Goal: Task Accomplishment & Management: Manage account settings

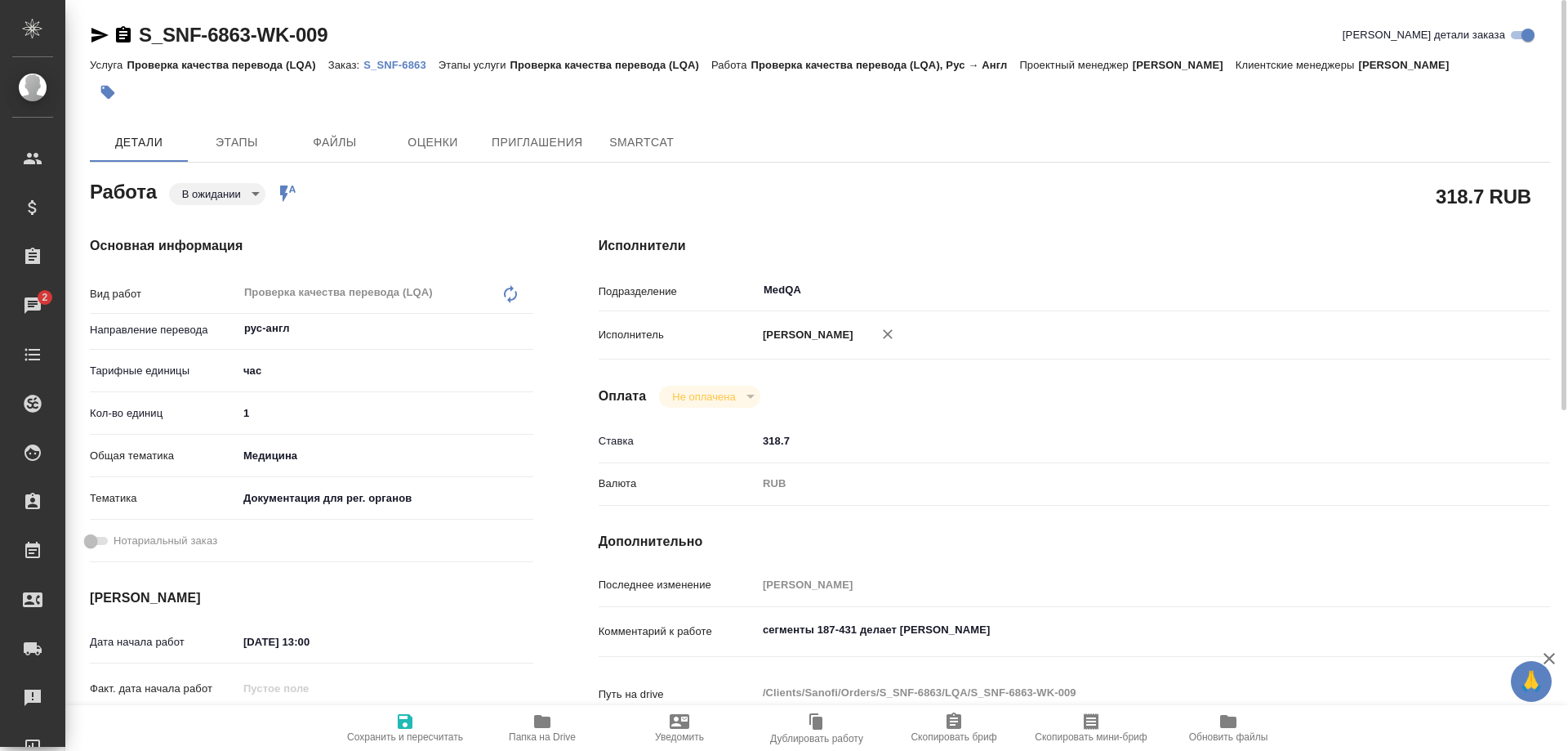
click at [381, 67] on p "S_SNF-6863" at bounding box center [401, 65] width 75 height 12
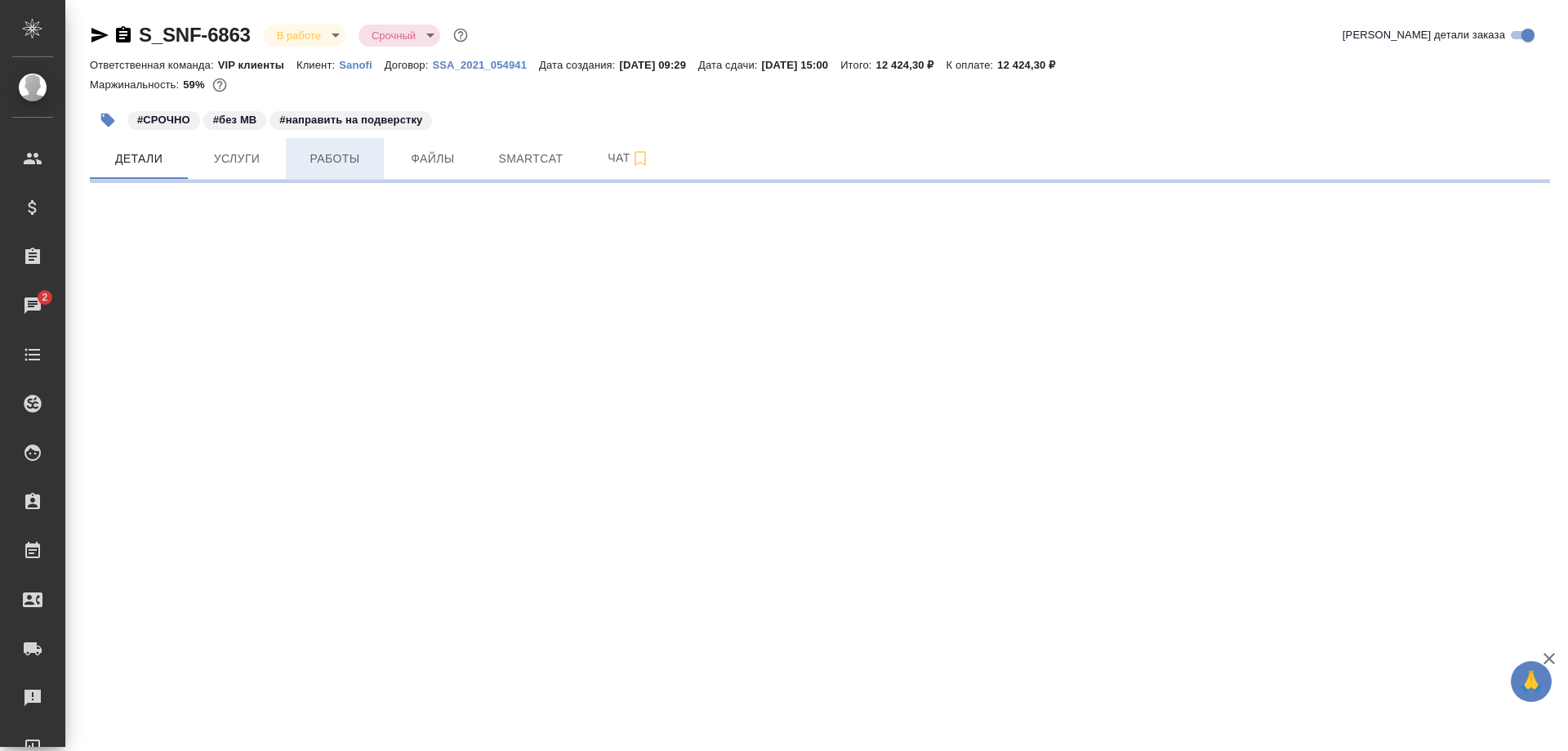
select select "RU"
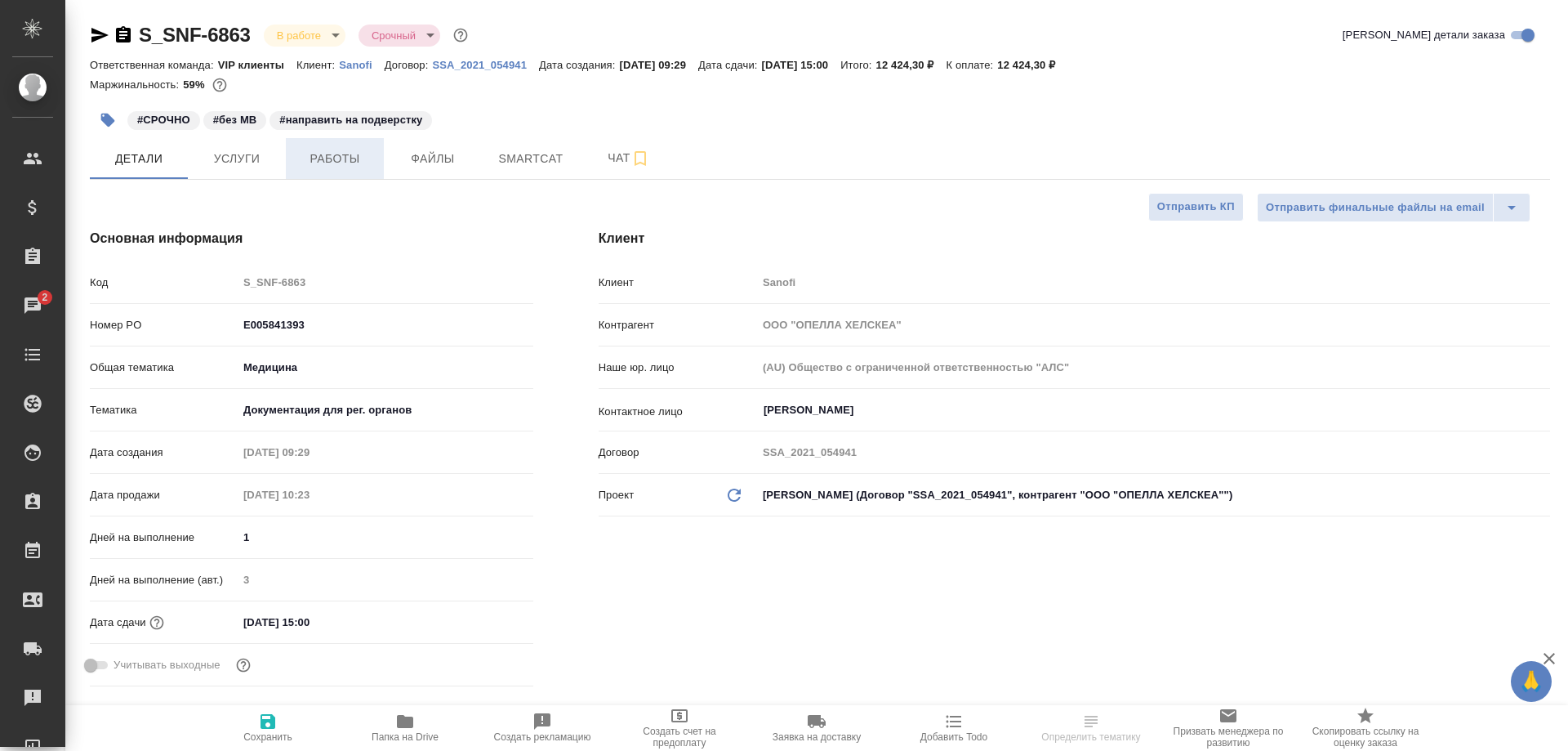
click at [329, 161] on span "Работы" at bounding box center [335, 158] width 78 height 20
type textarea "x"
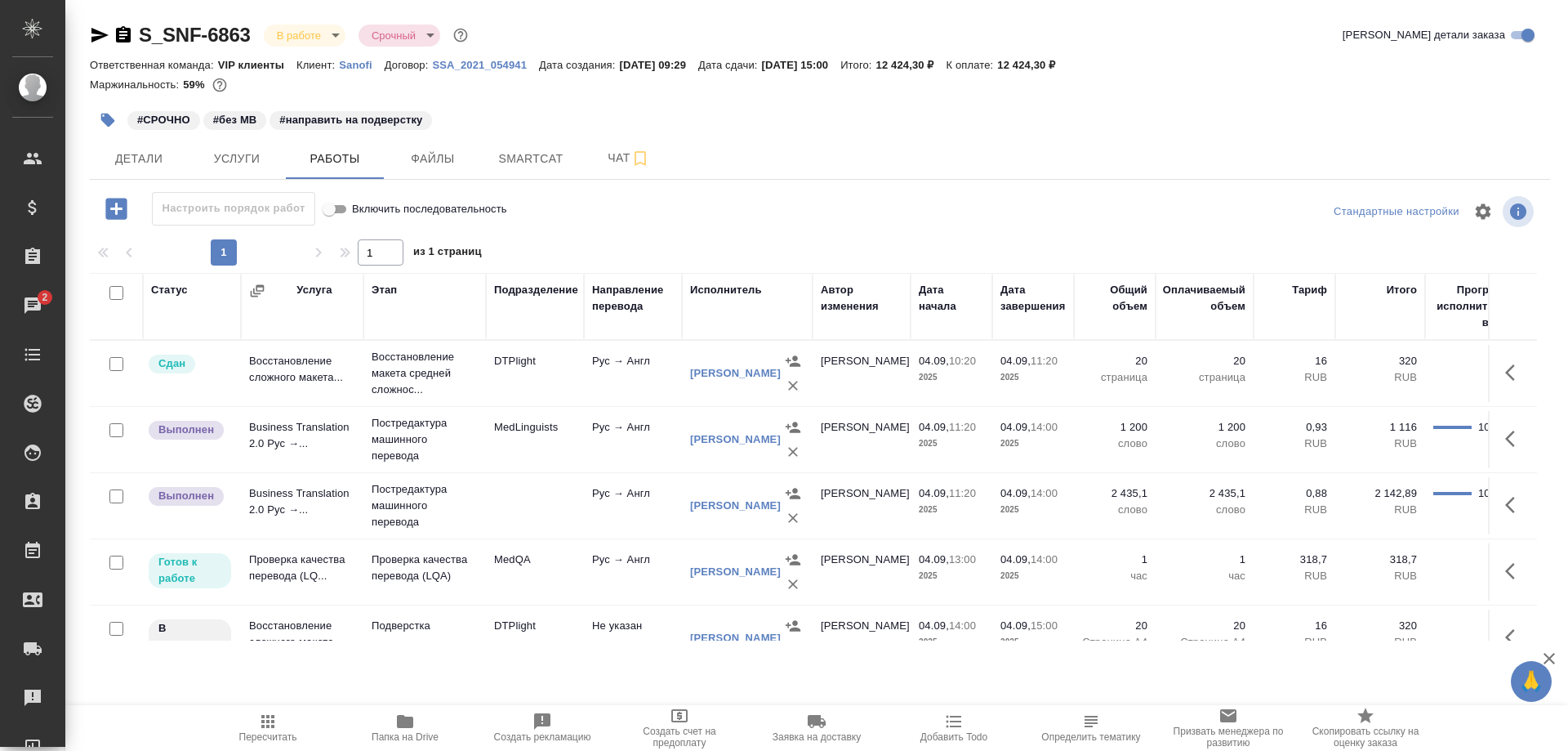
click at [276, 563] on td "Проверка качества перевода (LQ..." at bounding box center [302, 572] width 123 height 57
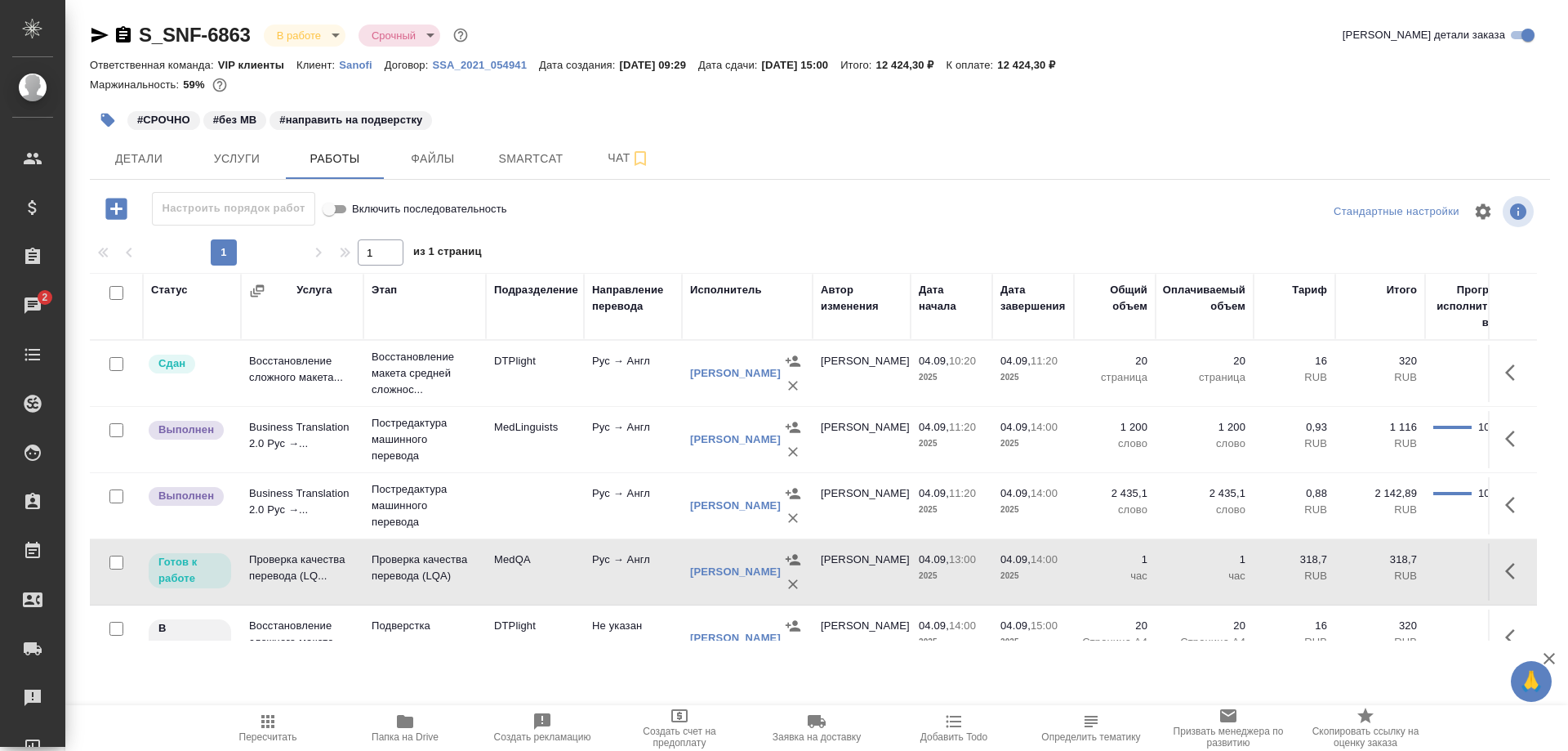
click at [276, 563] on td "Проверка качества перевода (LQ..." at bounding box center [302, 572] width 123 height 57
click at [101, 36] on icon "button" at bounding box center [100, 34] width 17 height 14
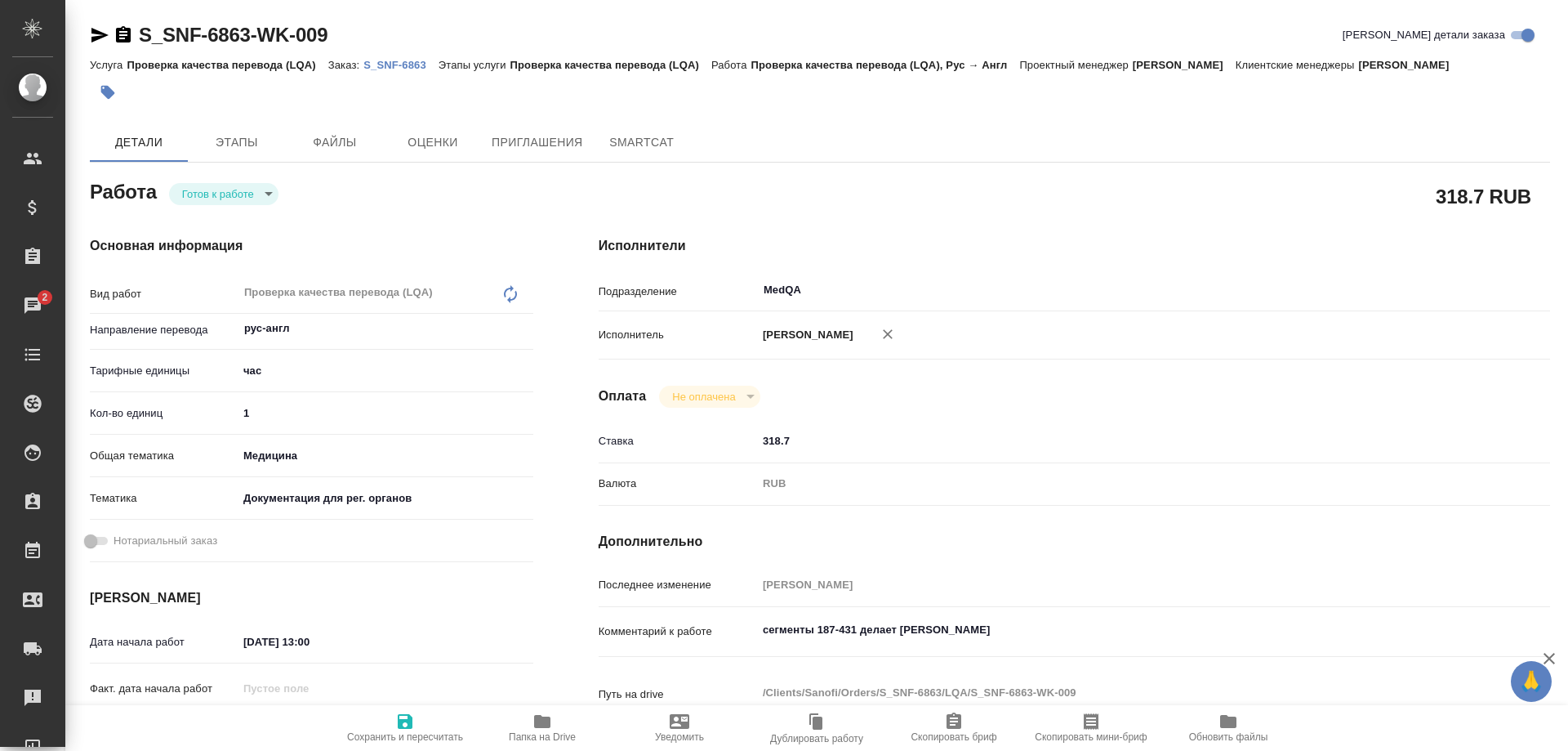
type textarea "x"
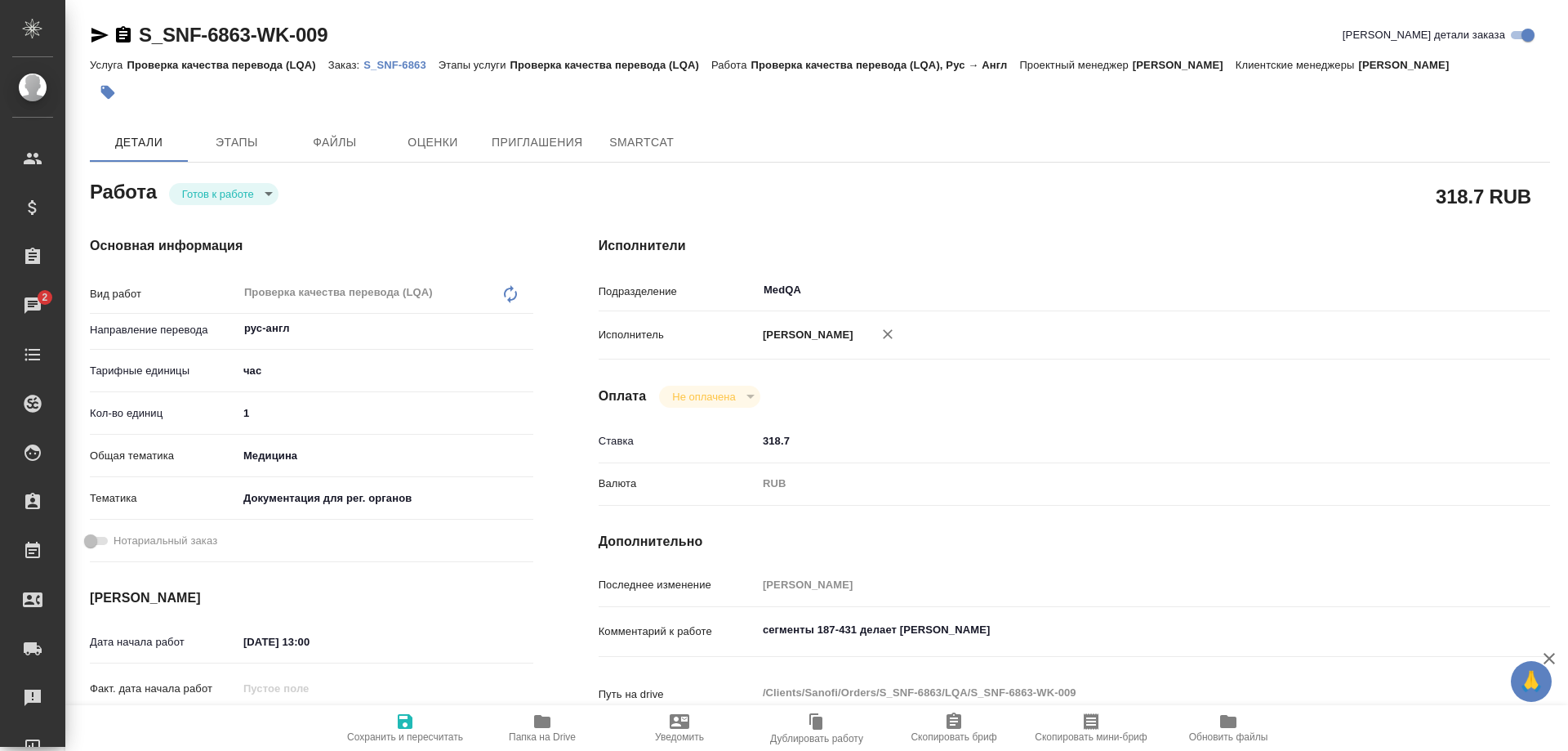
type textarea "x"
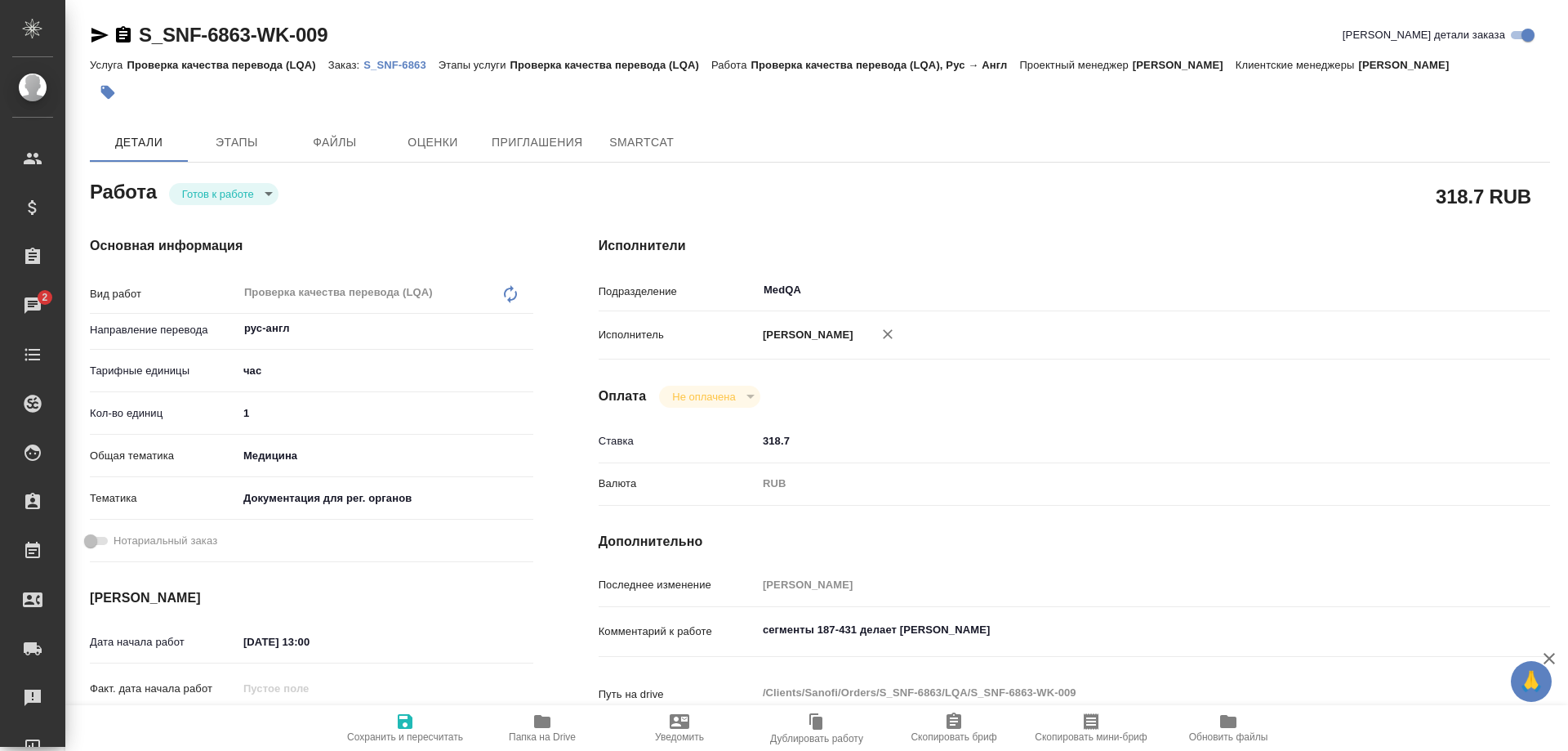
type textarea "x"
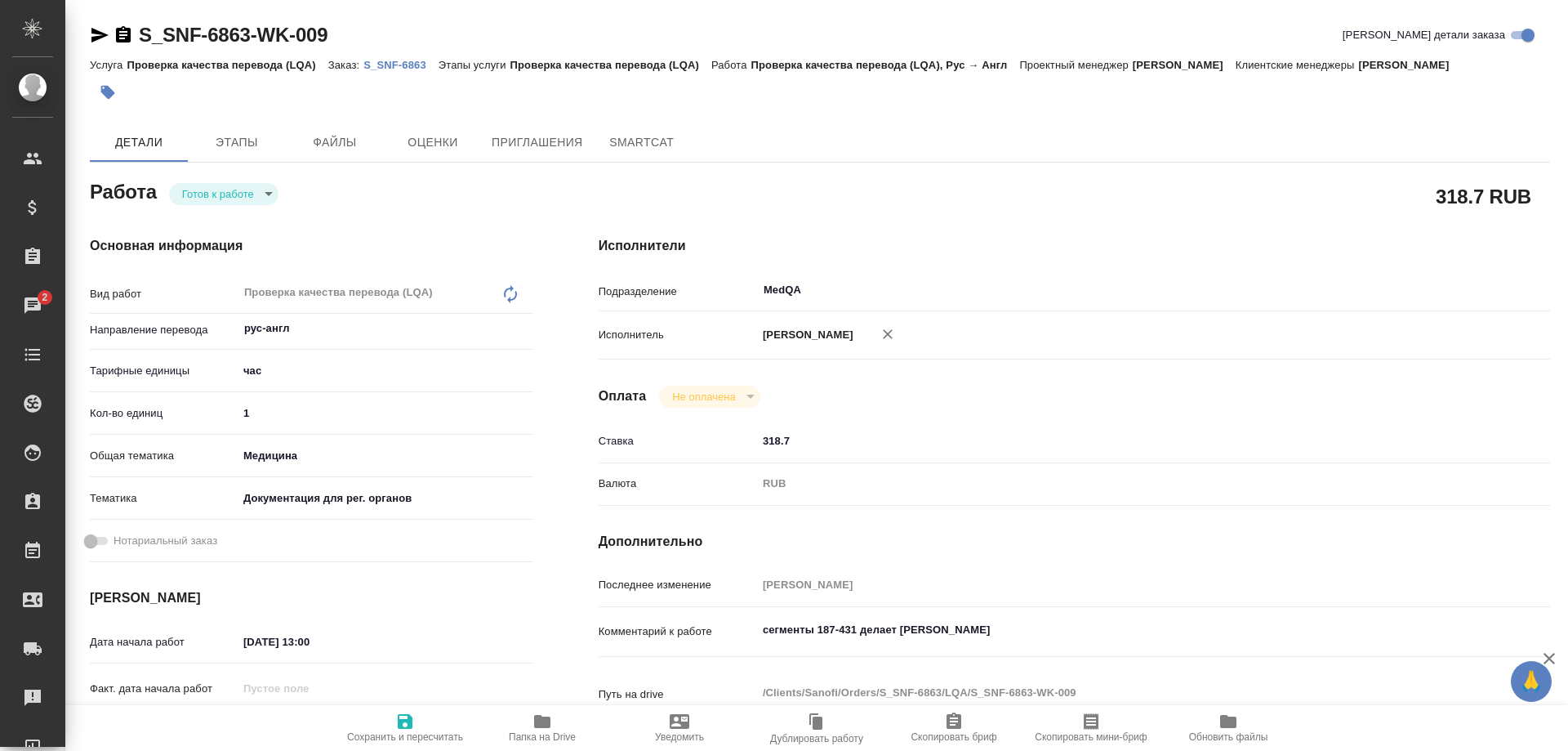
type textarea "x"
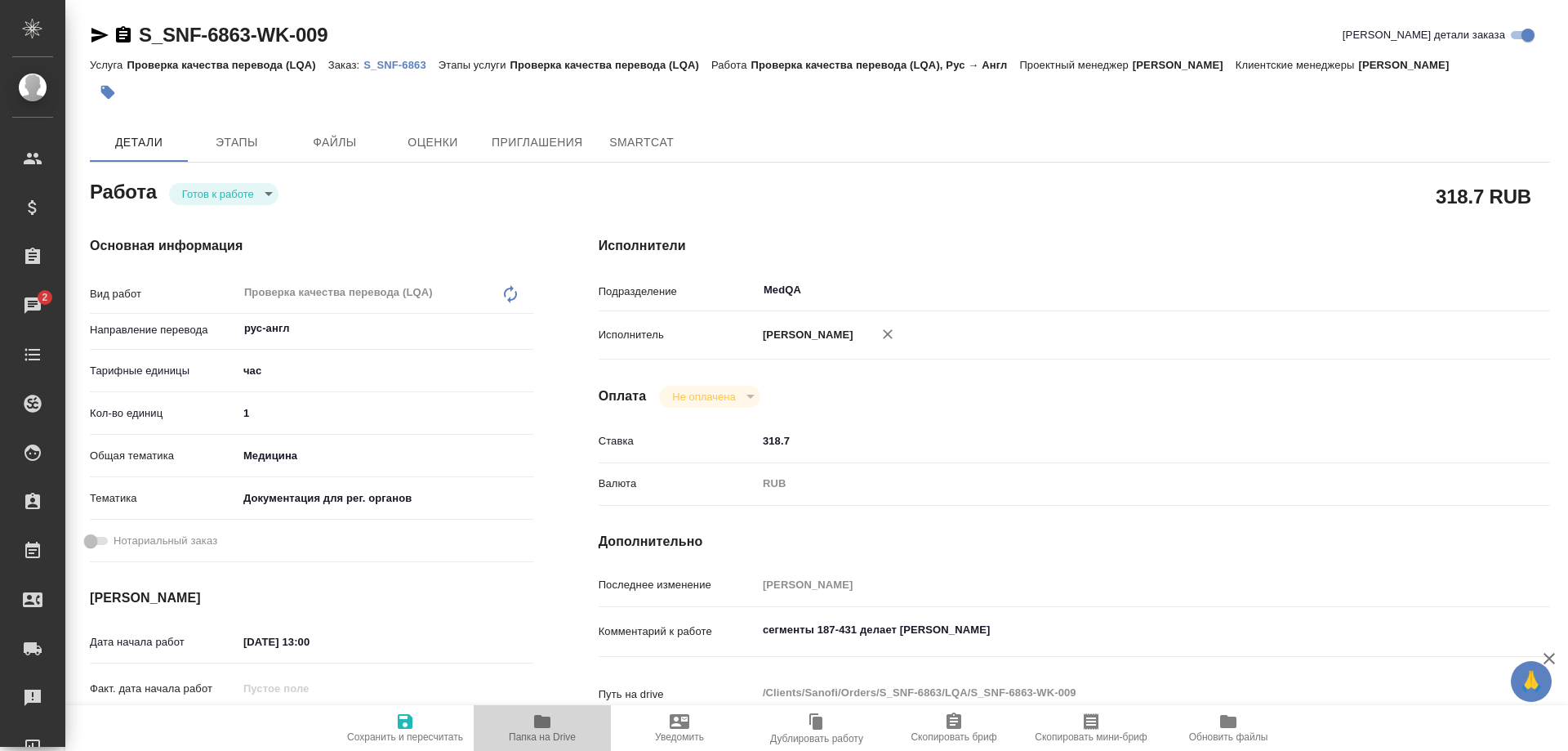
click at [538, 723] on icon "button" at bounding box center [541, 721] width 16 height 13
click at [223, 188] on body "🙏 .cls-1 fill:#fff; AWATERA Solovyova Elena Клиенты Спецификации Заказы 2 Чаты …" at bounding box center [784, 375] width 1568 height 751
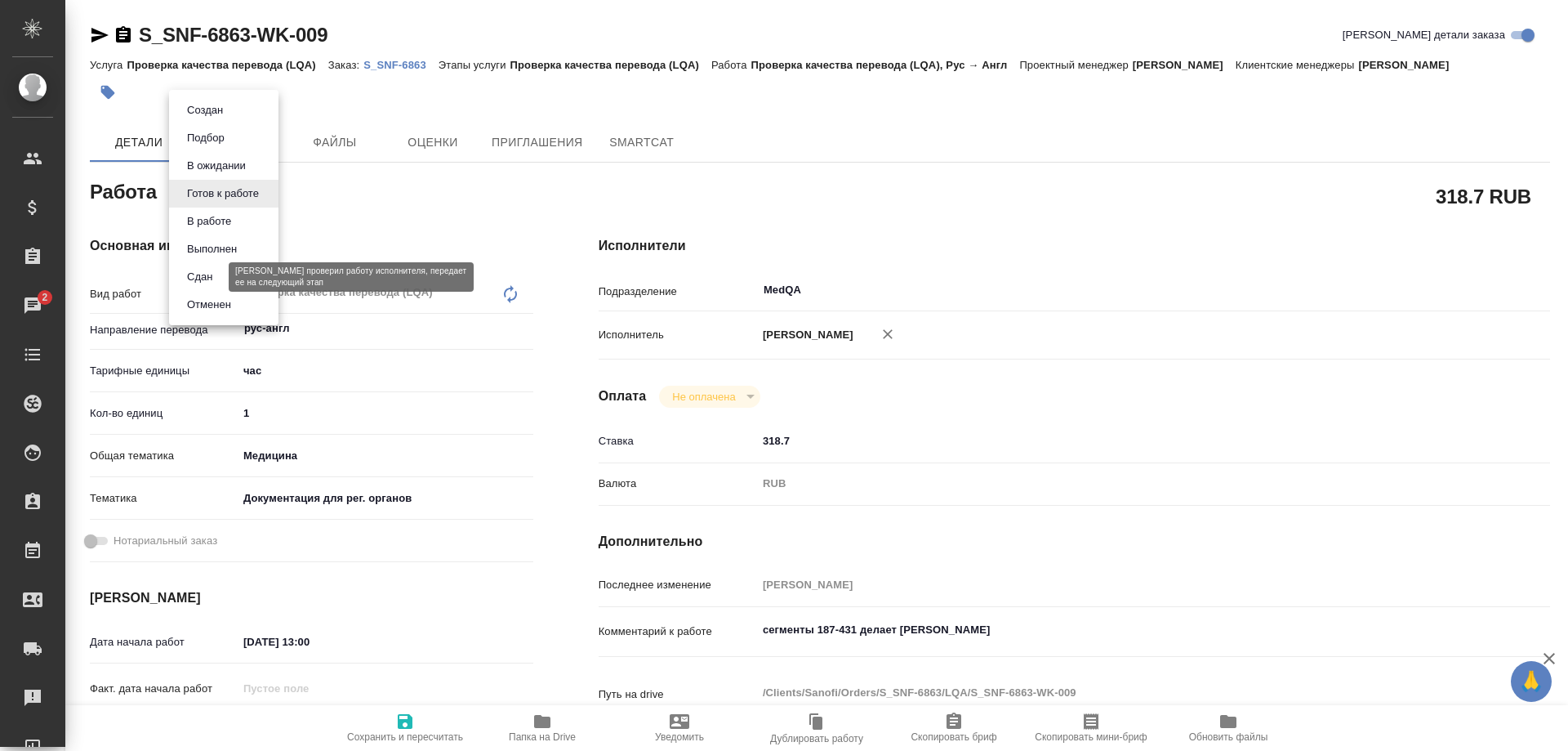
click at [209, 277] on button "Сдан" at bounding box center [199, 277] width 35 height 18
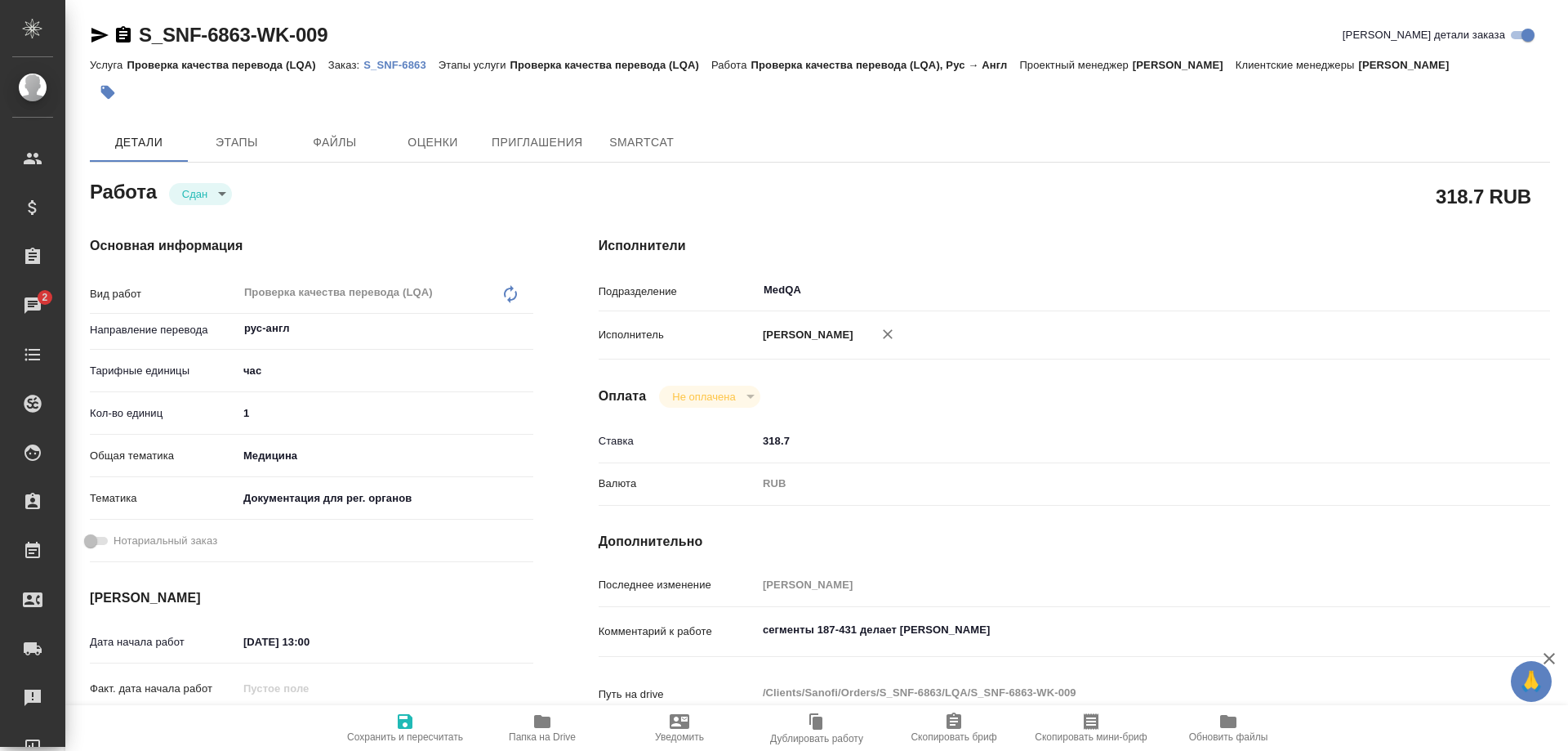
type textarea "x"
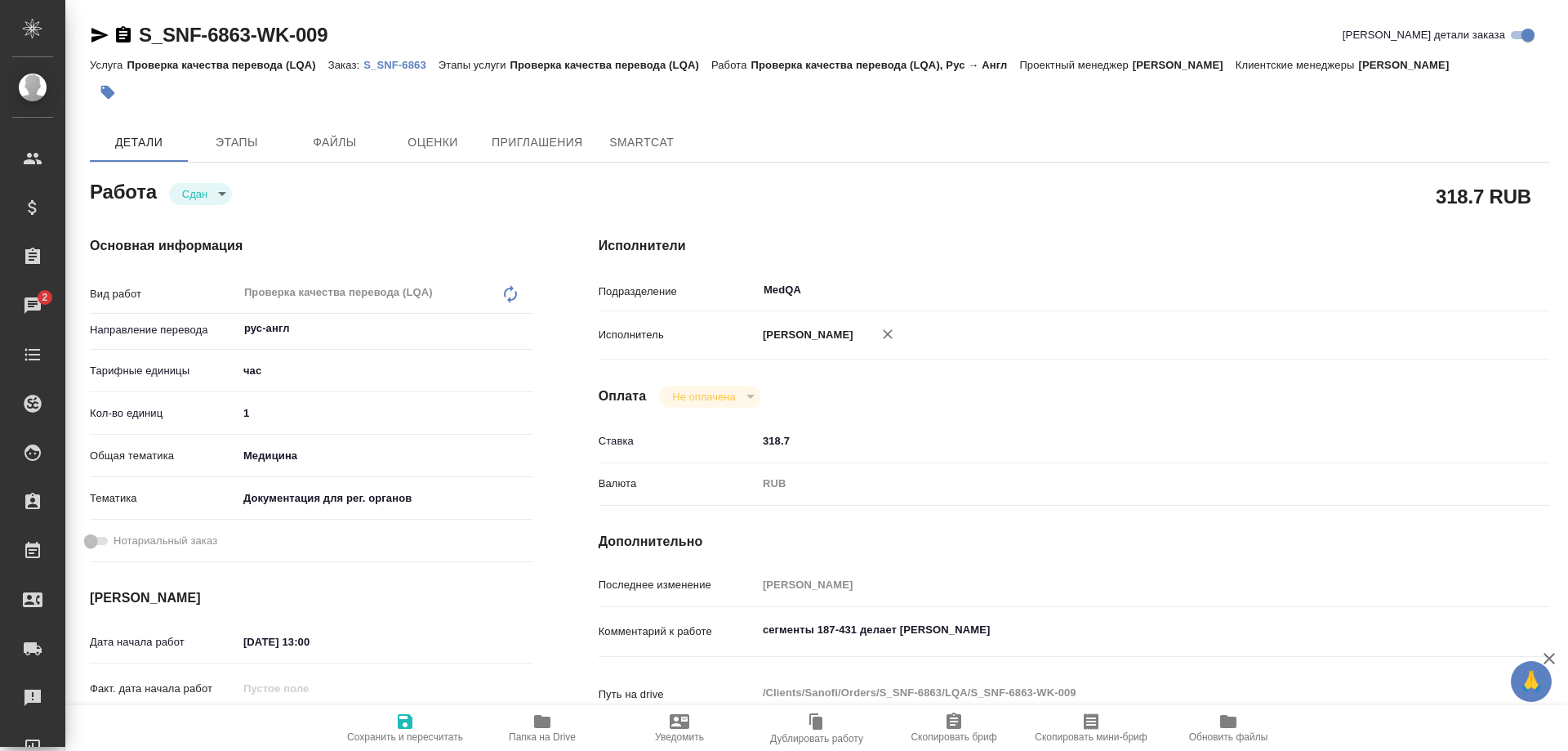
type textarea "x"
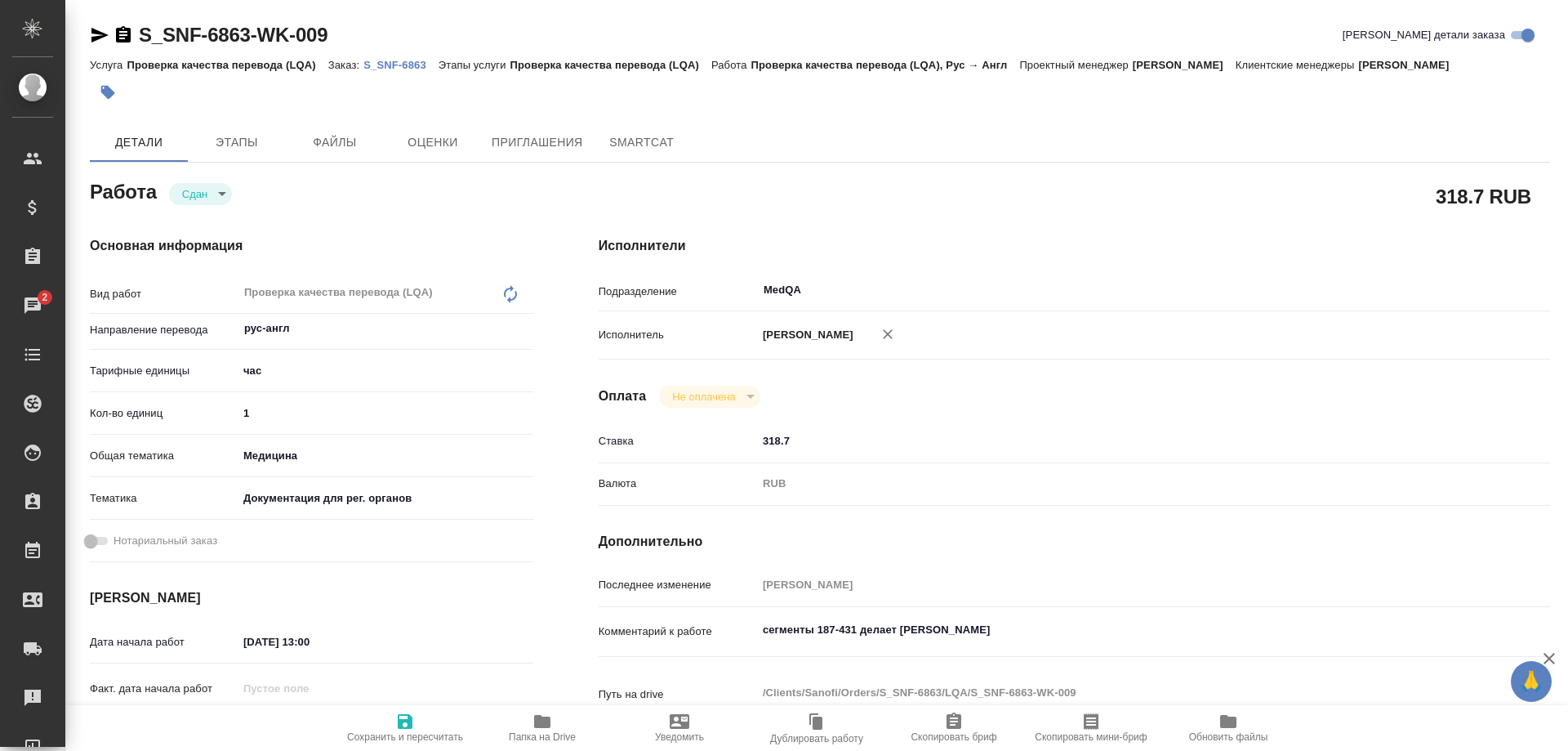
type textarea "x"
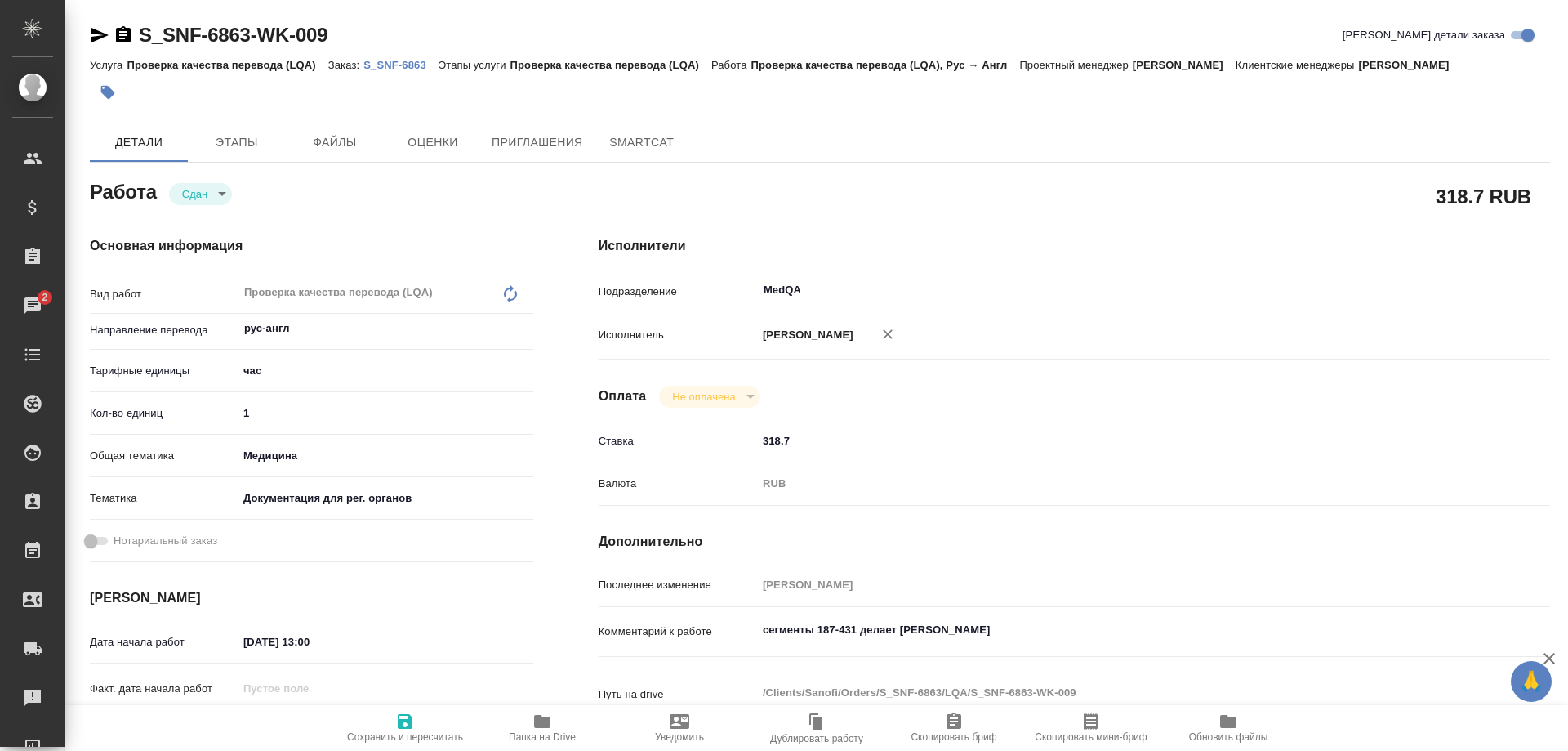
type textarea "x"
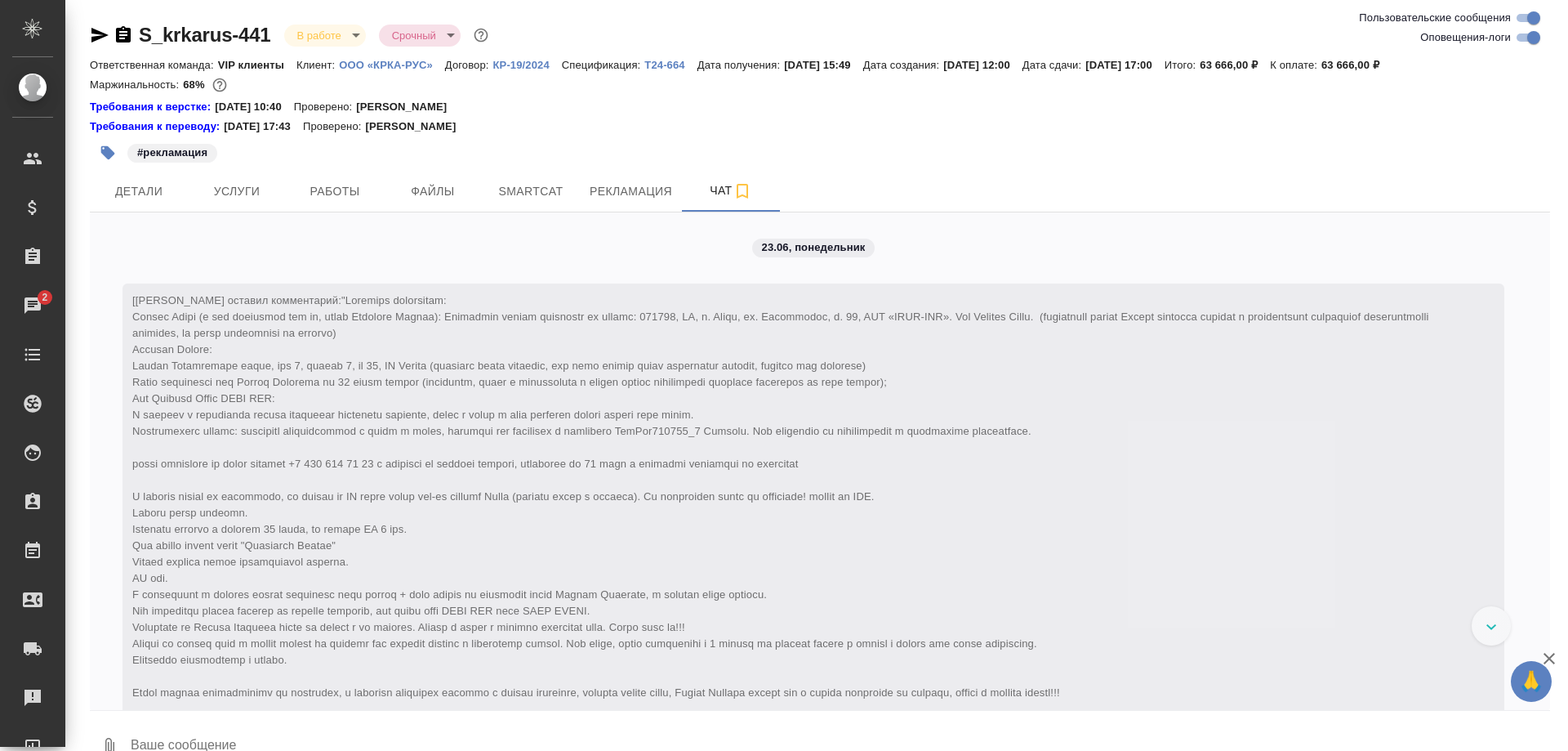
scroll to position [27510, 0]
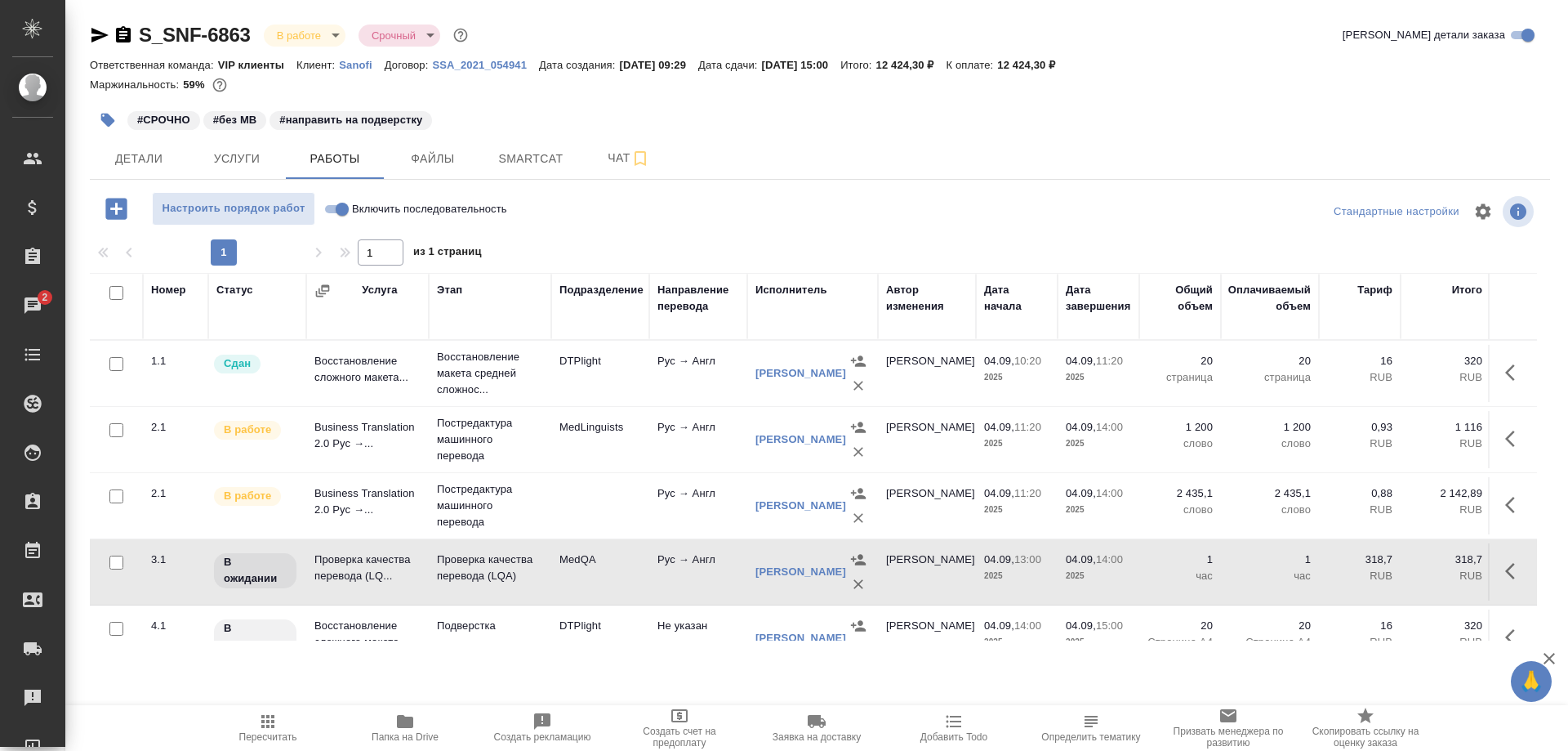
scroll to position [44, 0]
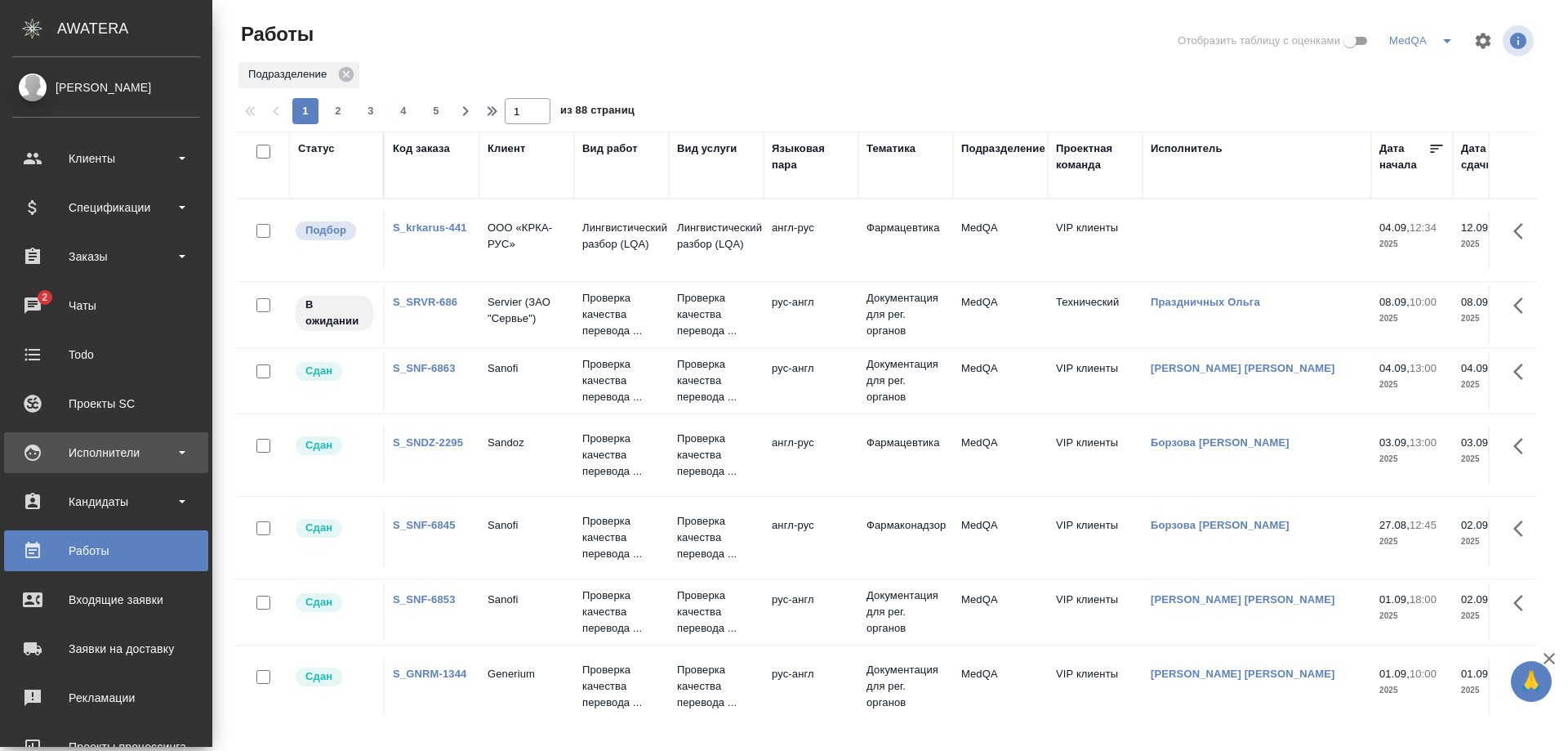
click at [88, 447] on div "Исполнители" at bounding box center [106, 453] width 187 height 25
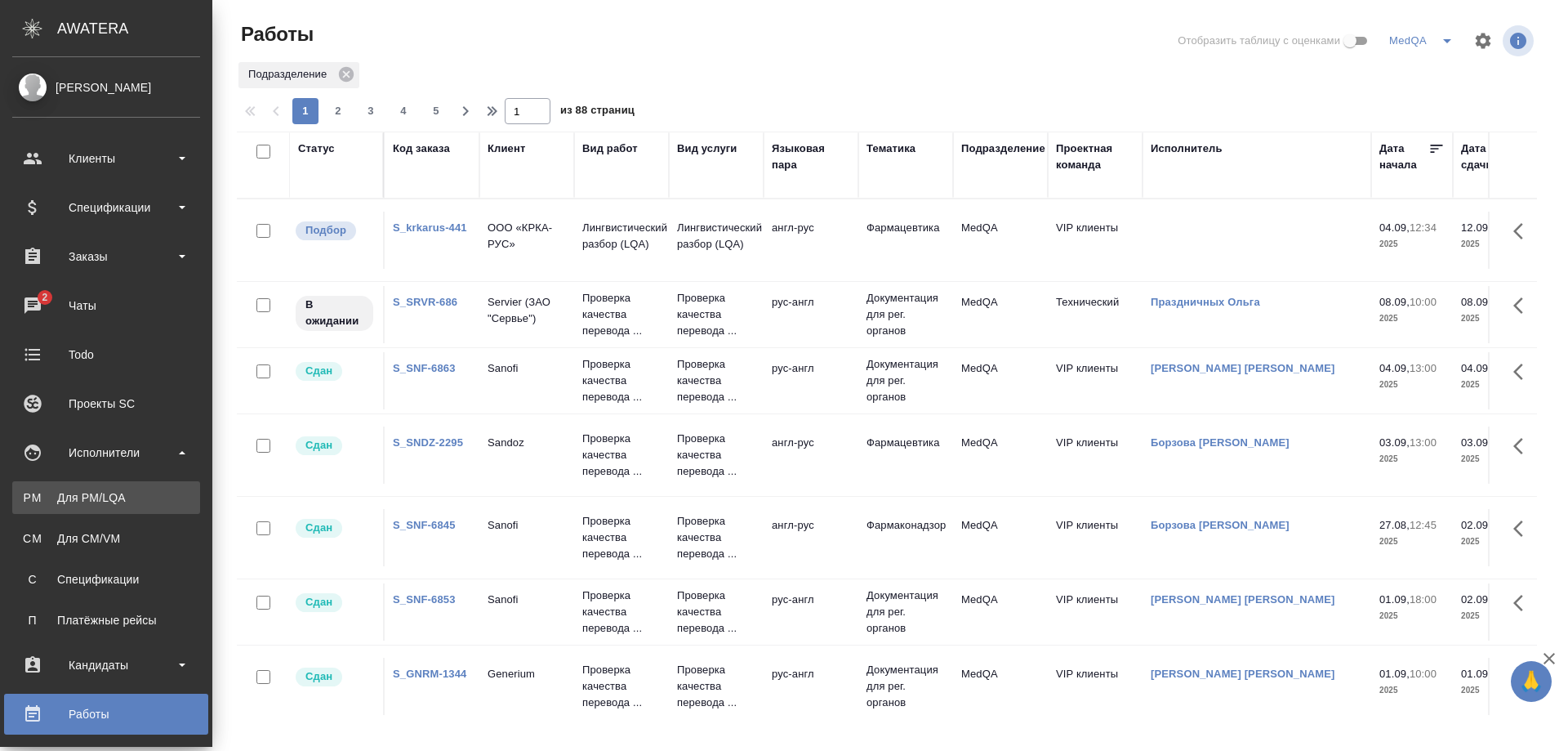
click at [86, 485] on link "PM Для PM/LQA" at bounding box center [106, 498] width 187 height 32
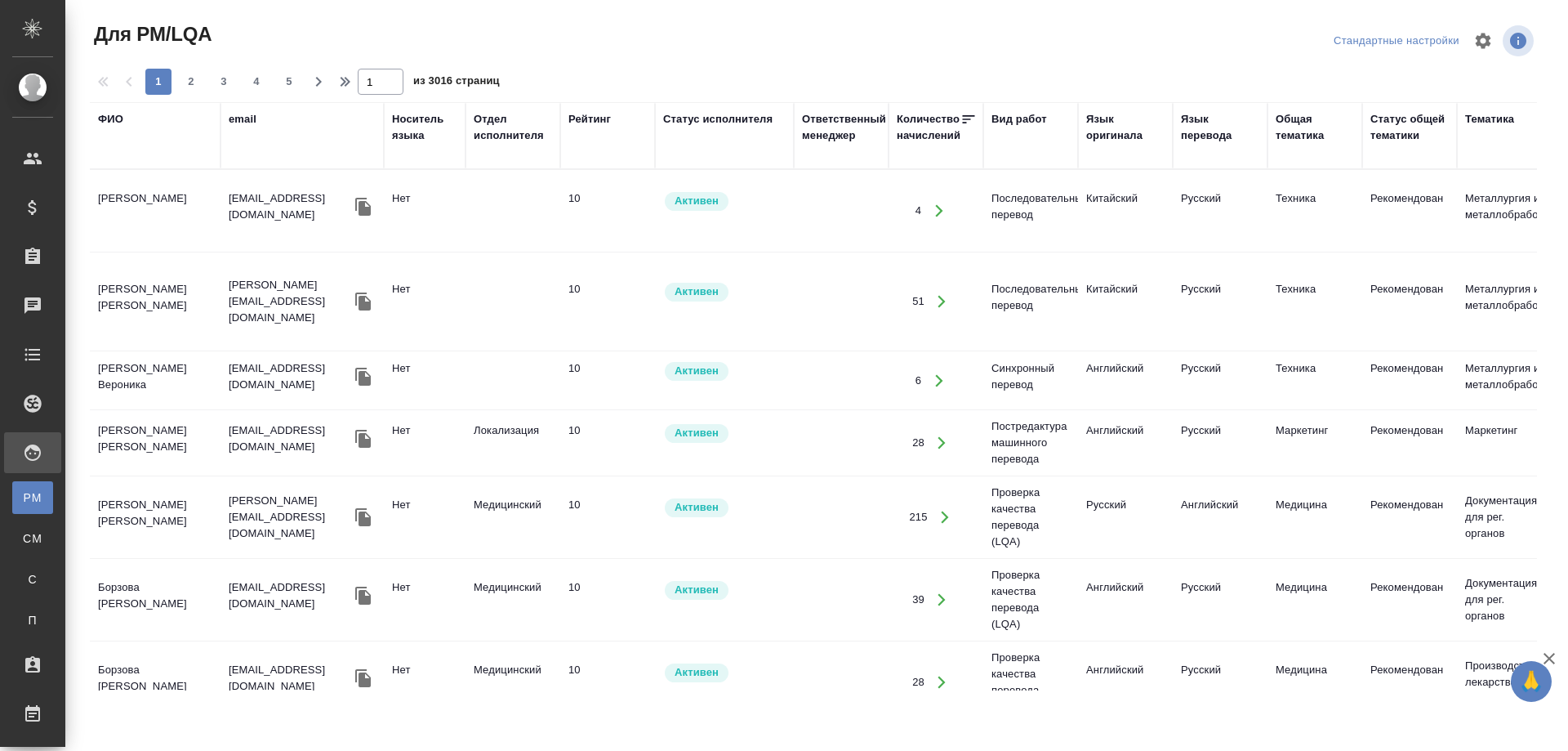
click at [114, 119] on div "ФИО" at bounding box center [110, 119] width 26 height 16
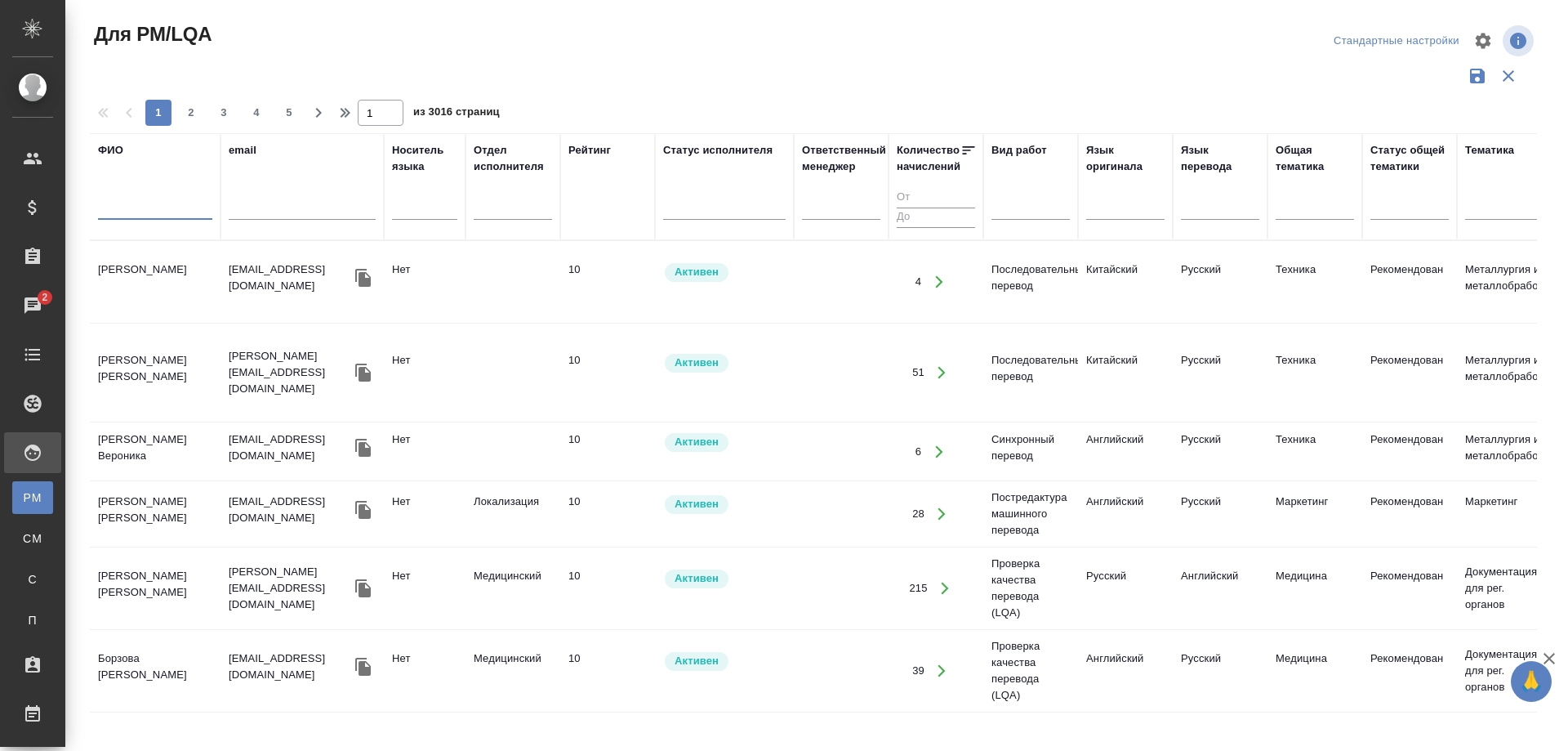
click at [123, 211] on input "text" at bounding box center [155, 208] width 114 height 20
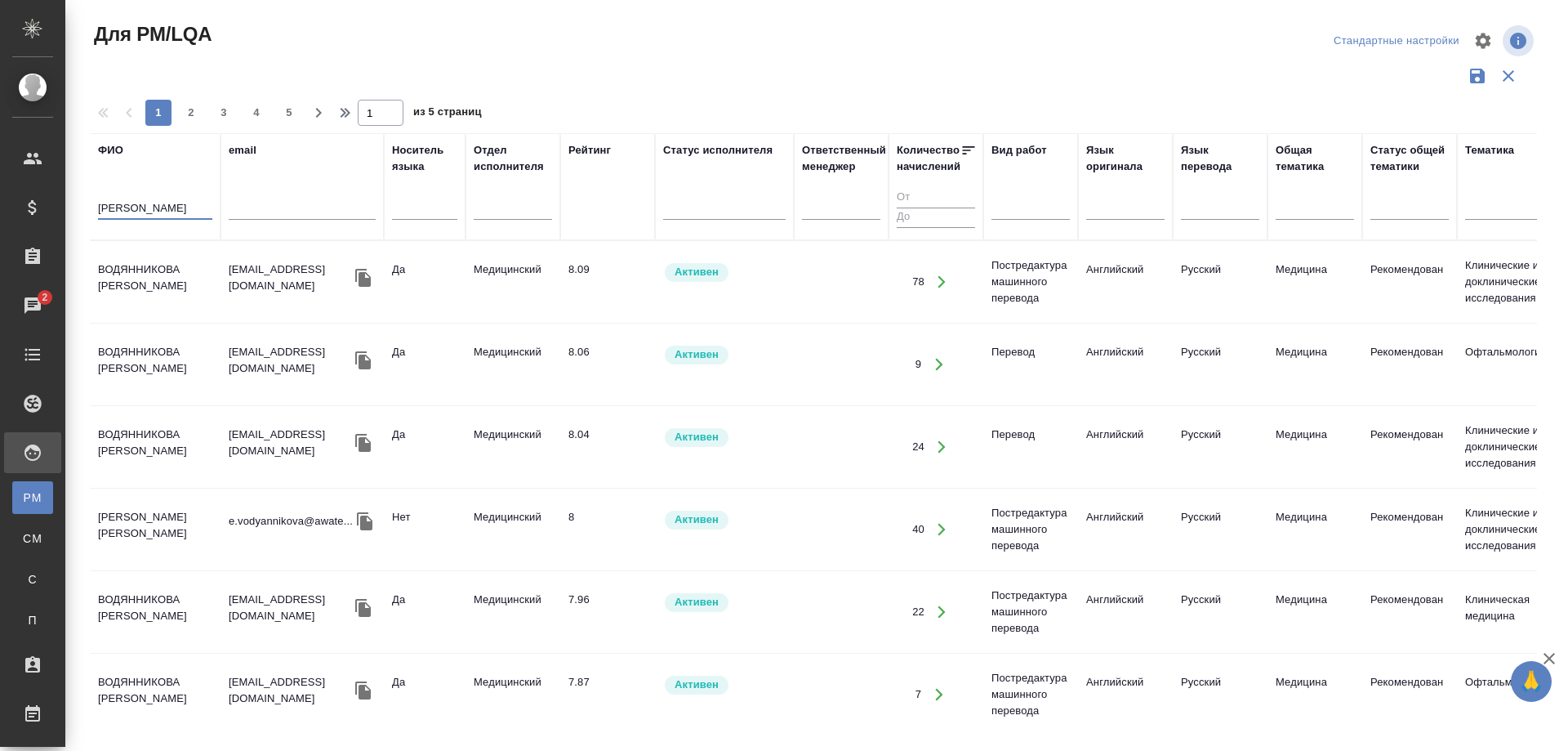
type input "Водянникова"
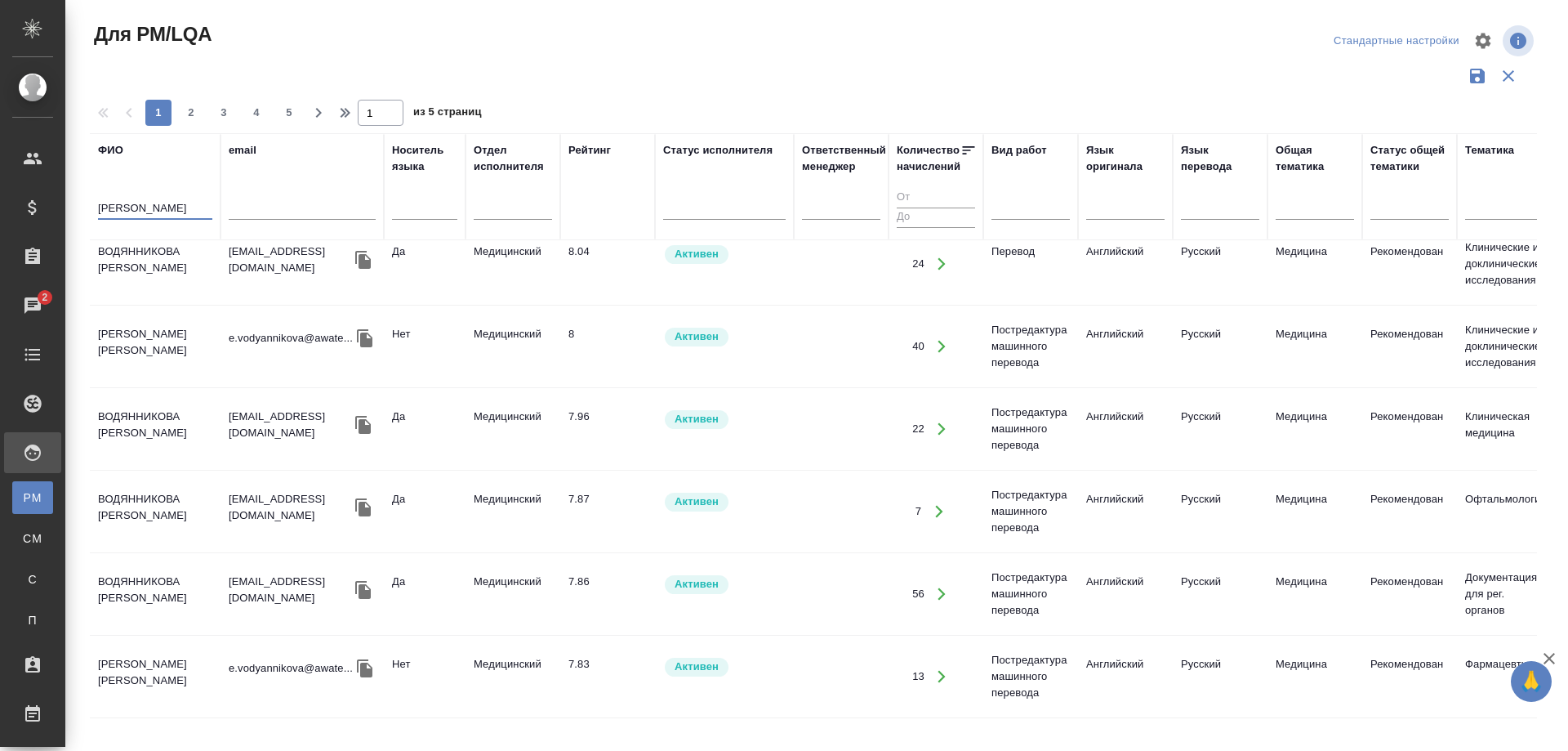
scroll to position [246, 0]
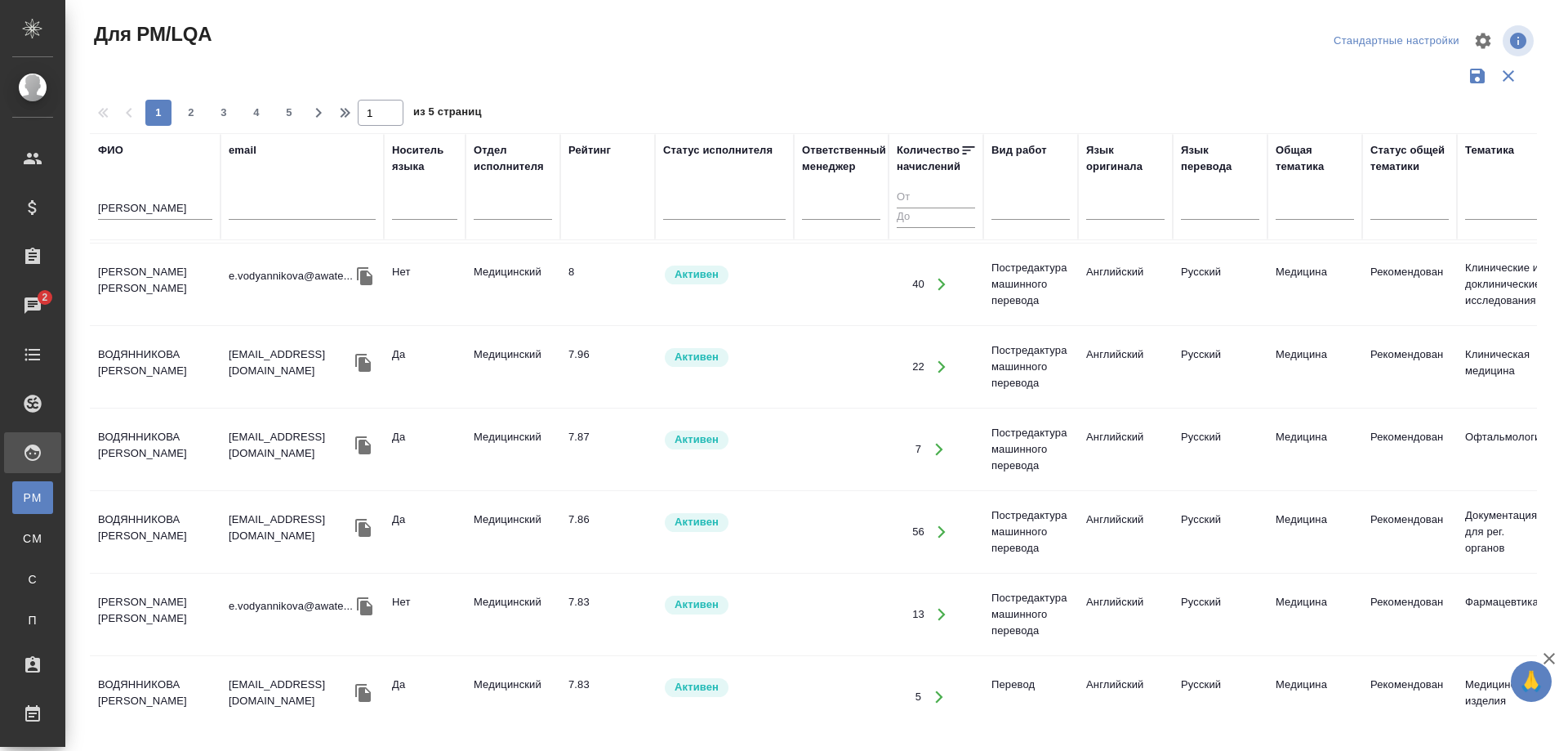
click at [126, 612] on td "Водянникова Екатерина Валерьевна" at bounding box center [154, 615] width 130 height 57
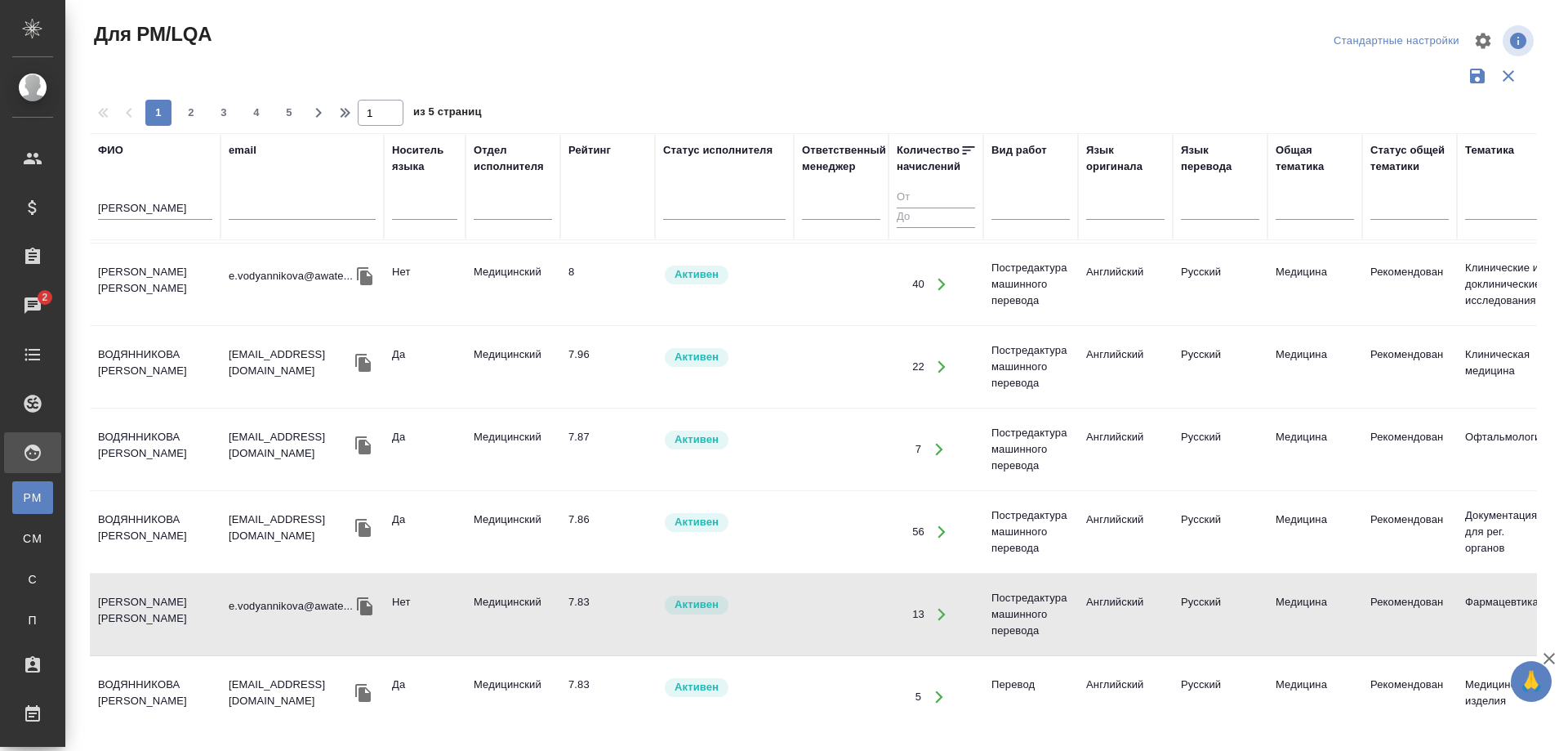
click at [125, 609] on td "Водянникова Екатерина Валерьевна" at bounding box center [154, 615] width 130 height 57
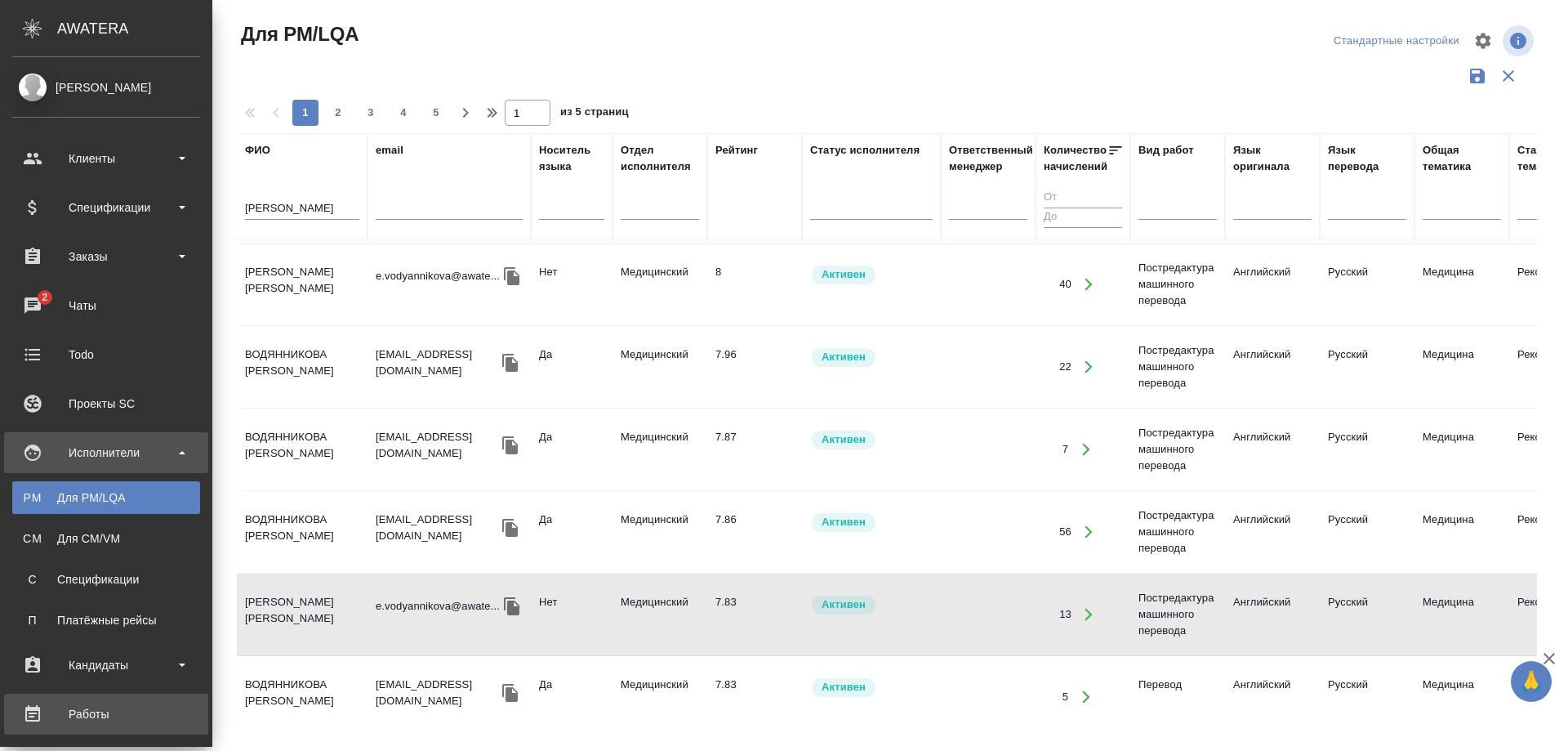
click at [77, 702] on div "Работы" at bounding box center [106, 714] width 187 height 25
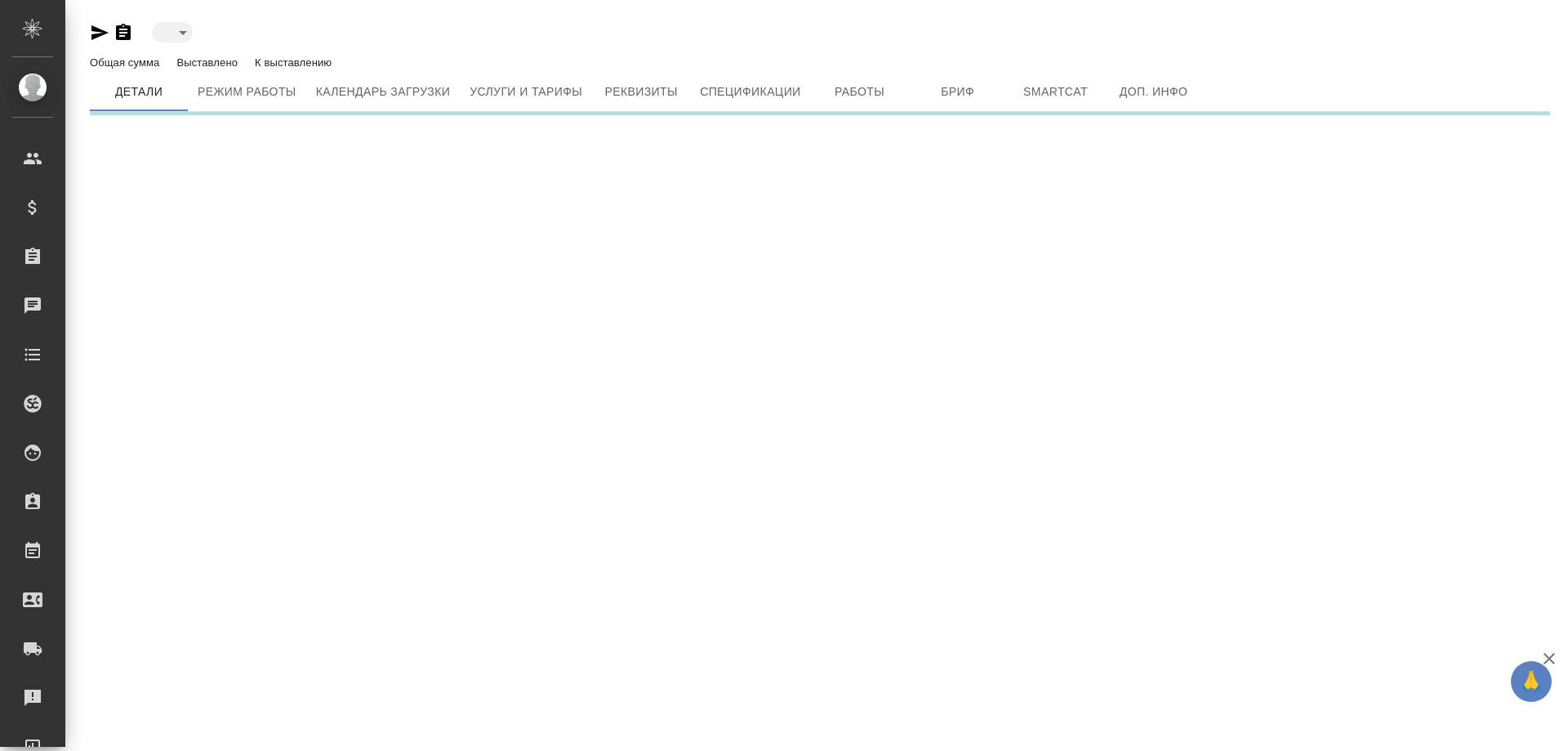
type input "active"
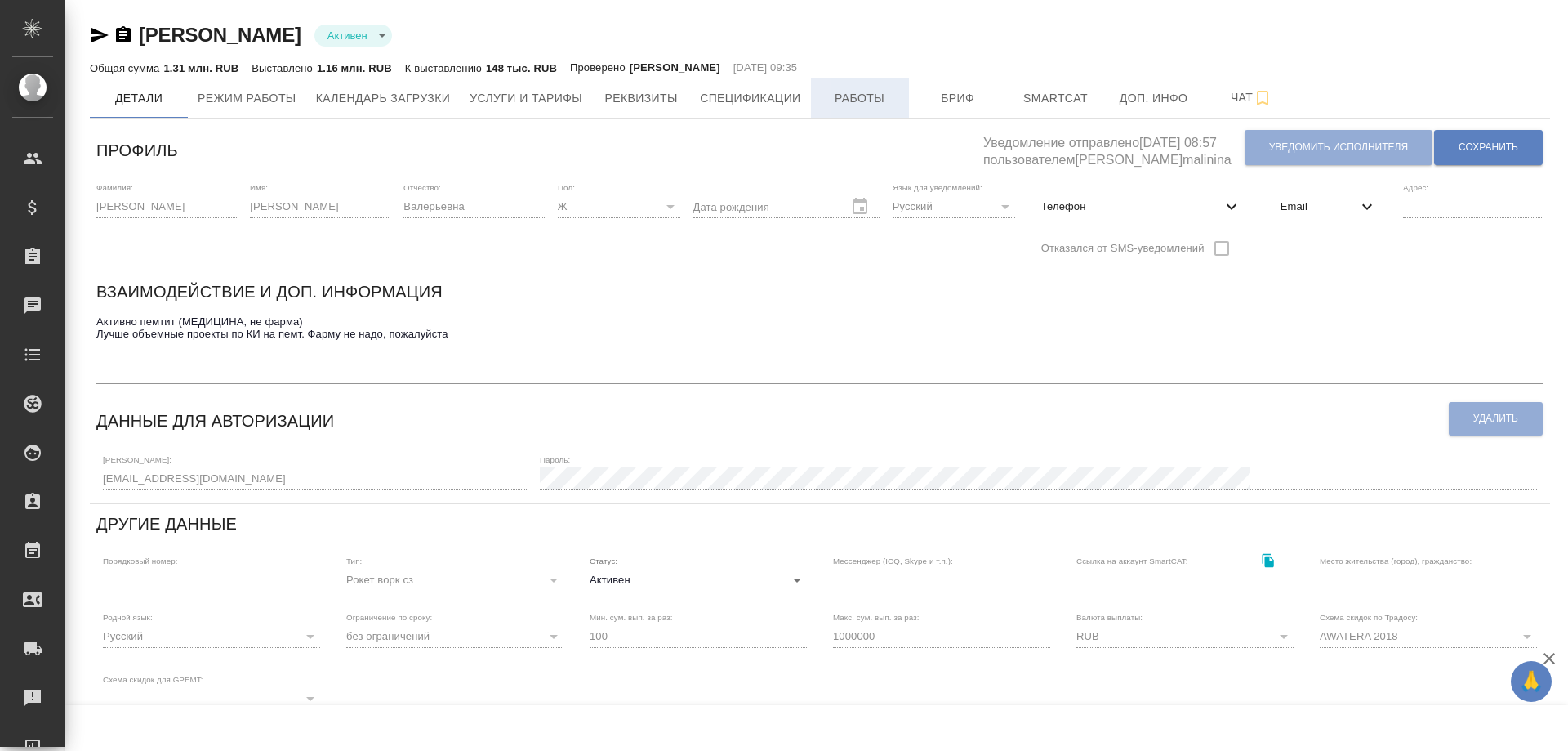
click at [851, 90] on span "Работы" at bounding box center [860, 98] width 78 height 20
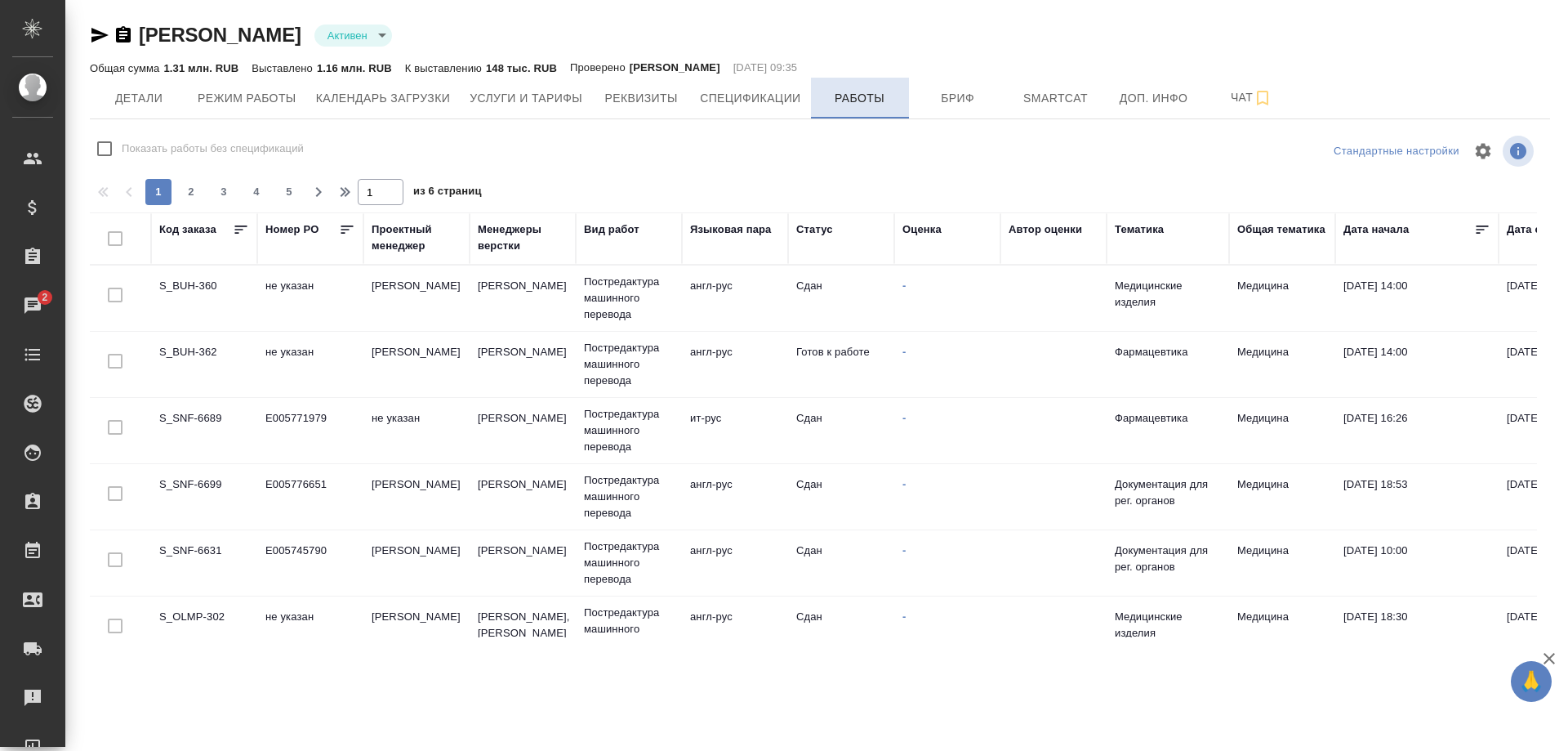
checkbox input "false"
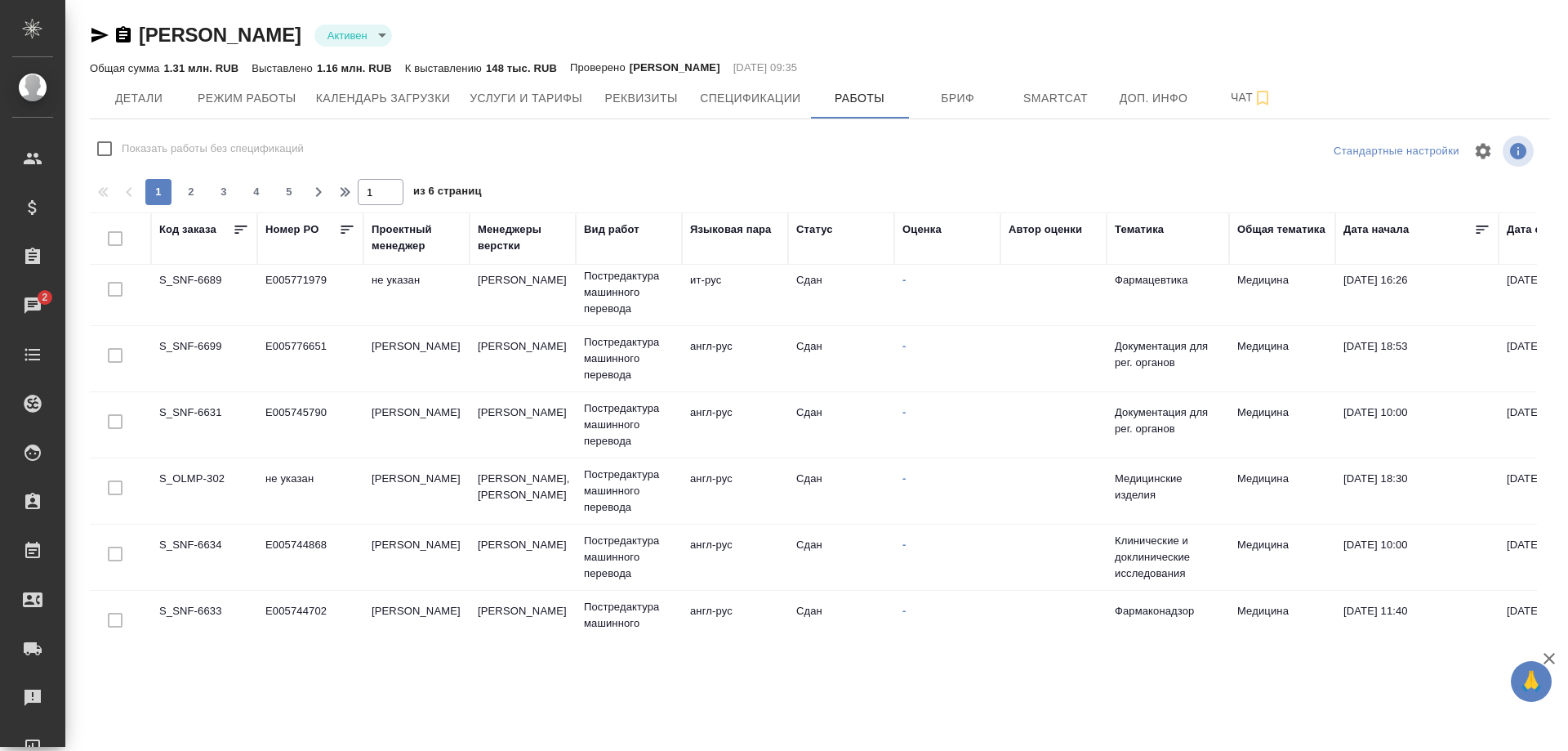
scroll to position [164, 0]
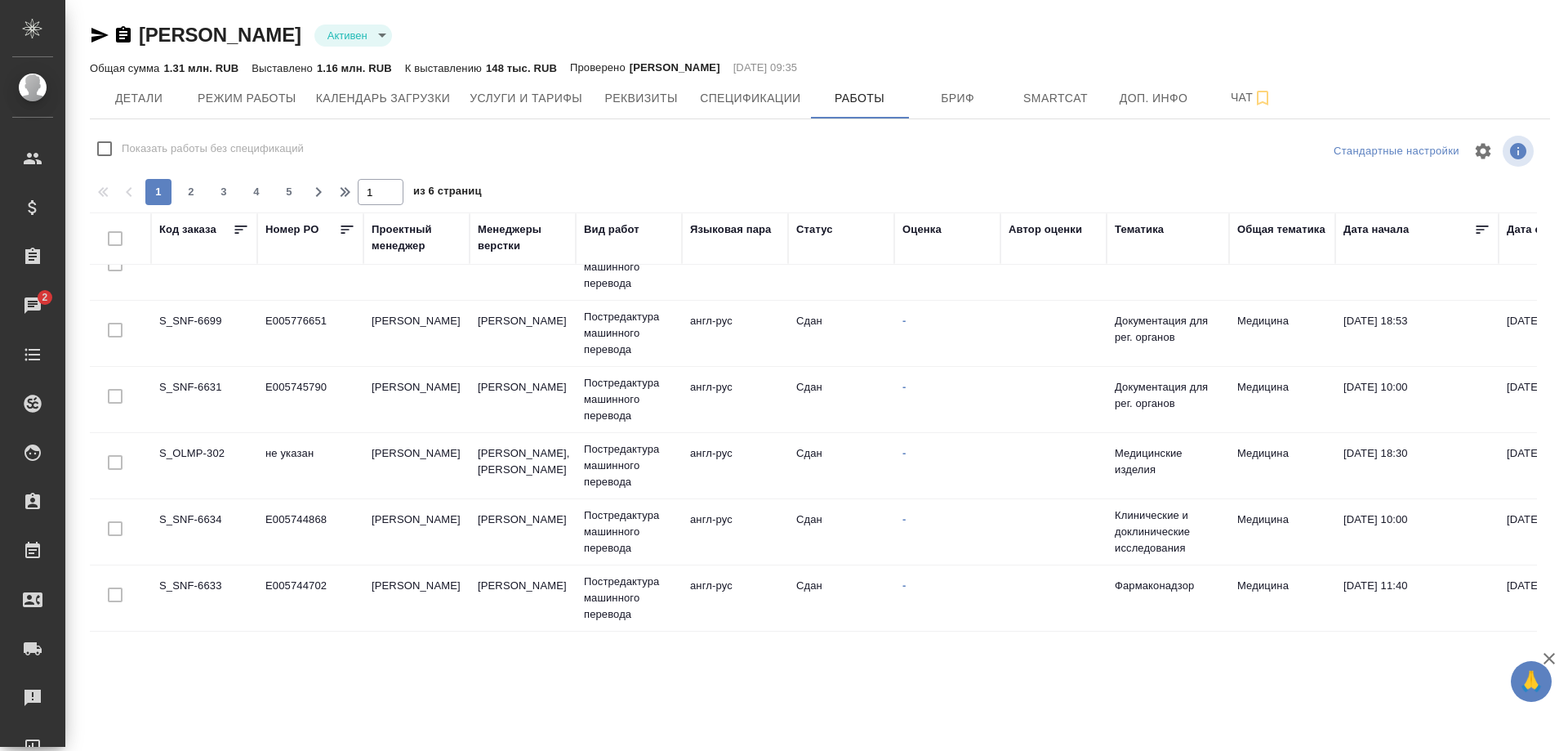
click at [185, 383] on td "S_SNF-6631" at bounding box center [205, 400] width 107 height 57
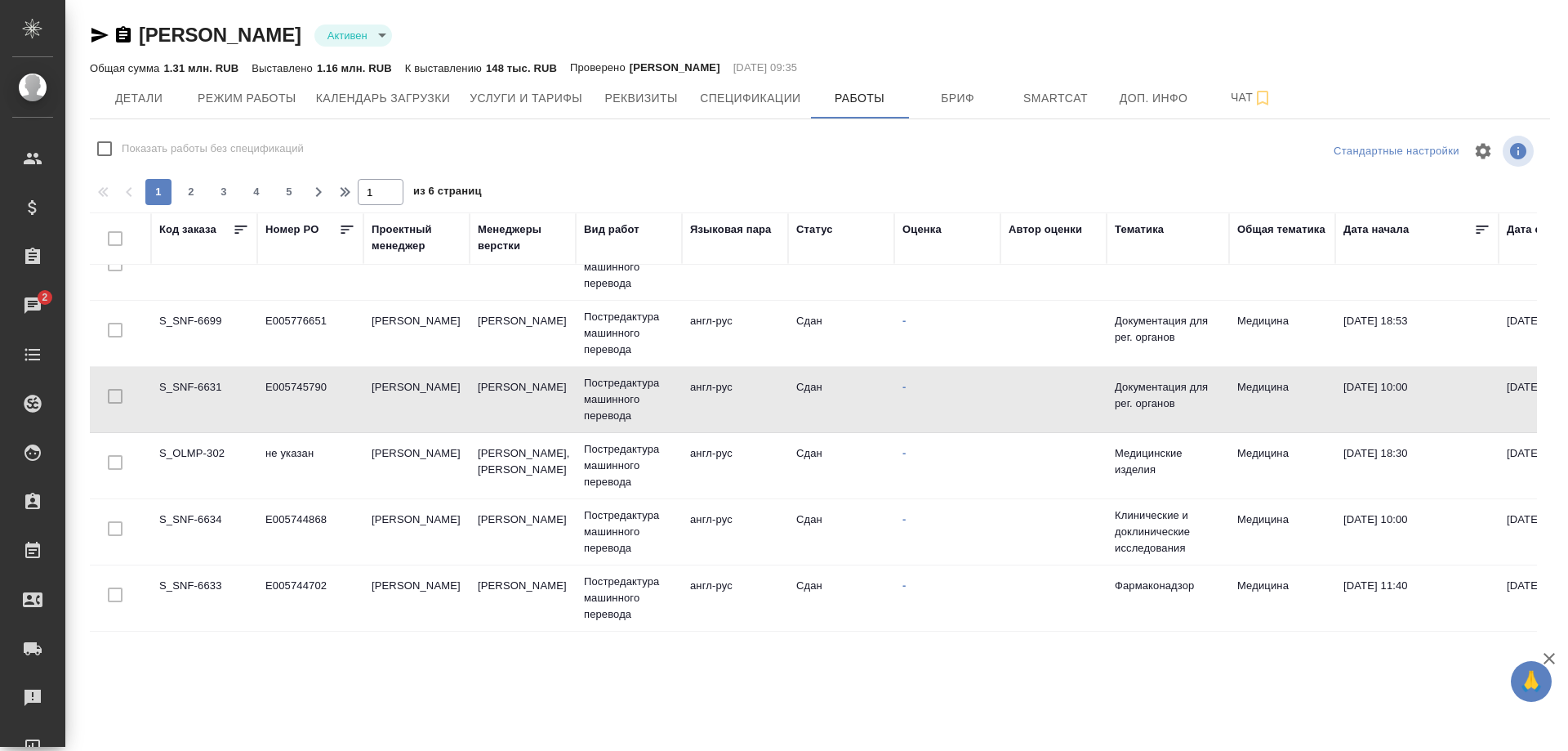
click at [185, 383] on td "S_SNF-6631" at bounding box center [205, 400] width 107 height 57
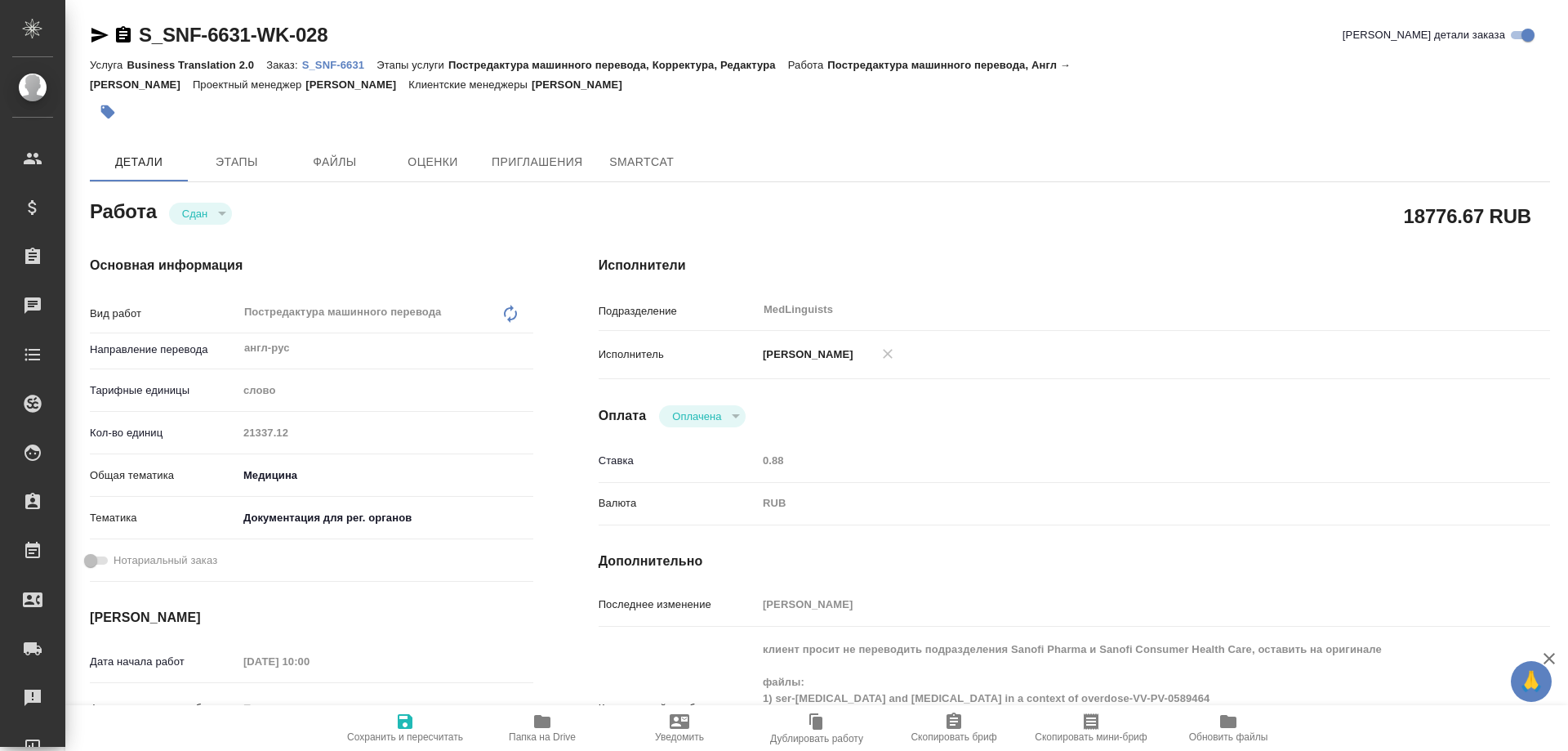
type textarea "x"
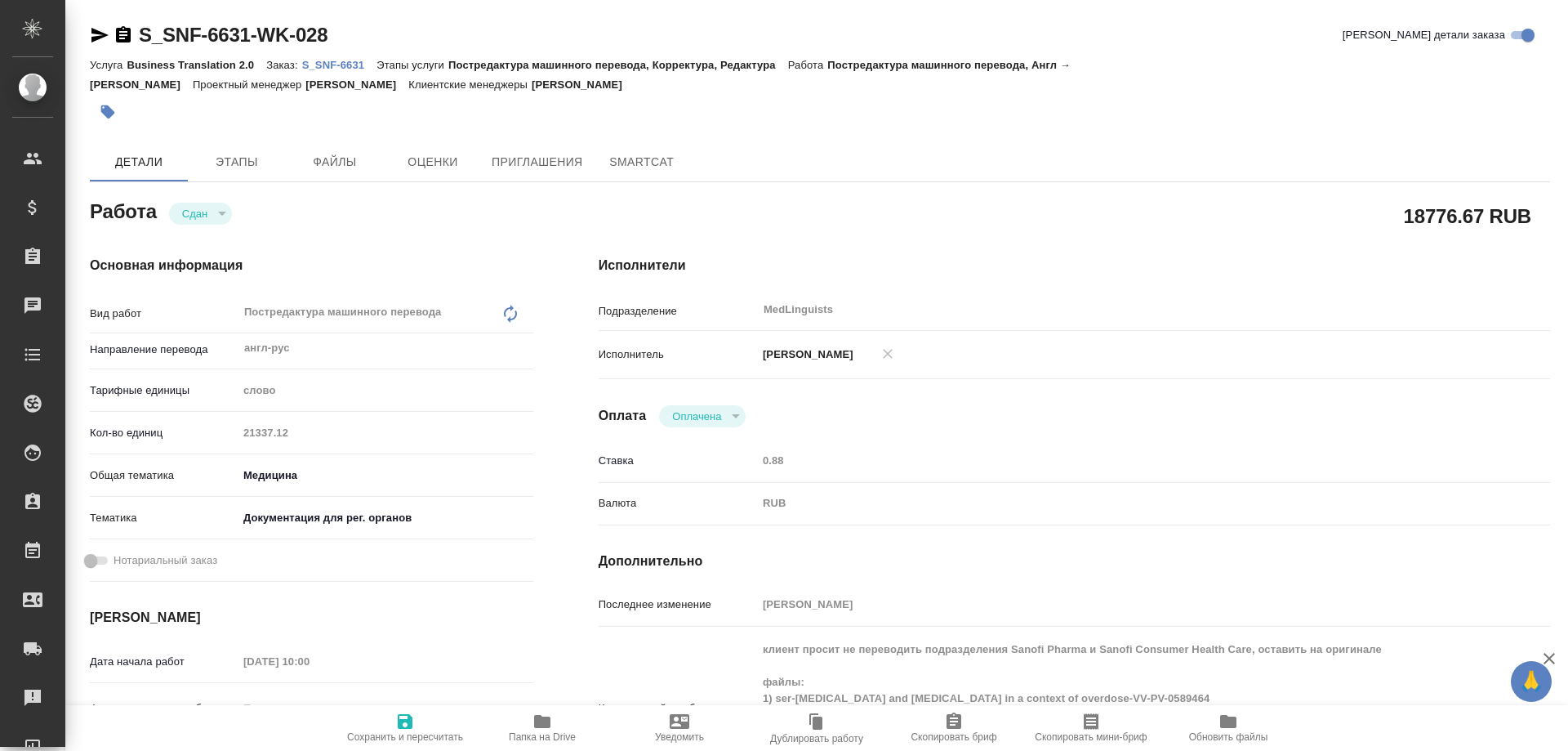
type textarea "x"
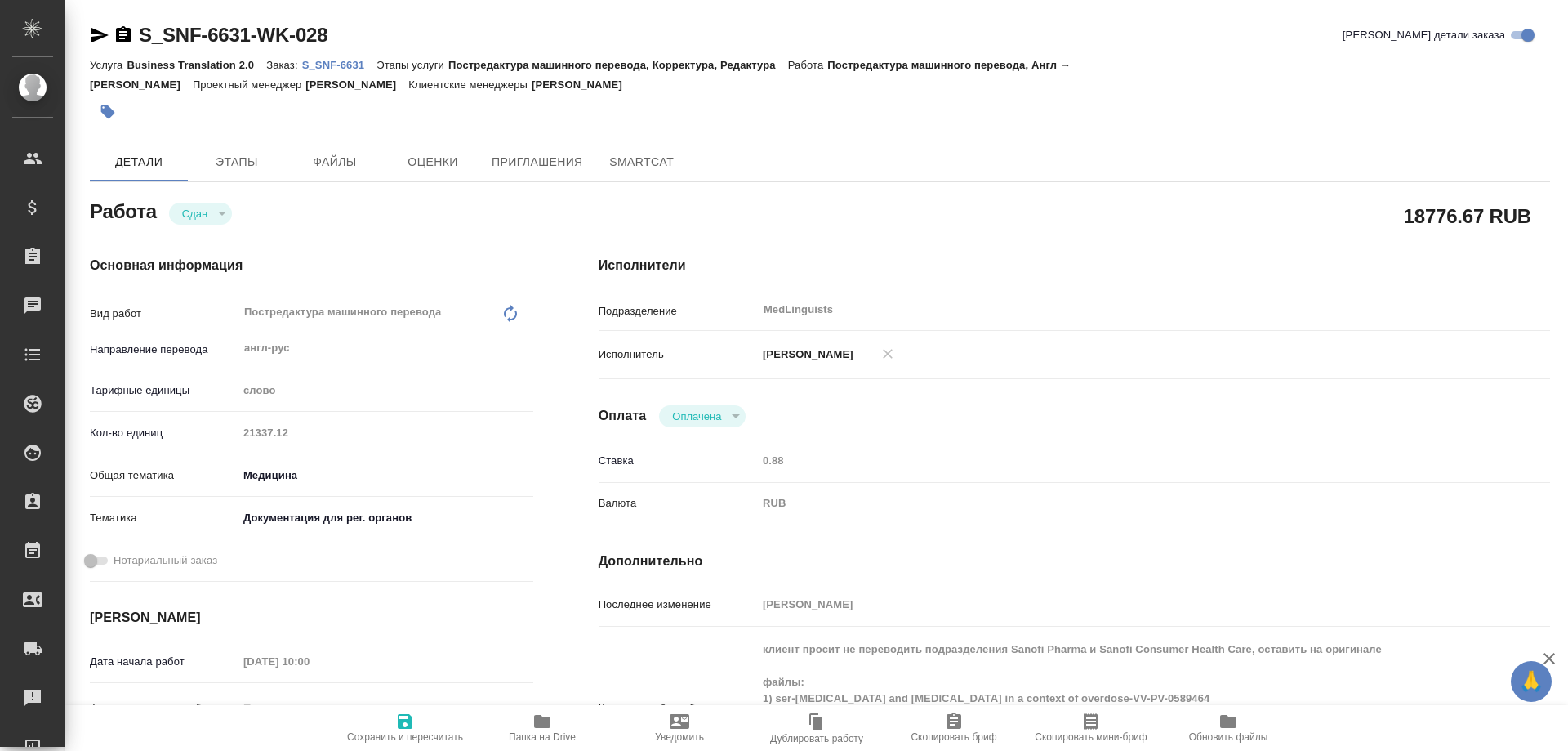
type textarea "x"
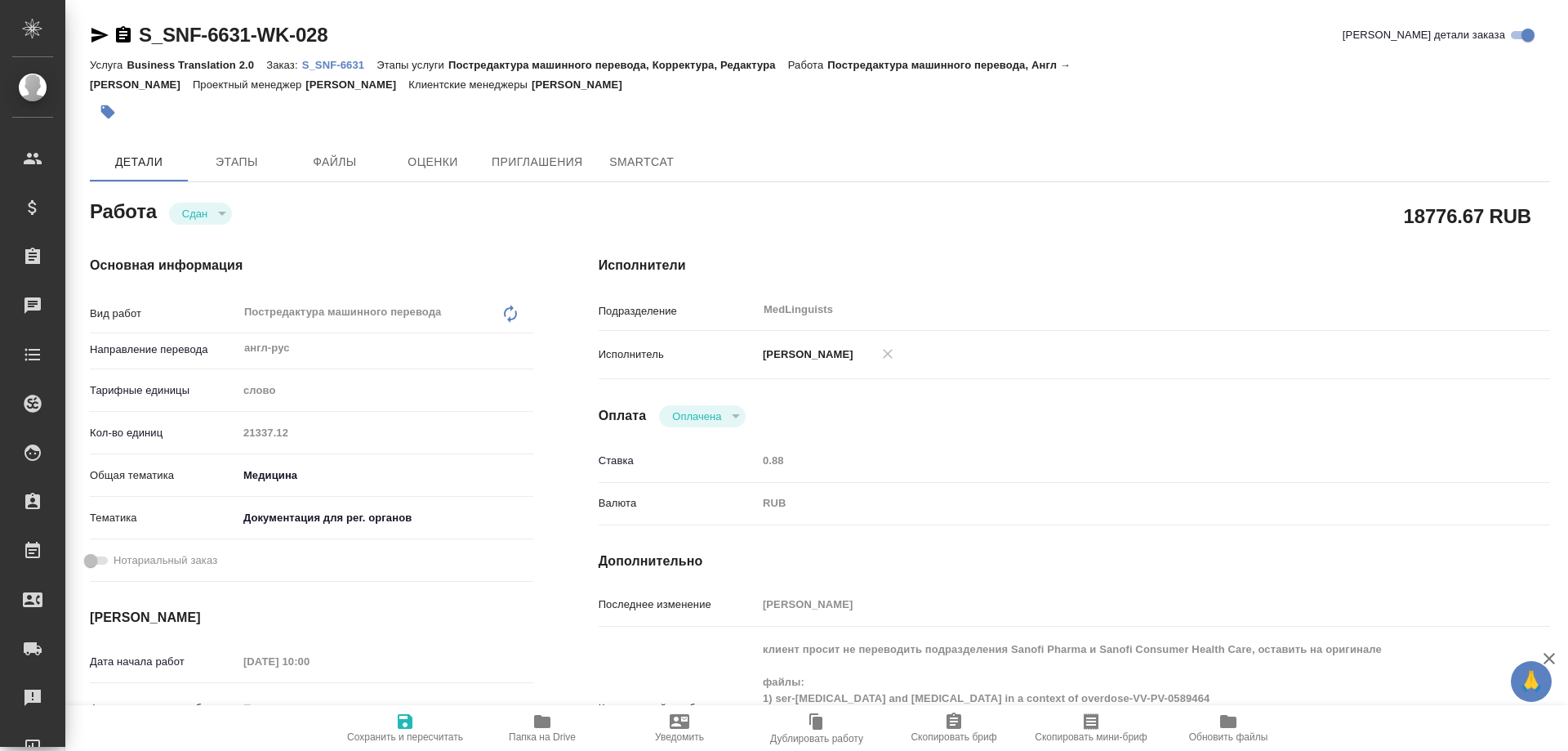
type textarea "x"
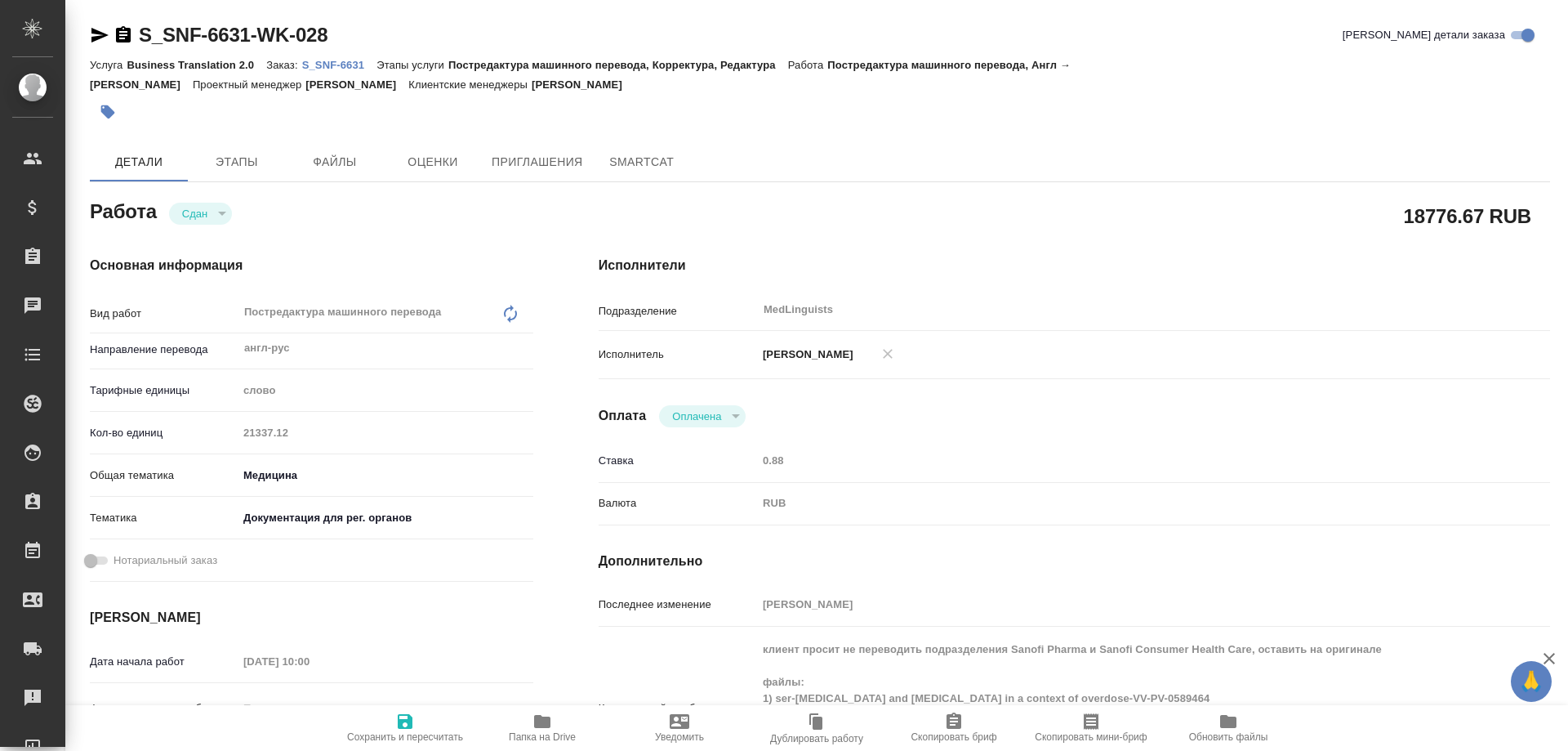
type textarea "x"
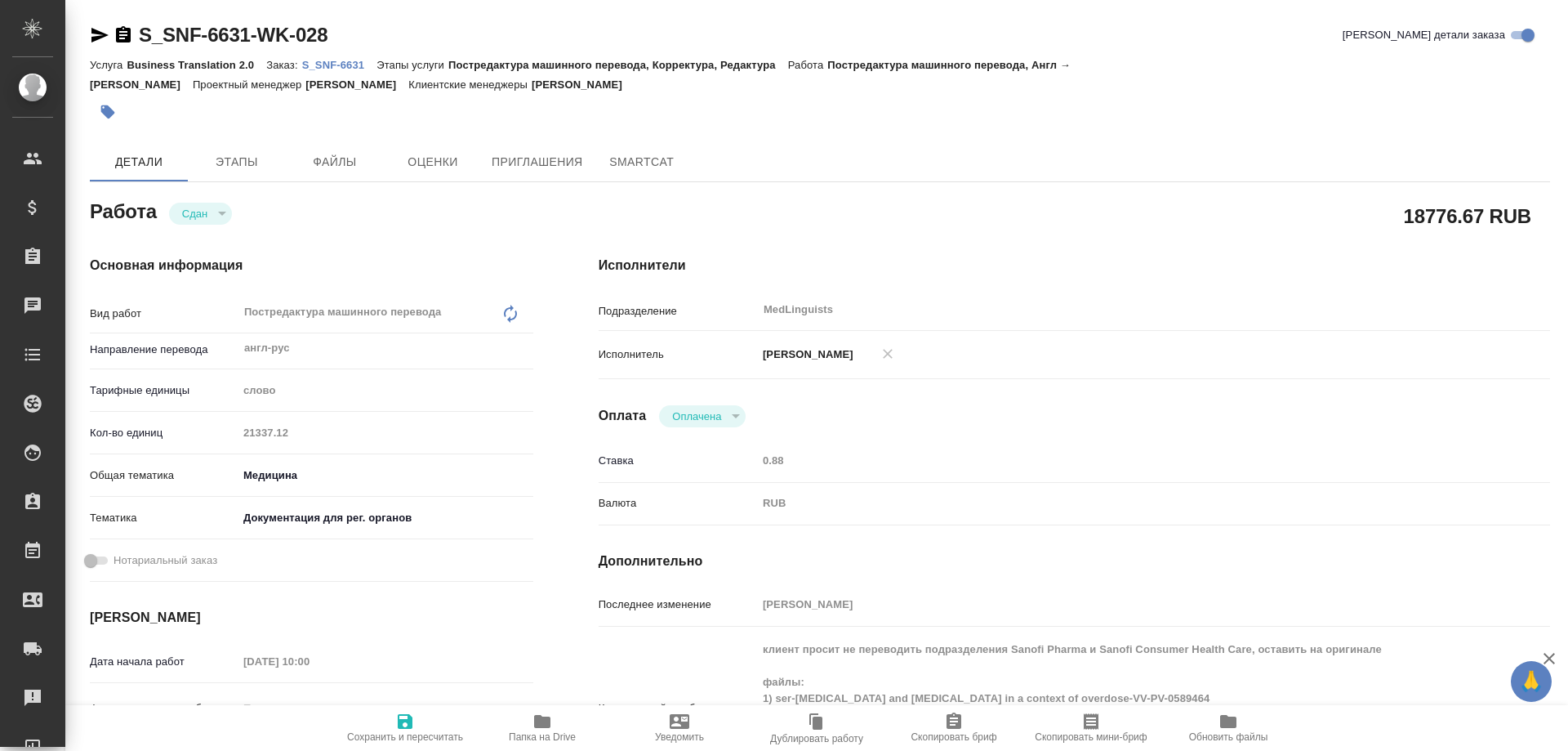
type textarea "x"
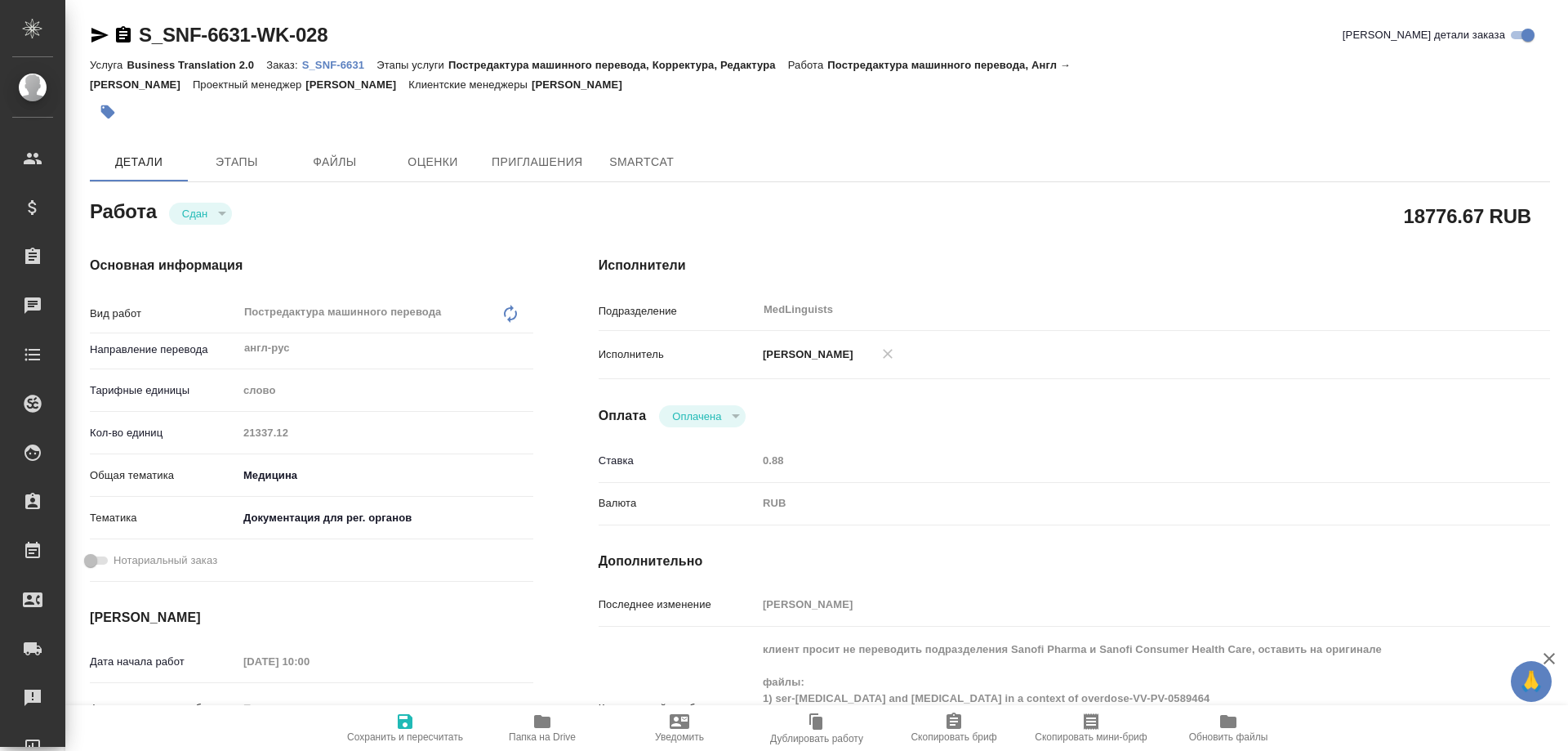
type textarea "x"
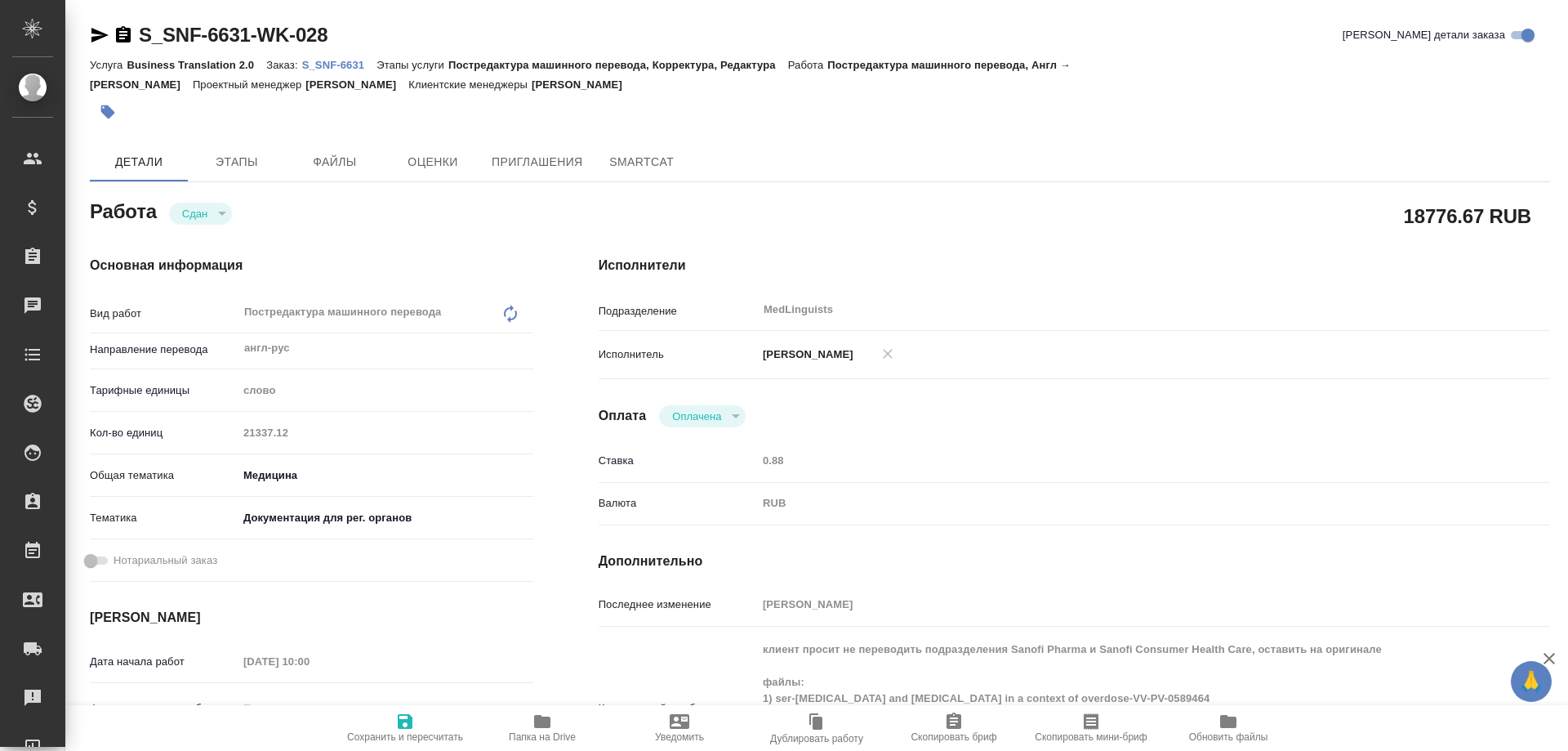
type textarea "x"
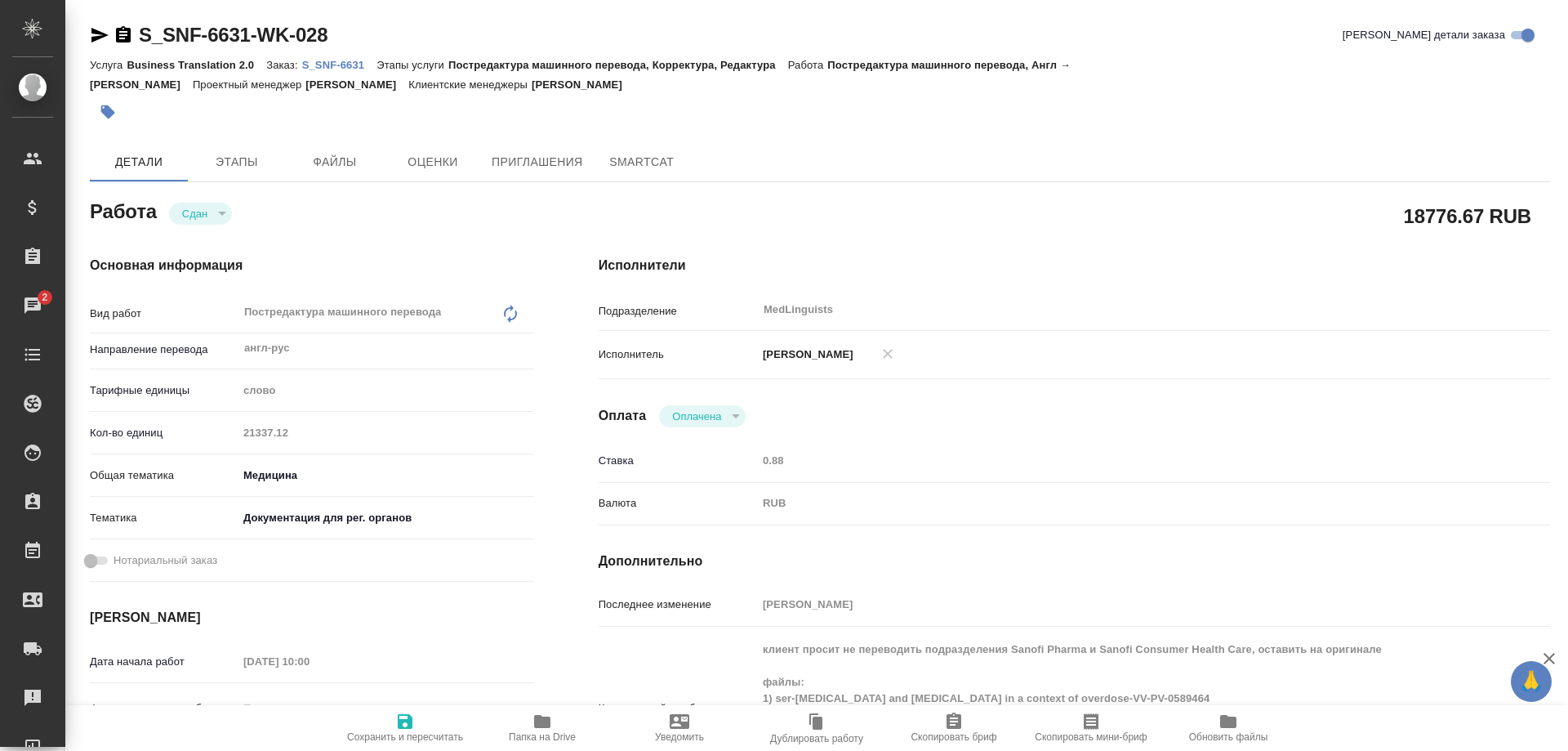
click at [326, 63] on p "S_SNF-6631" at bounding box center [340, 65] width 75 height 12
click at [332, 68] on p "S_SNF-6631" at bounding box center [340, 65] width 75 height 12
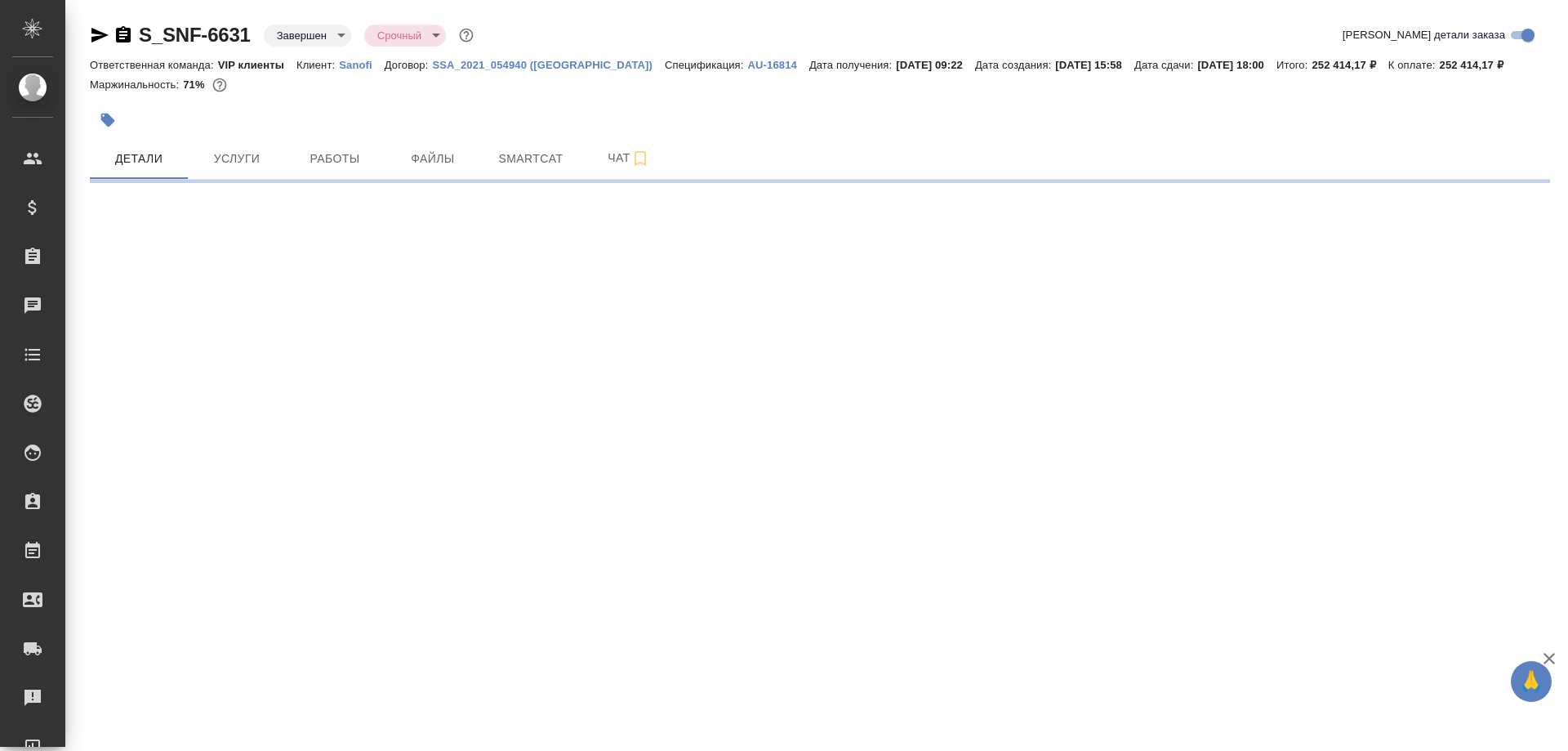
select select "RU"
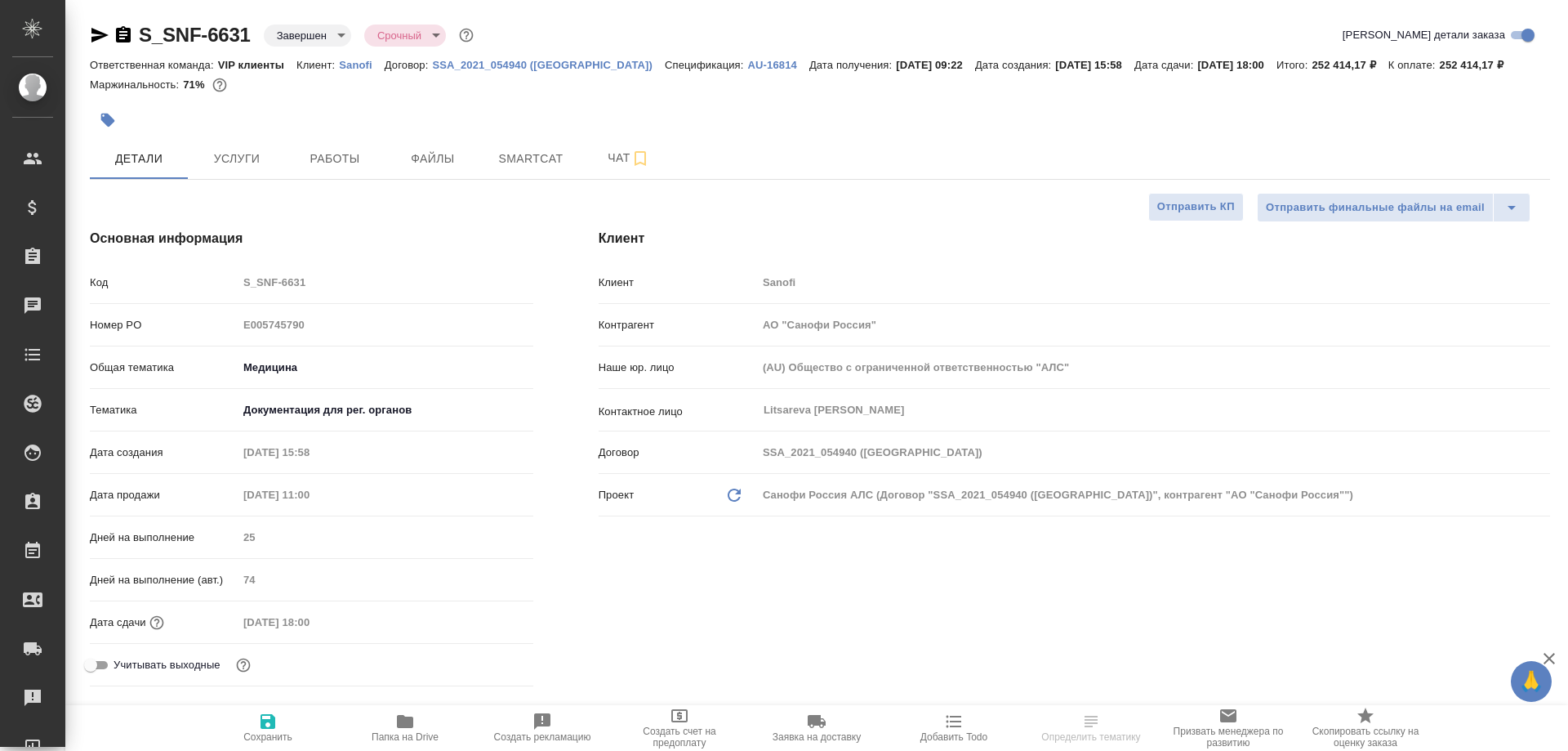
type textarea "x"
click at [125, 32] on icon "button" at bounding box center [123, 33] width 14 height 16
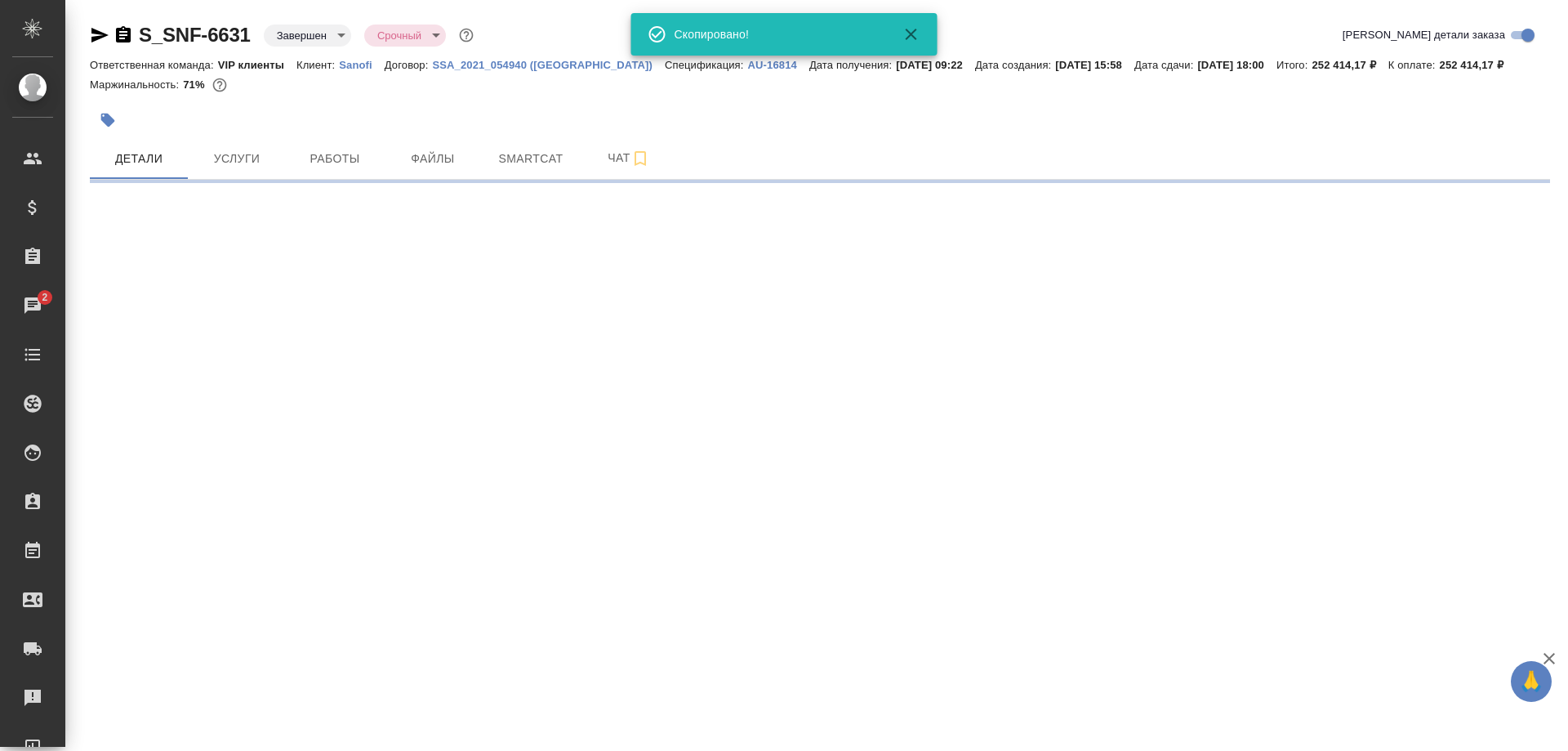
select select "RU"
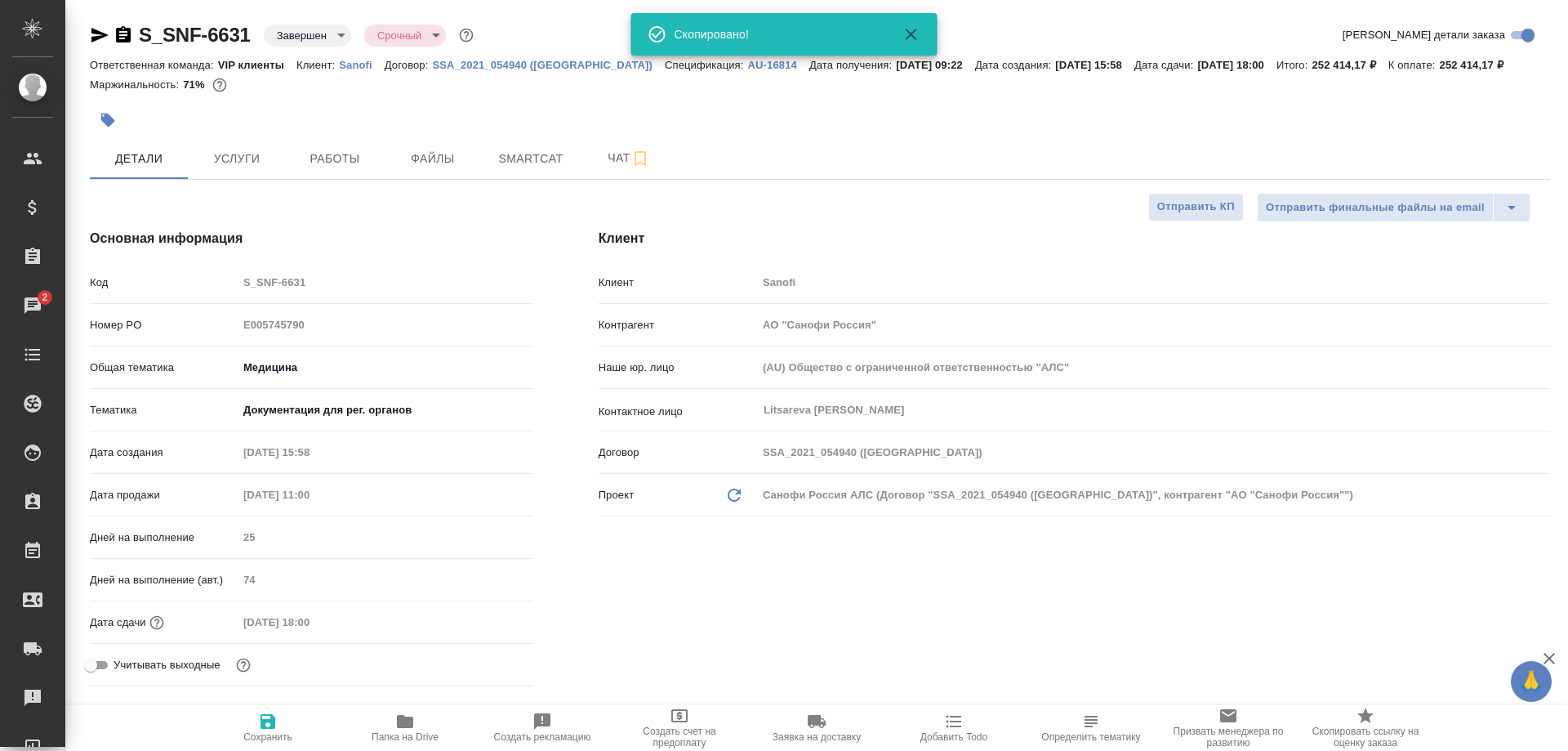
type textarea "x"
click at [510, 159] on span "Smartcat" at bounding box center [531, 158] width 78 height 20
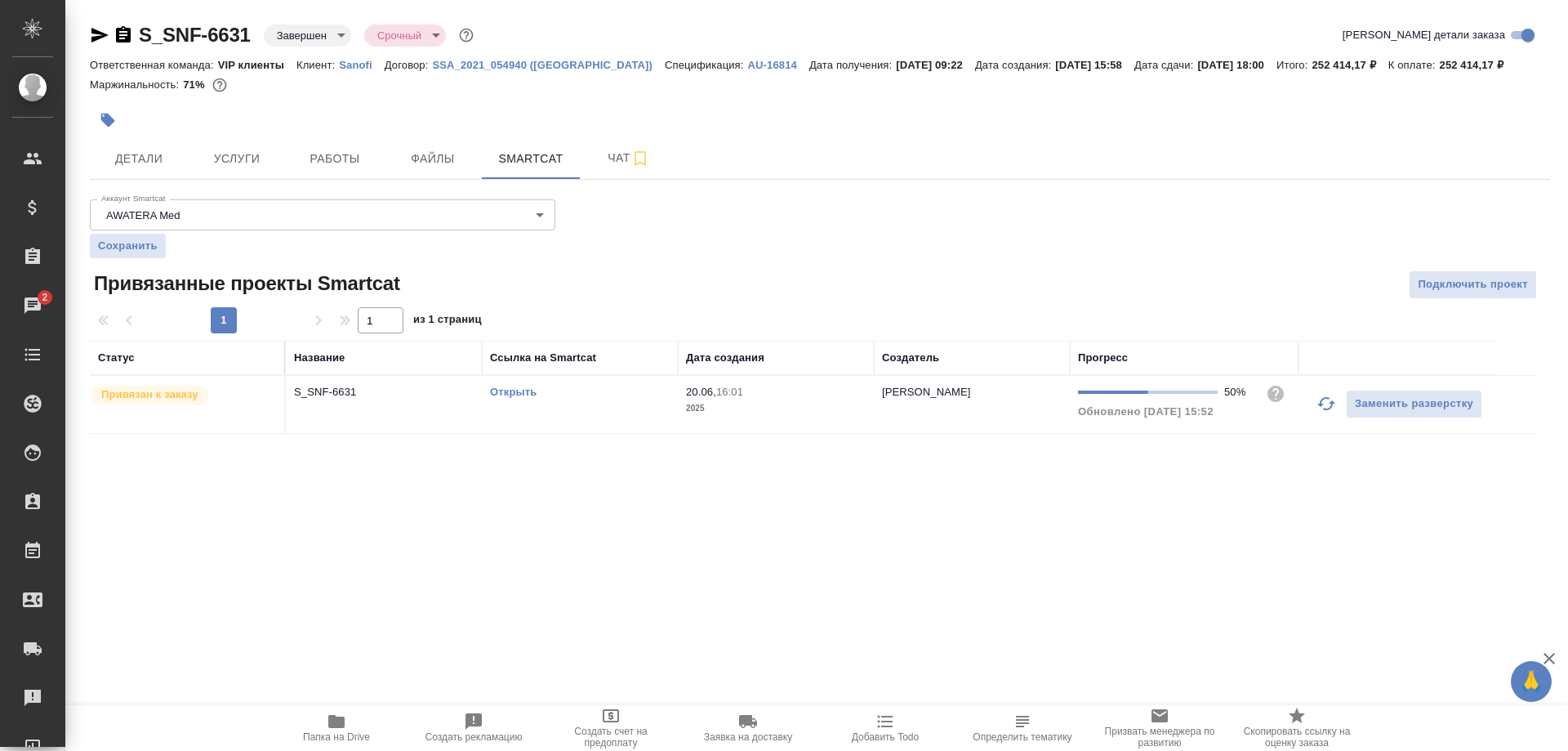
click at [515, 390] on link "Открыть" at bounding box center [513, 391] width 47 height 12
click at [543, 159] on span "Smartcat" at bounding box center [531, 158] width 78 height 20
click at [514, 394] on link "Открыть" at bounding box center [513, 391] width 47 height 12
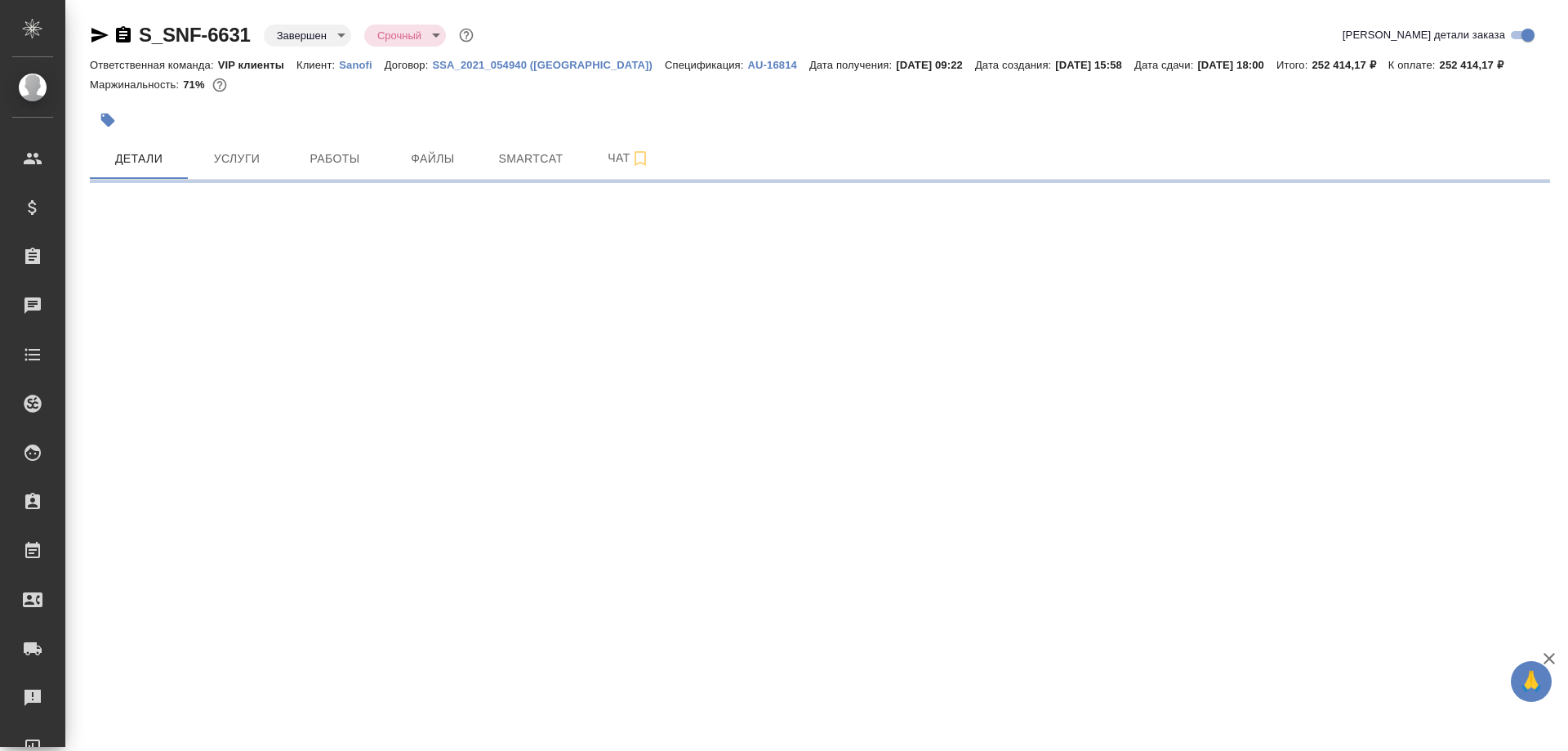
select select "RU"
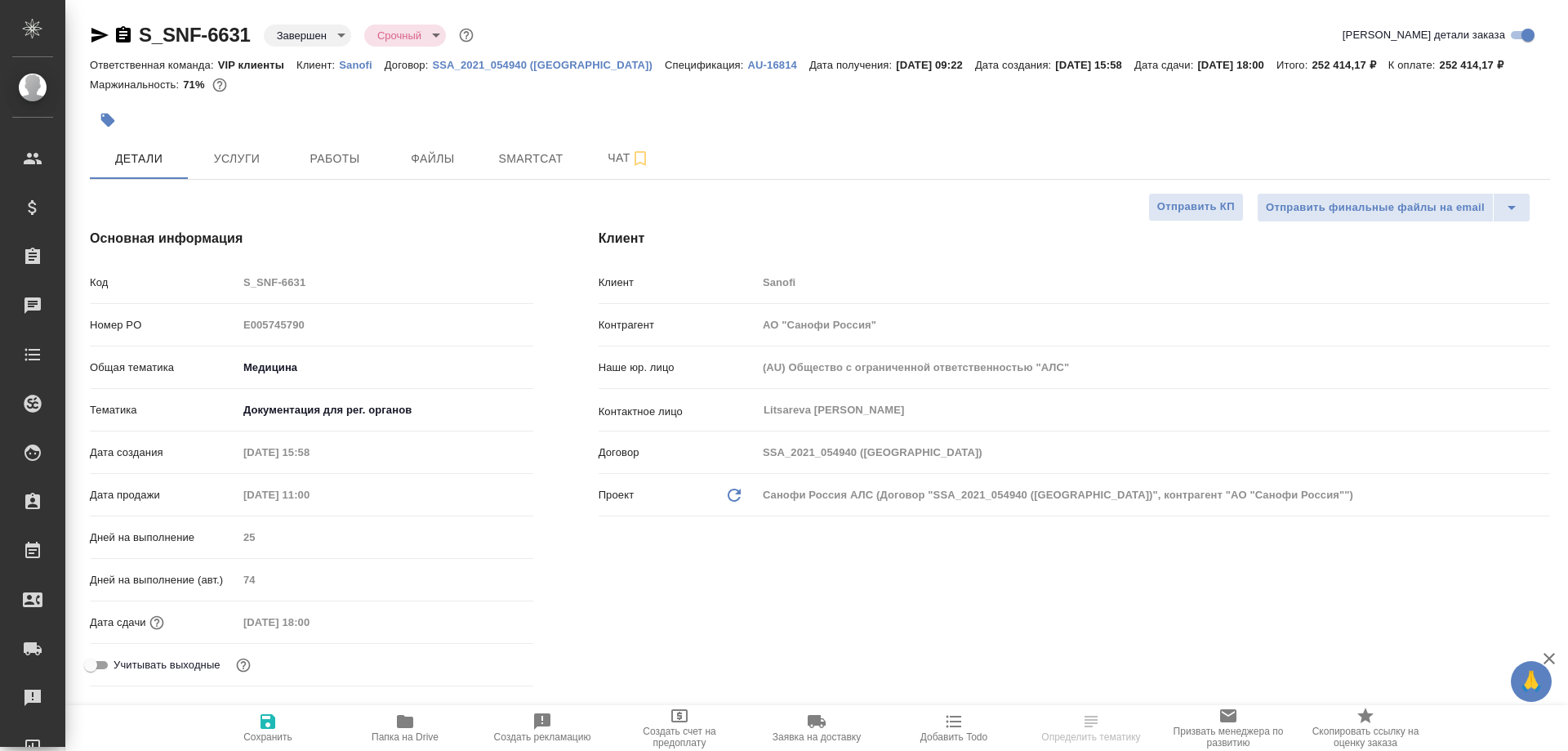
type textarea "x"
click at [125, 32] on icon "button" at bounding box center [123, 33] width 14 height 16
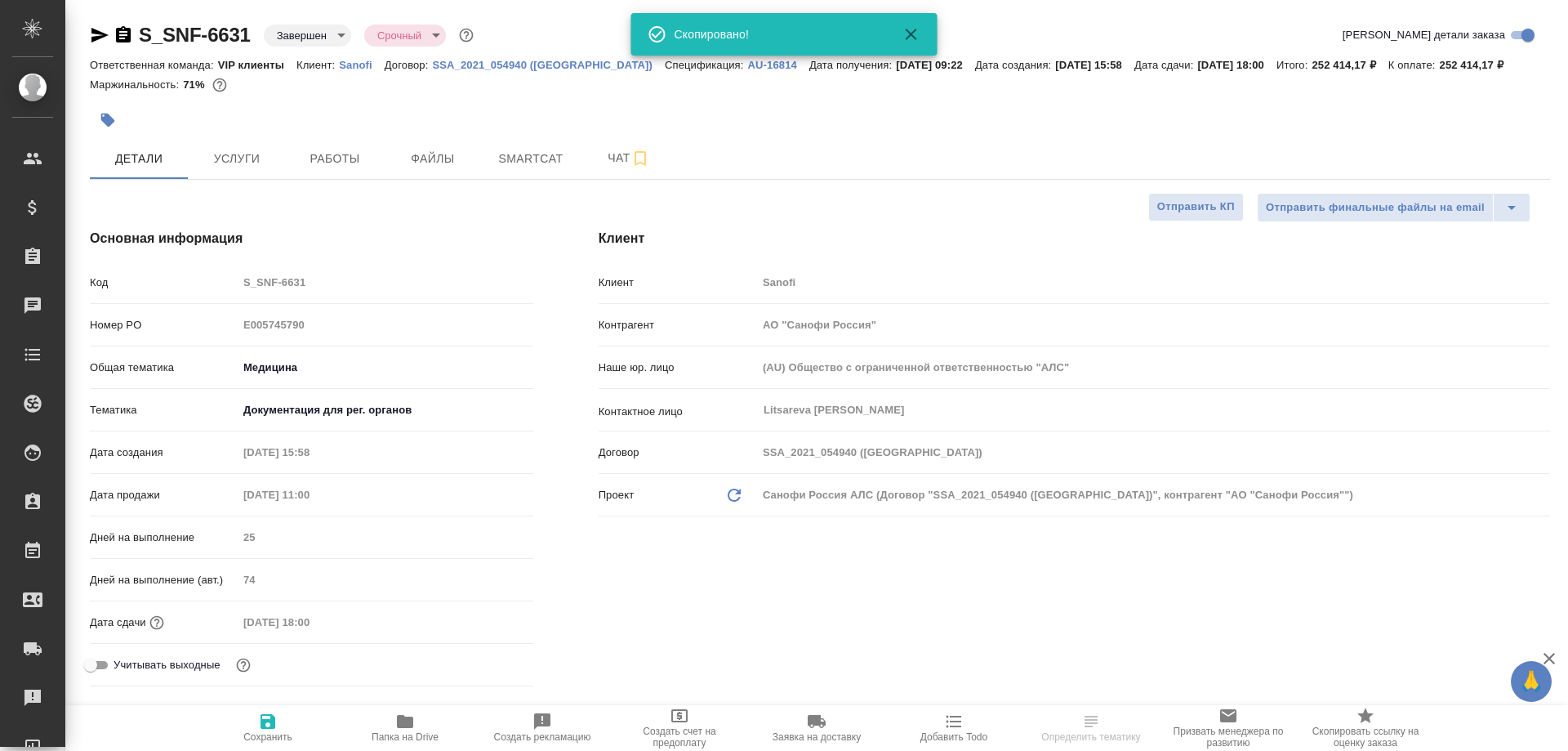
type textarea "x"
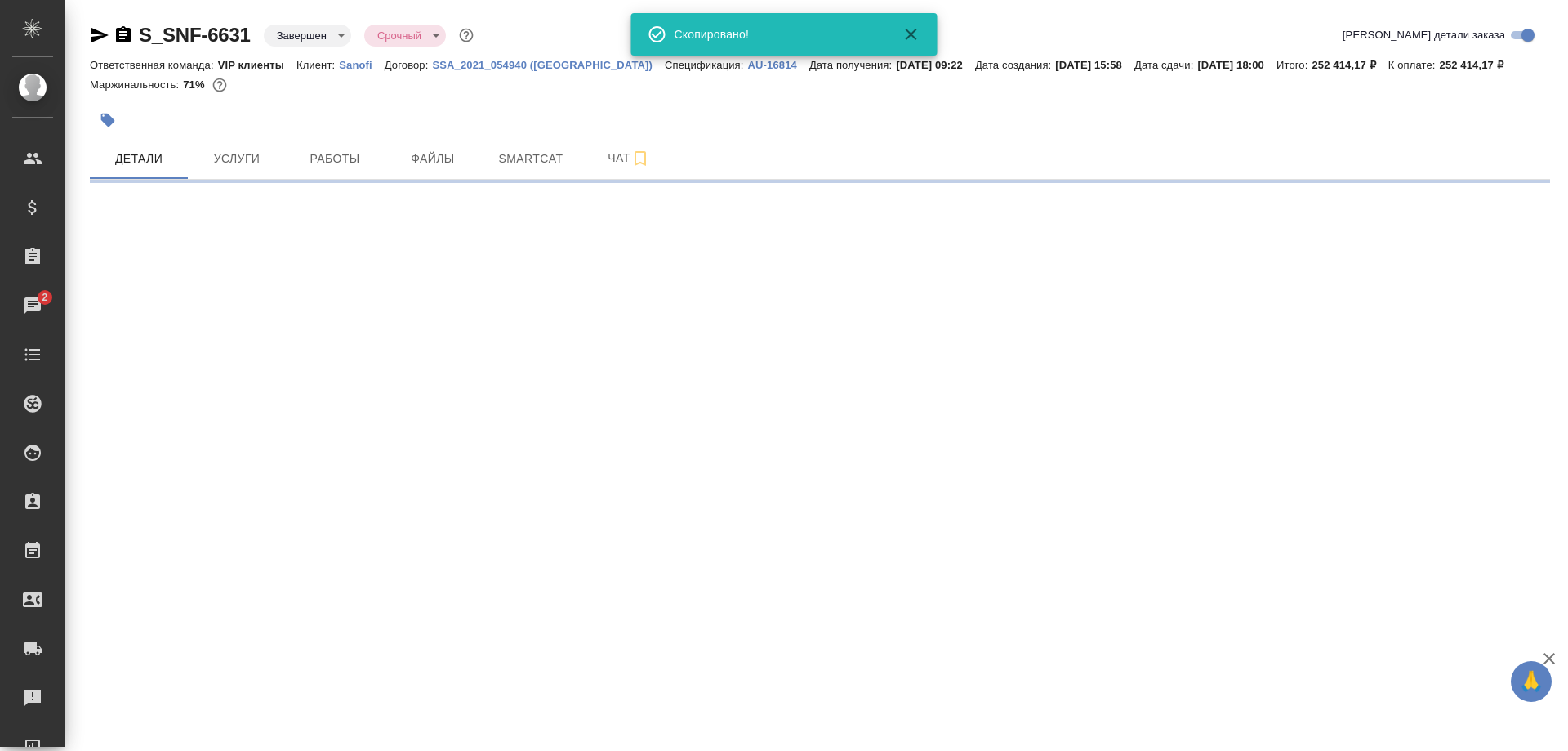
select select "RU"
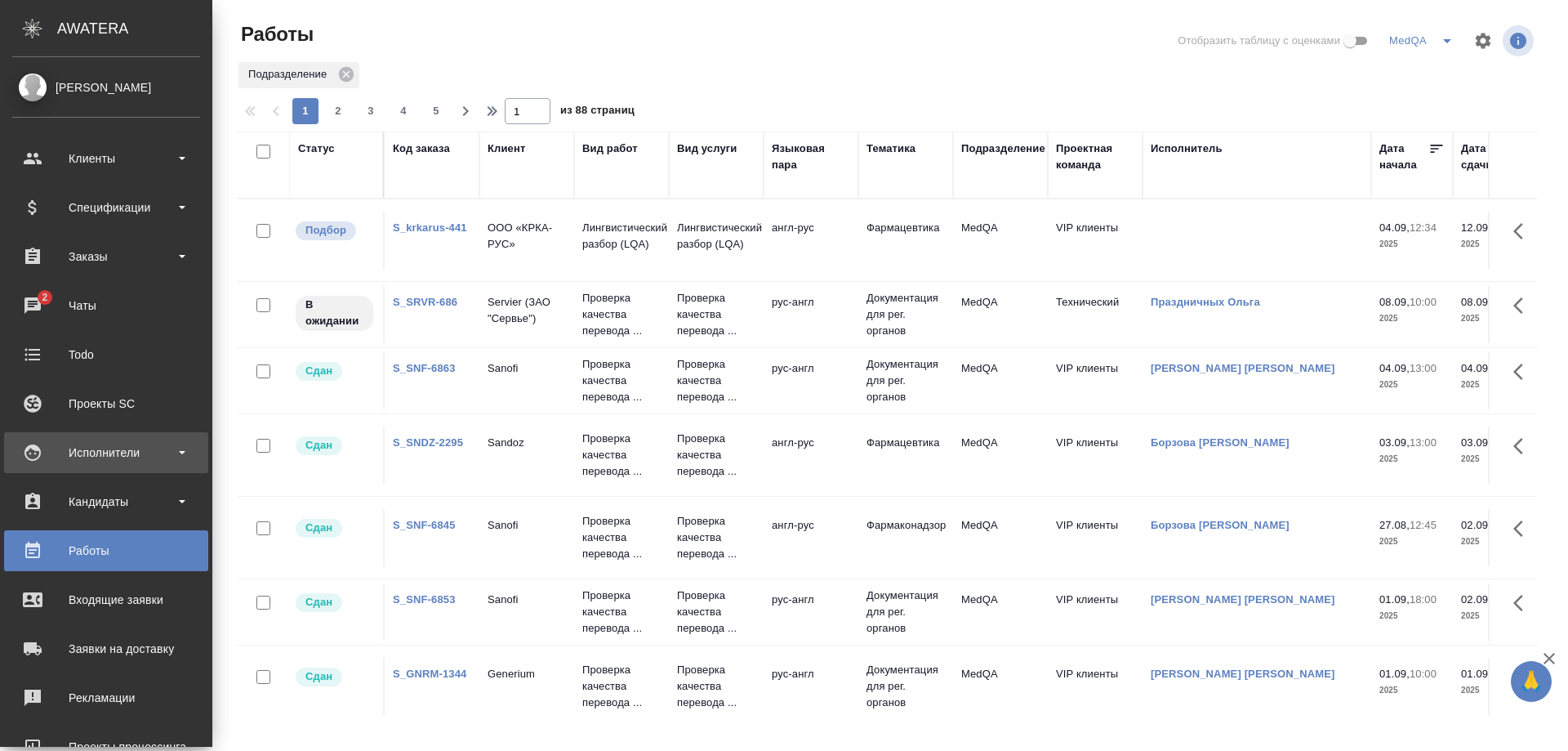
click at [104, 453] on div "Исполнители" at bounding box center [106, 453] width 187 height 25
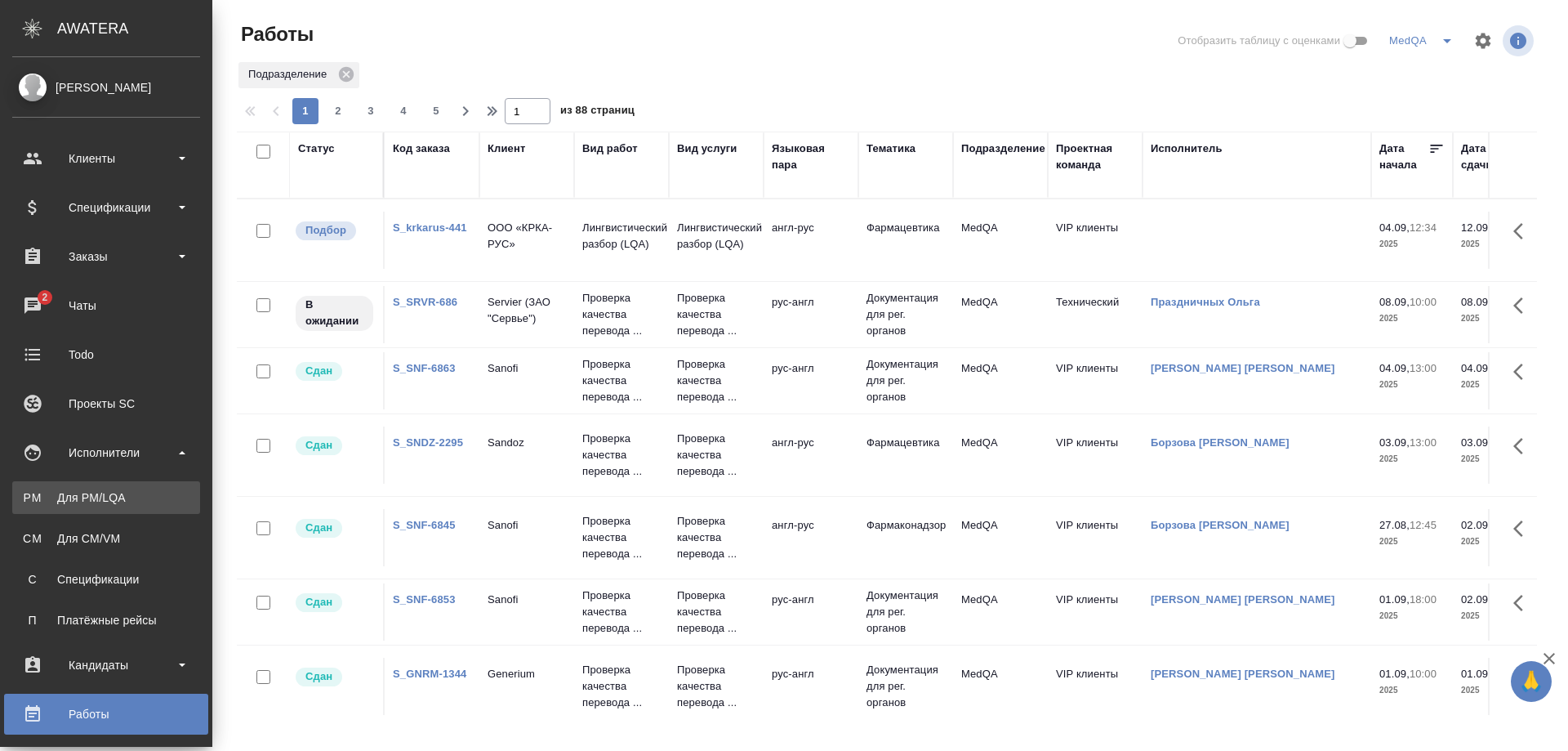
click at [91, 486] on link "PM Для PM/LQA" at bounding box center [106, 498] width 187 height 32
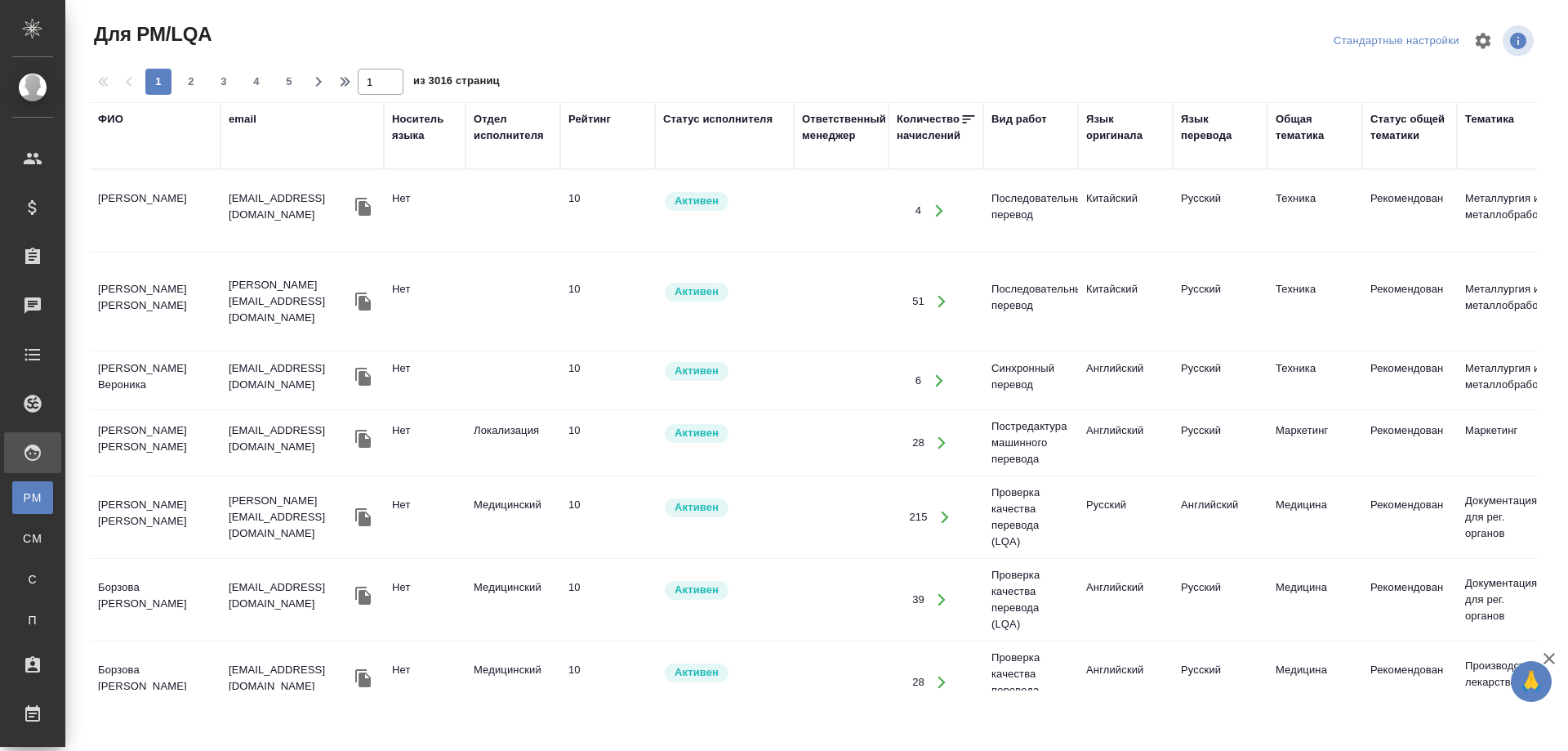
click at [118, 168] on th "ФИО" at bounding box center [154, 135] width 130 height 67
click at [118, 161] on th "ФИО" at bounding box center [154, 135] width 130 height 67
click at [117, 128] on div "ФИО" at bounding box center [155, 136] width 114 height 49
click at [115, 124] on div "ФИО" at bounding box center [110, 119] width 26 height 16
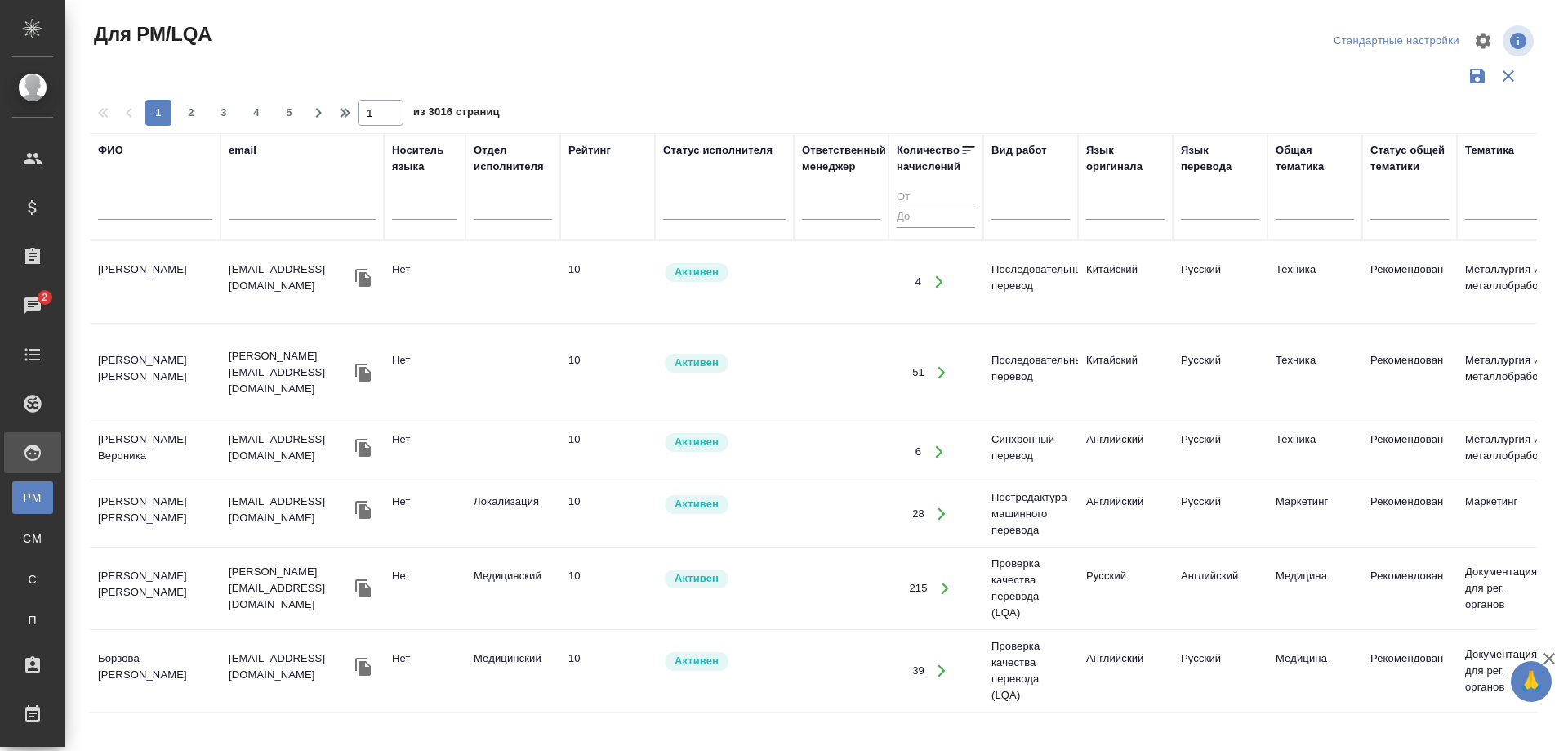
click at [131, 209] on input "text" at bounding box center [155, 208] width 114 height 20
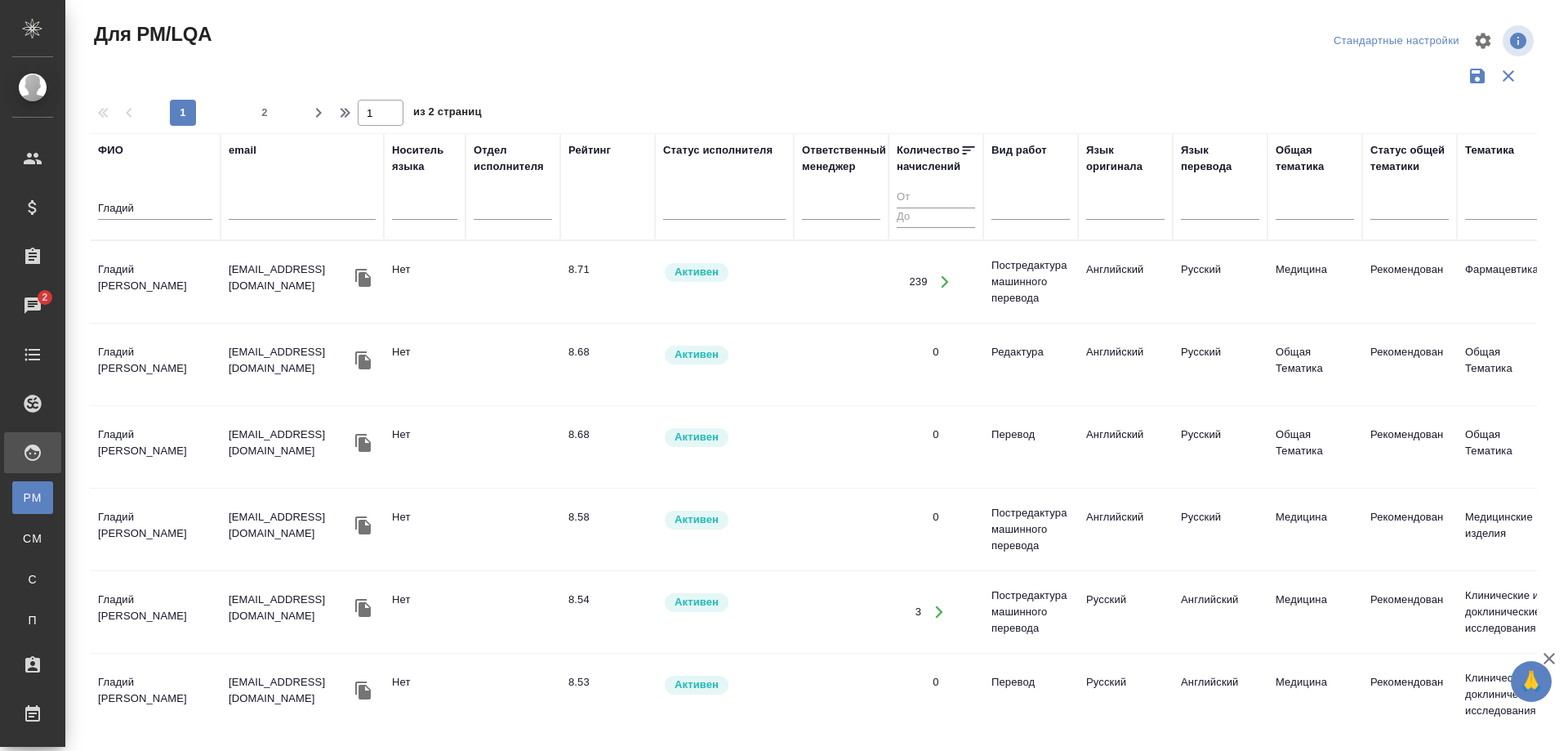
click at [118, 284] on td "Гладий [PERSON_NAME]" at bounding box center [154, 282] width 130 height 57
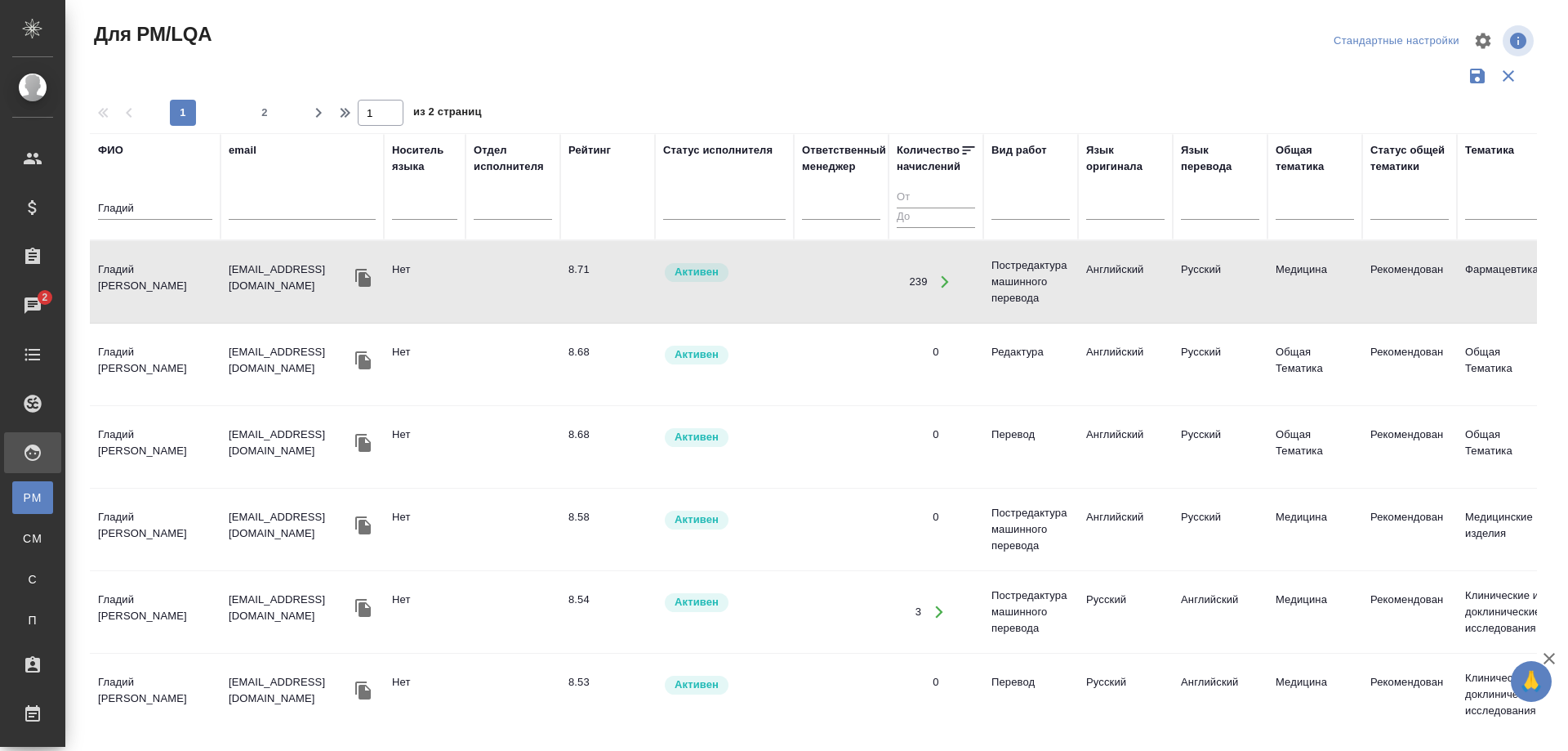
click at [118, 284] on td "Гладий [PERSON_NAME]" at bounding box center [154, 282] width 130 height 57
drag, startPoint x: 142, startPoint y: 206, endPoint x: 9, endPoint y: 206, distance: 133.0
click at [9, 206] on div ".cls-1 fill:#fff; AWATERA Solovyova Elena Клиенты Спецификации Заказы 2 Чаты To…" at bounding box center [784, 375] width 1568 height 751
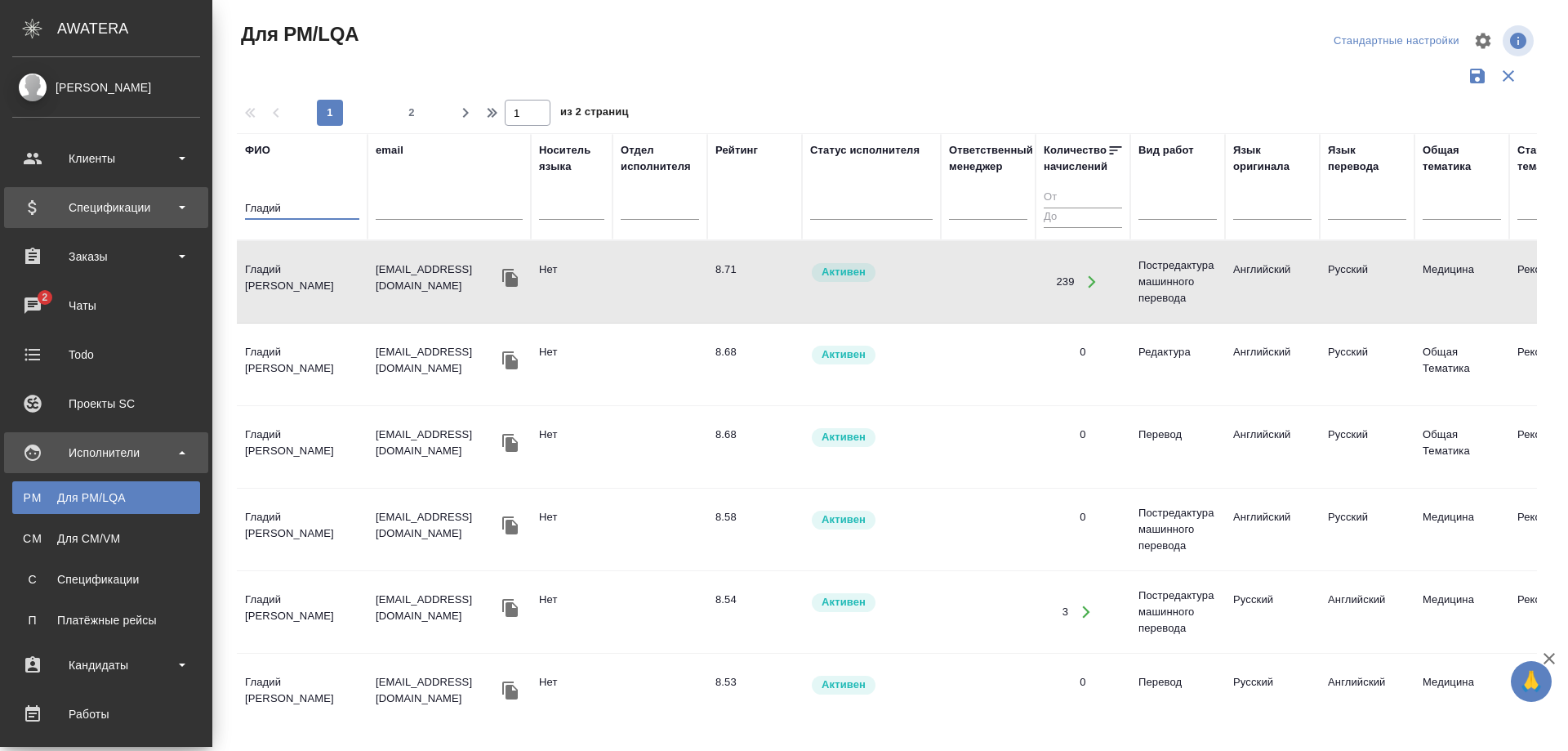
paste input "рчилина"
type input "Горчилина"
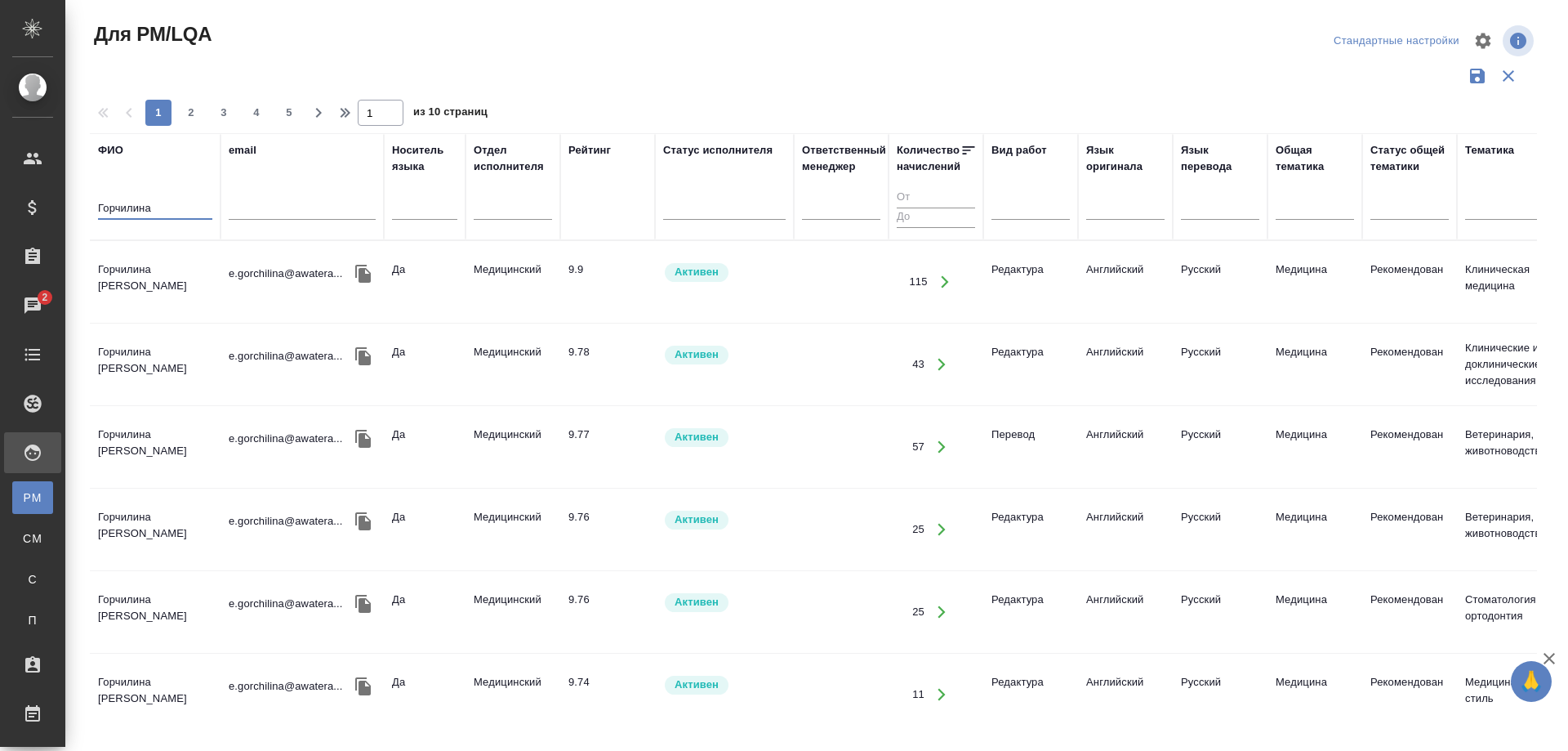
click at [124, 267] on td "Горчилина Елена Викторовна" at bounding box center [154, 282] width 130 height 57
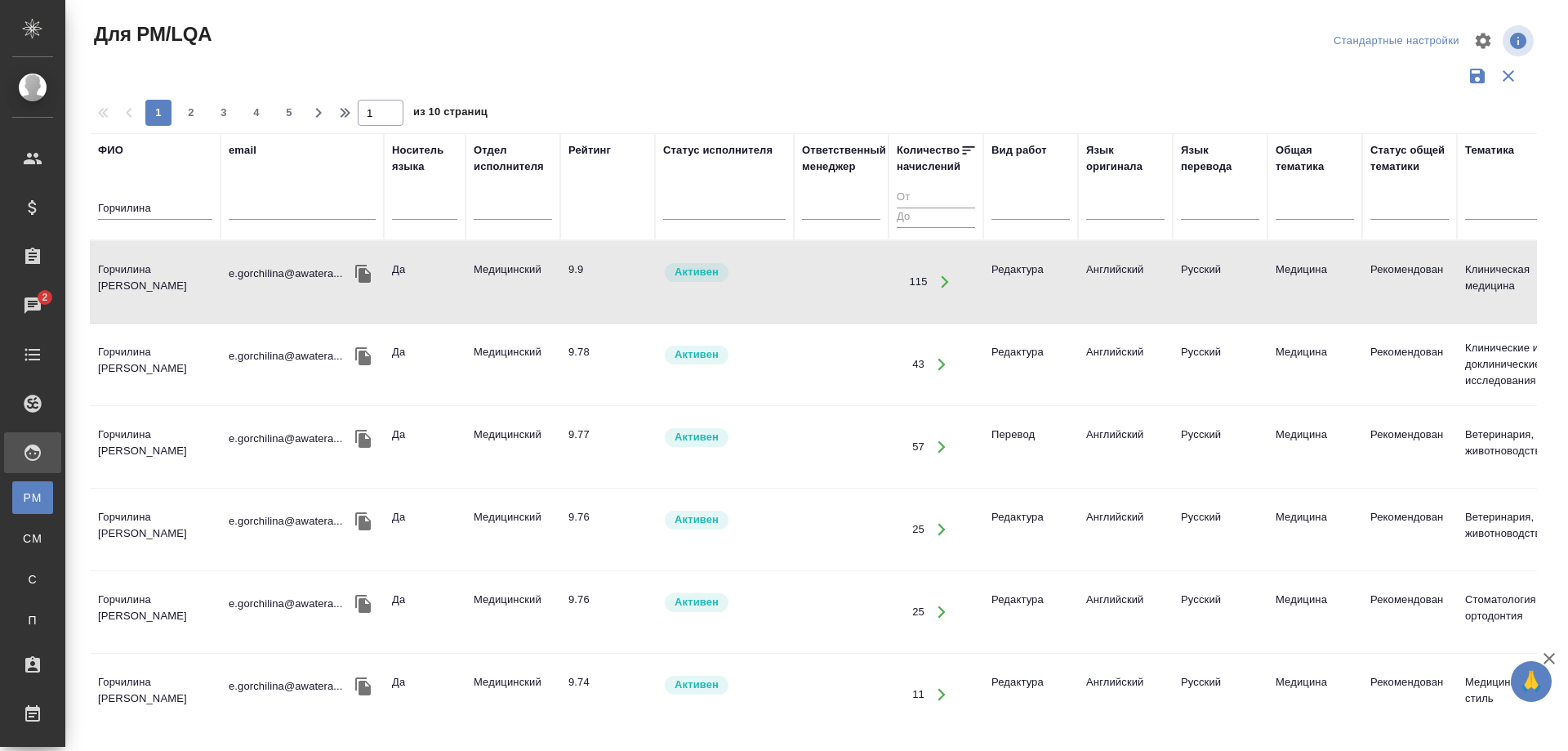
click at [124, 267] on td "Горчилина Елена Викторовна" at bounding box center [154, 282] width 130 height 57
click at [125, 273] on td "Горчилина Елена Викторовна" at bounding box center [154, 282] width 130 height 57
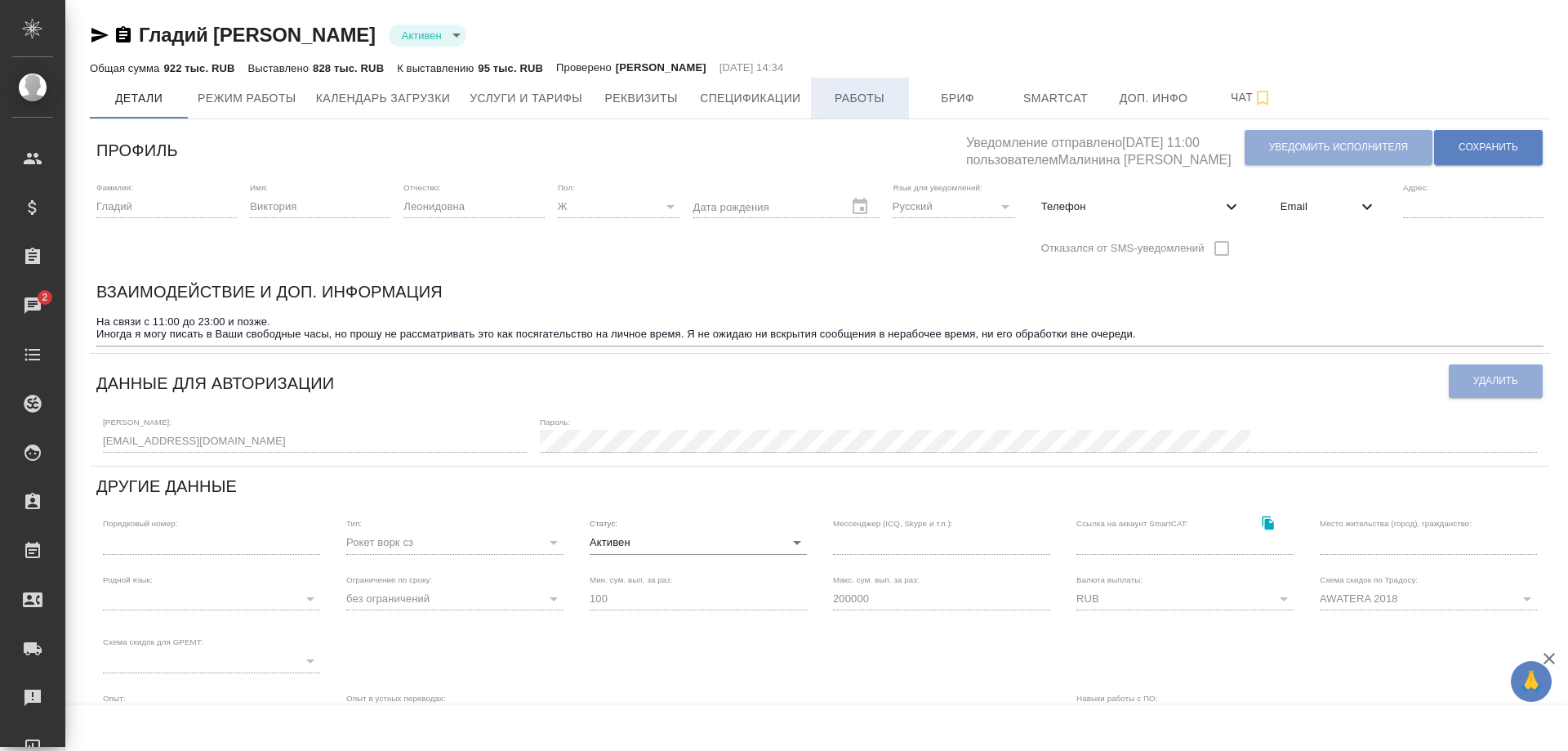
click at [876, 101] on span "Работы" at bounding box center [860, 98] width 78 height 20
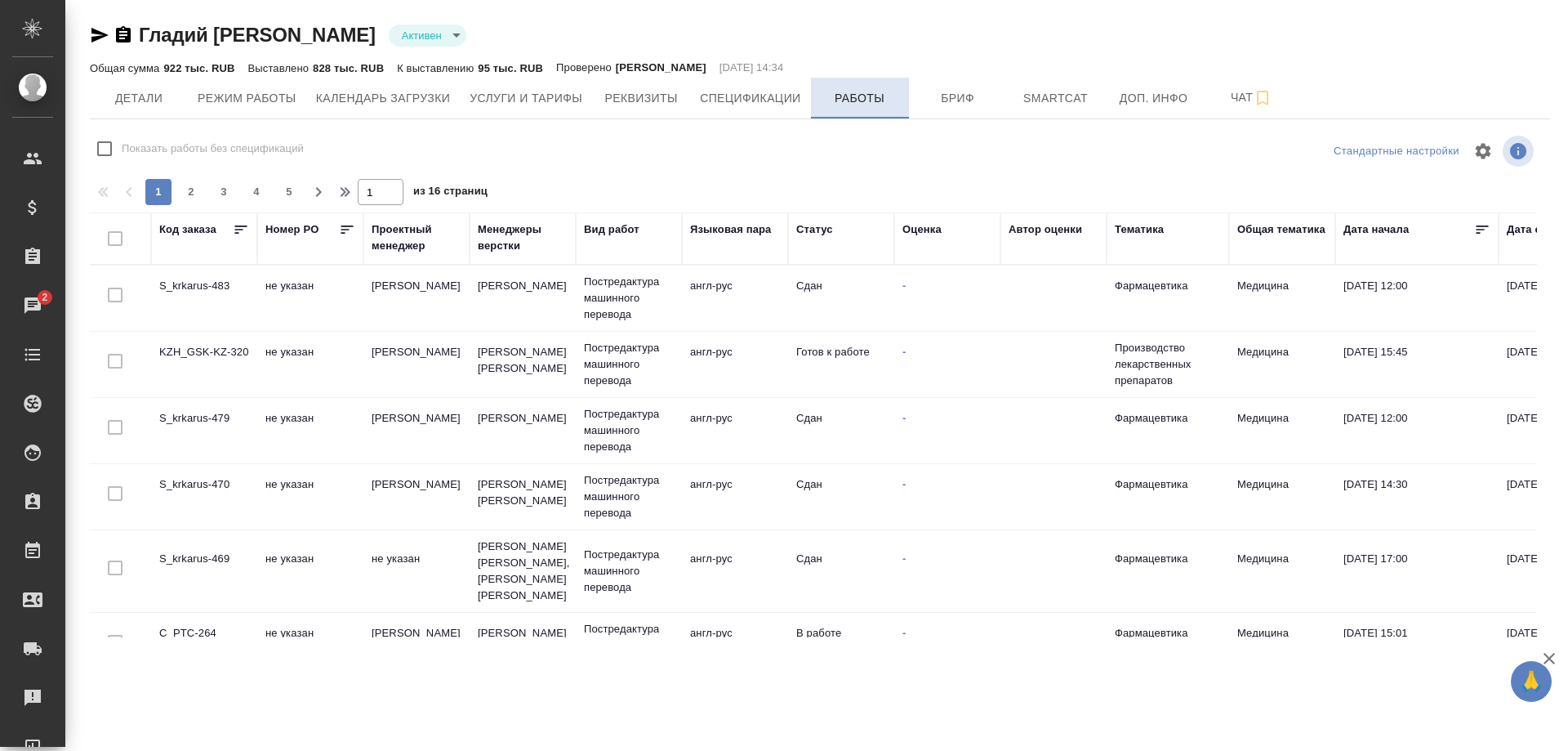
checkbox input "false"
click at [186, 283] on td "S_krkarus-483" at bounding box center [205, 298] width 107 height 57
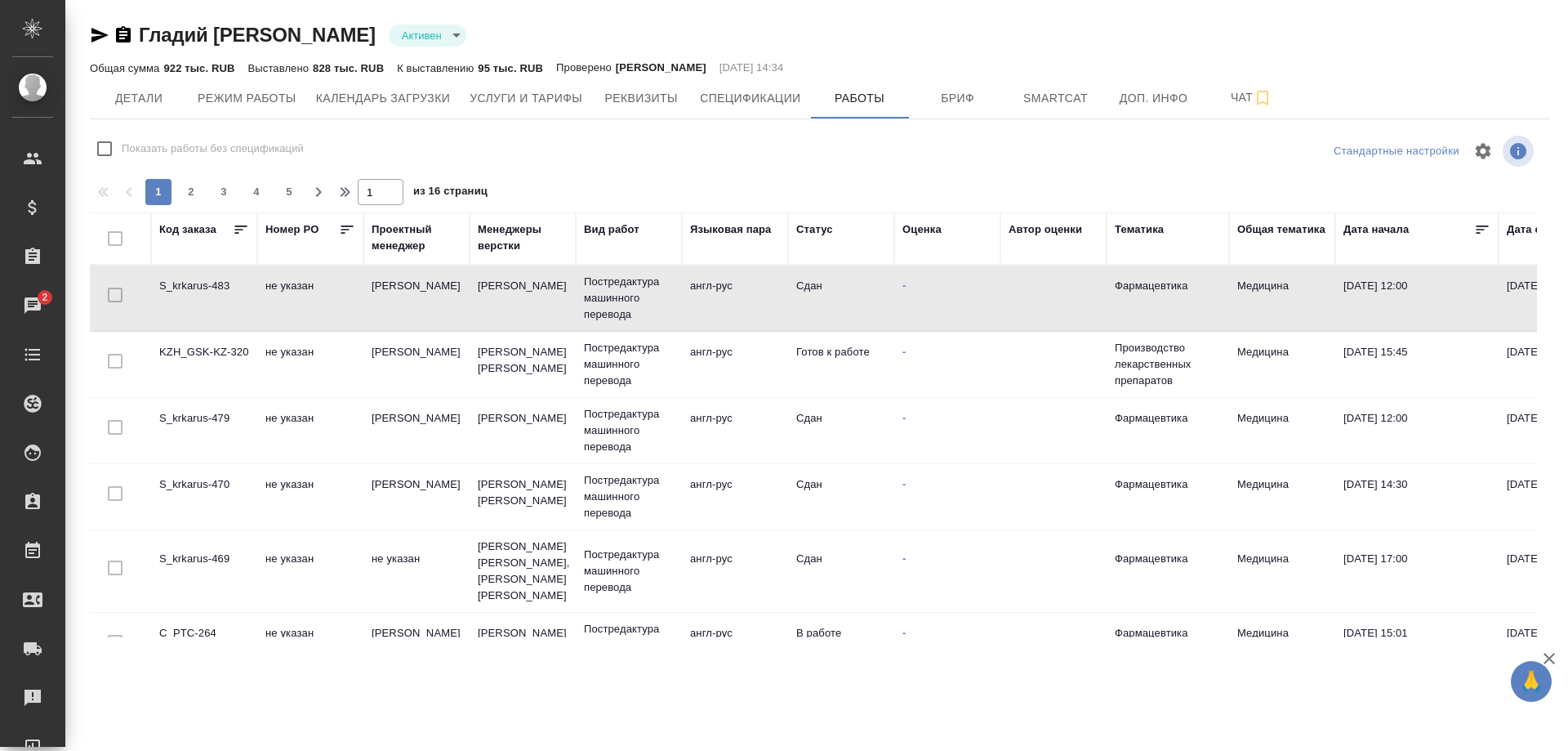
click at [186, 283] on td "S_krkarus-483" at bounding box center [205, 298] width 107 height 57
click at [201, 419] on td "S_krkarus-479" at bounding box center [205, 430] width 107 height 57
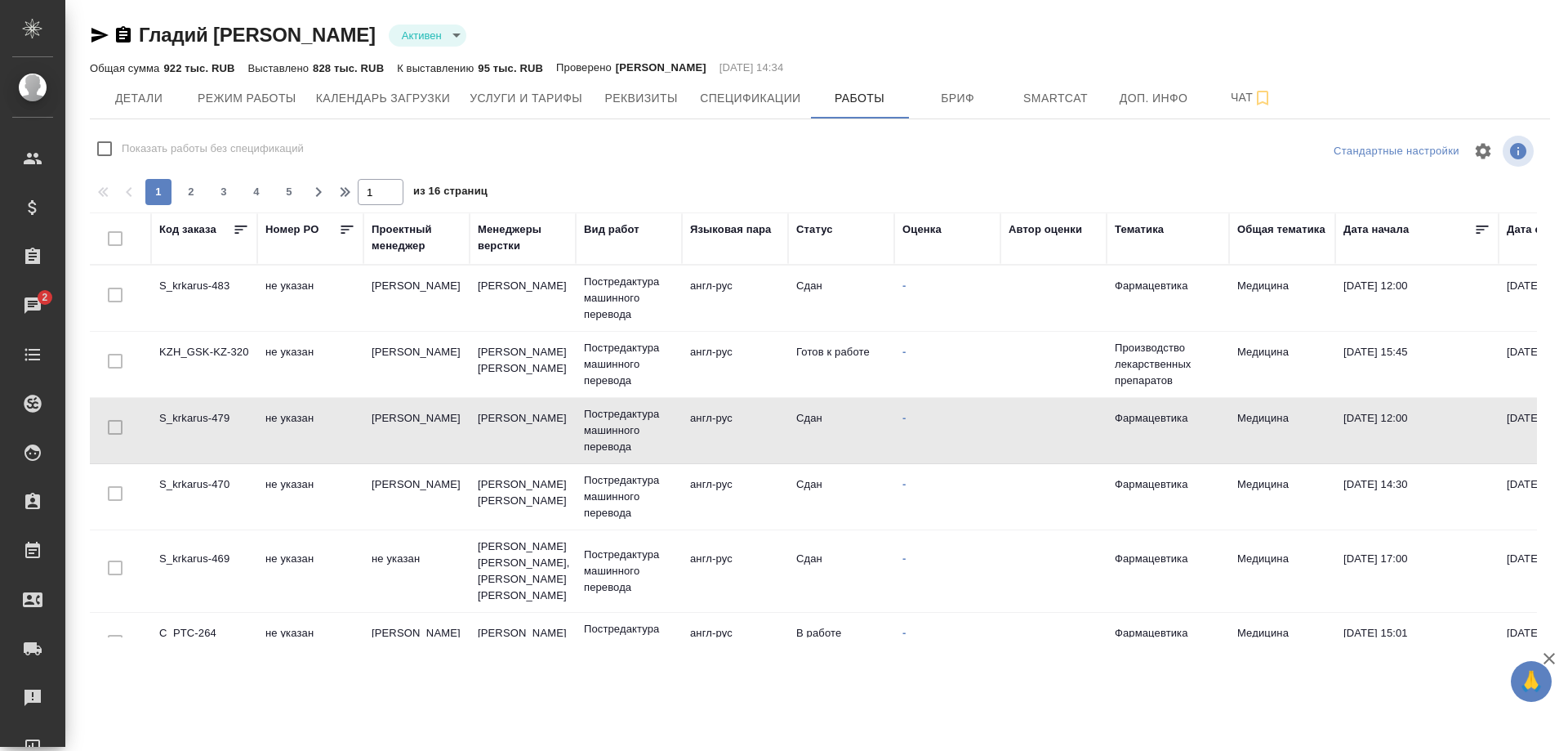
click at [201, 419] on td "S_krkarus-479" at bounding box center [205, 430] width 107 height 57
click at [187, 488] on td "S_krkarus-470" at bounding box center [205, 497] width 107 height 57
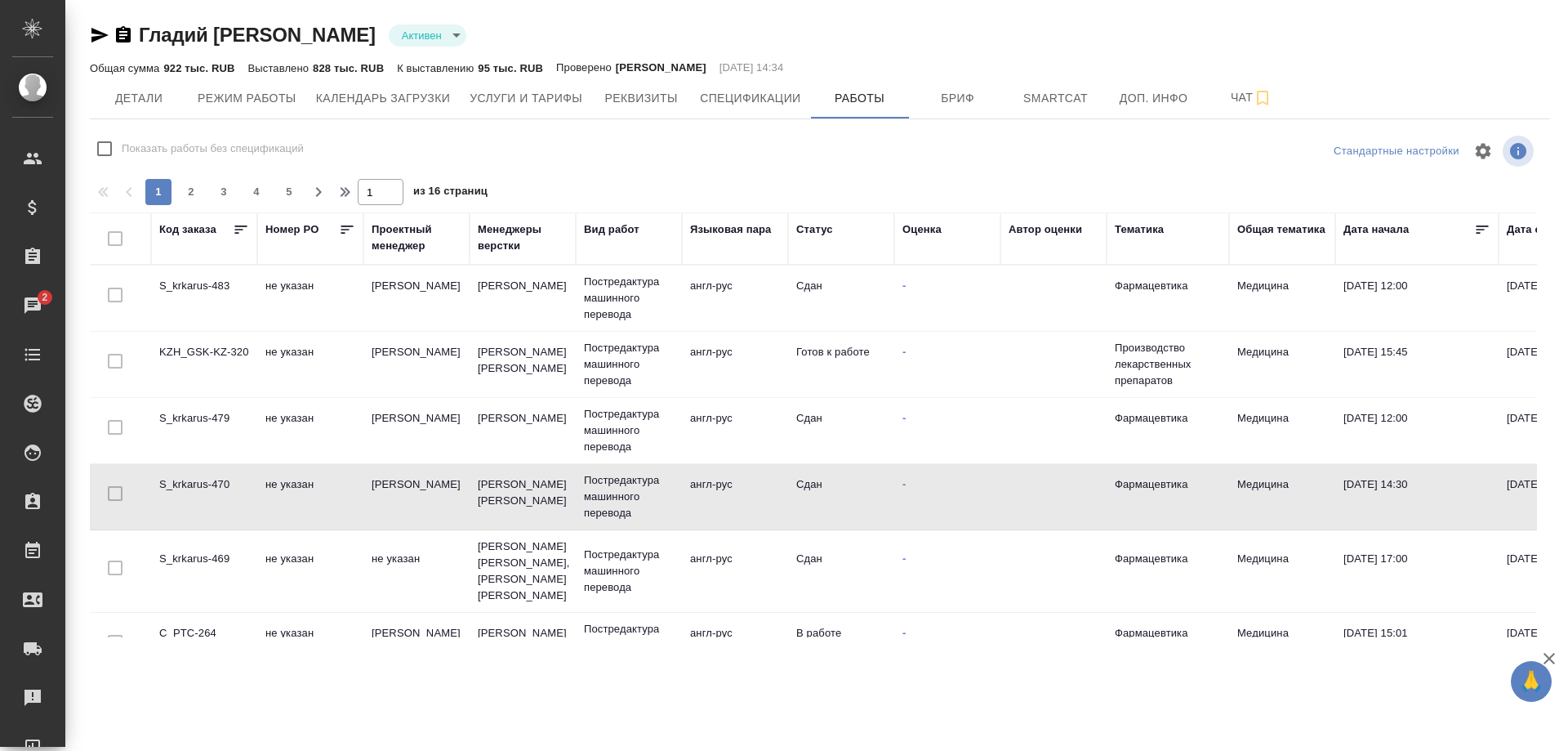
click at [187, 488] on td "S_krkarus-470" at bounding box center [205, 497] width 107 height 57
click at [206, 552] on td "S_krkarus-469" at bounding box center [205, 571] width 107 height 57
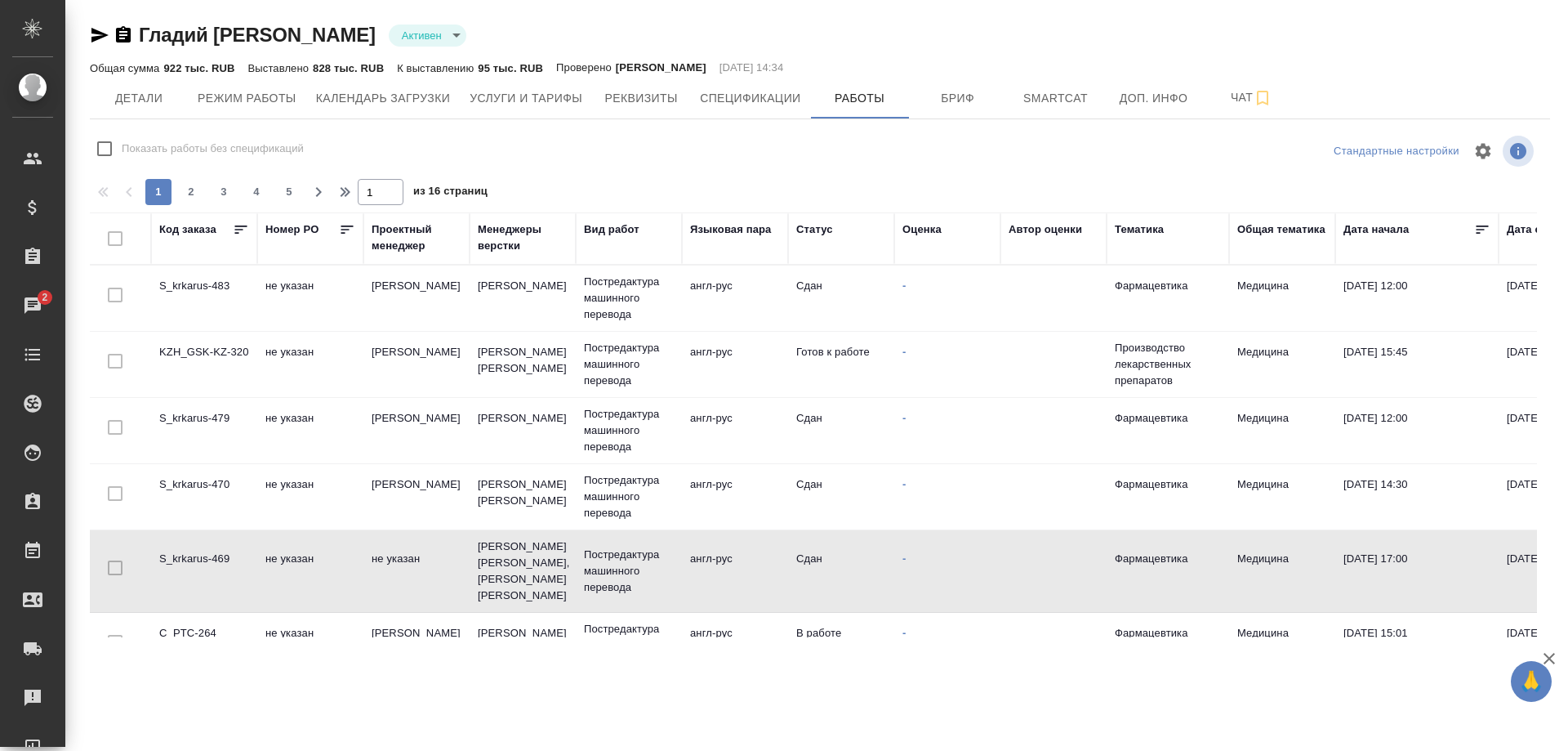
click at [206, 552] on td "S_krkarus-469" at bounding box center [205, 571] width 107 height 57
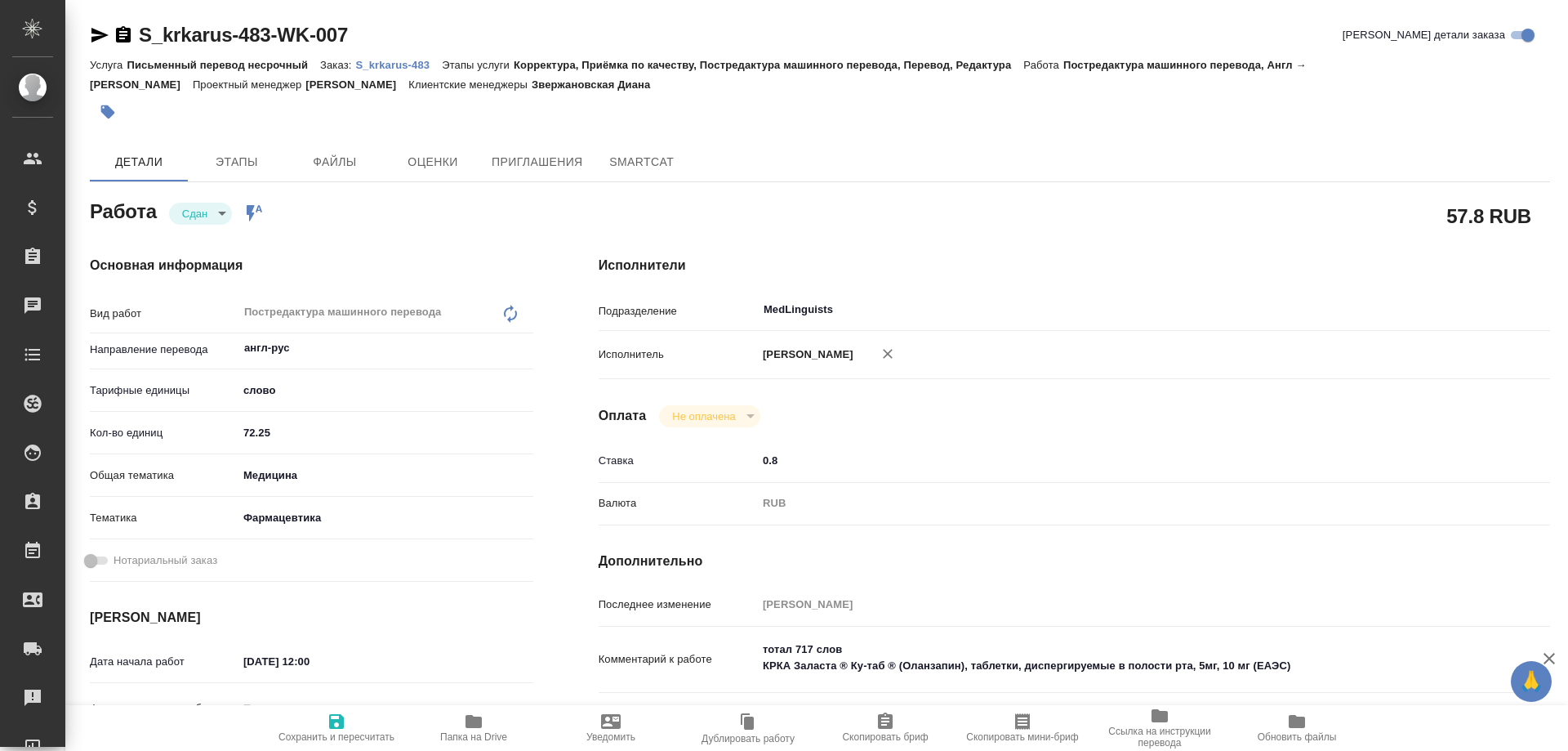
type textarea "x"
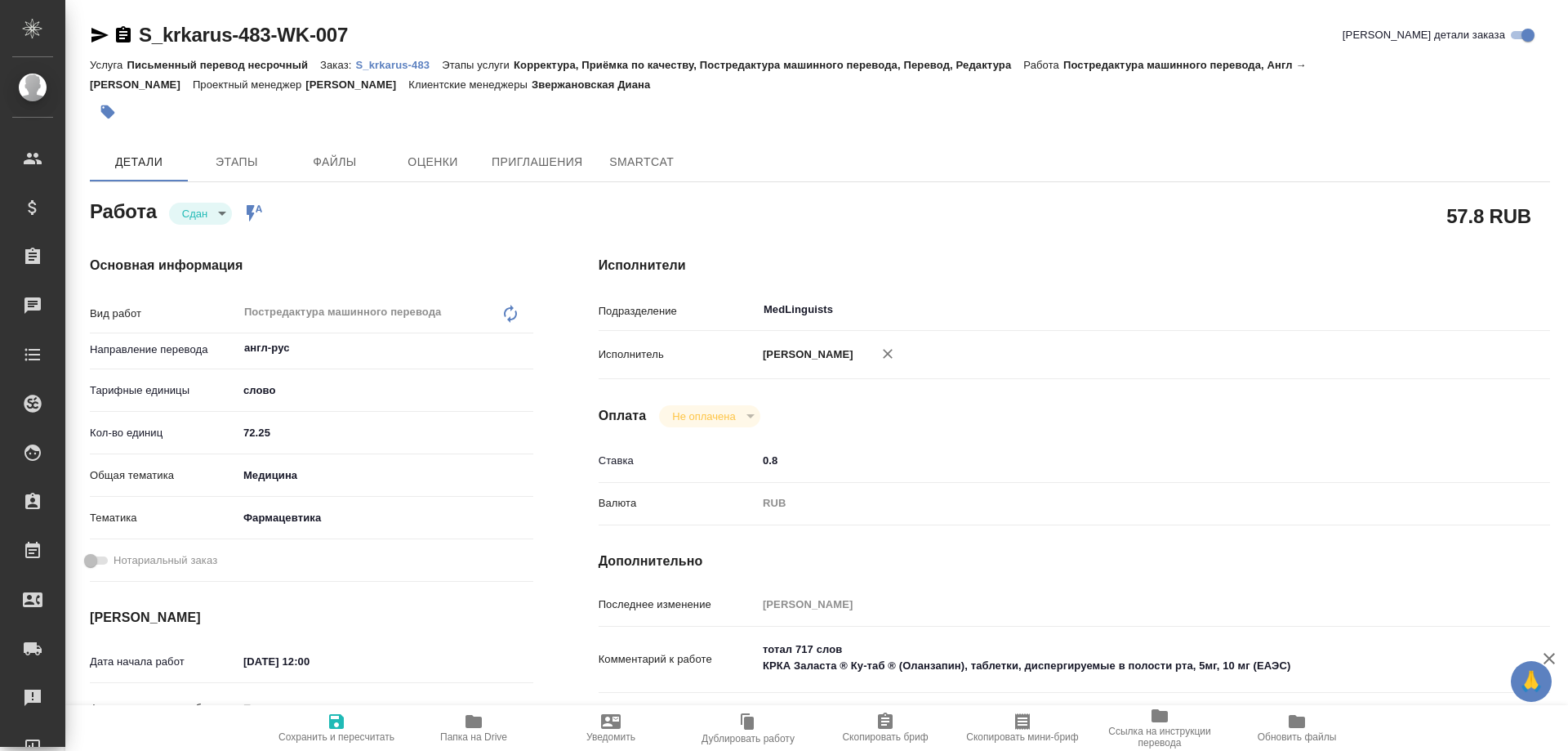
type textarea "x"
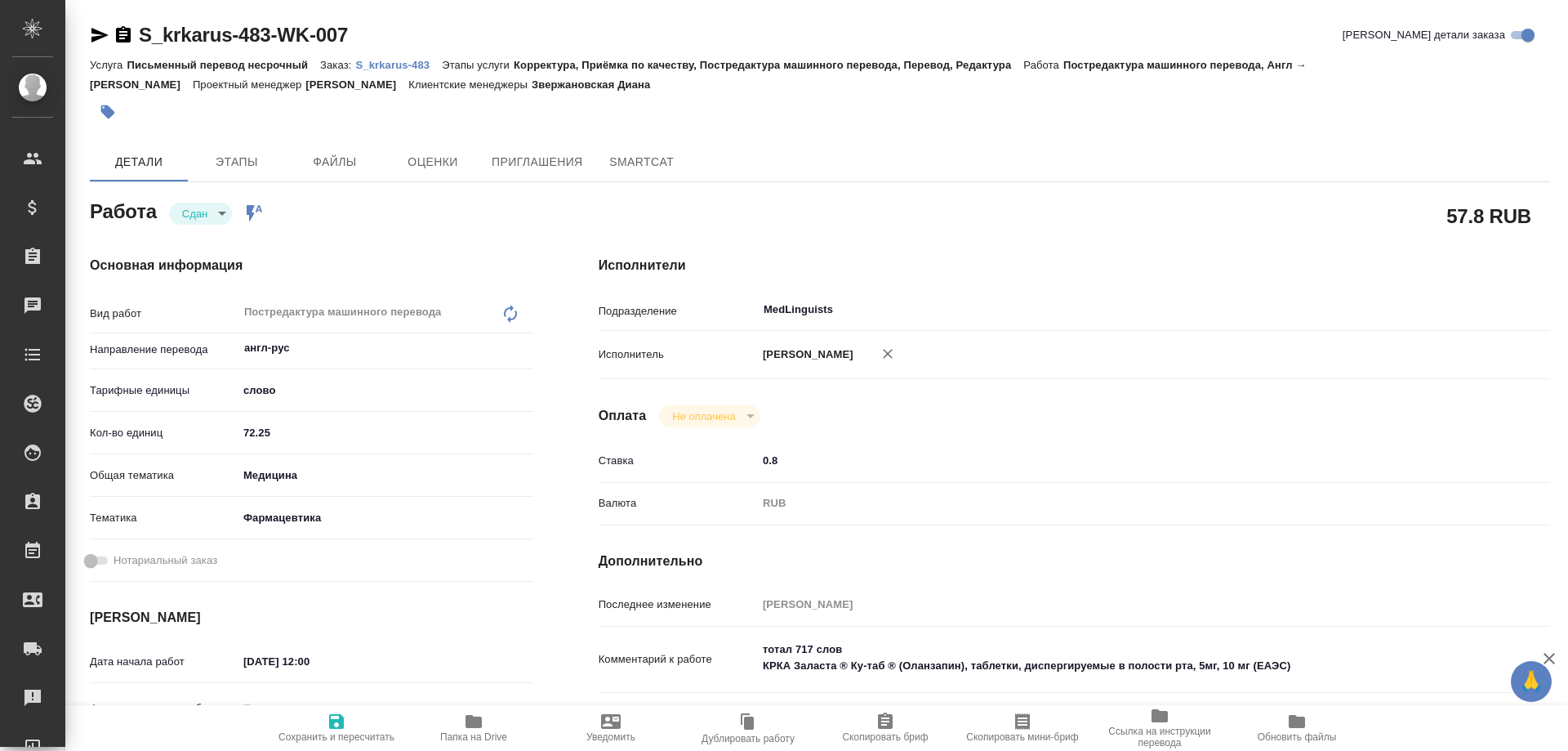
type textarea "x"
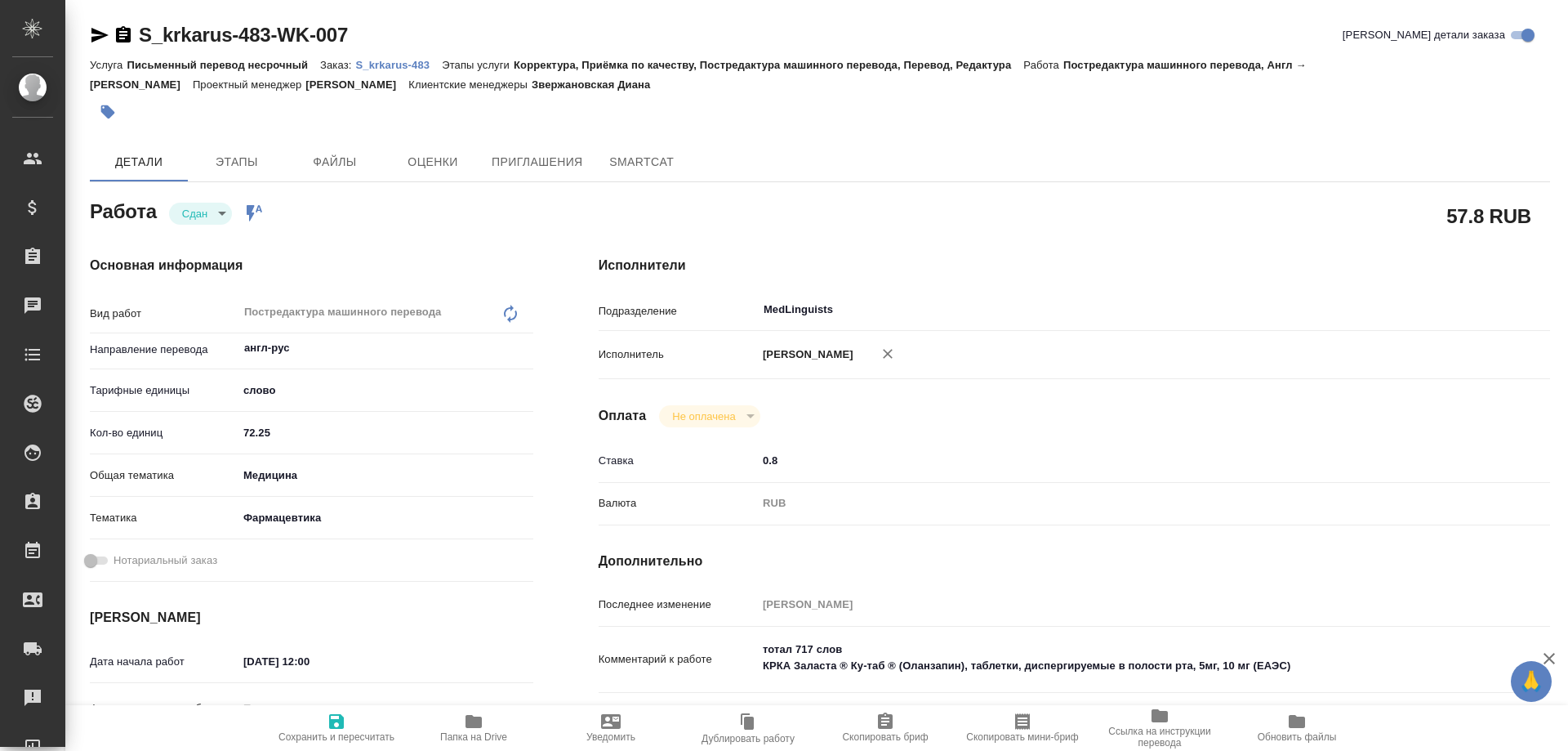
type textarea "x"
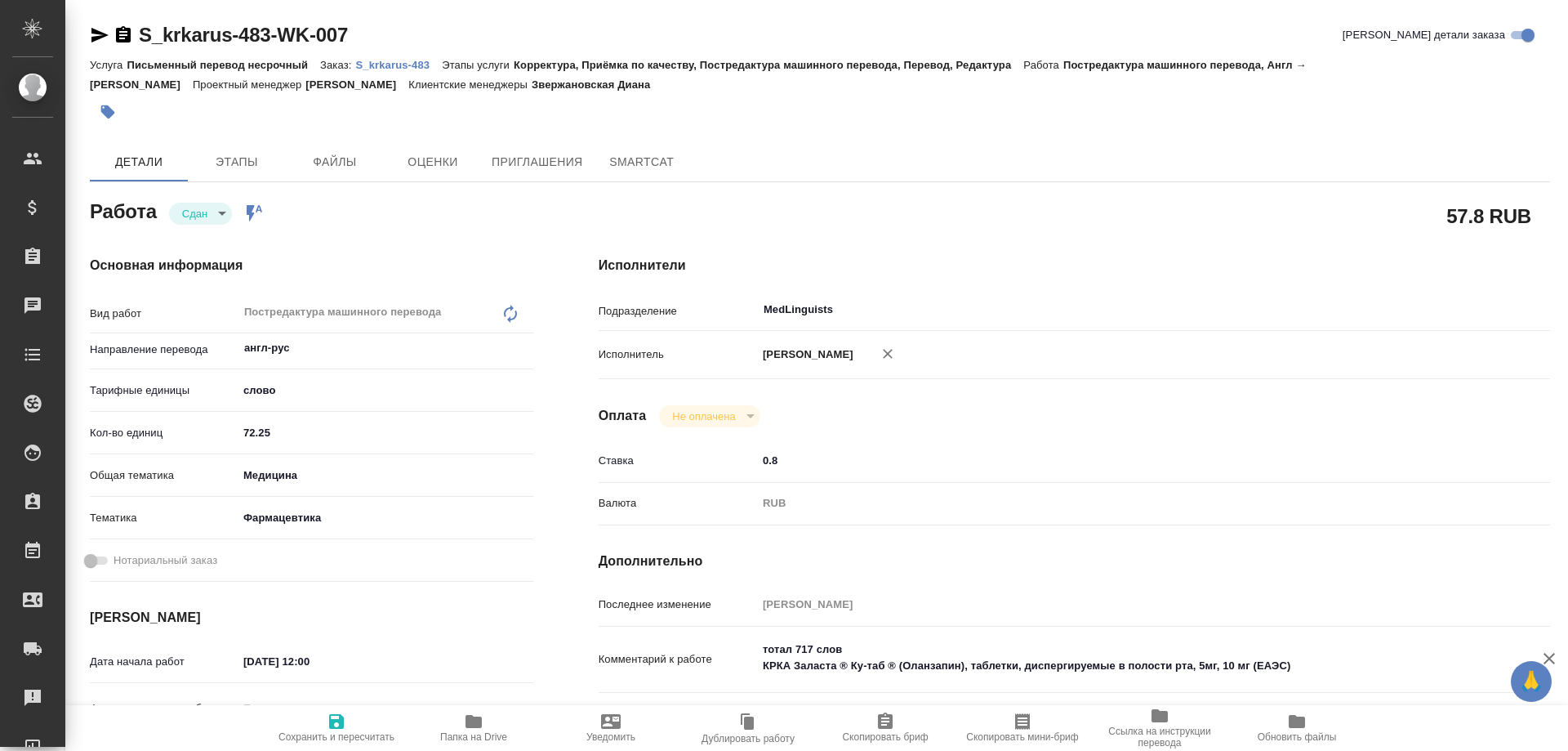
type textarea "x"
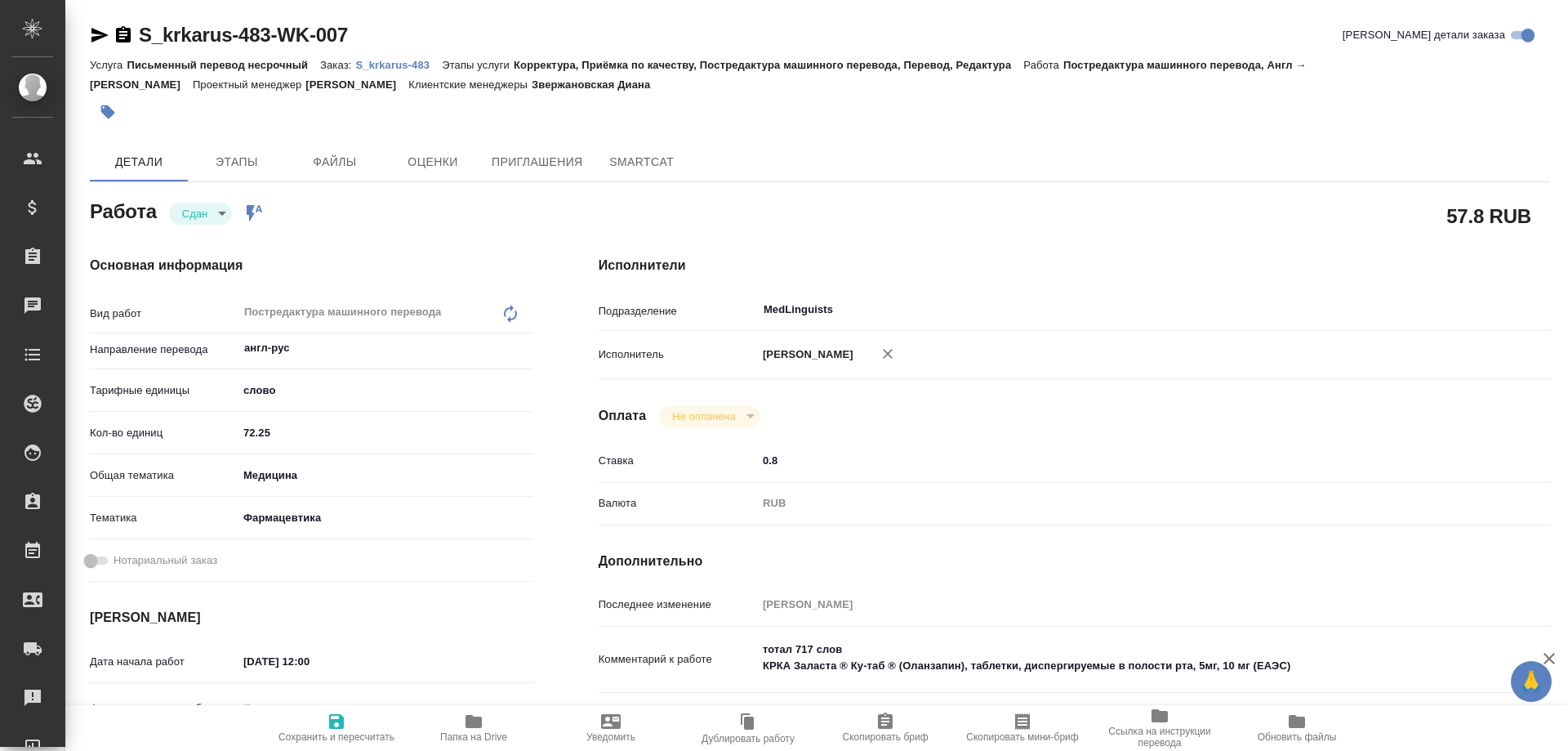
type textarea "x"
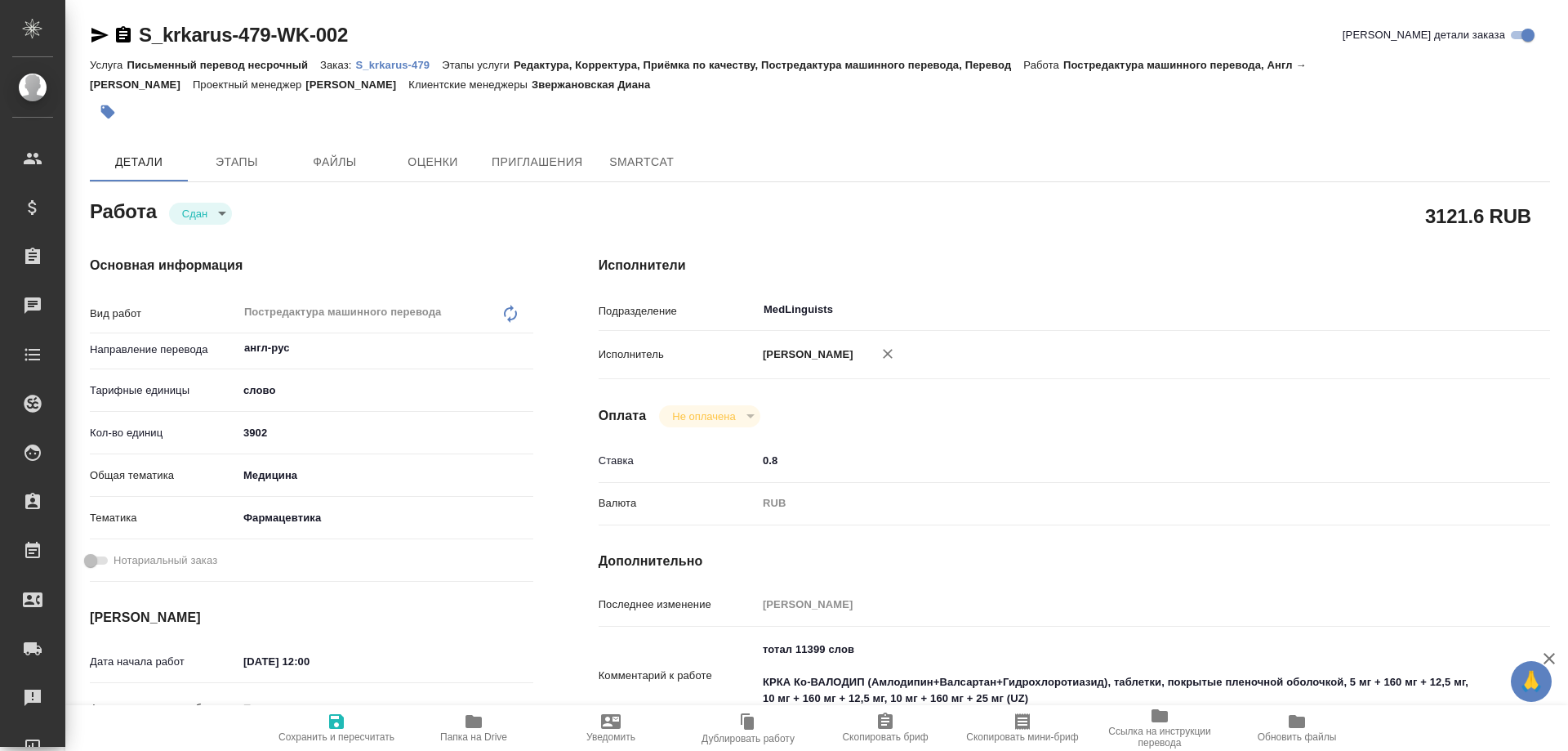
type textarea "x"
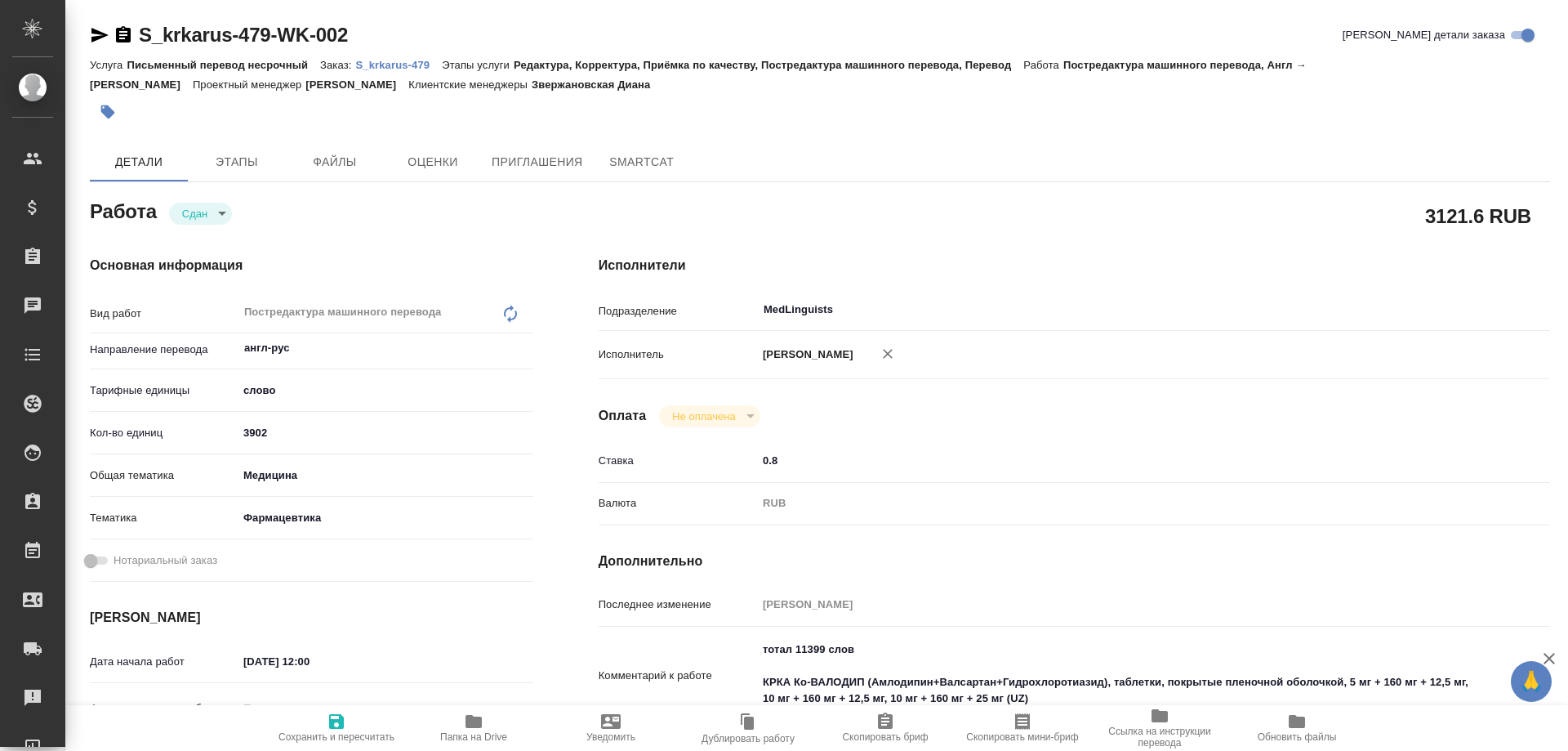
type textarea "x"
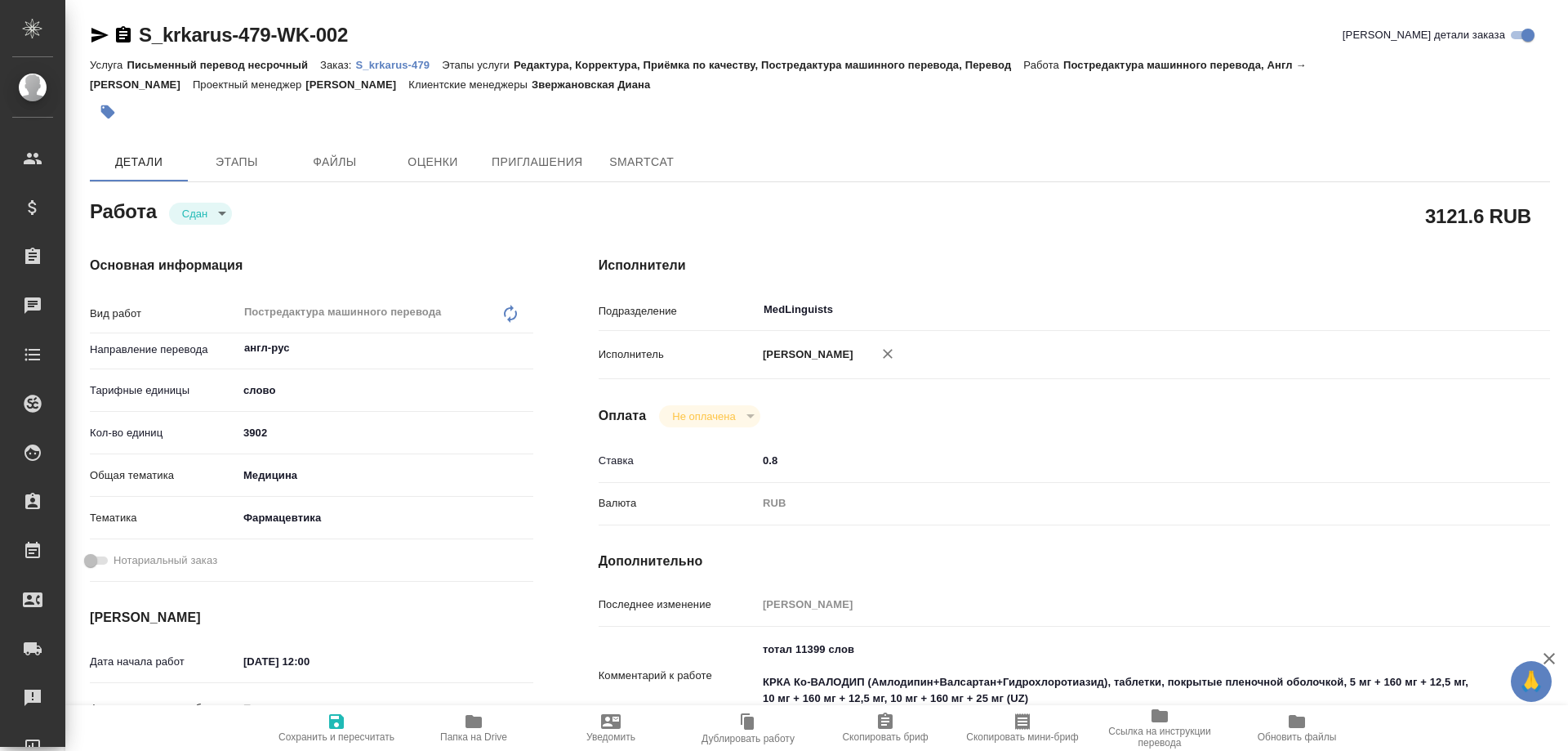
type textarea "x"
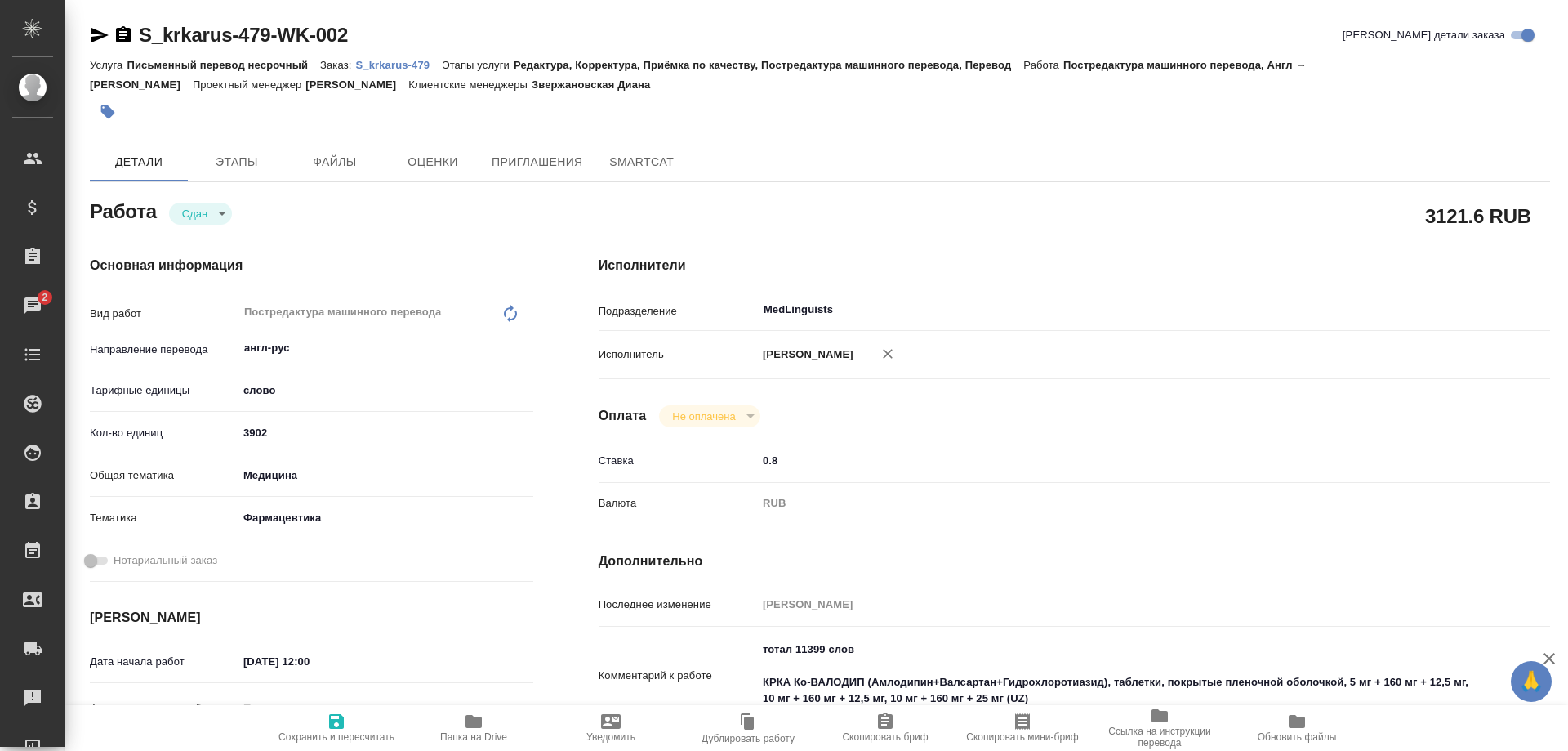
click at [407, 61] on p "S_krkarus-479" at bounding box center [398, 65] width 87 height 12
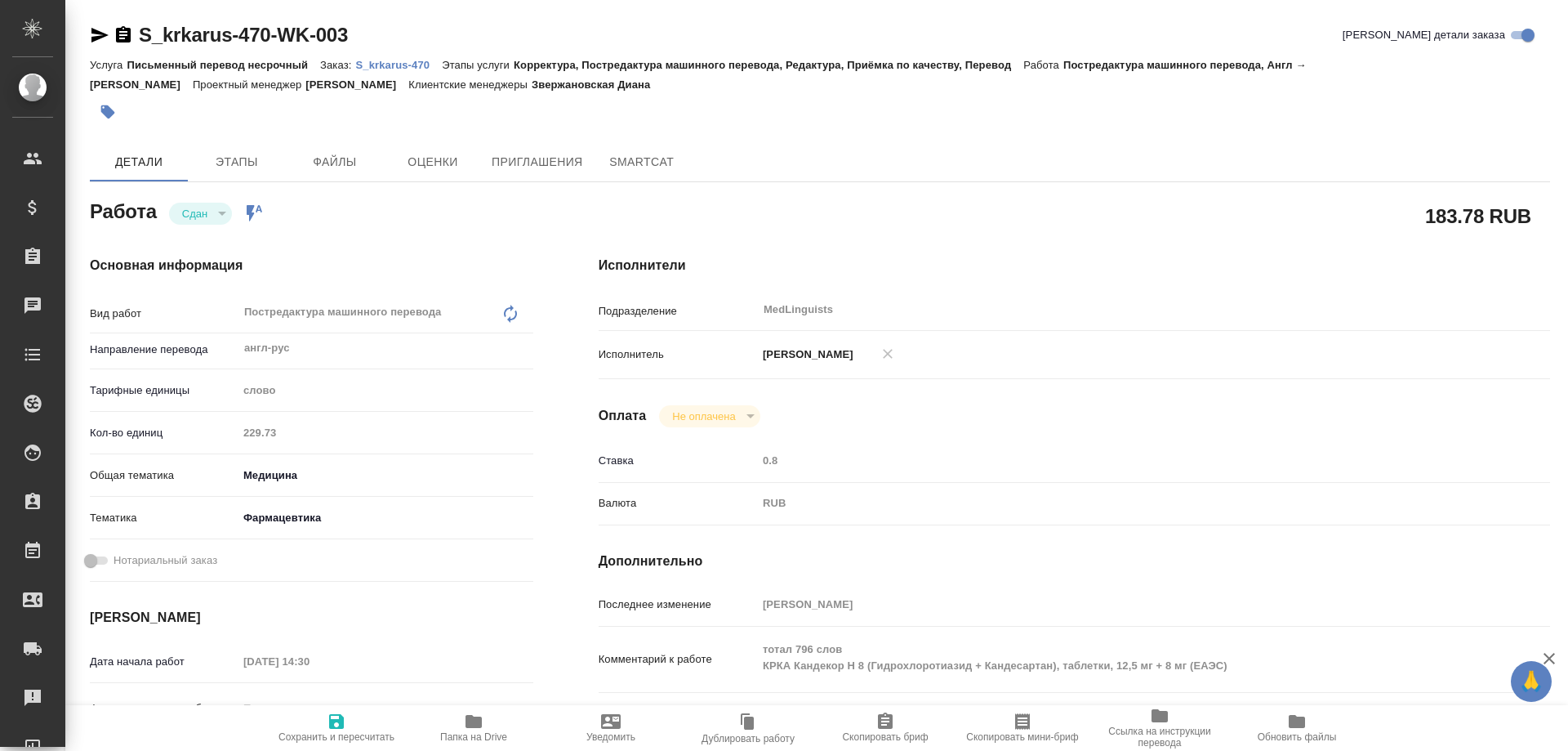
type textarea "x"
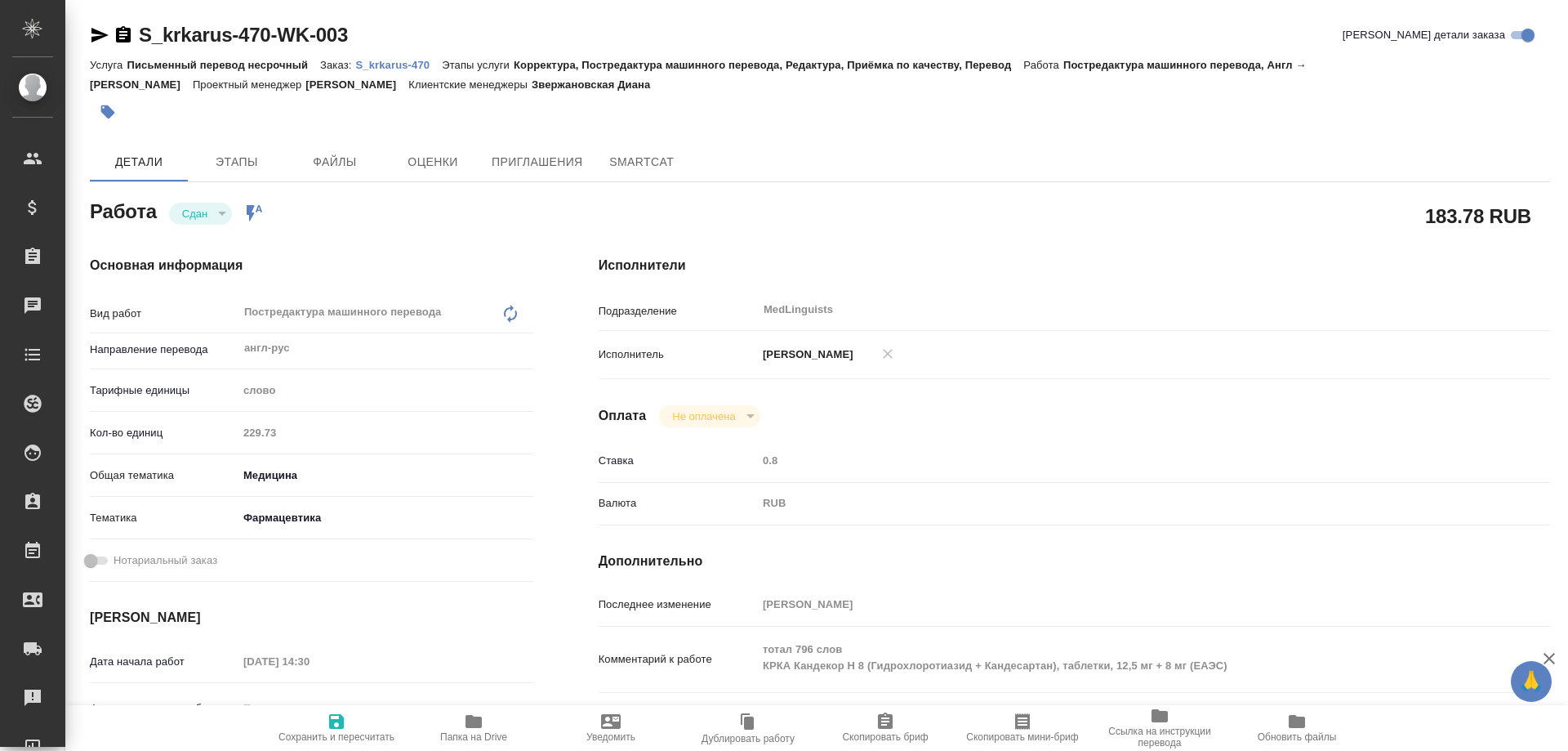
type textarea "x"
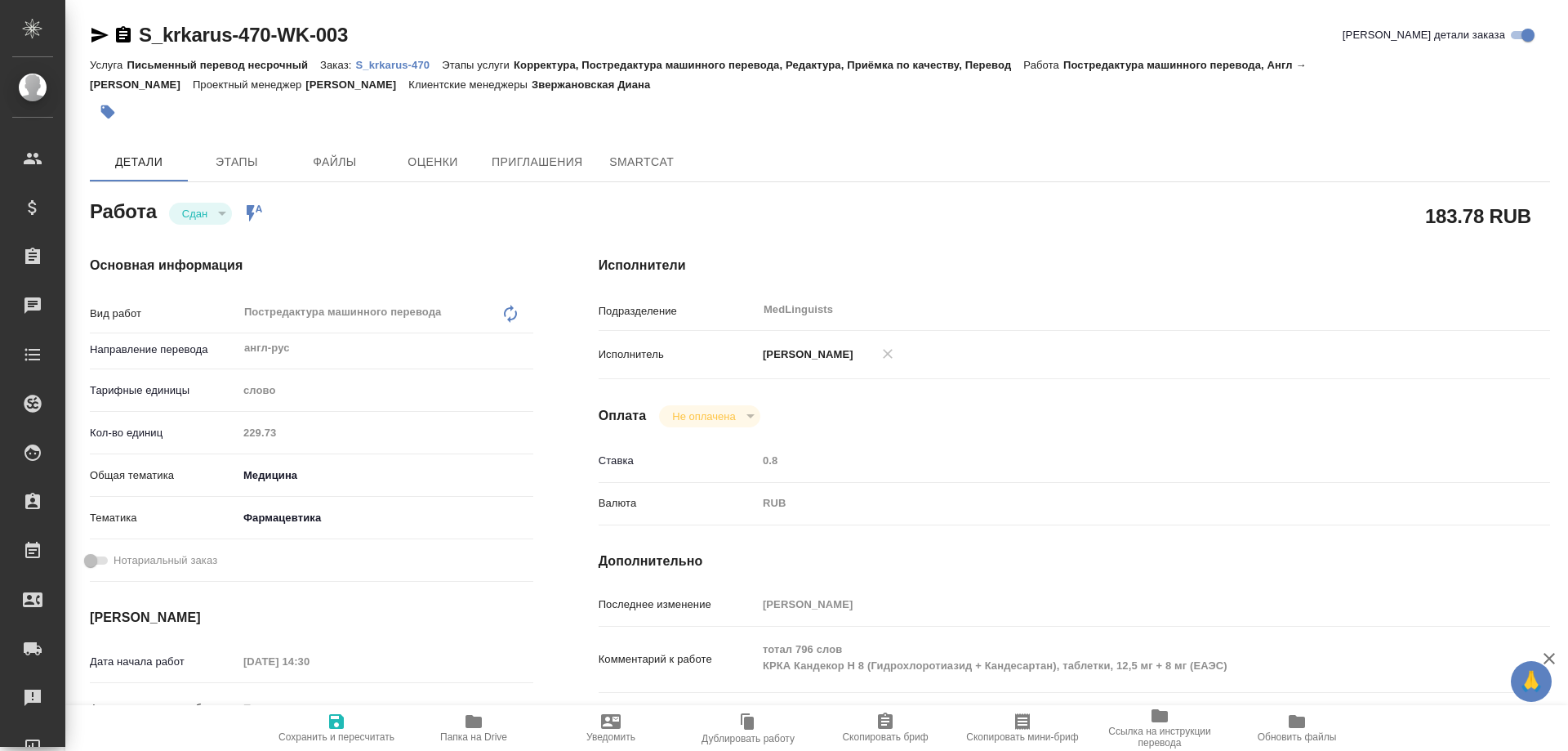
type textarea "x"
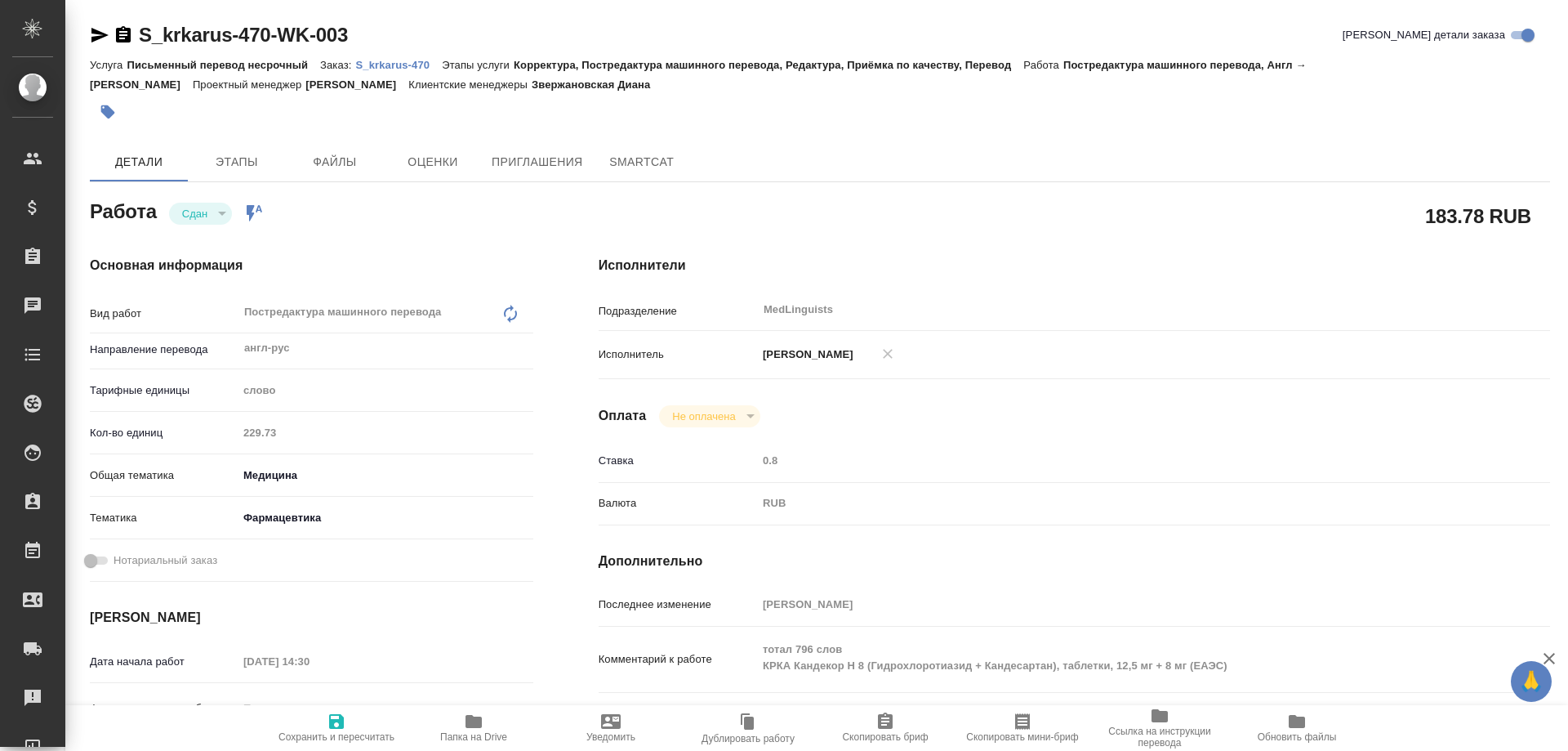
type textarea "x"
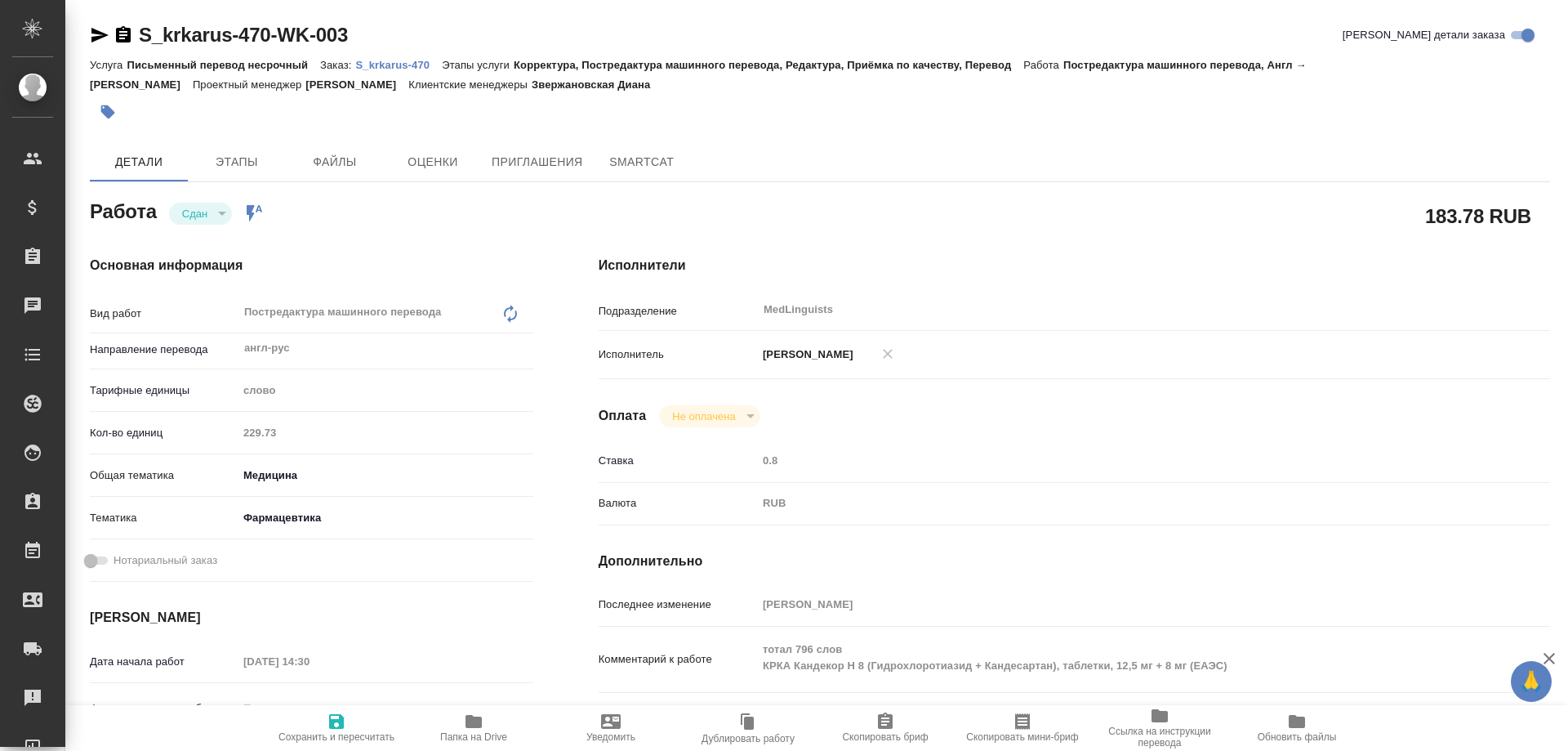
type textarea "x"
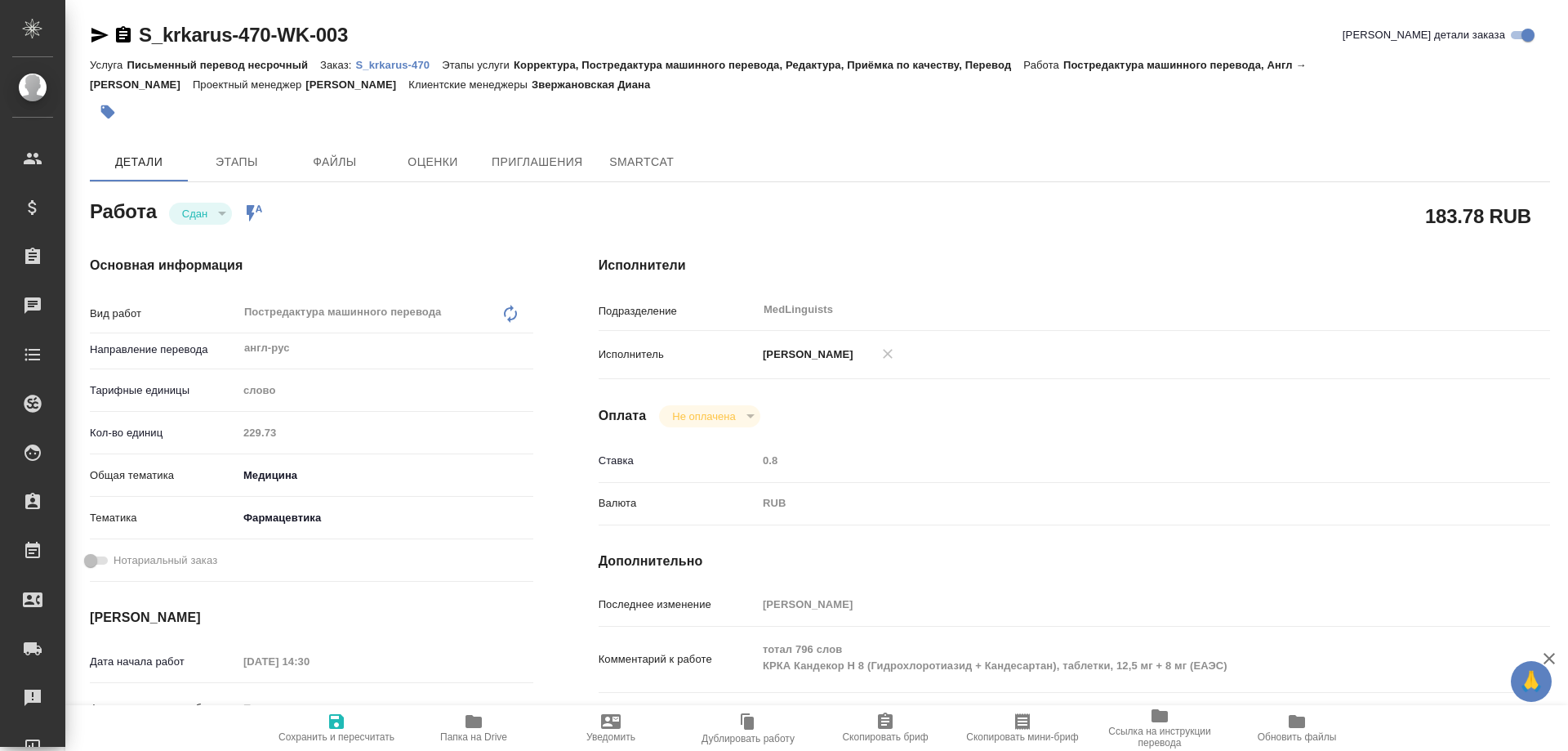
type textarea "x"
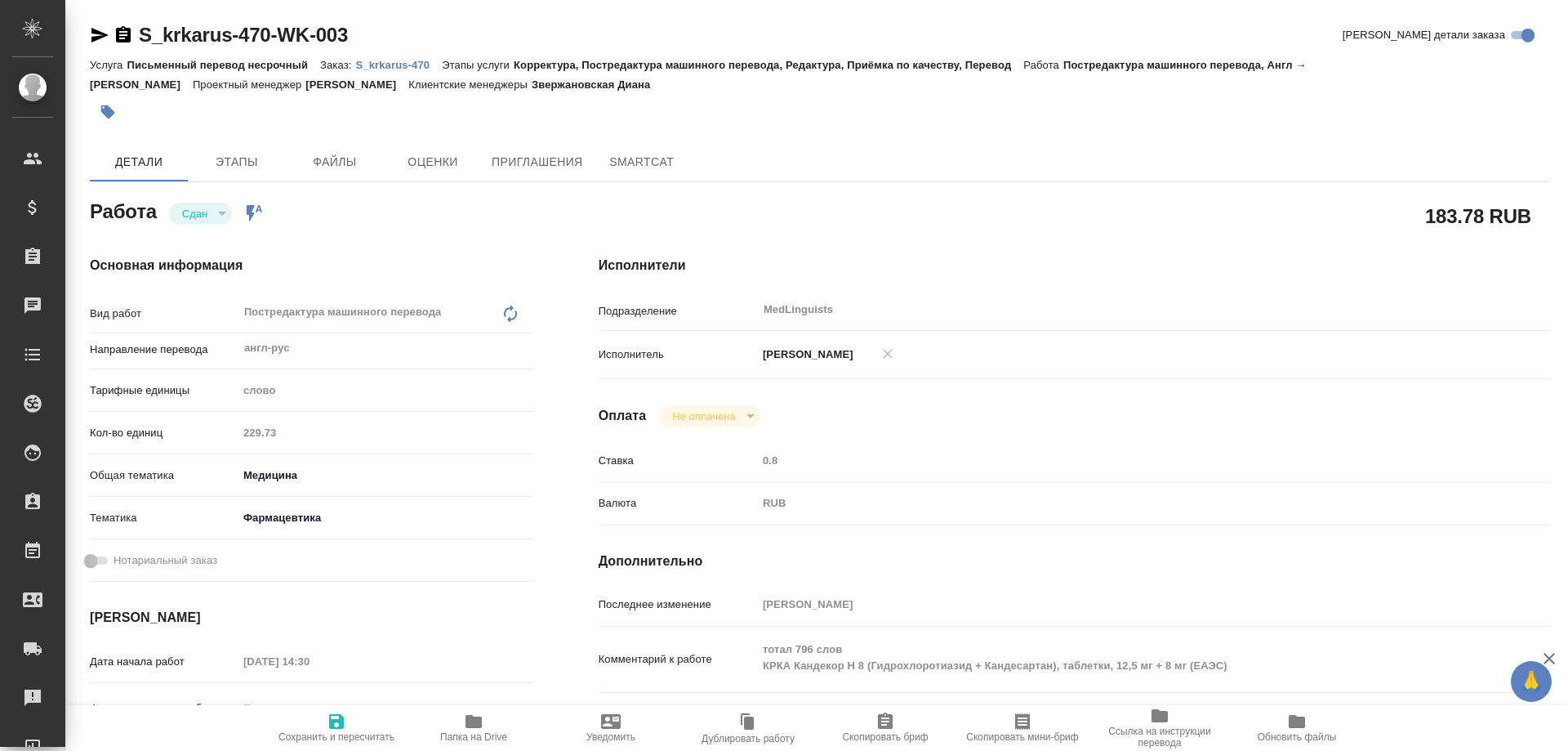
type textarea "x"
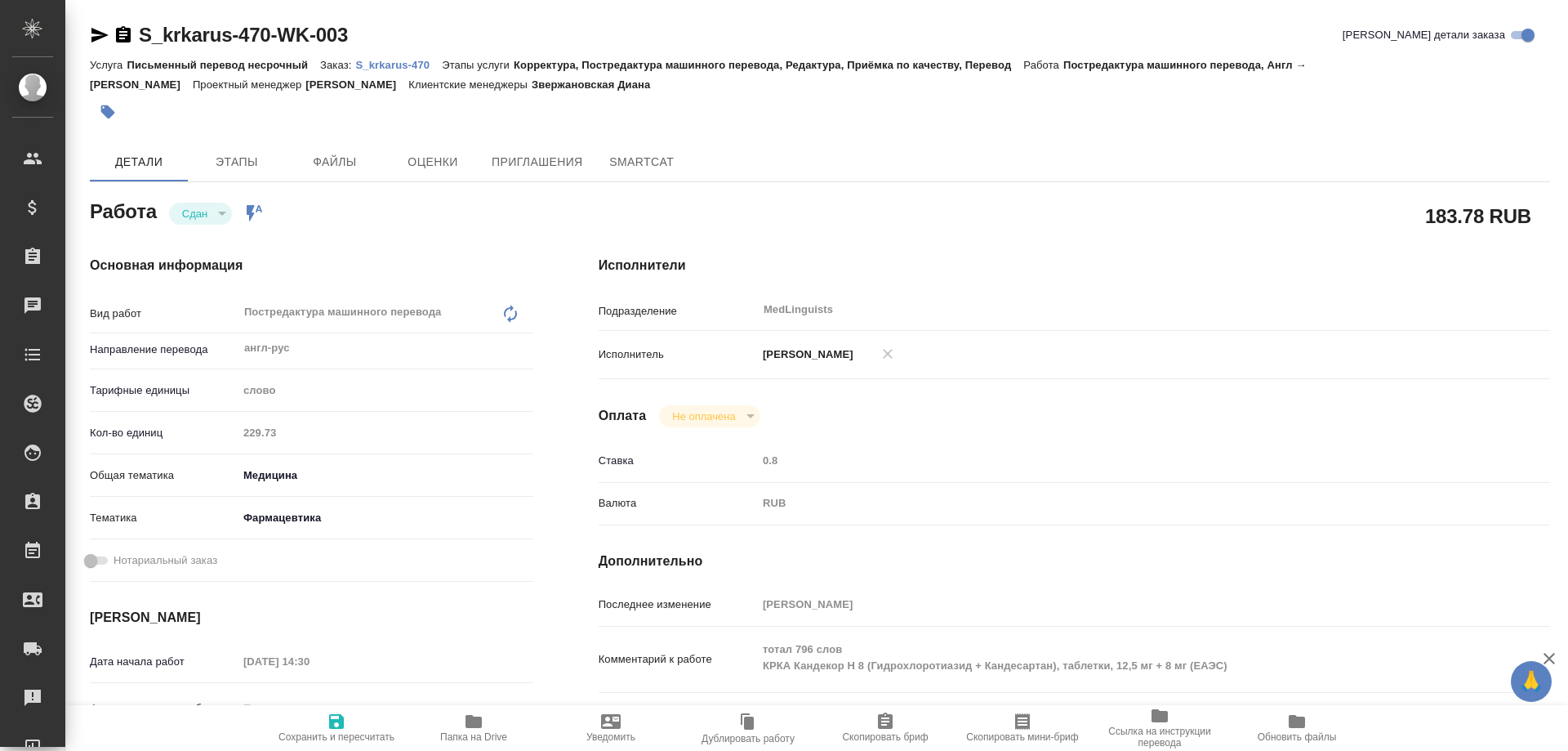
type textarea "x"
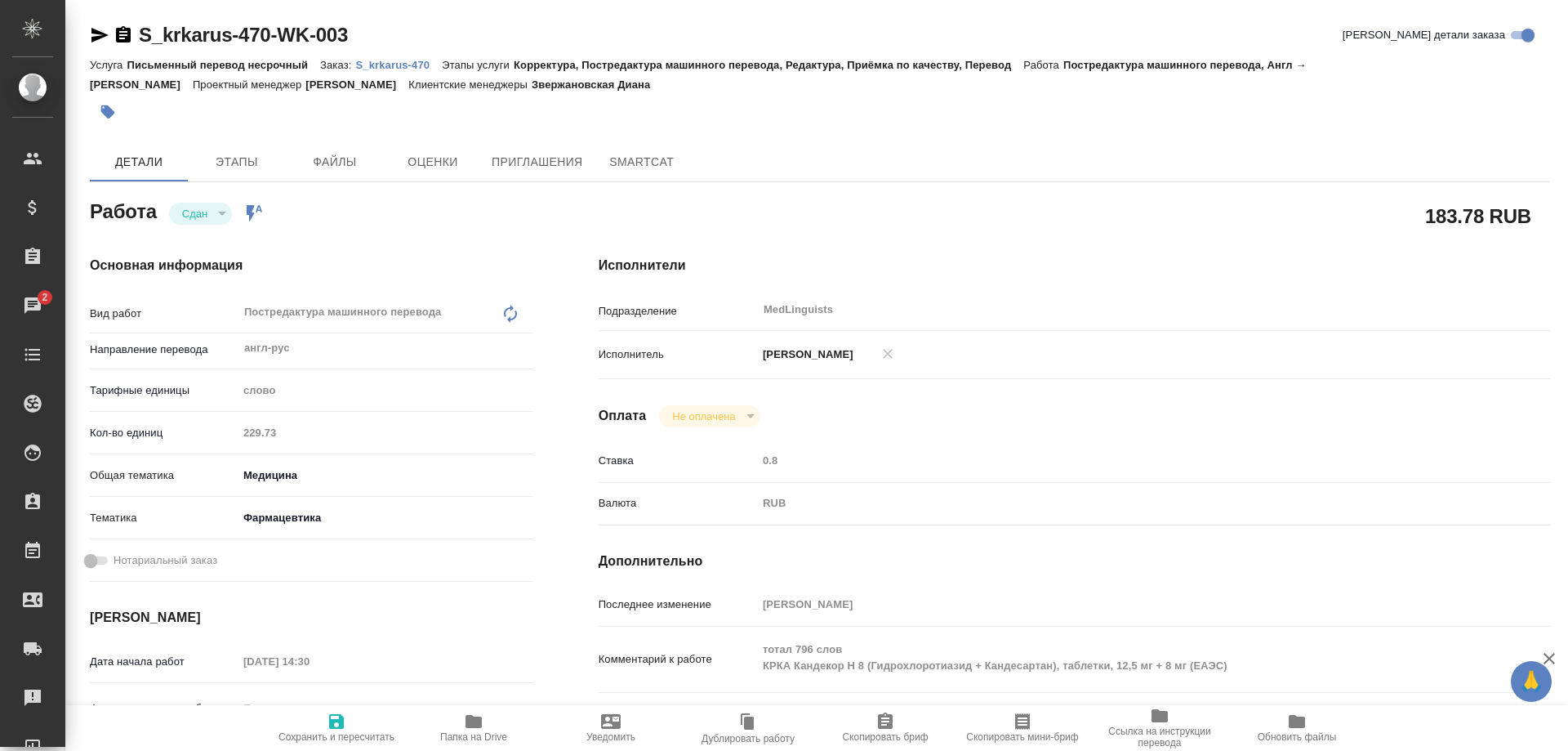
click at [384, 61] on p "S_krkarus-470" at bounding box center [398, 65] width 87 height 12
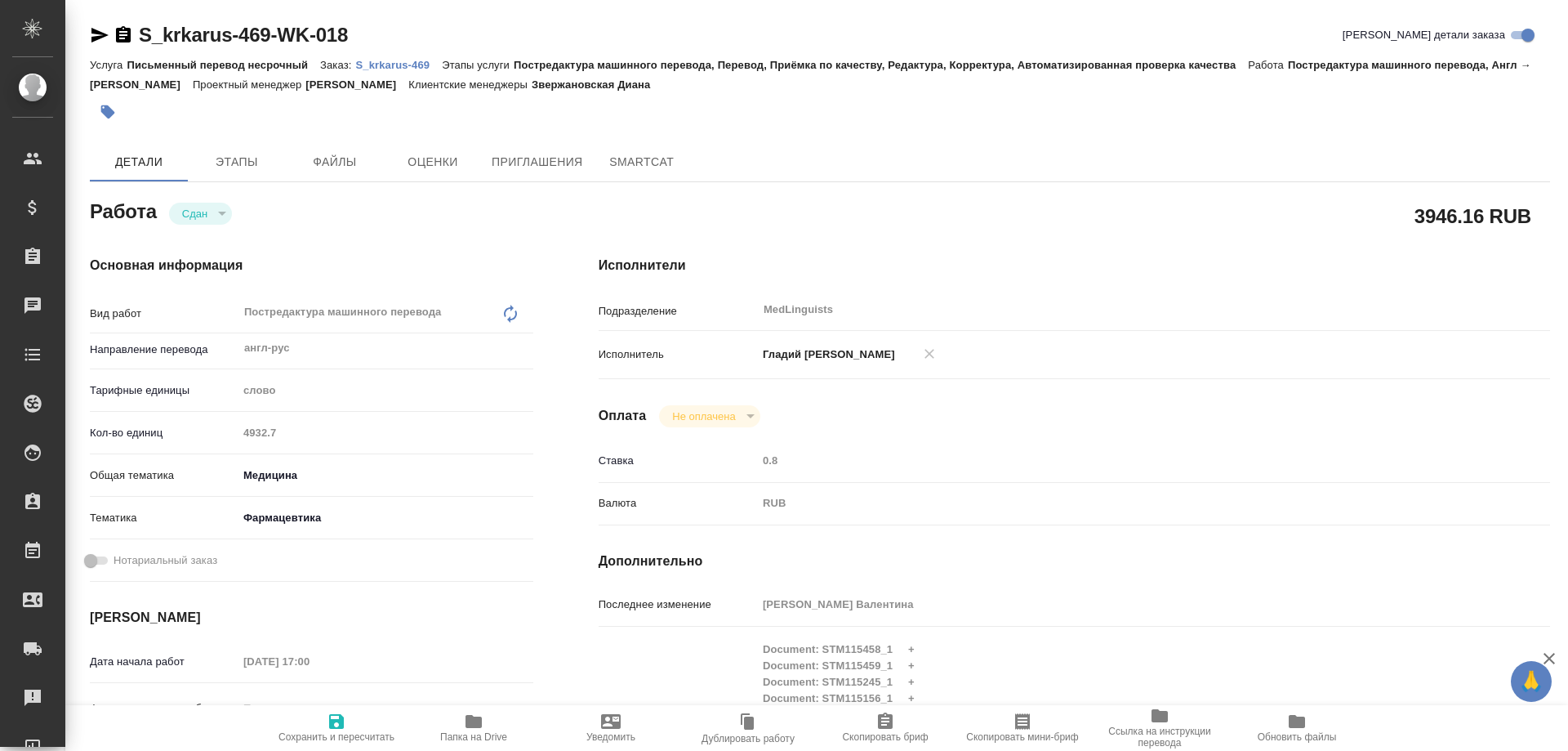
type textarea "x"
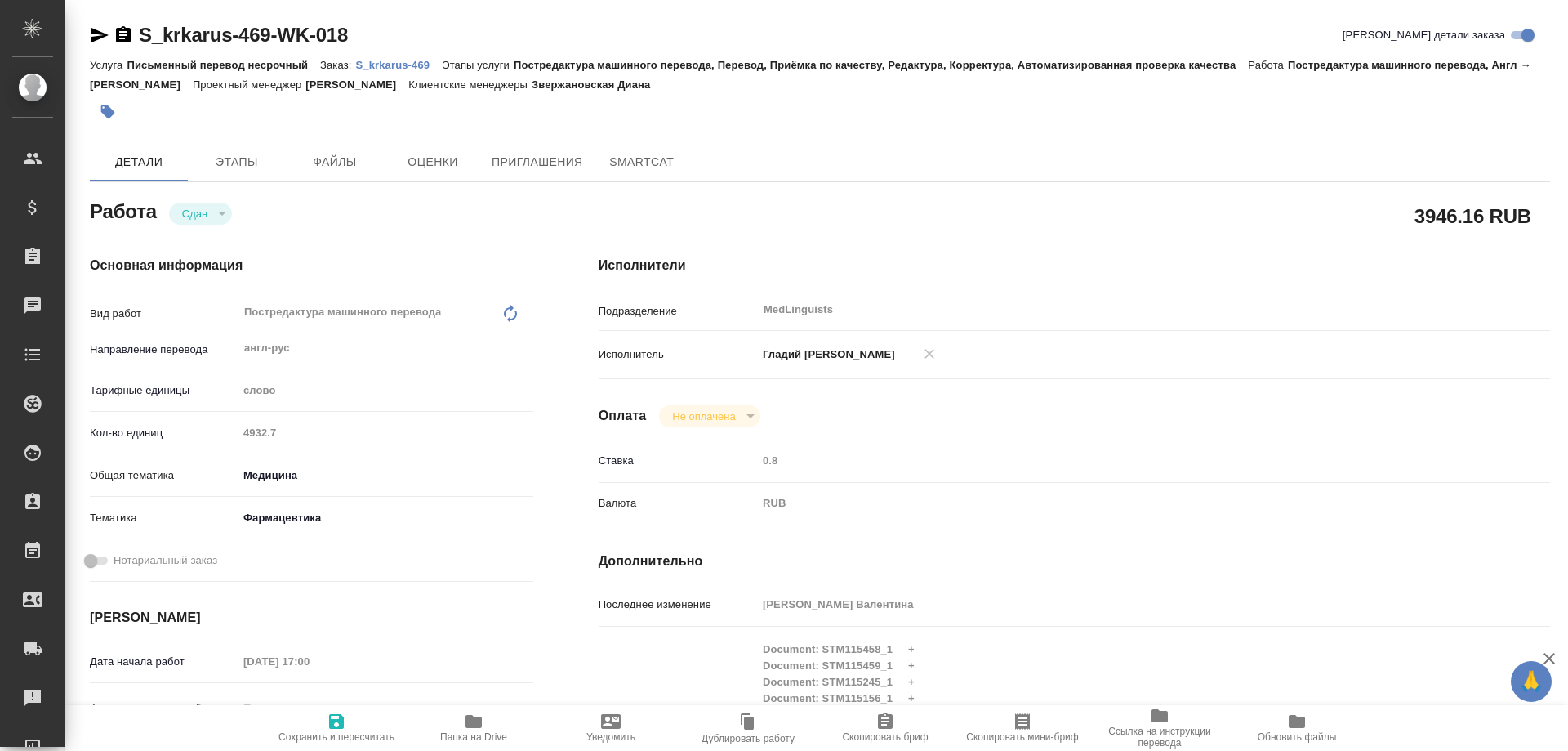
type textarea "x"
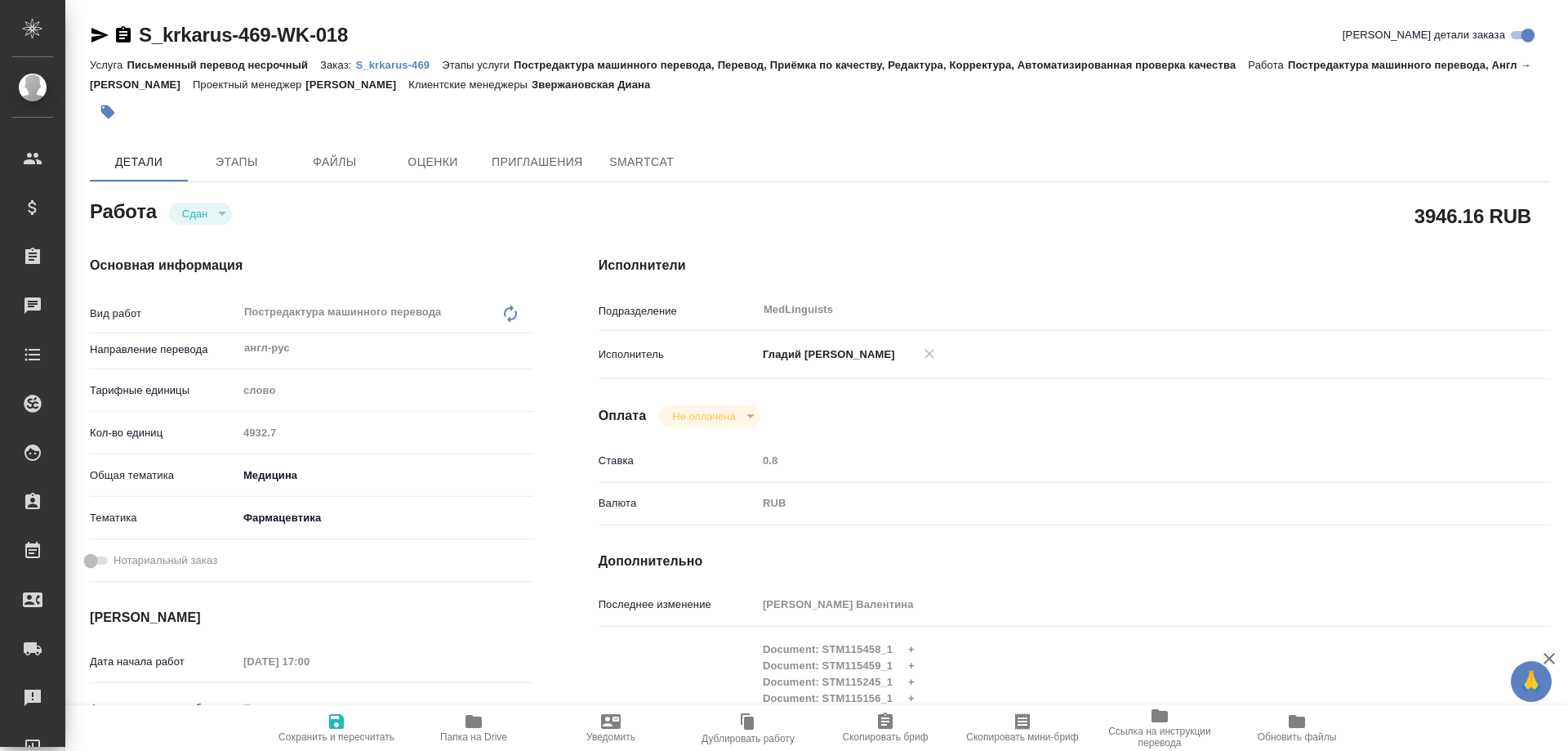
type textarea "x"
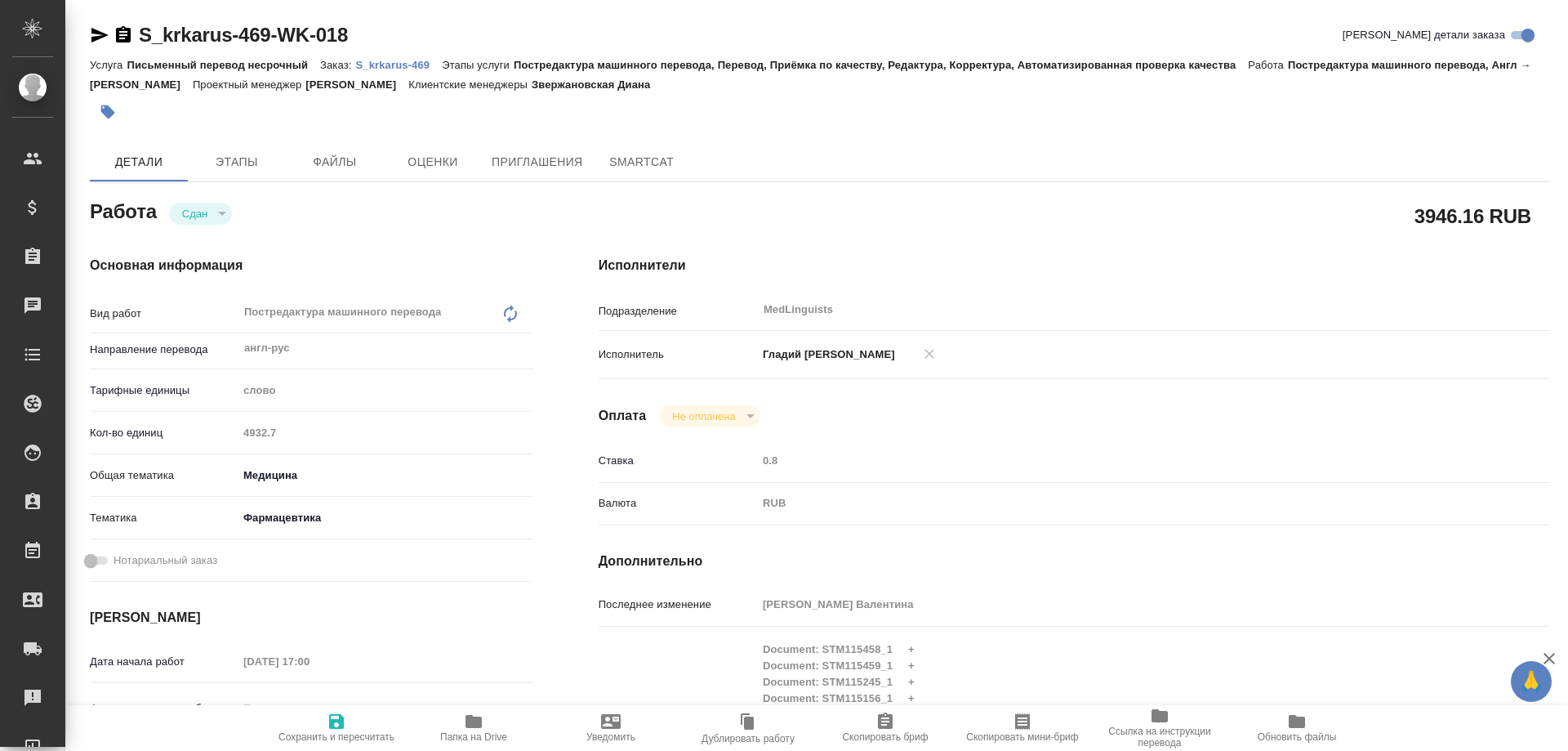
type textarea "x"
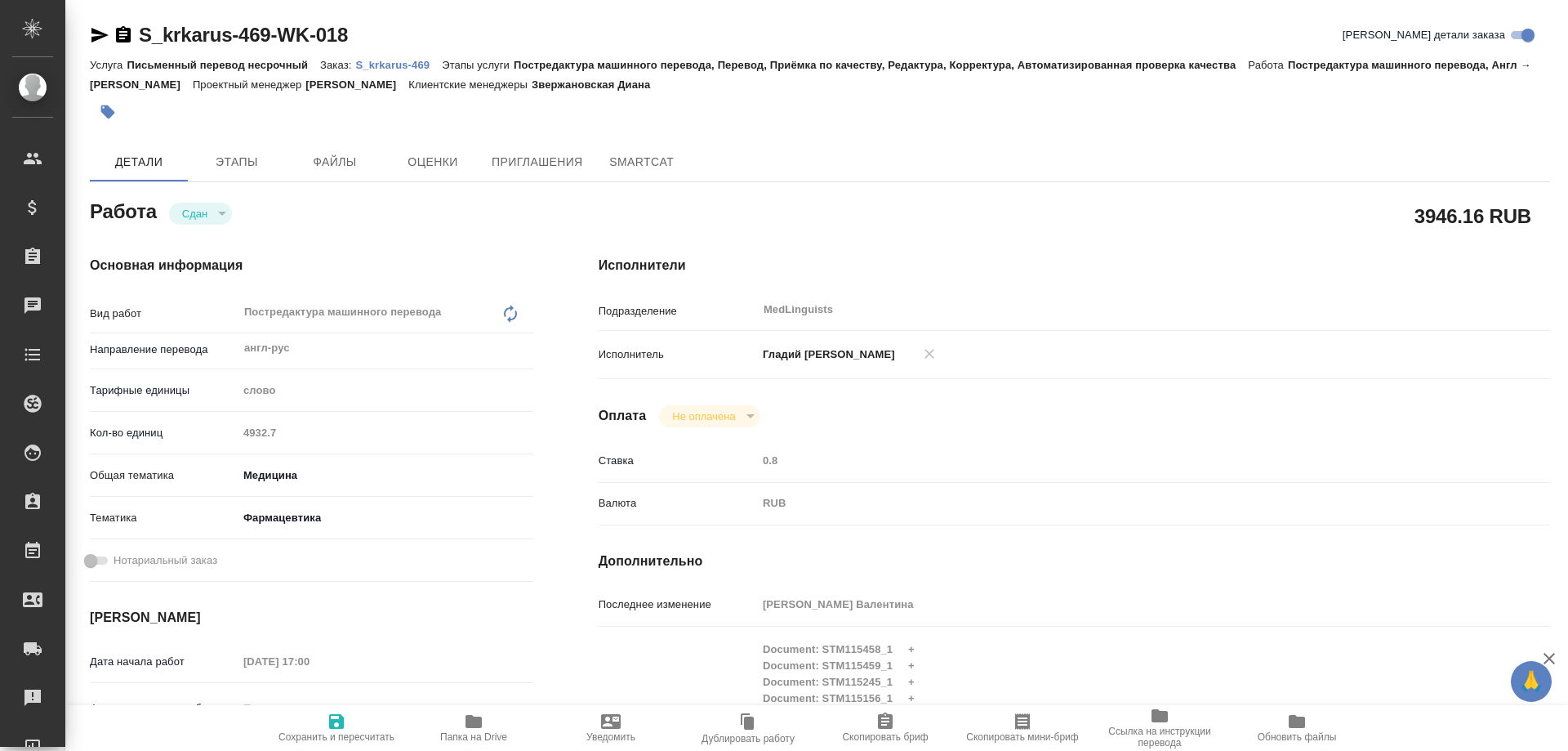
type textarea "x"
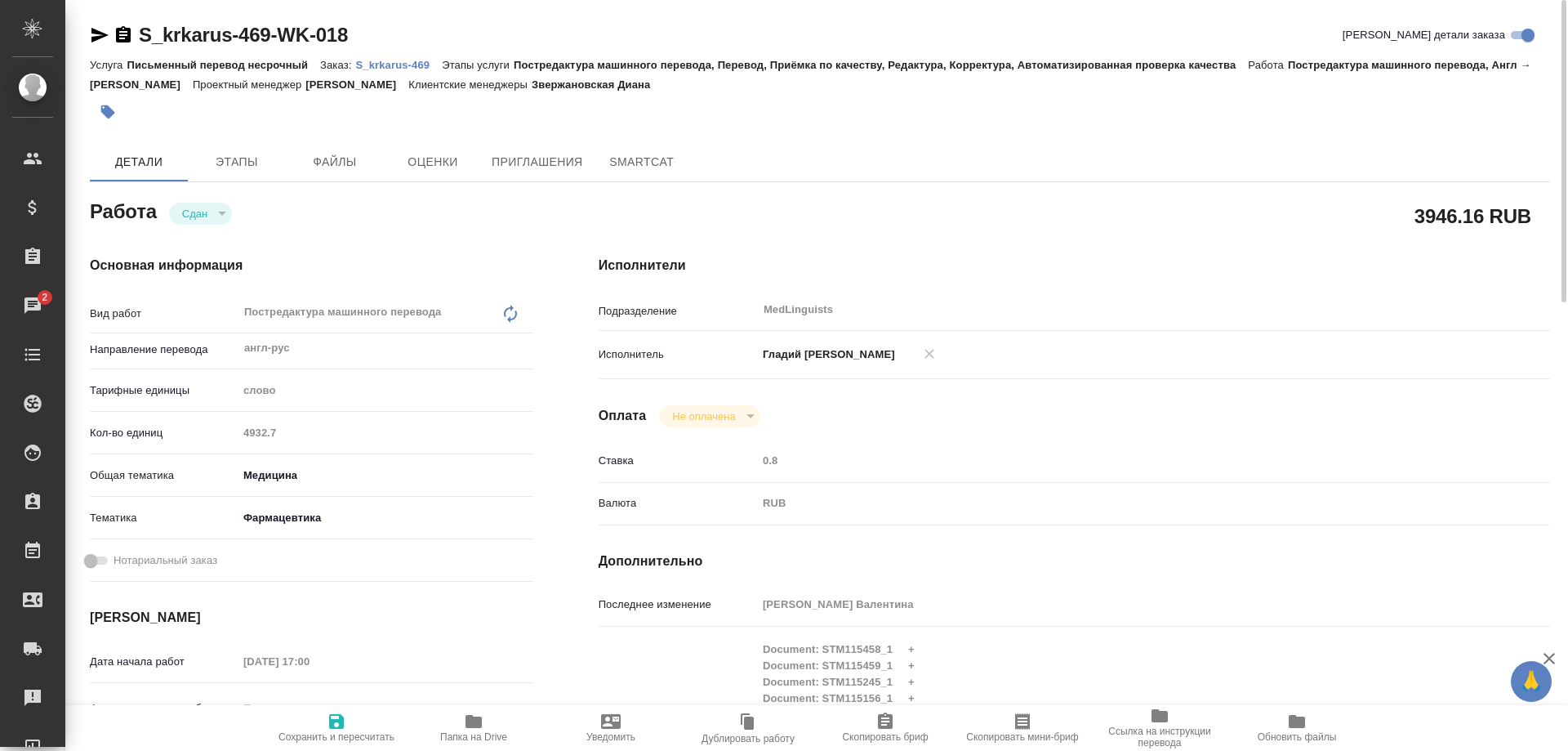
click at [402, 65] on p "S_krkarus-469" at bounding box center [398, 65] width 87 height 12
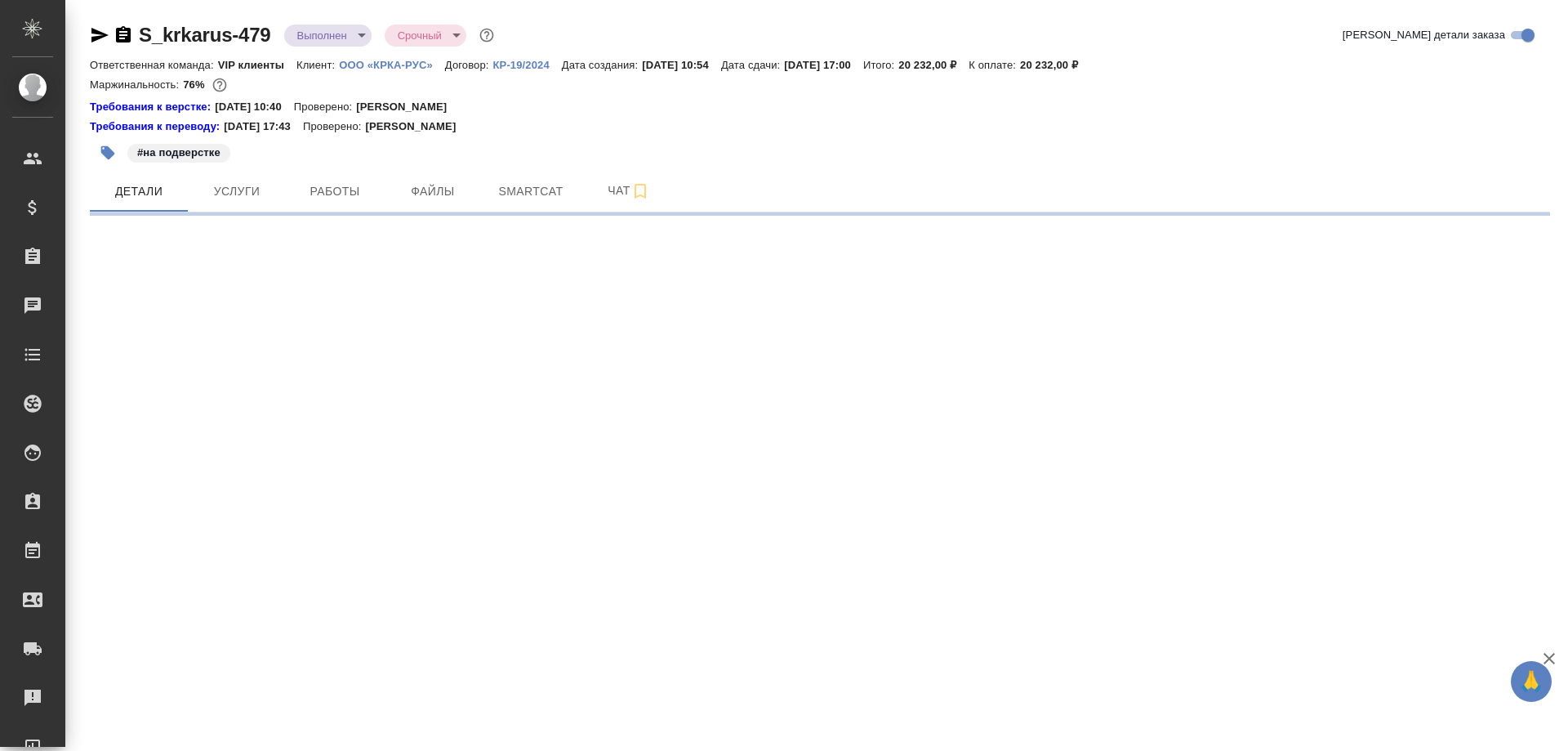
select select "RU"
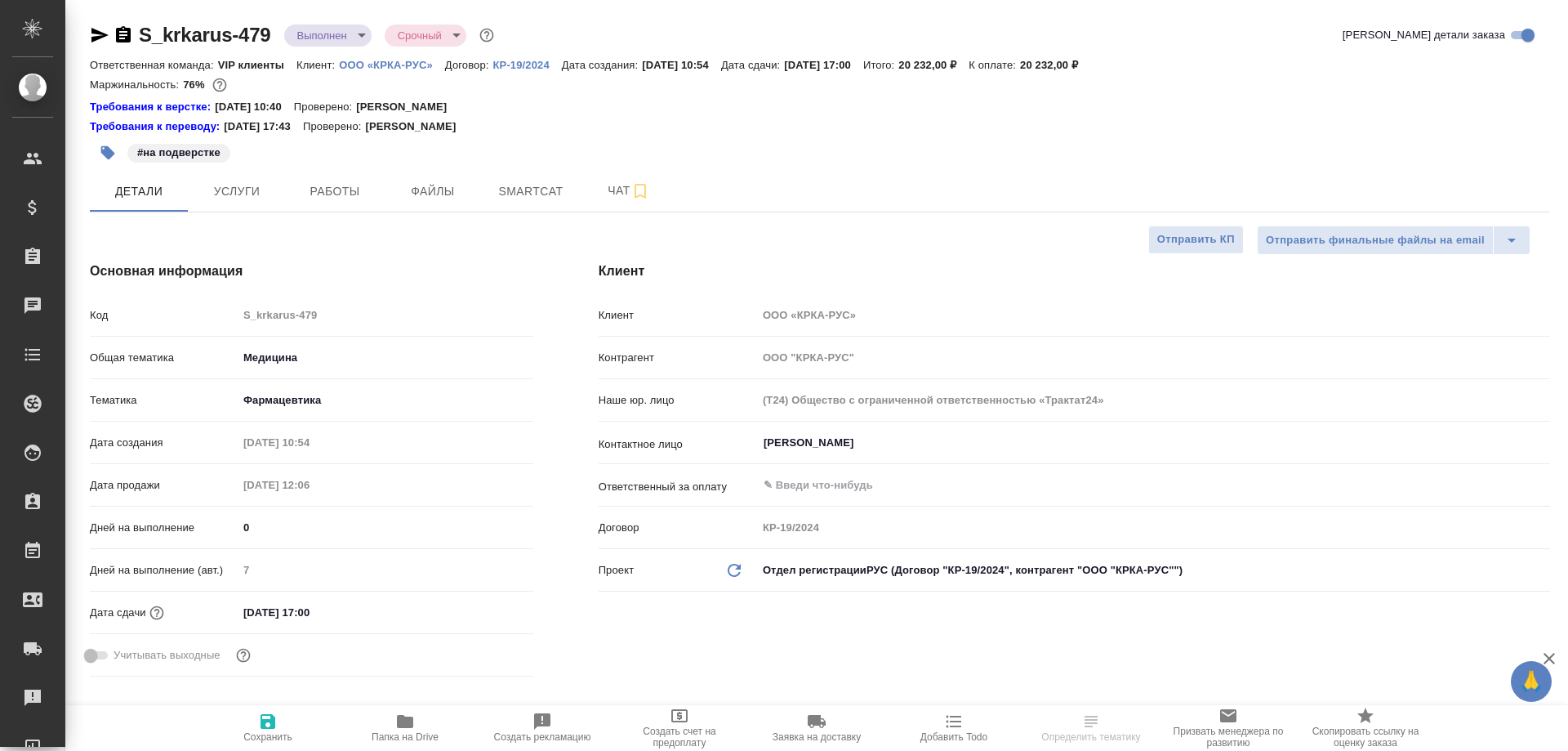
type textarea "x"
click at [517, 188] on span "Smartcat" at bounding box center [531, 191] width 78 height 20
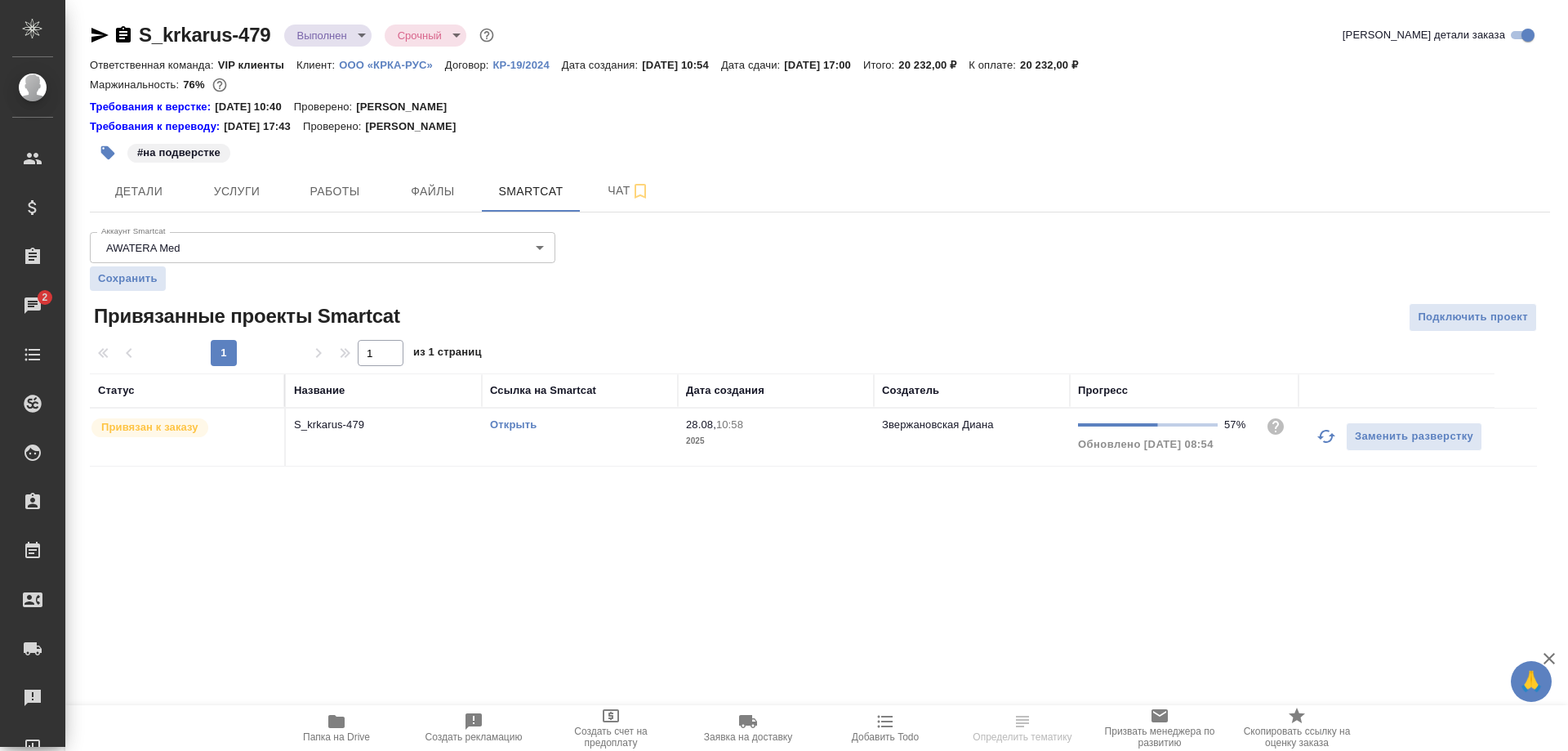
click at [527, 427] on link "Открыть" at bounding box center [513, 425] width 47 height 12
click at [128, 31] on icon "button" at bounding box center [123, 33] width 14 height 16
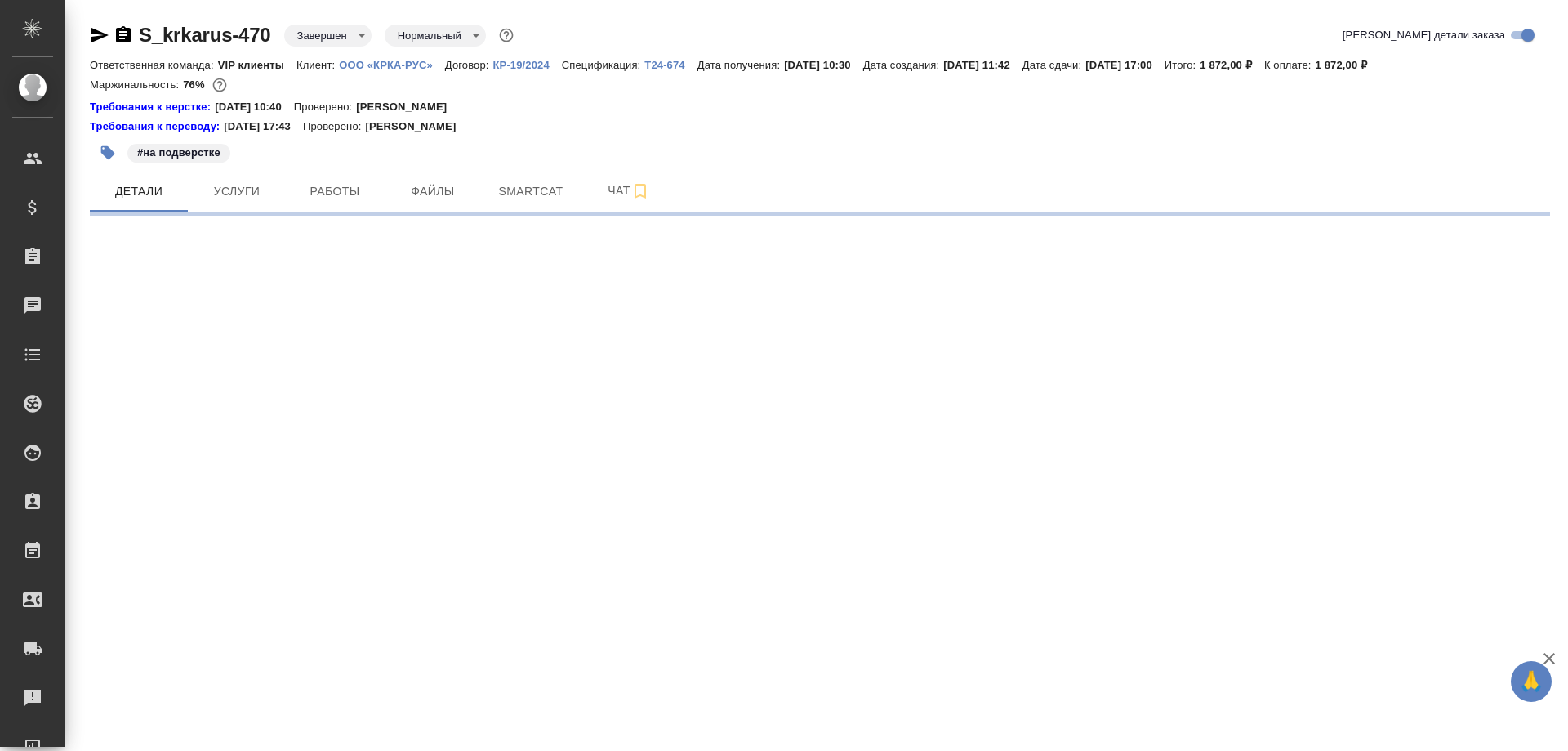
select select "RU"
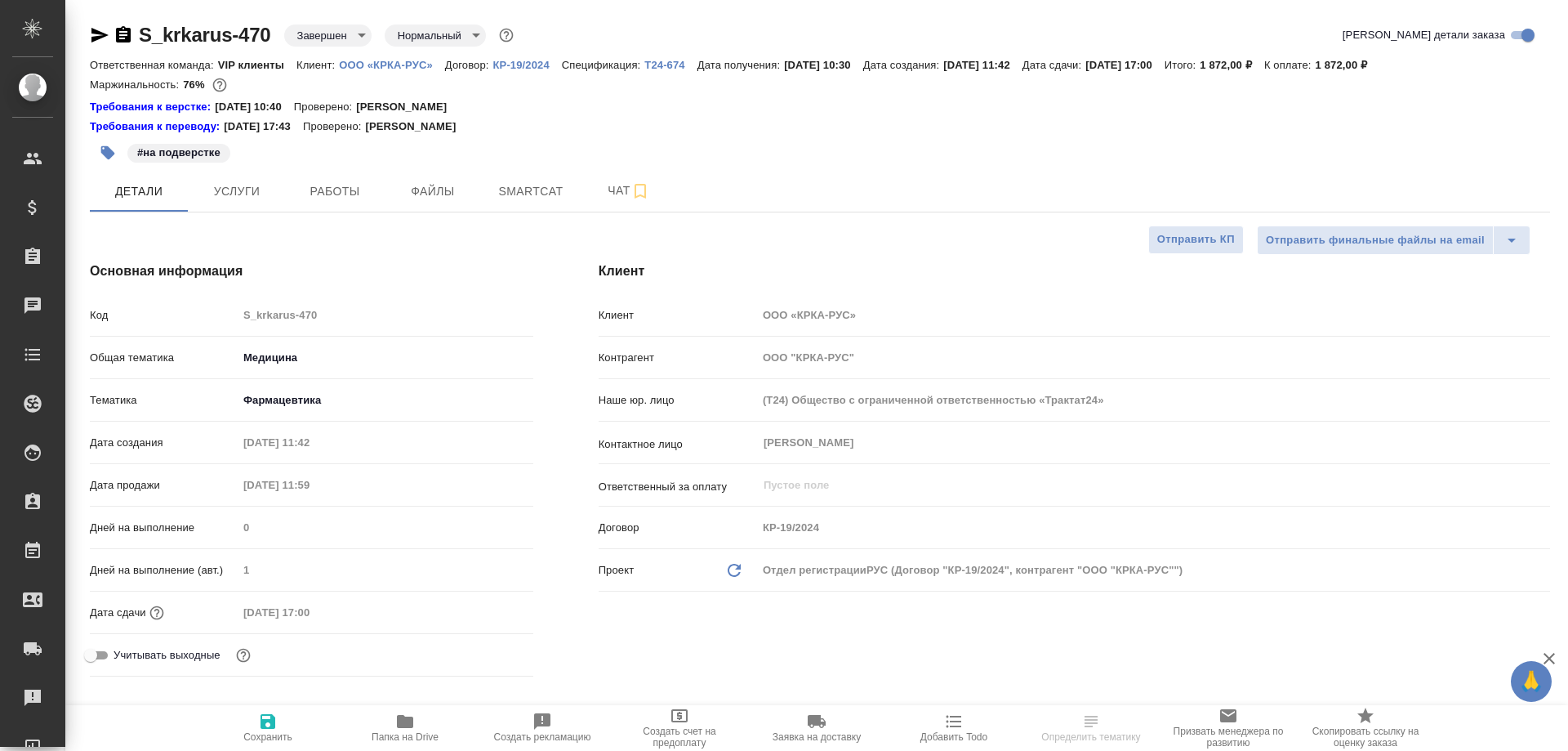
type textarea "x"
click at [512, 184] on span "Smartcat" at bounding box center [531, 191] width 78 height 20
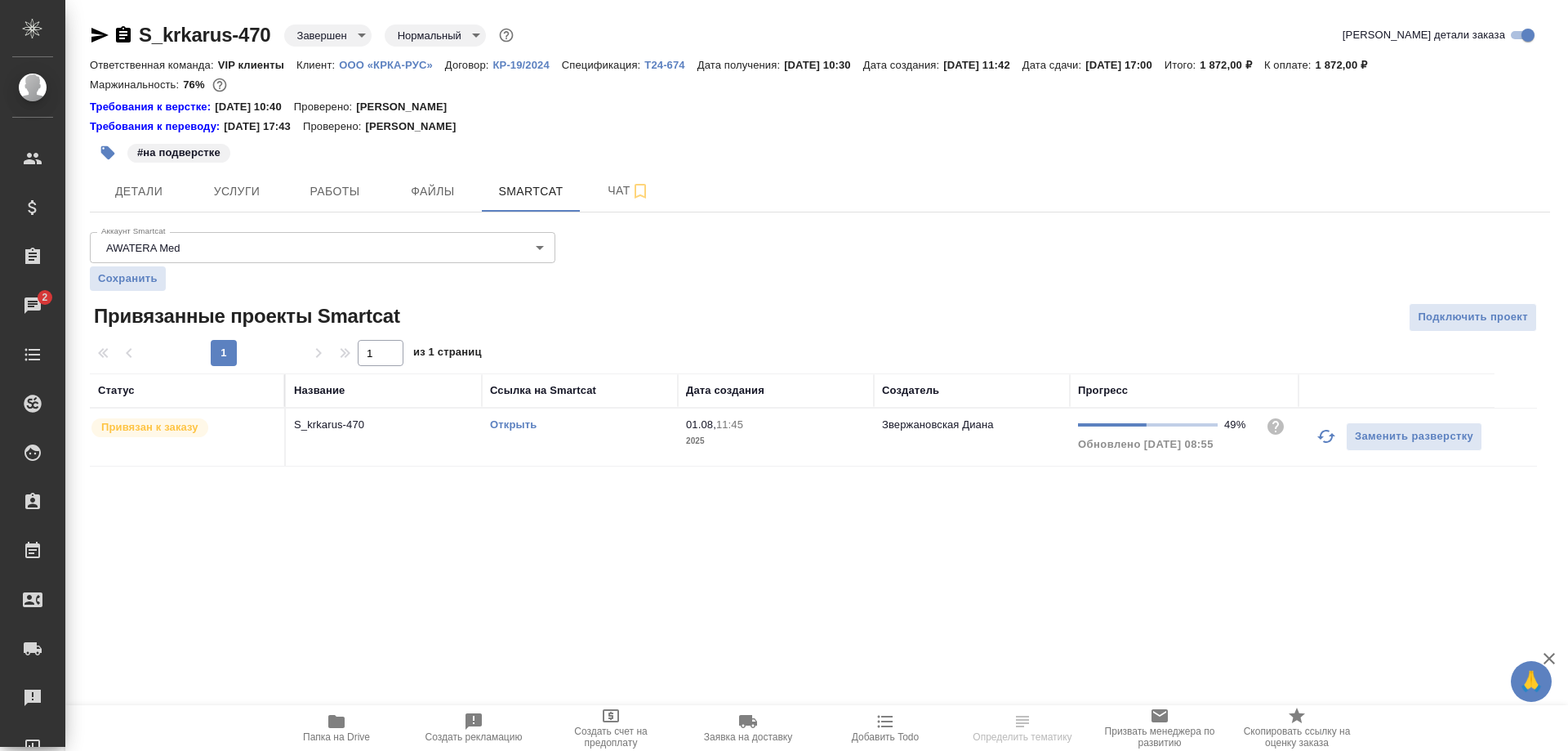
click at [519, 425] on link "Открыть" at bounding box center [513, 425] width 47 height 12
click at [121, 31] on icon "button" at bounding box center [123, 33] width 14 height 16
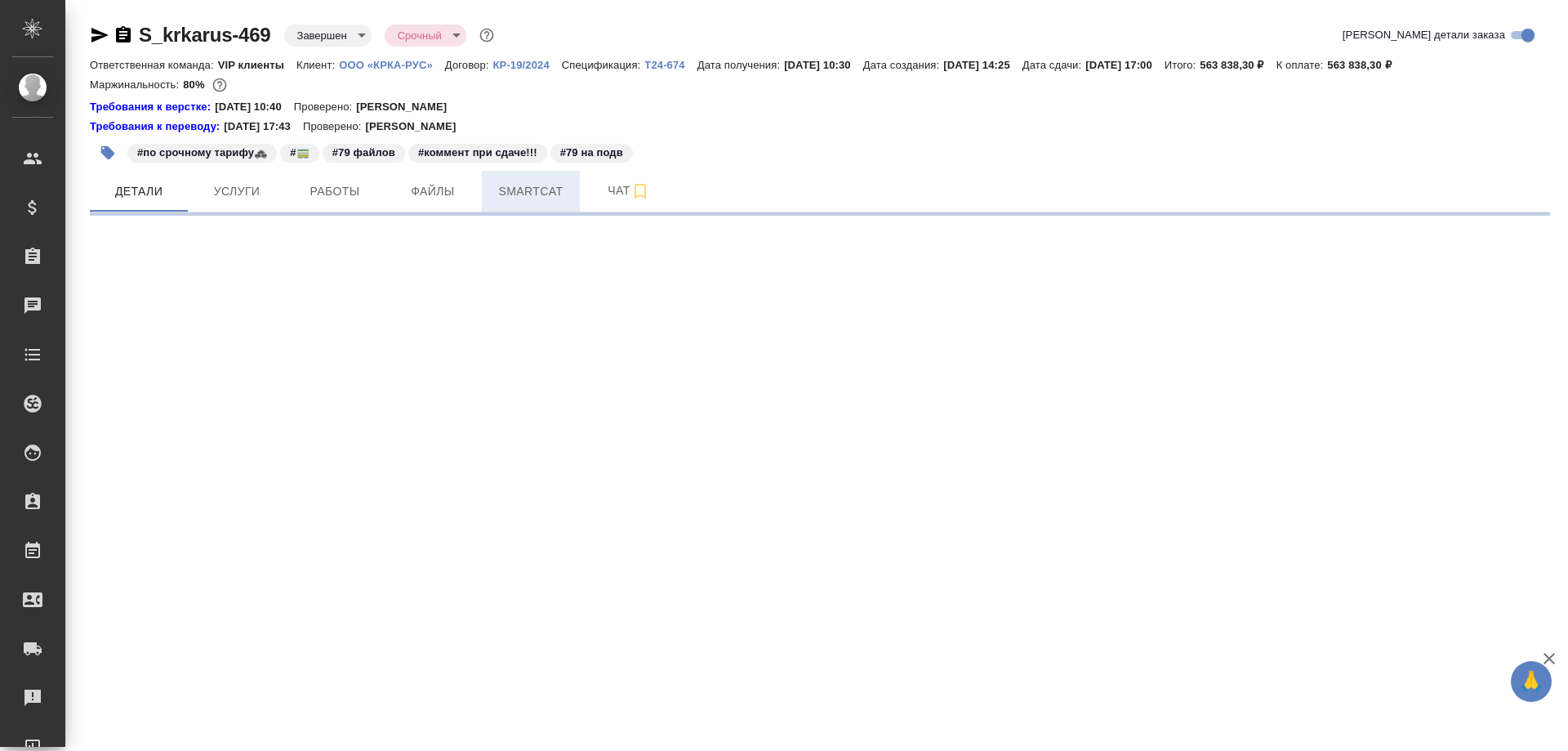
select select "RU"
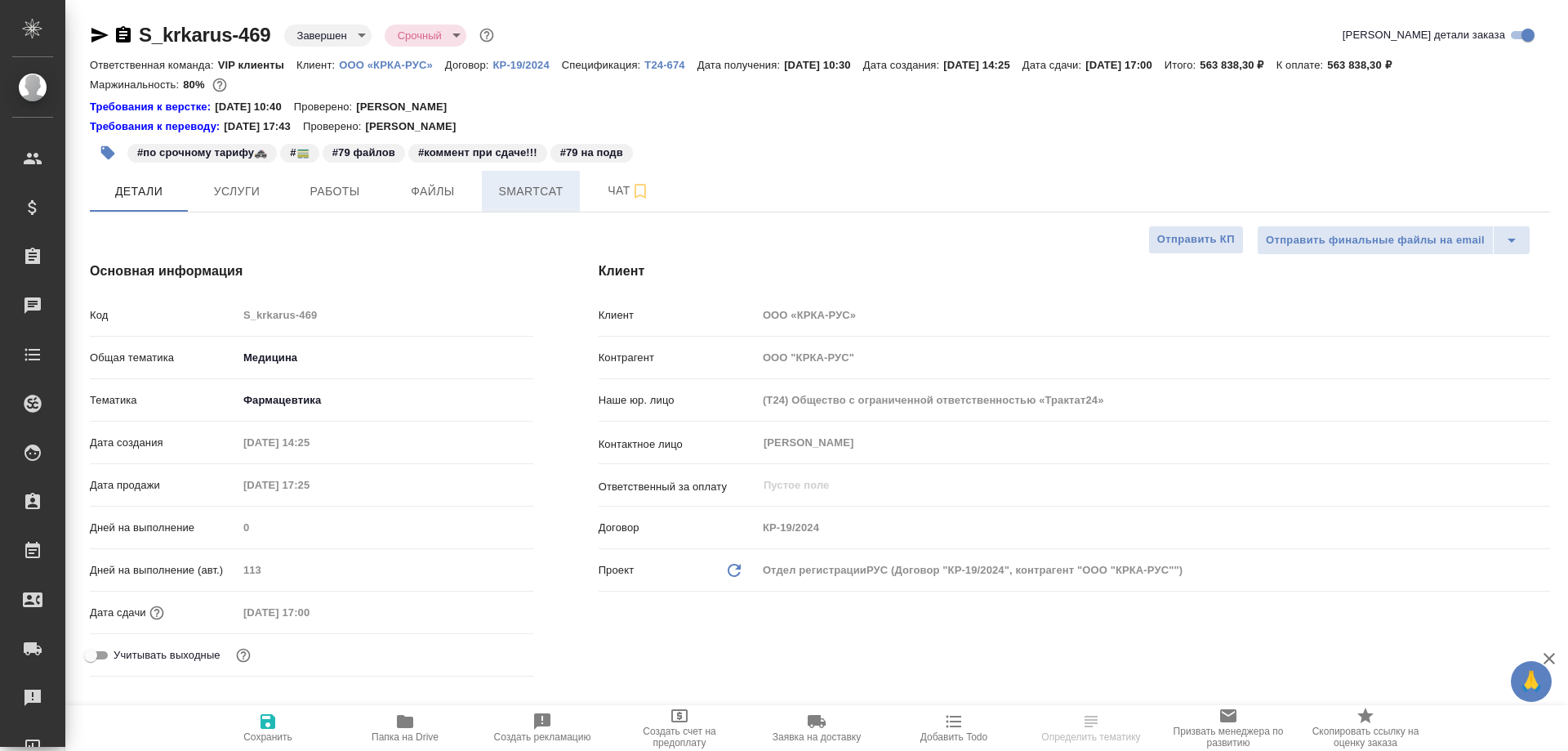
type textarea "x"
click at [517, 196] on span "Smartcat" at bounding box center [531, 191] width 78 height 20
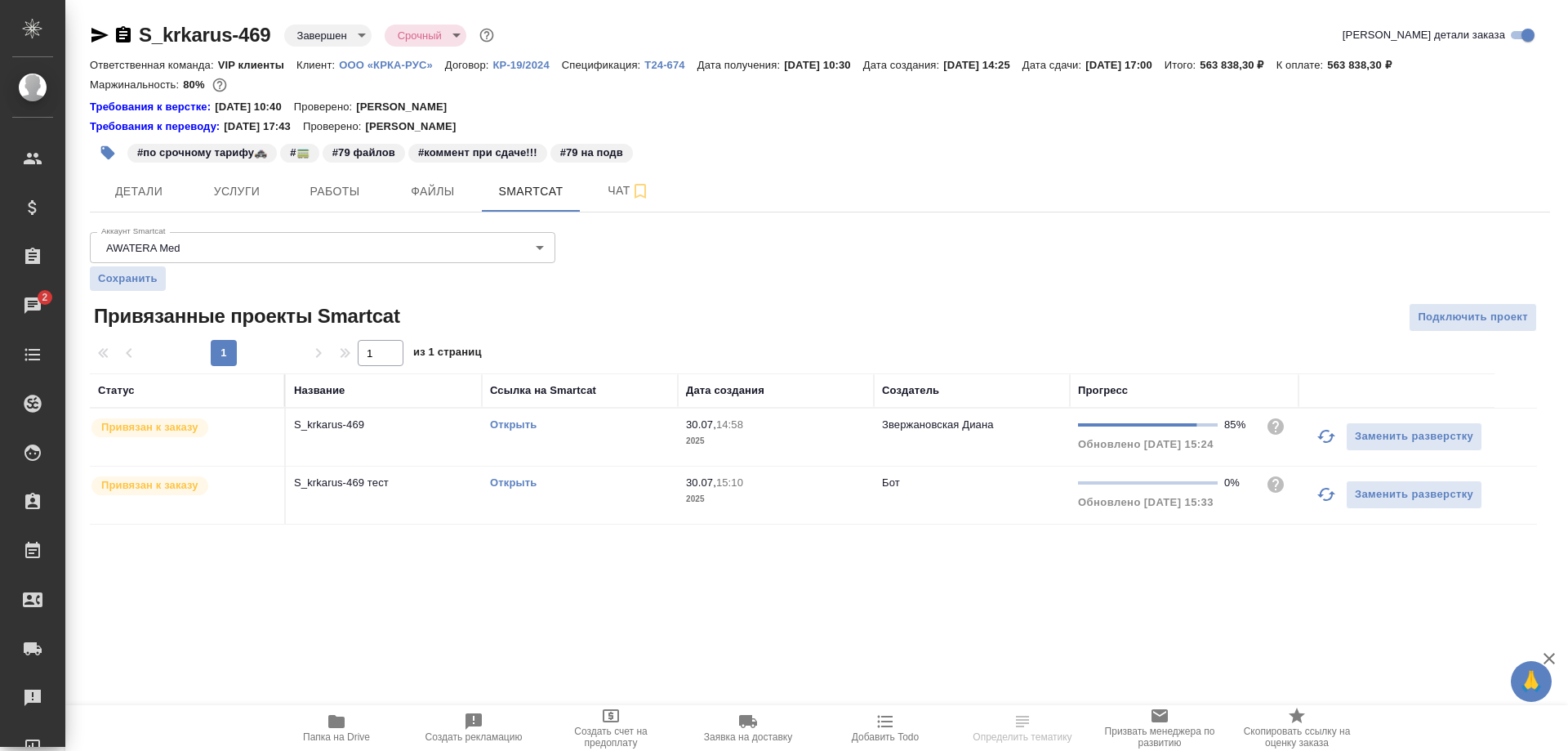
click at [512, 425] on link "Открыть" at bounding box center [513, 425] width 47 height 12
click at [510, 420] on link "Открыть" at bounding box center [513, 425] width 47 height 12
click at [126, 33] on icon "button" at bounding box center [123, 33] width 14 height 16
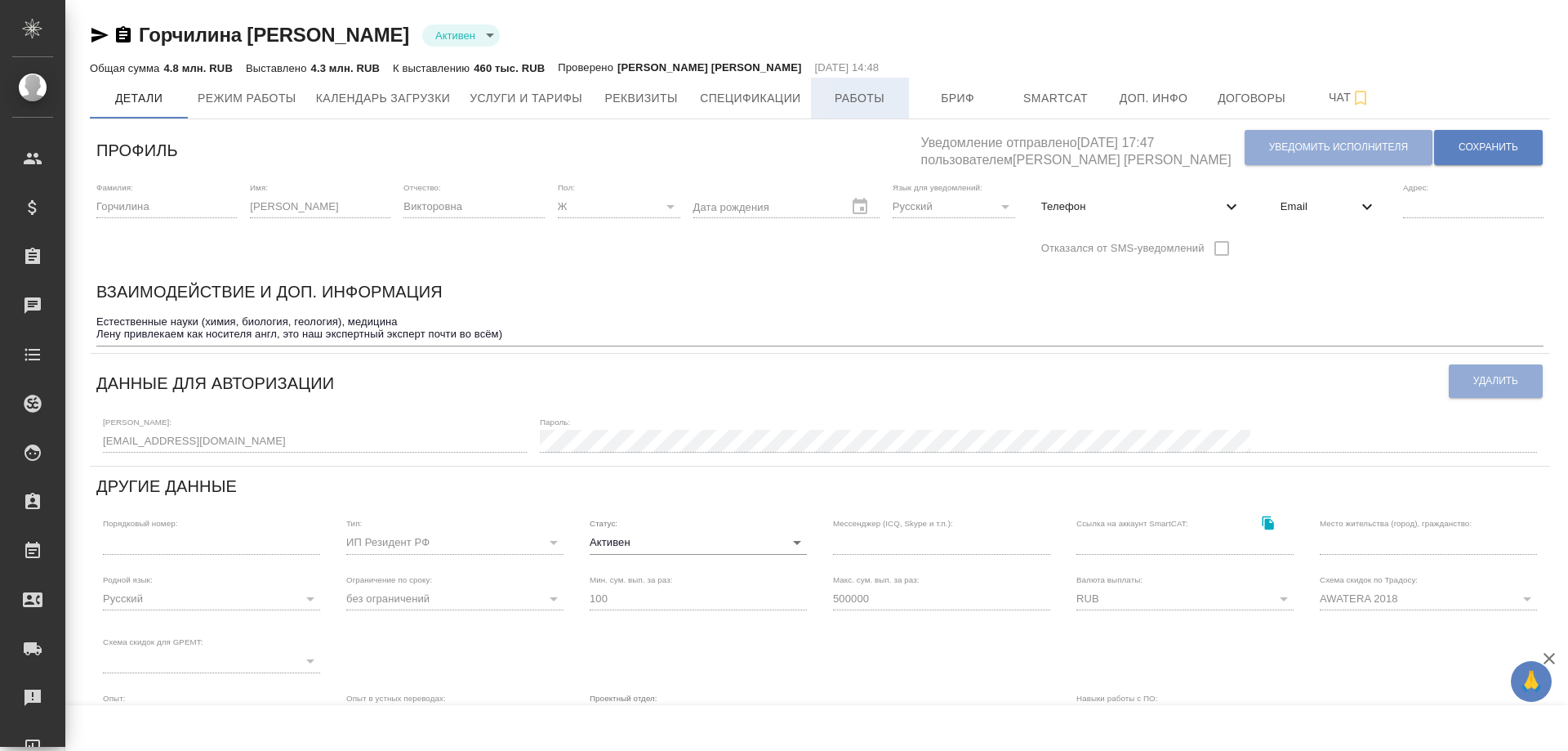
click at [880, 102] on span "Работы" at bounding box center [860, 98] width 78 height 20
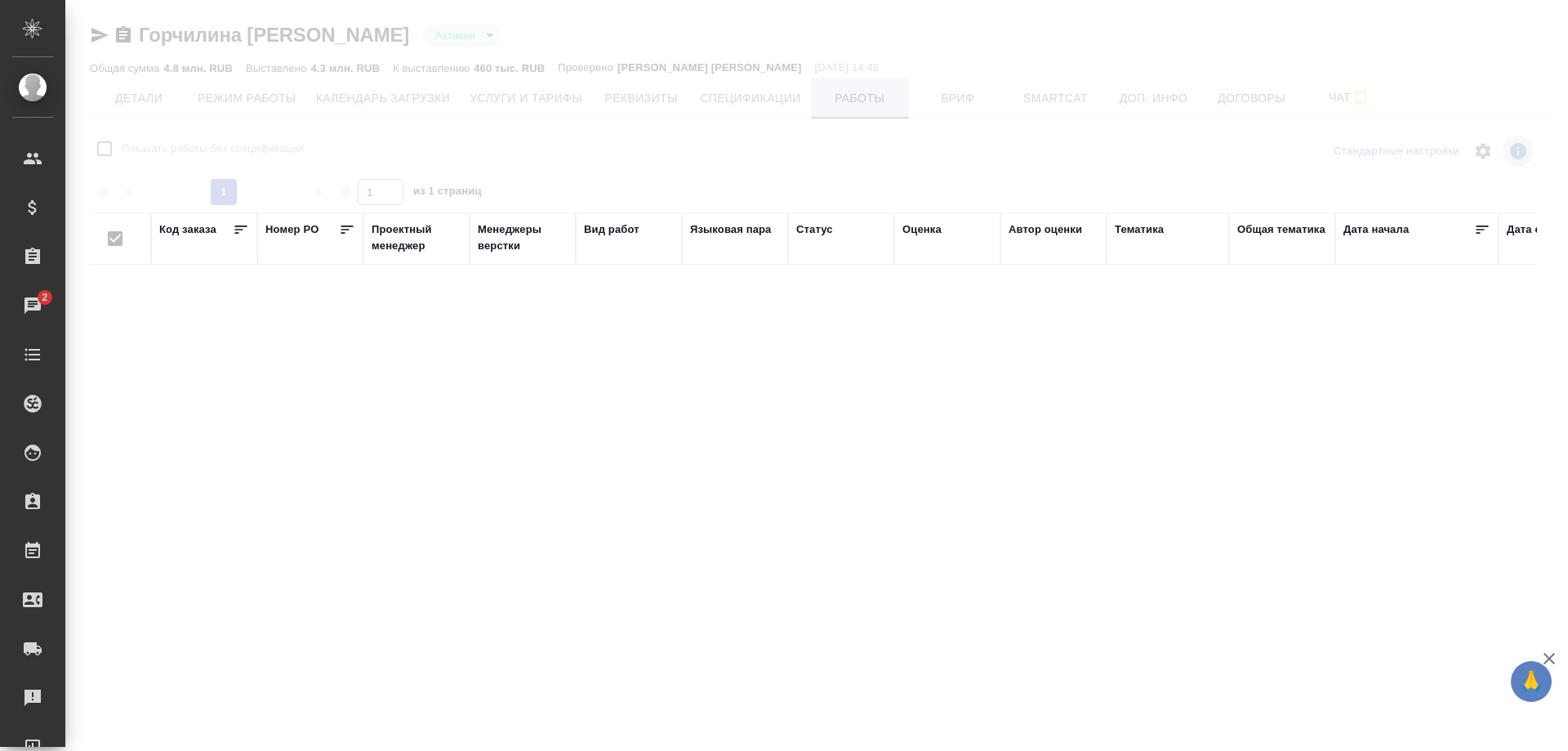
checkbox input "false"
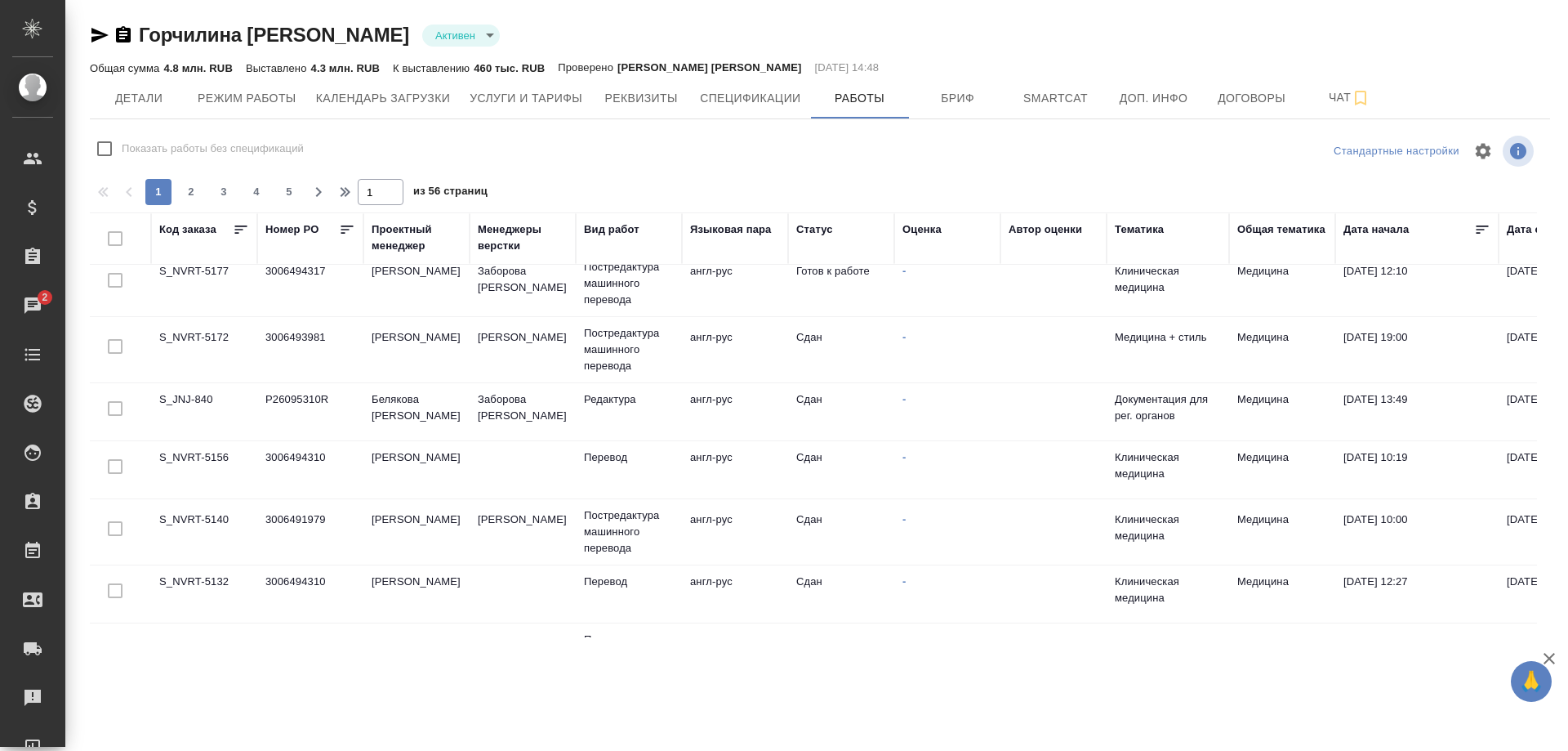
scroll to position [246, 0]
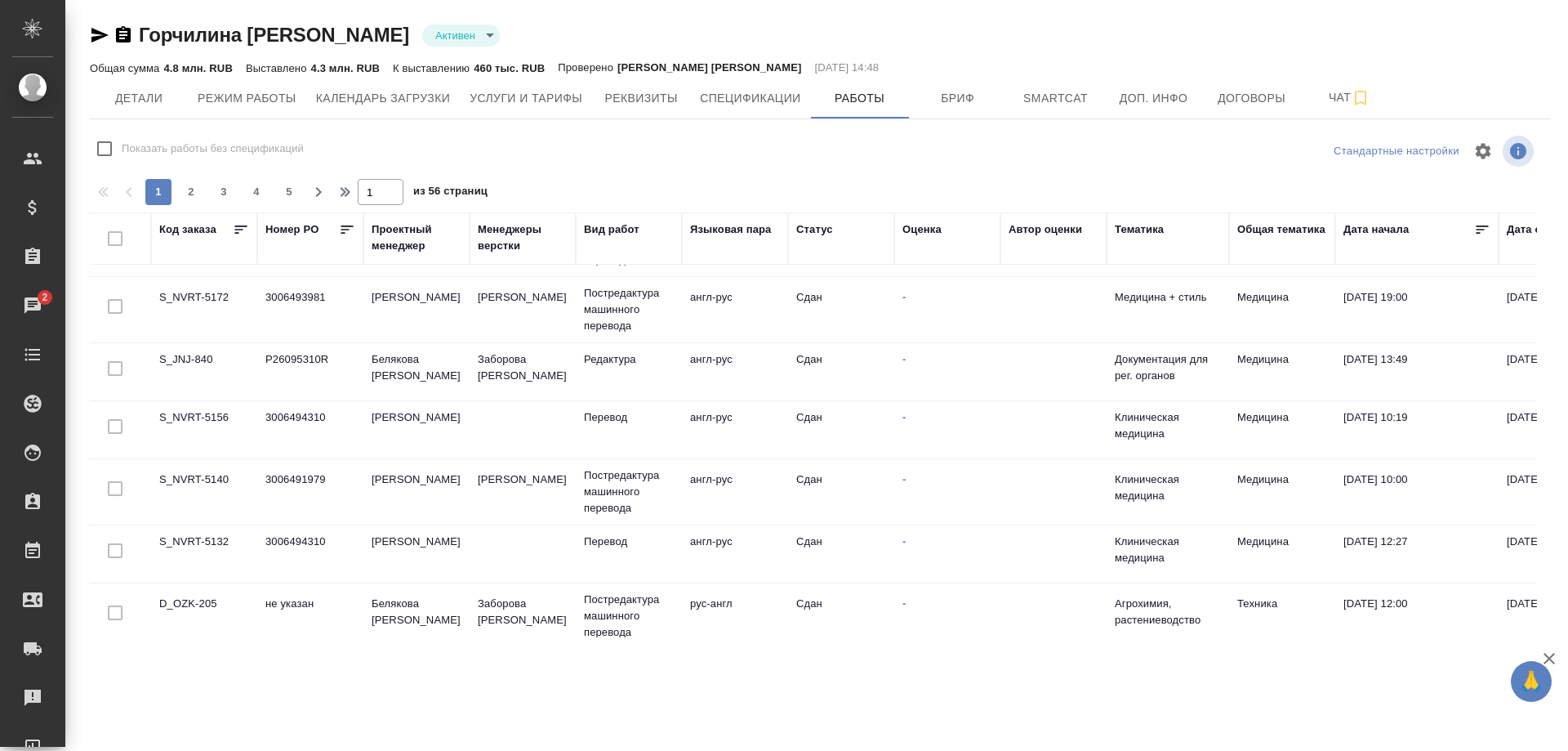
click at [193, 357] on td "S_JNJ-840" at bounding box center [205, 372] width 107 height 57
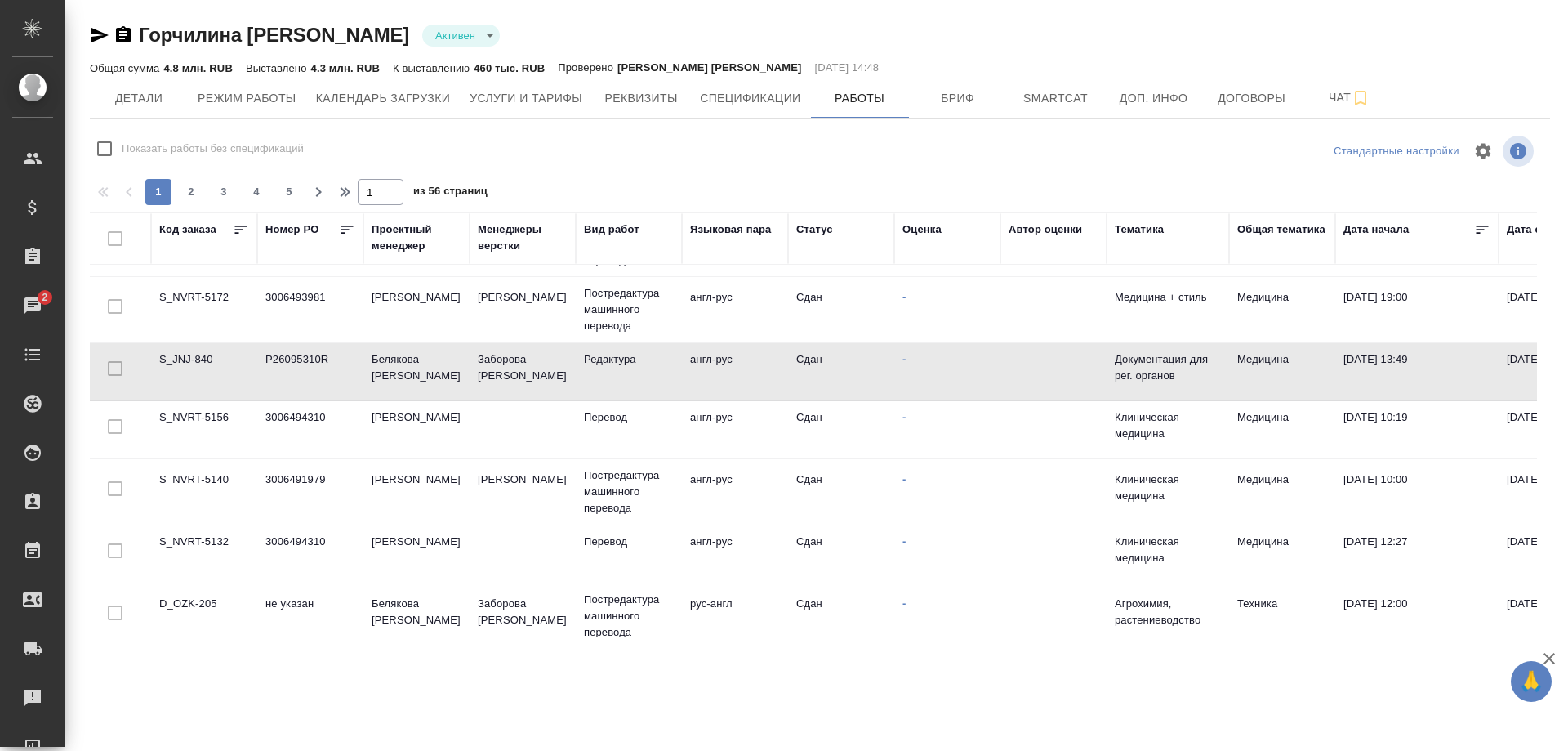
click at [193, 357] on td "S_JNJ-840" at bounding box center [205, 372] width 107 height 57
click at [191, 292] on td "S_NVRT-5172" at bounding box center [205, 309] width 107 height 57
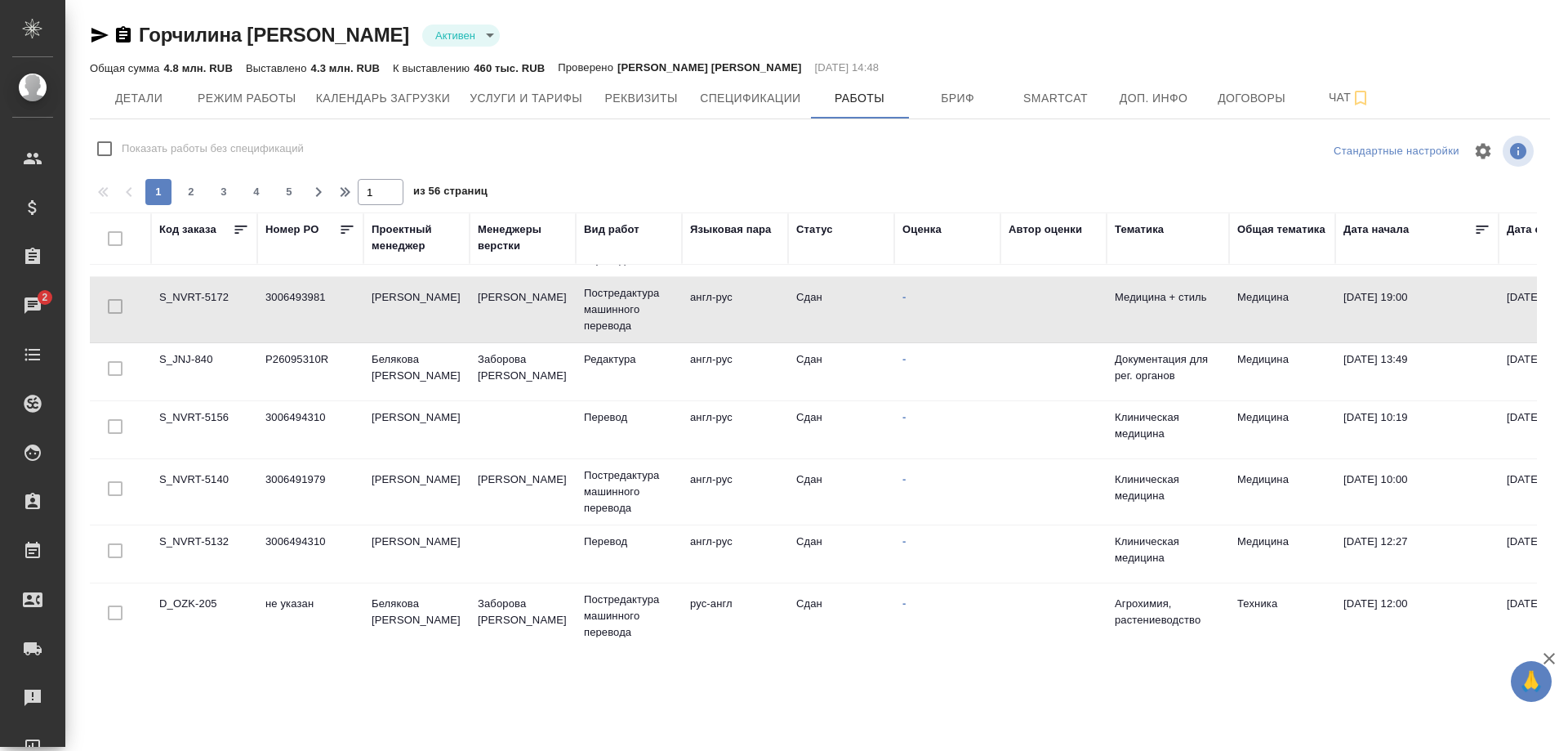
click at [191, 292] on td "S_NVRT-5172" at bounding box center [205, 309] width 107 height 57
click at [202, 415] on td "S_NVRT-5156" at bounding box center [205, 430] width 107 height 57
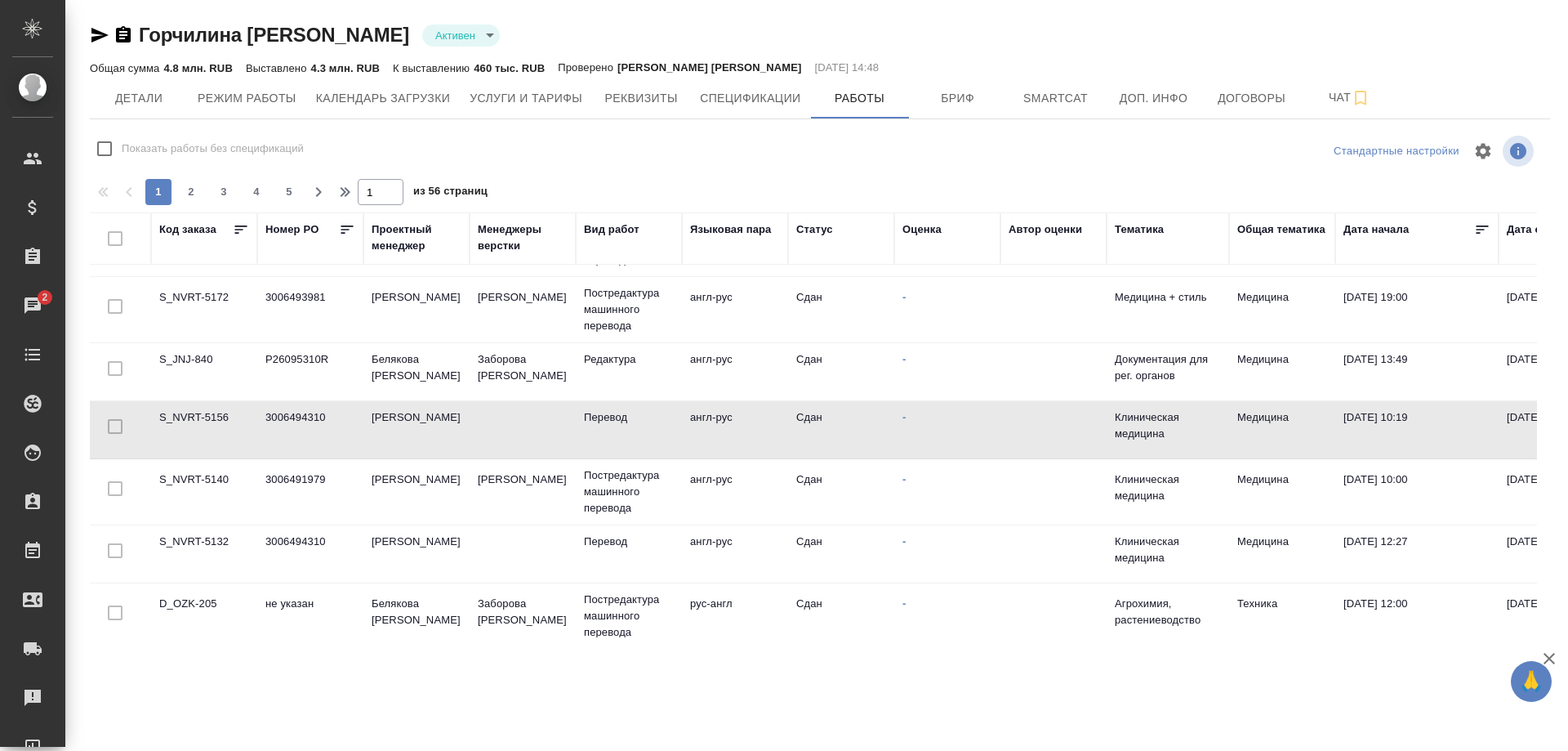
click at [202, 415] on td "S_NVRT-5156" at bounding box center [205, 430] width 107 height 57
click at [188, 477] on td "S_NVRT-5140" at bounding box center [205, 492] width 107 height 57
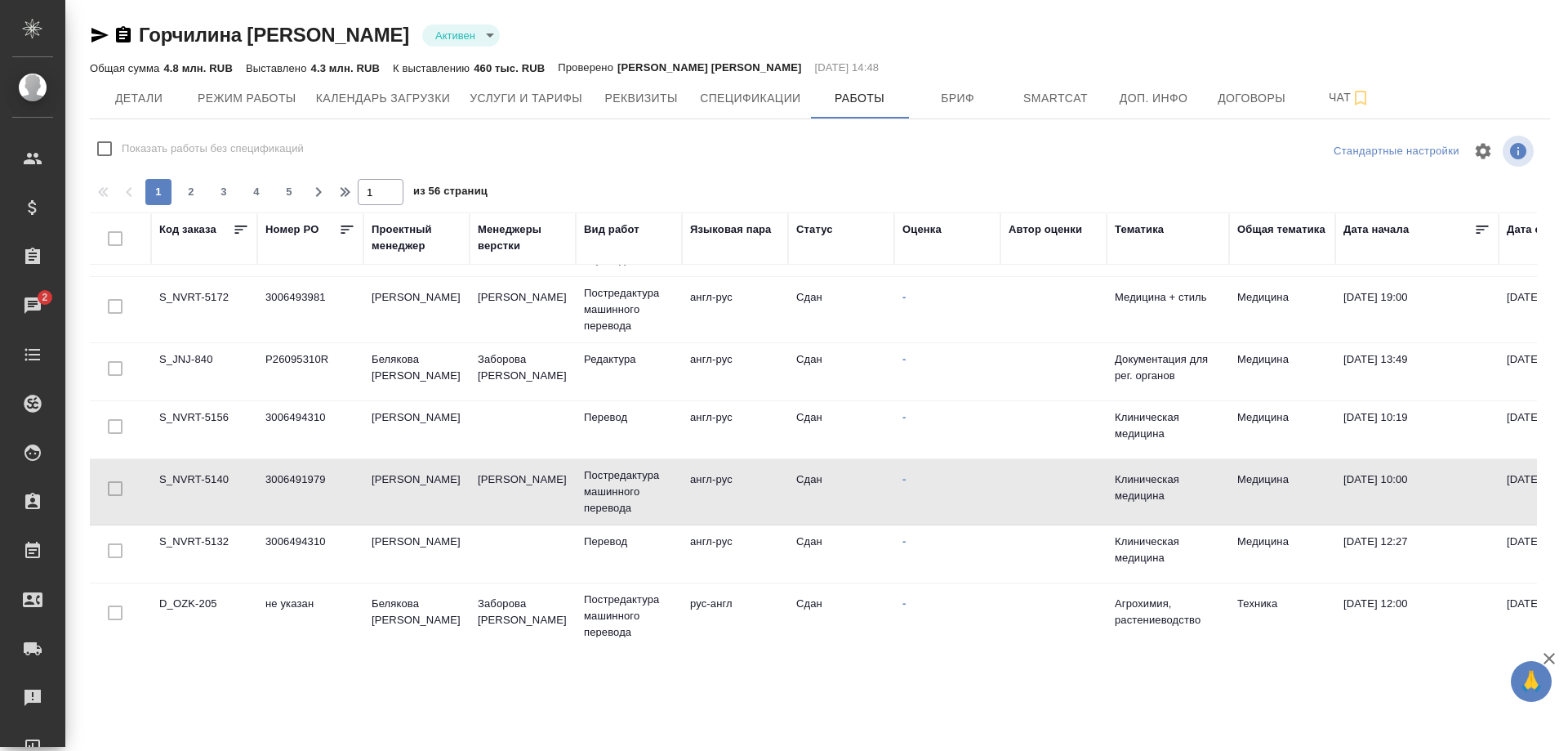
click at [188, 477] on td "S_NVRT-5140" at bounding box center [205, 492] width 107 height 57
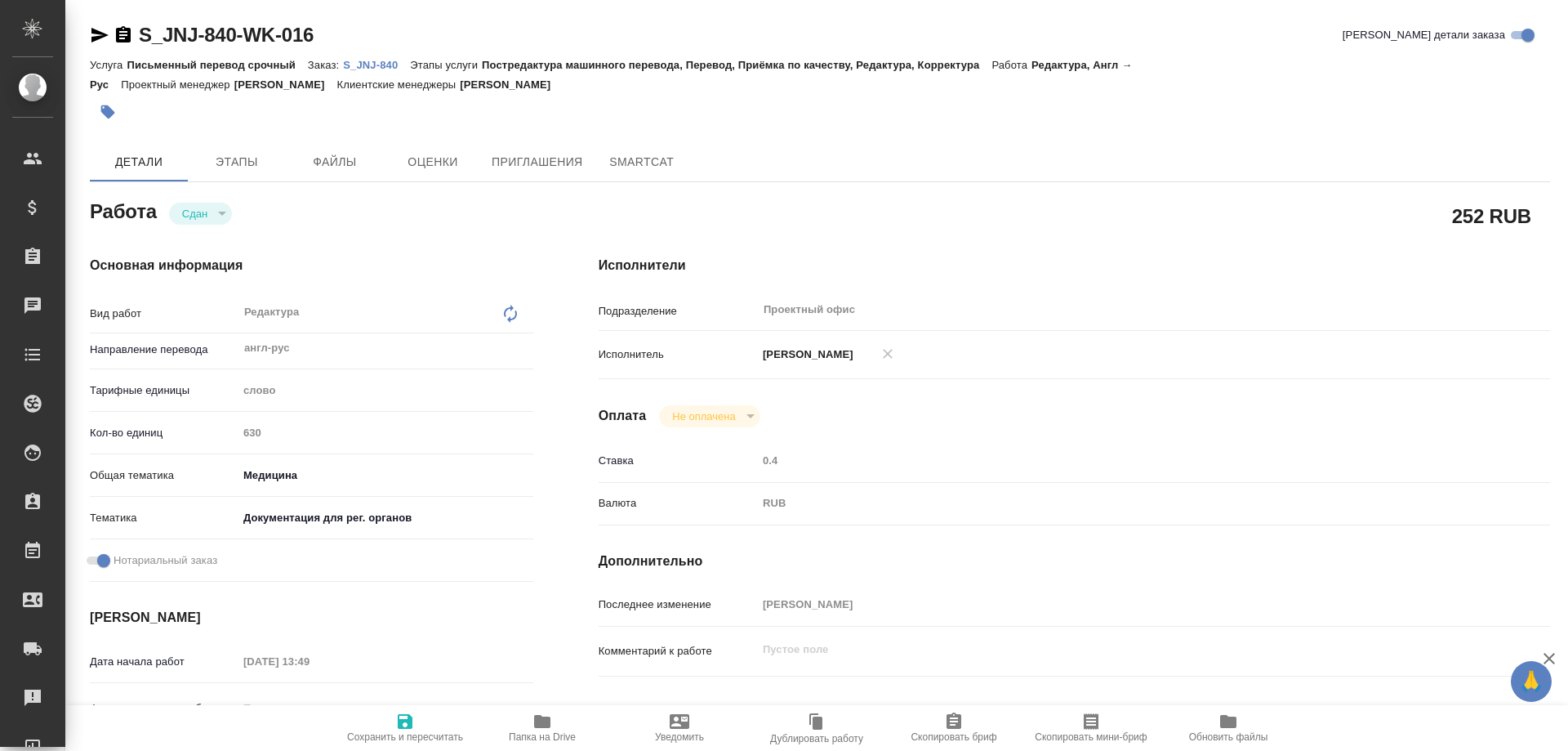
type textarea "x"
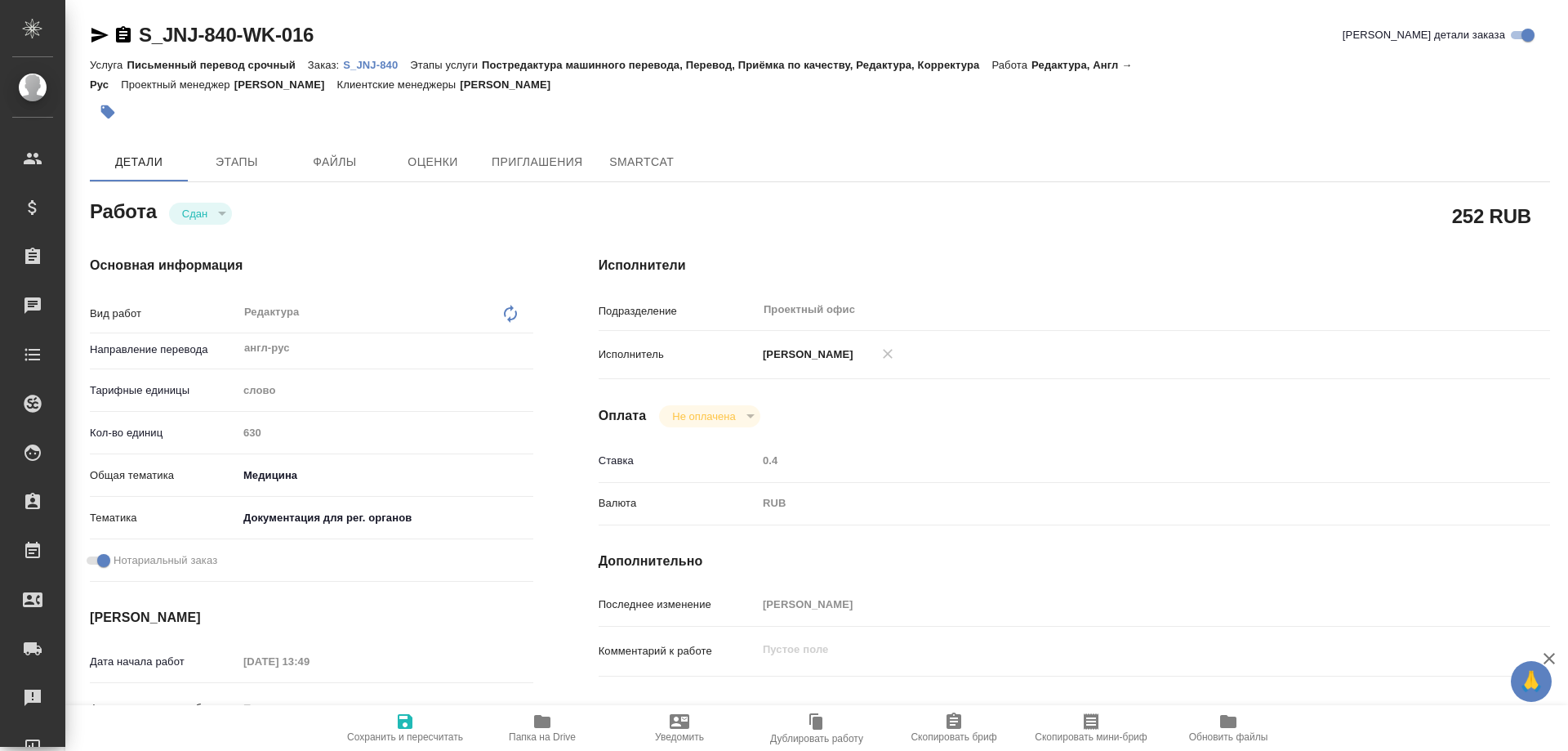
type textarea "x"
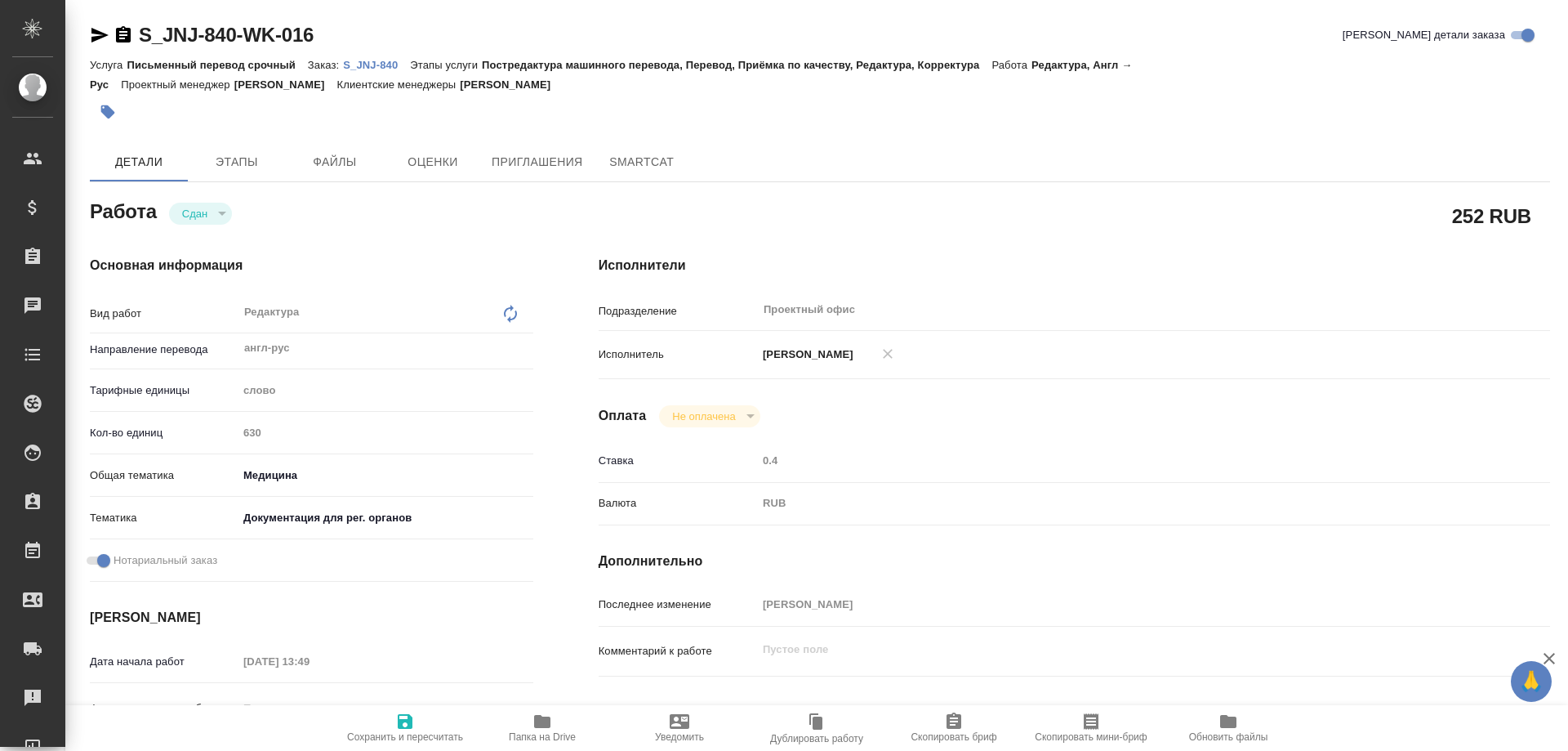
type textarea "x"
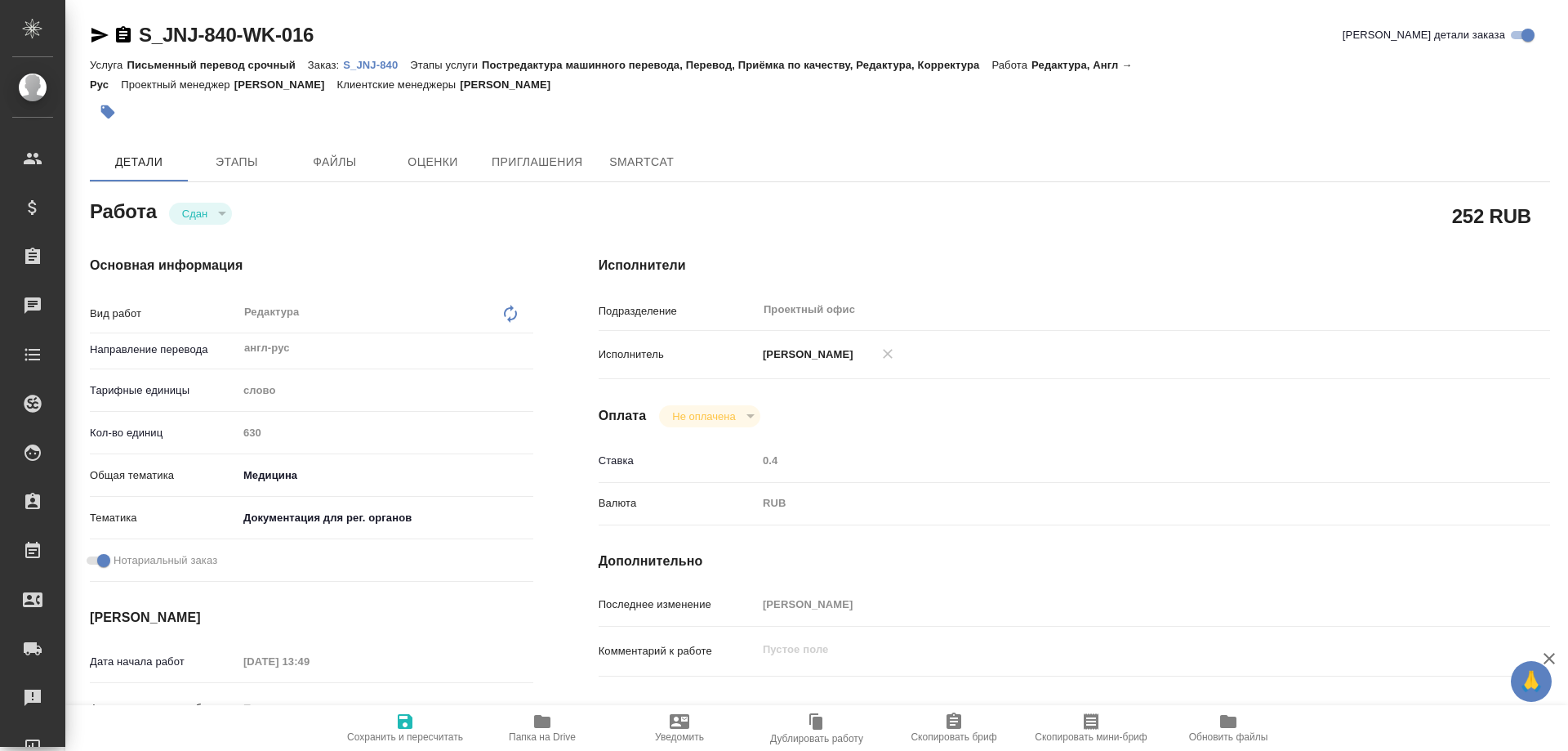
type textarea "x"
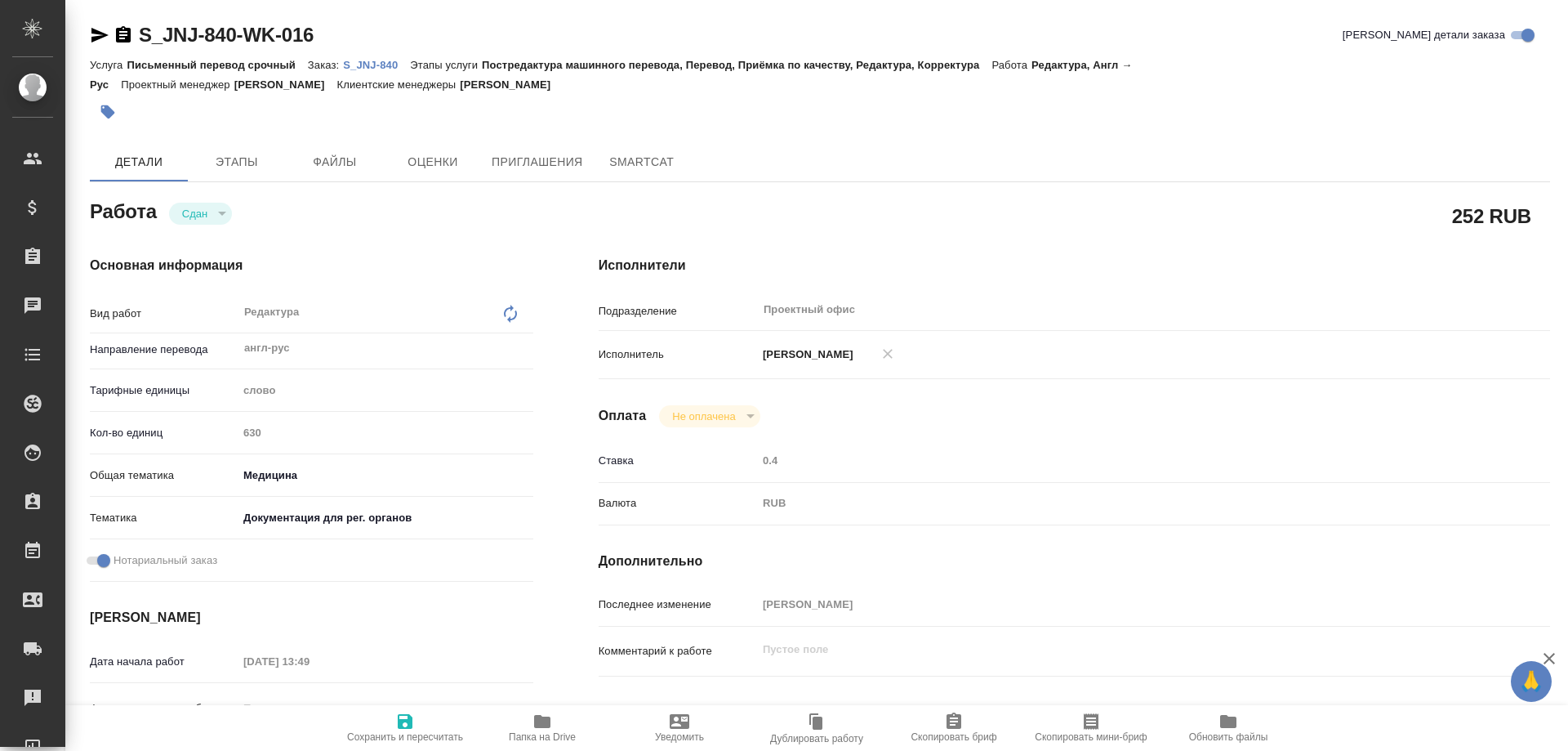
type textarea "x"
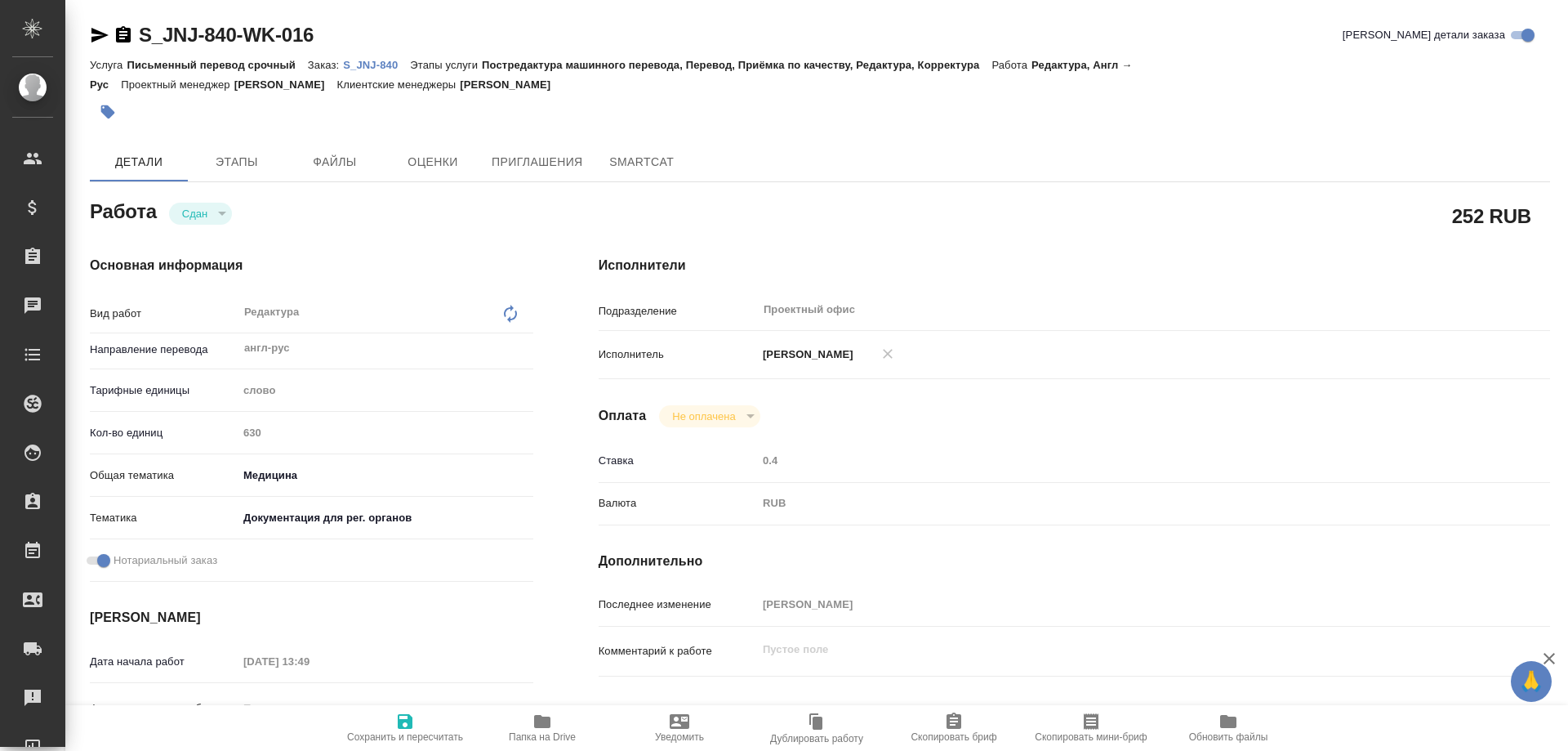
type textarea "x"
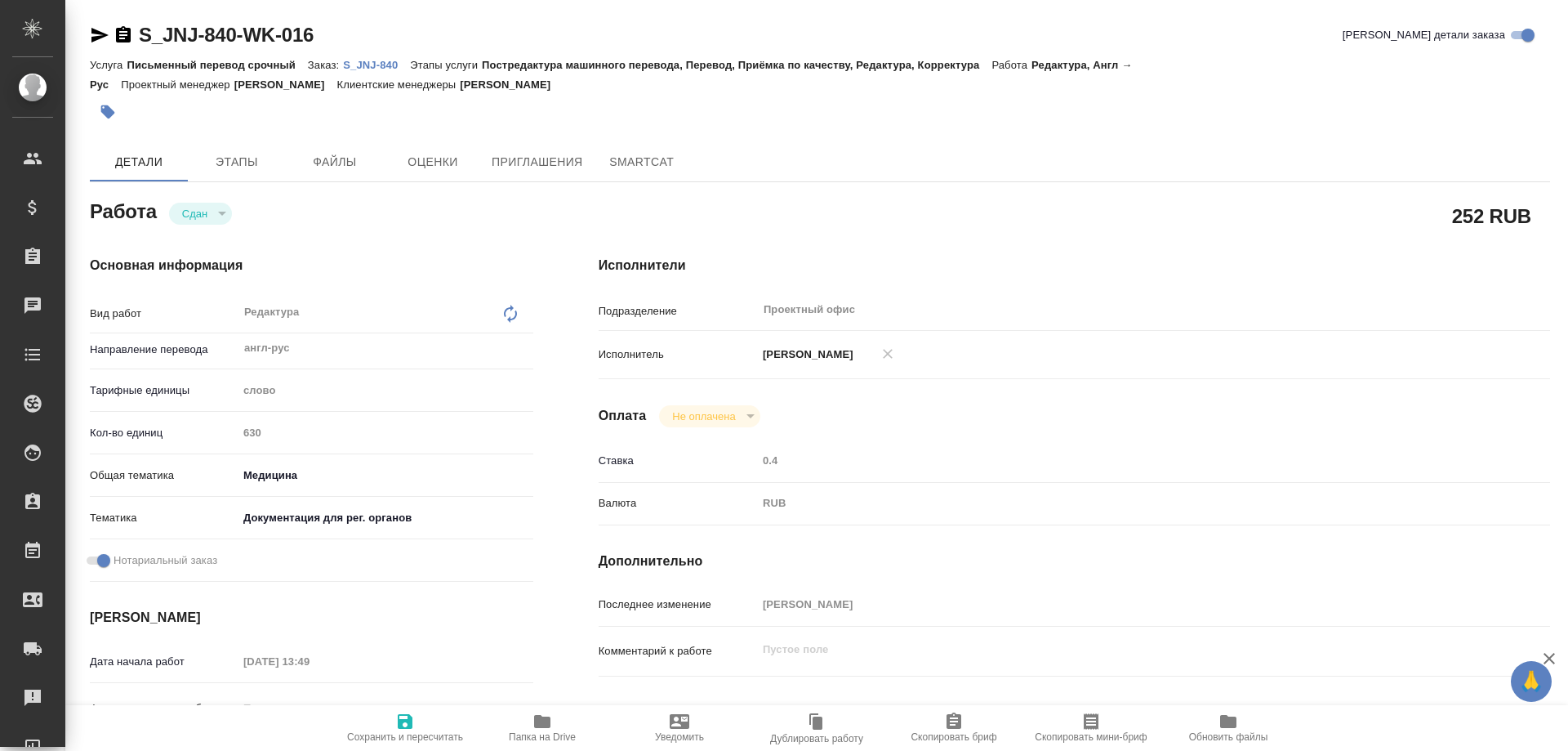
type textarea "x"
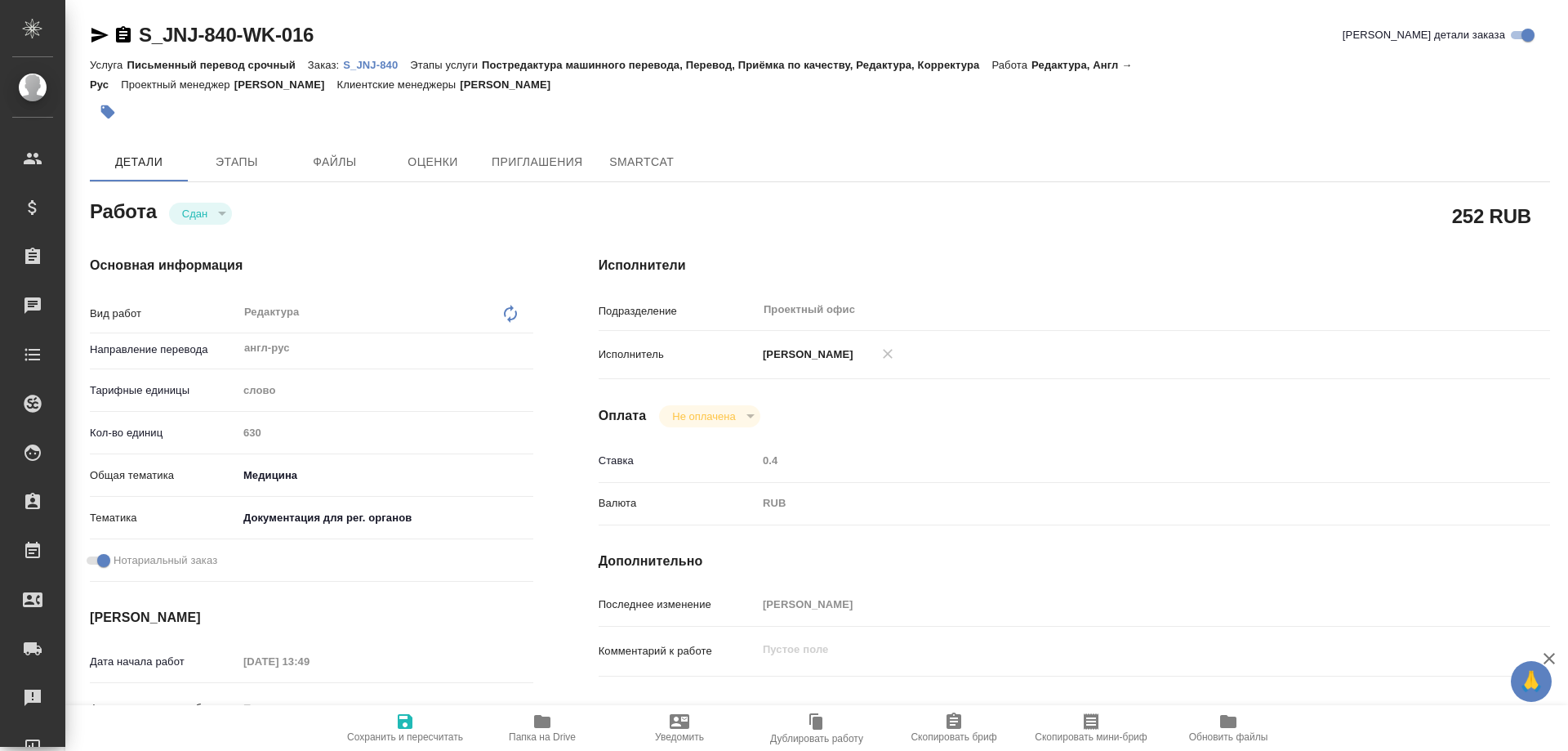
type textarea "x"
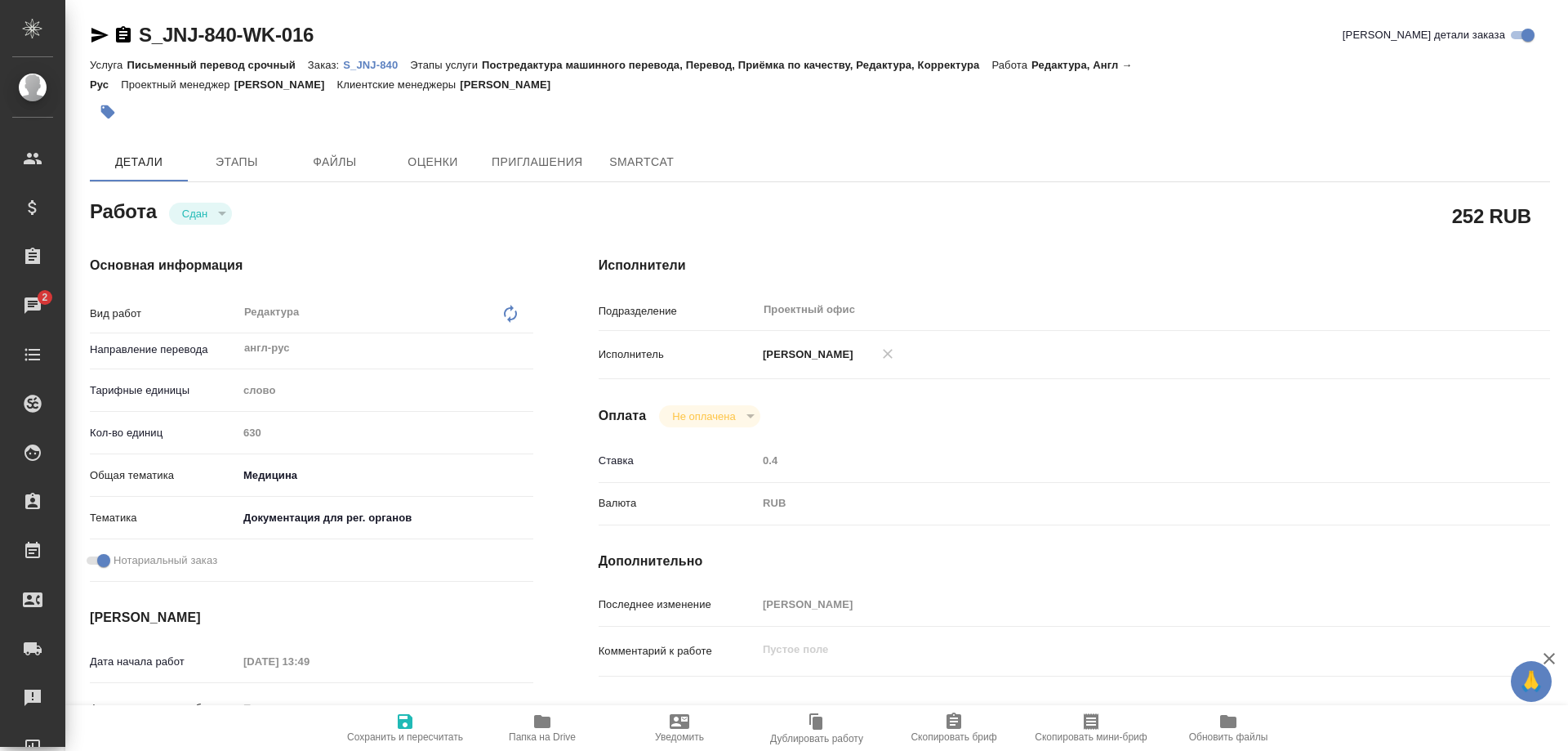
click at [365, 65] on p "S_JNJ-840" at bounding box center [377, 65] width 67 height 12
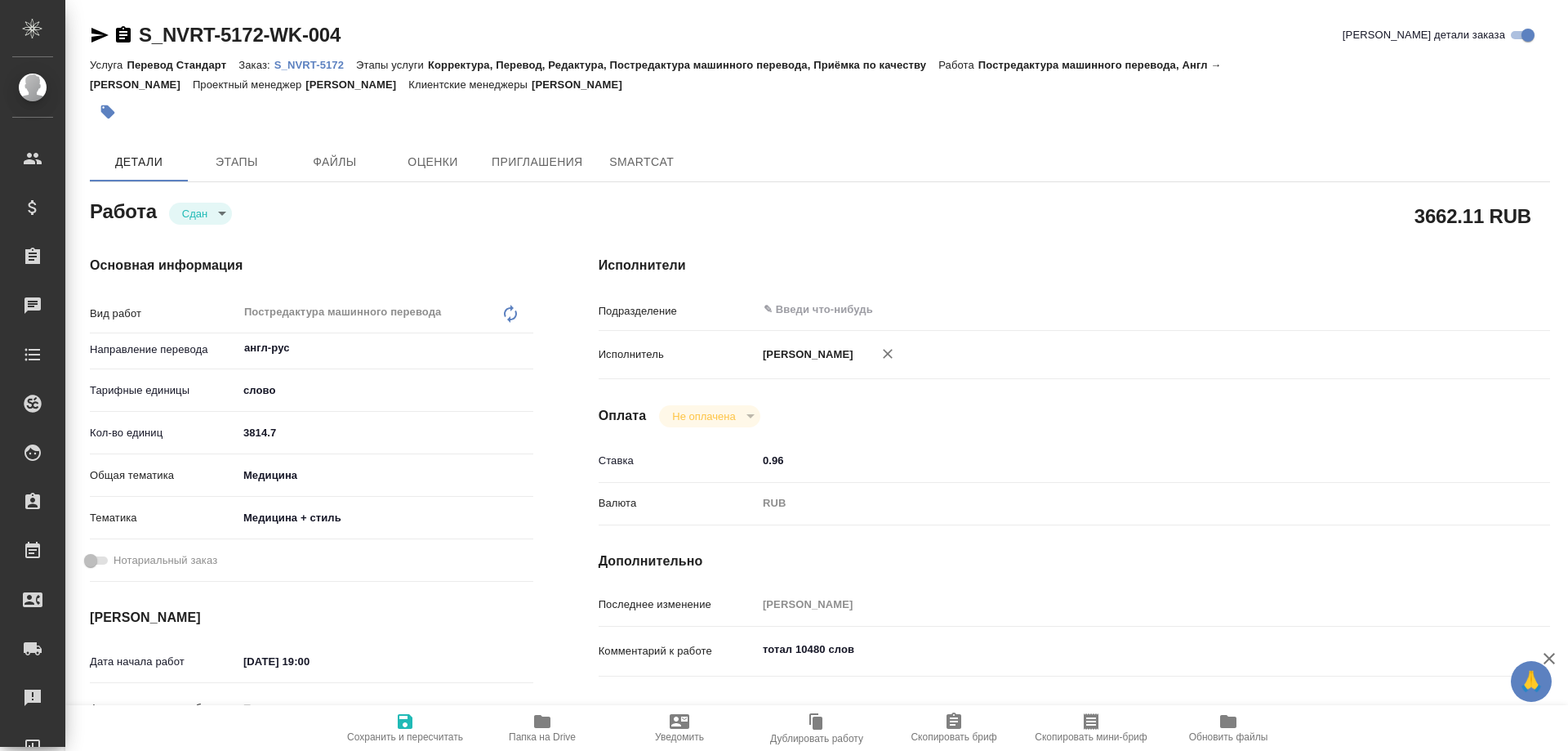
type textarea "x"
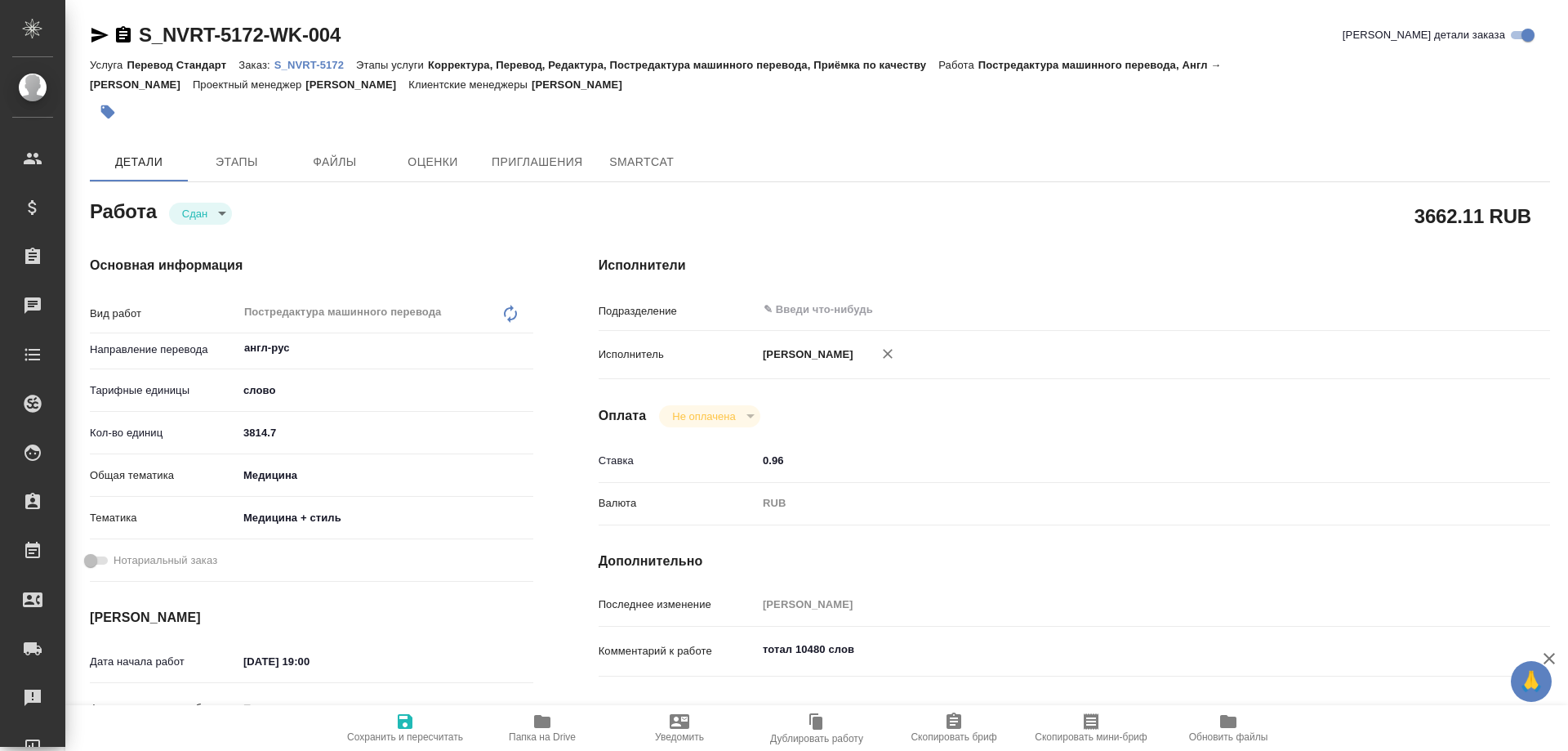
type textarea "x"
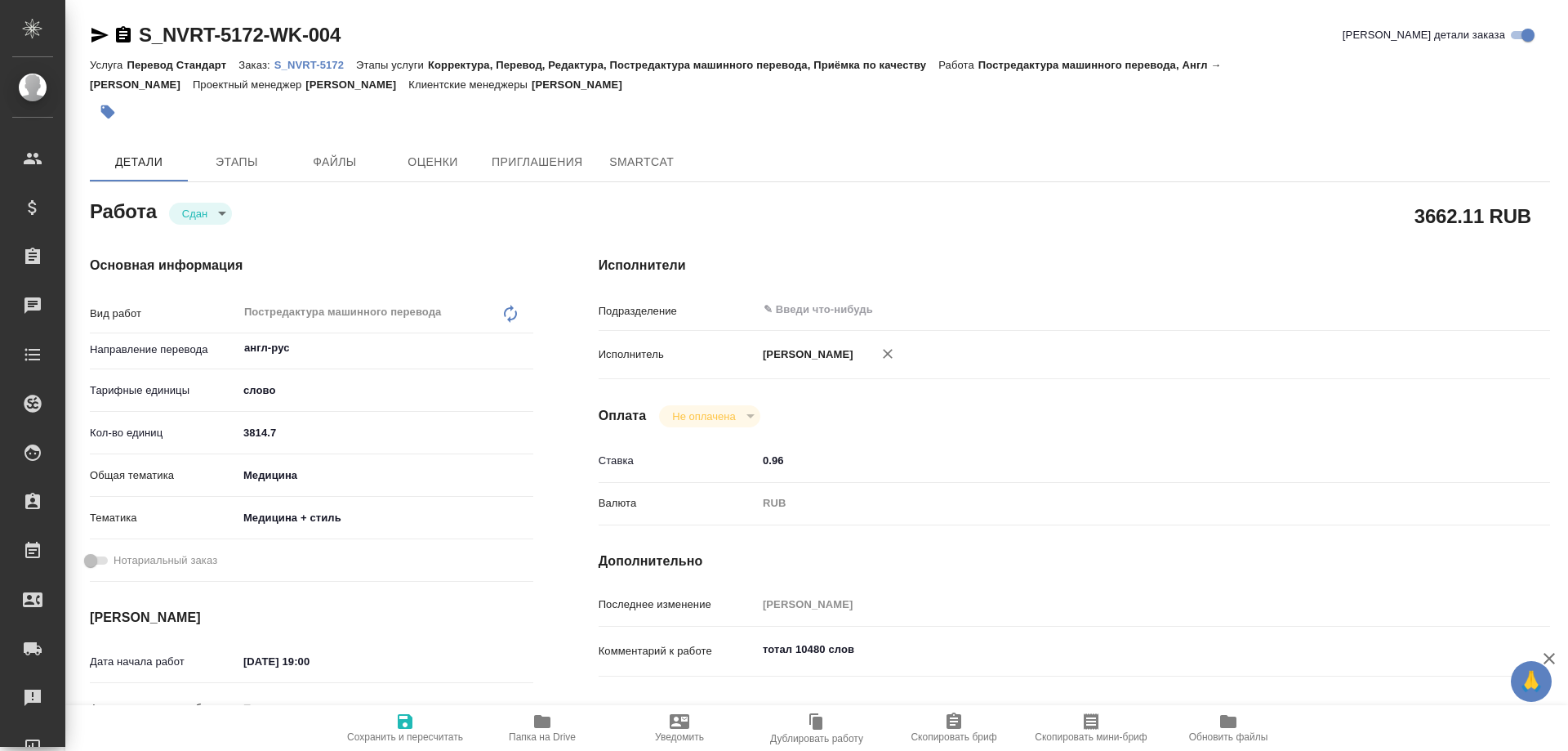
type textarea "x"
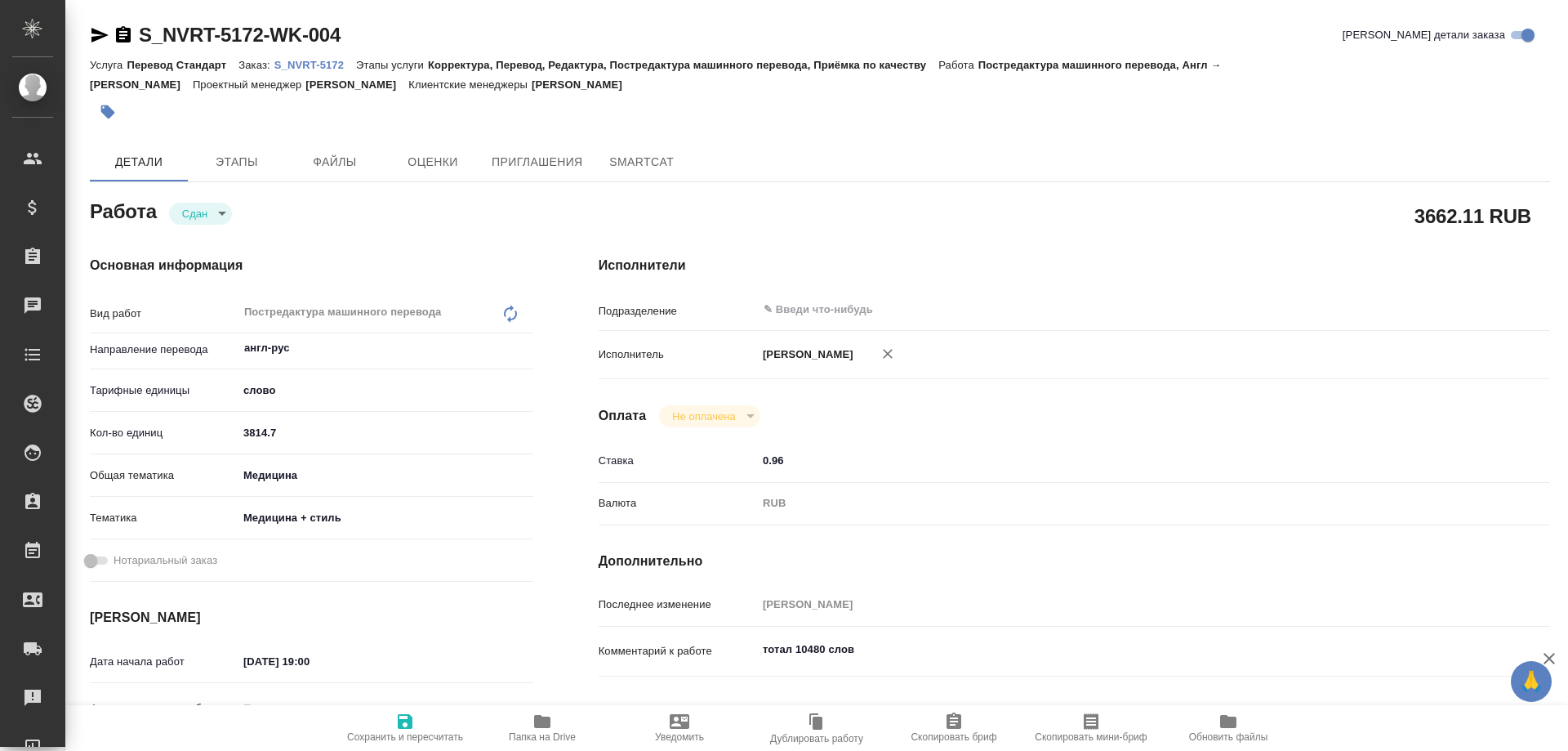
type textarea "x"
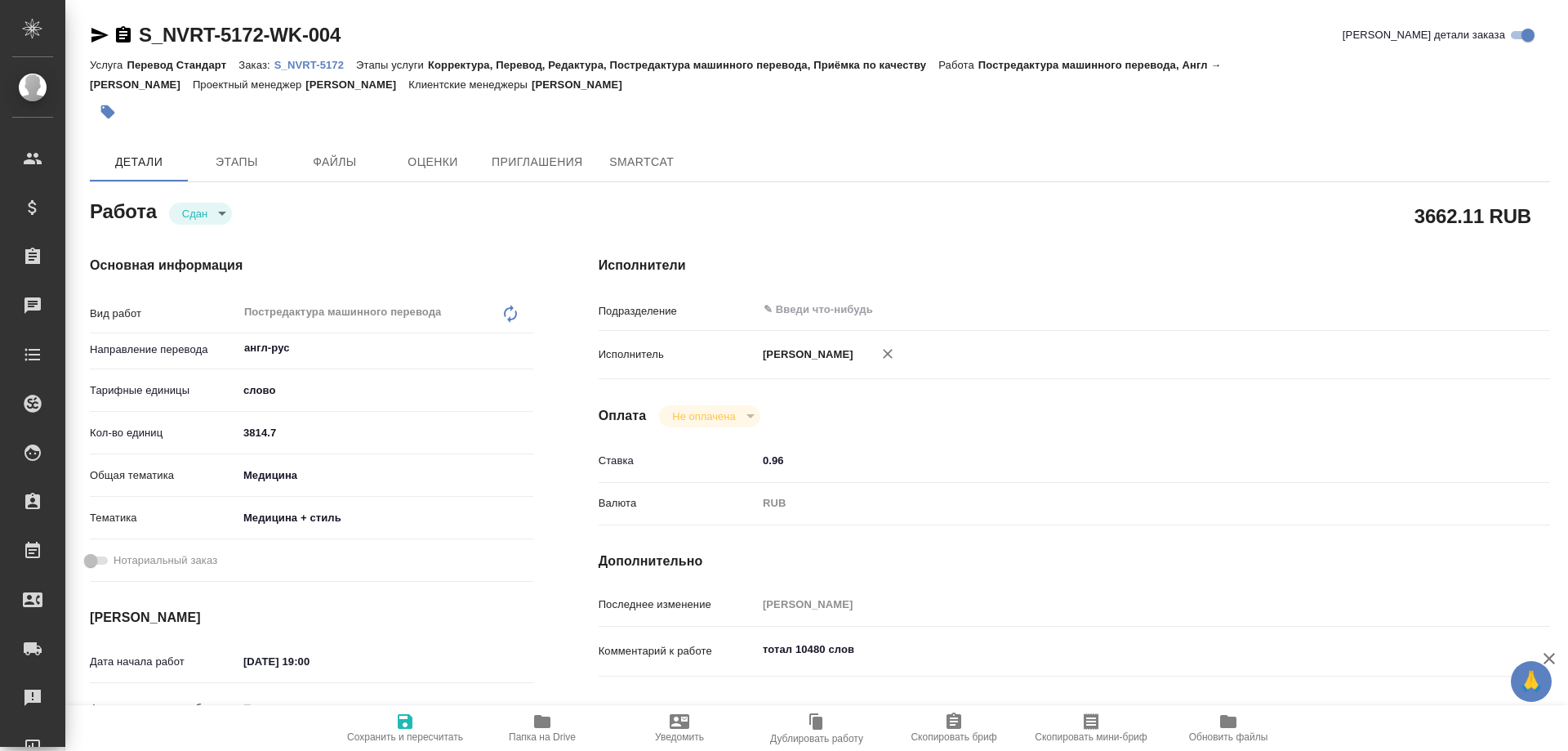
type textarea "x"
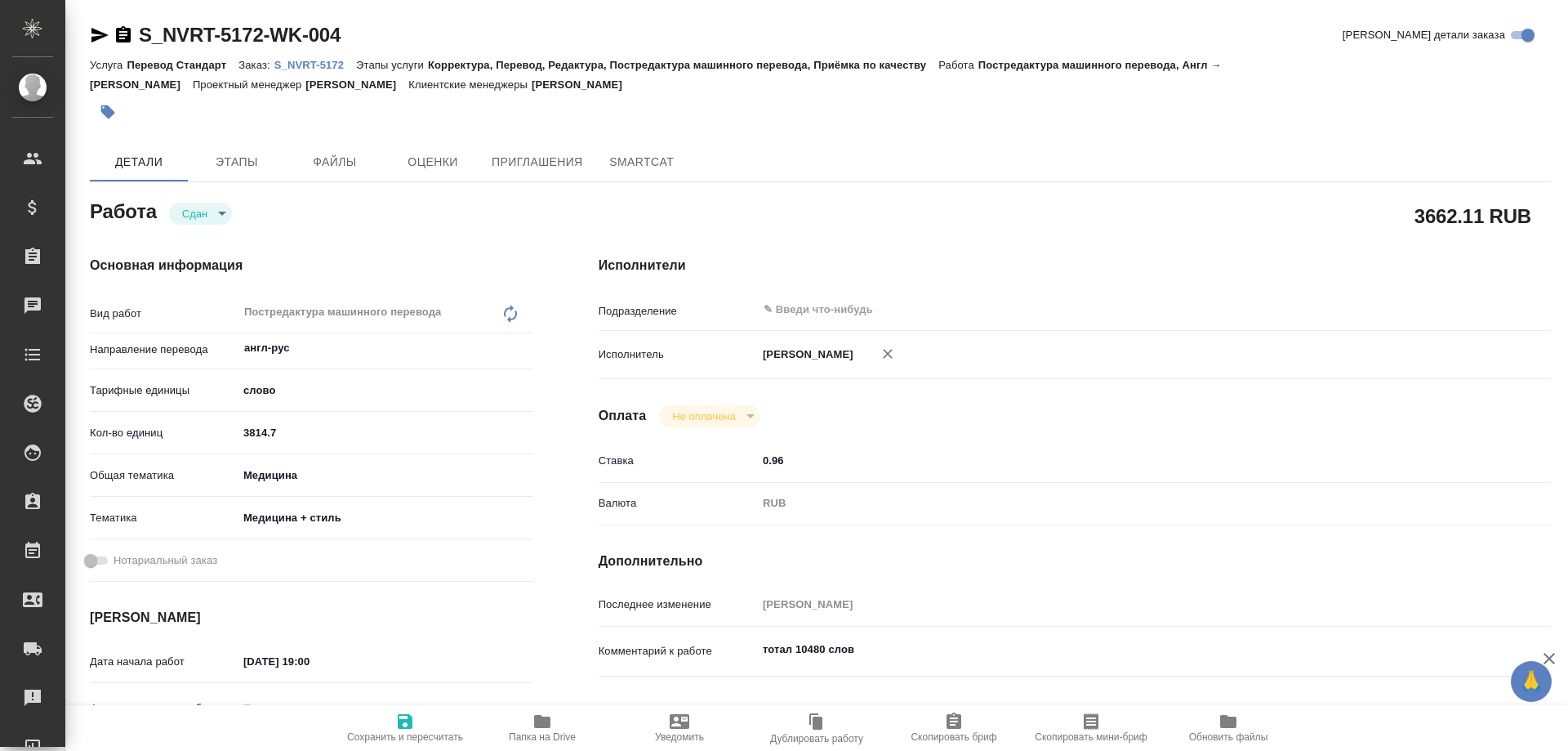
type textarea "x"
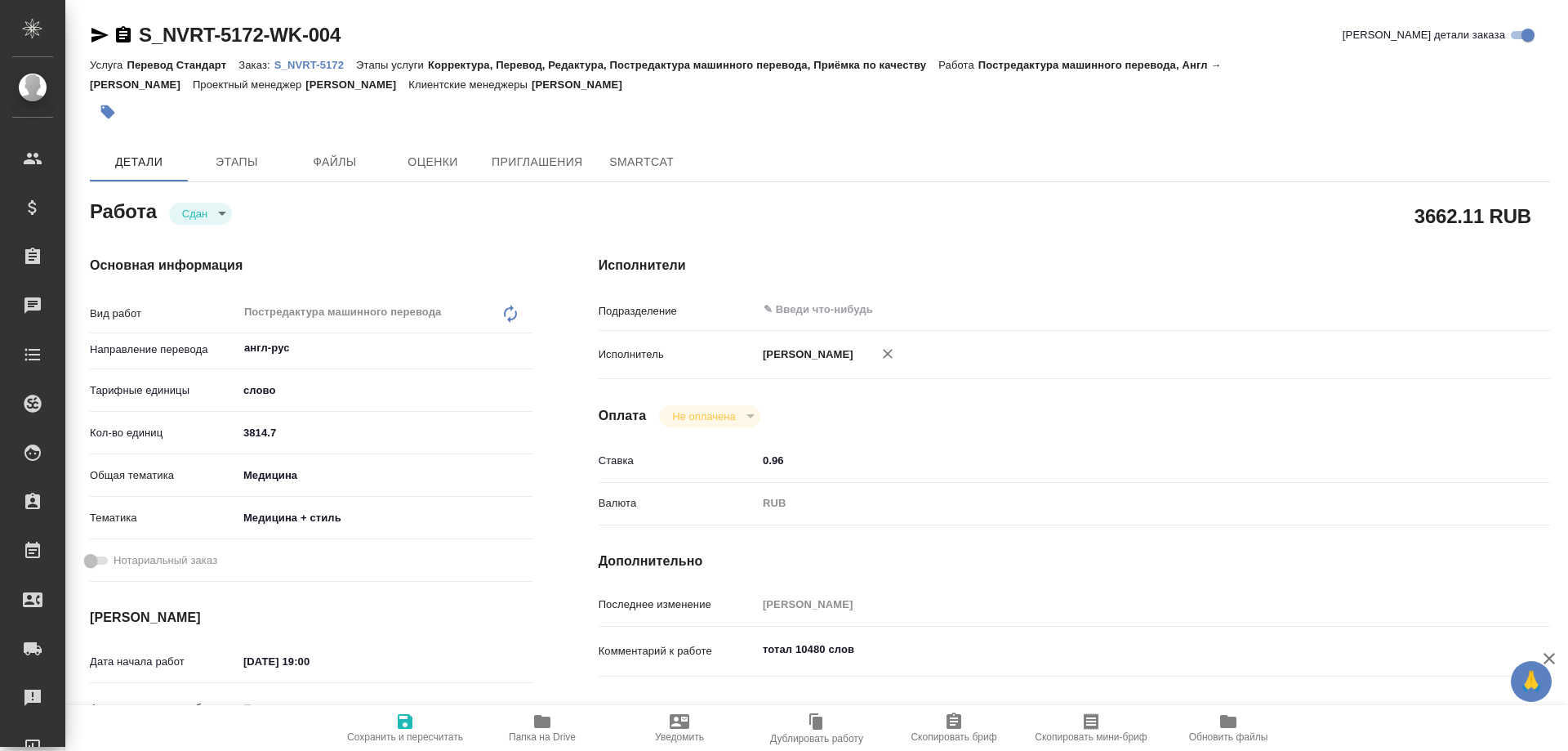
type textarea "x"
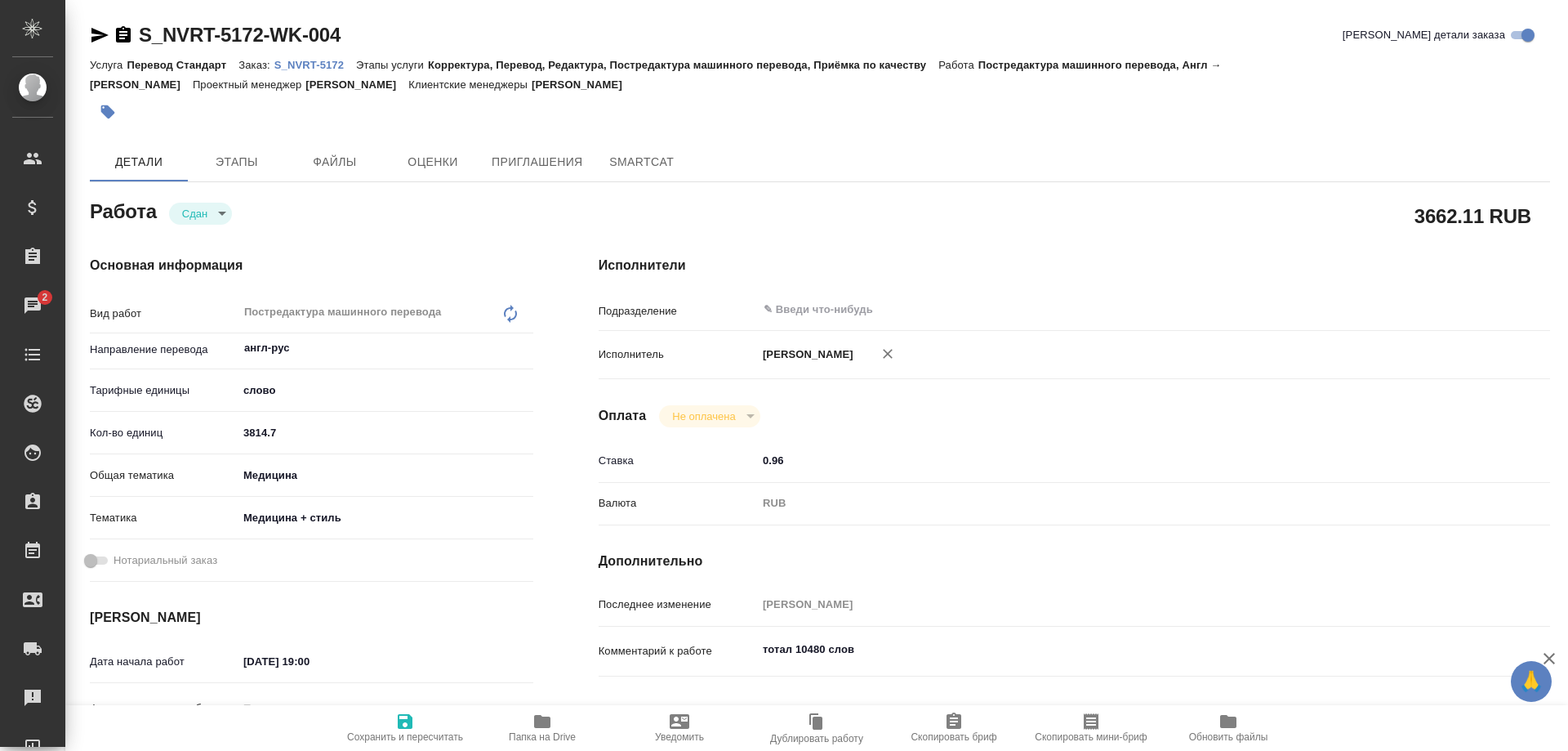
click at [298, 67] on p "S_NVRT-5172" at bounding box center [315, 65] width 82 height 12
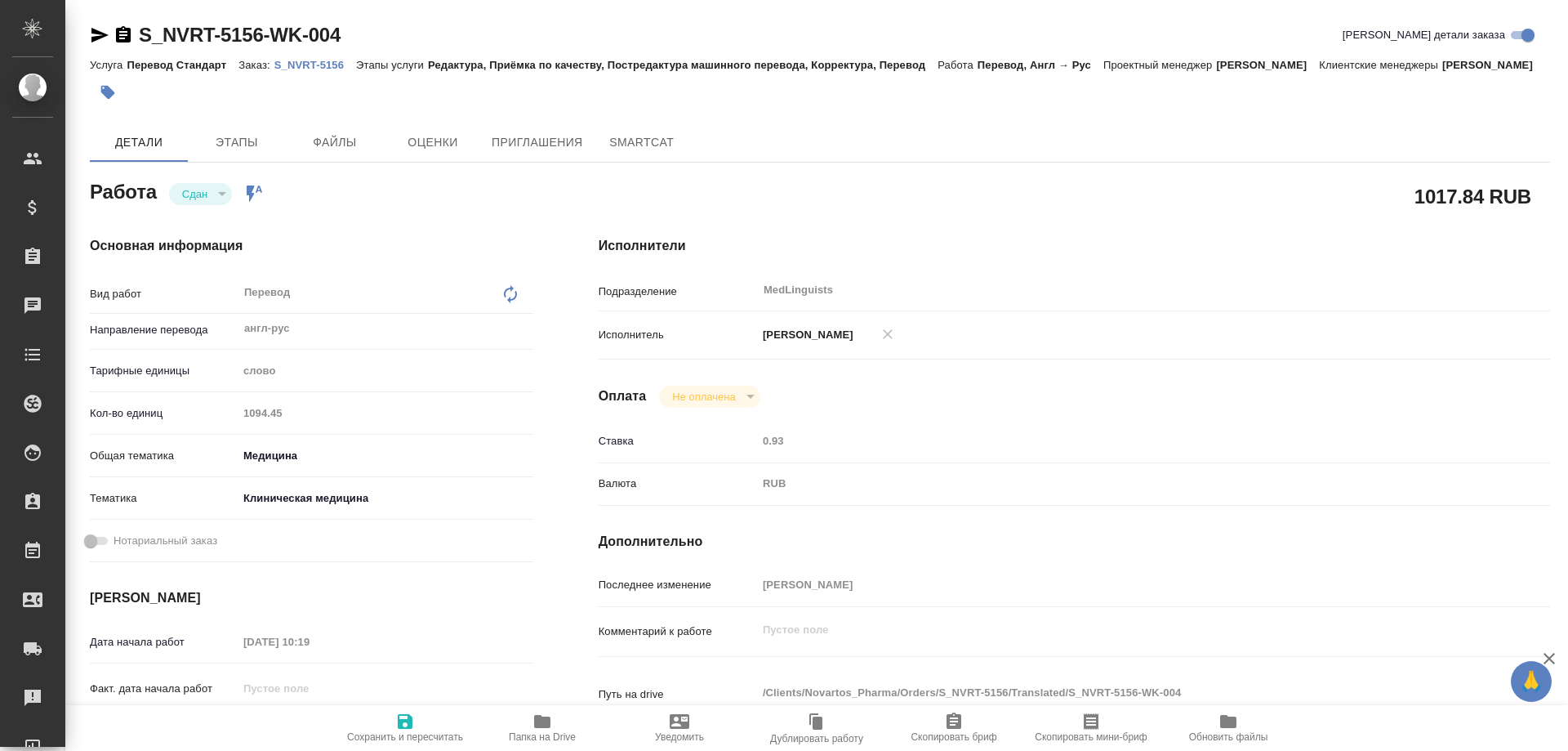
type textarea "x"
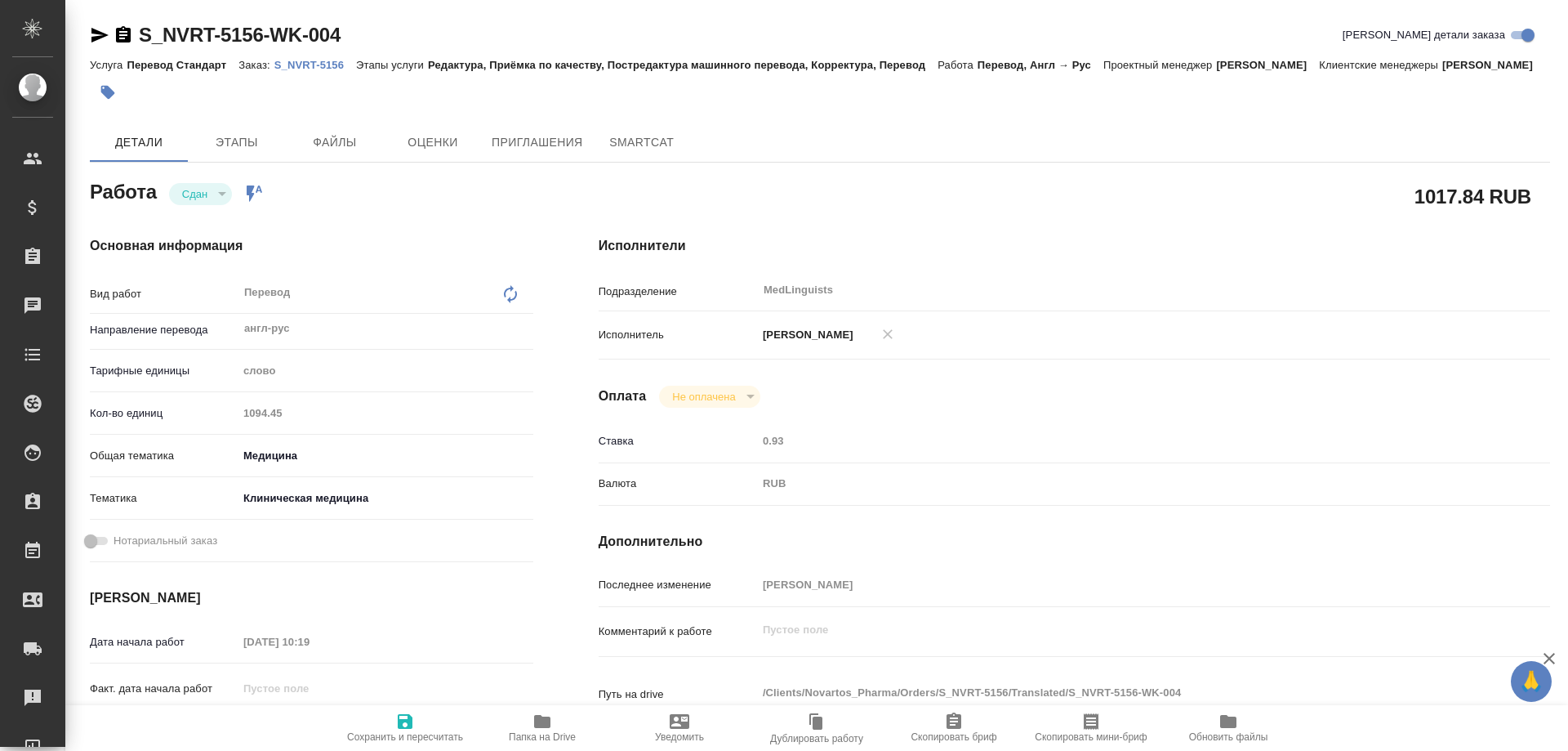
type textarea "x"
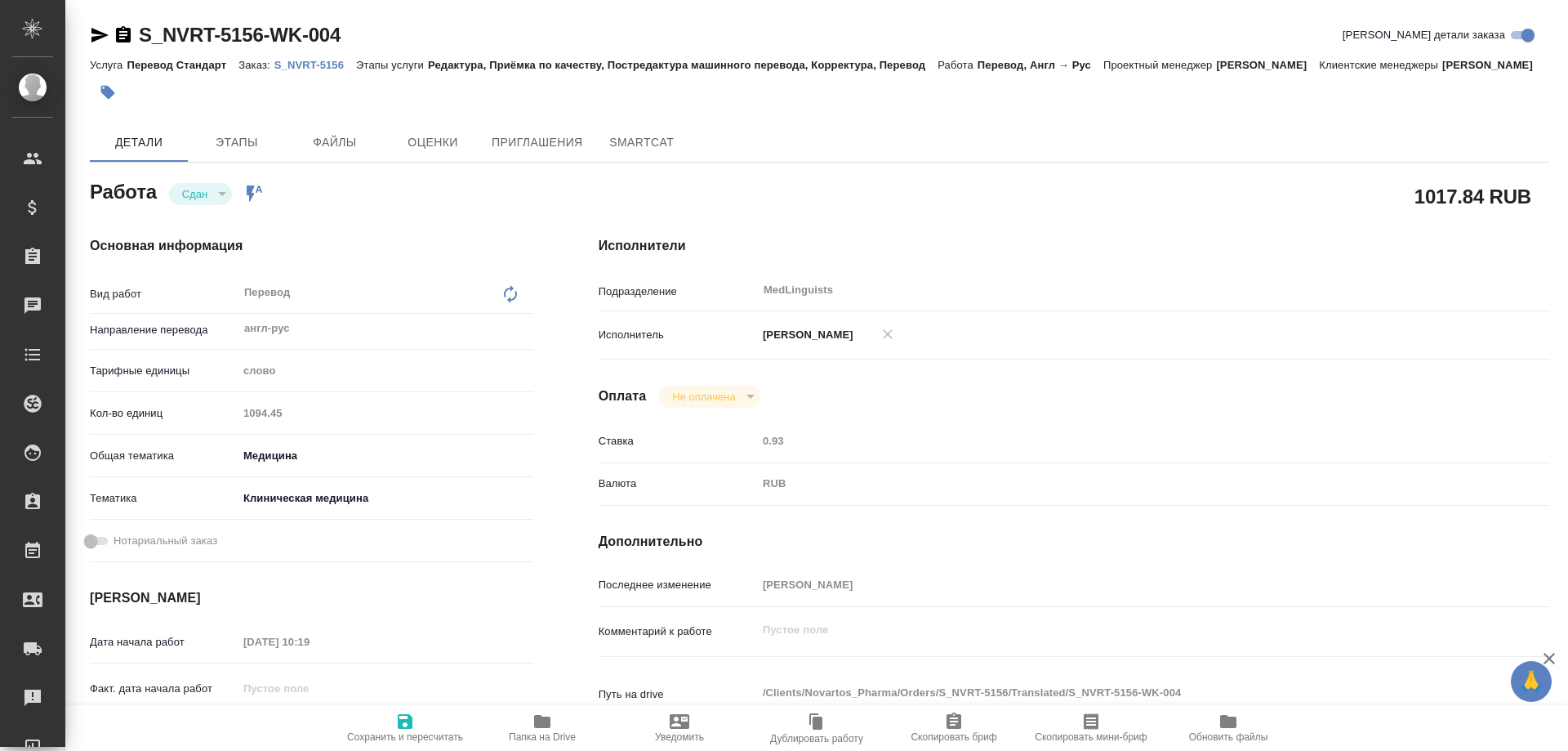
type textarea "x"
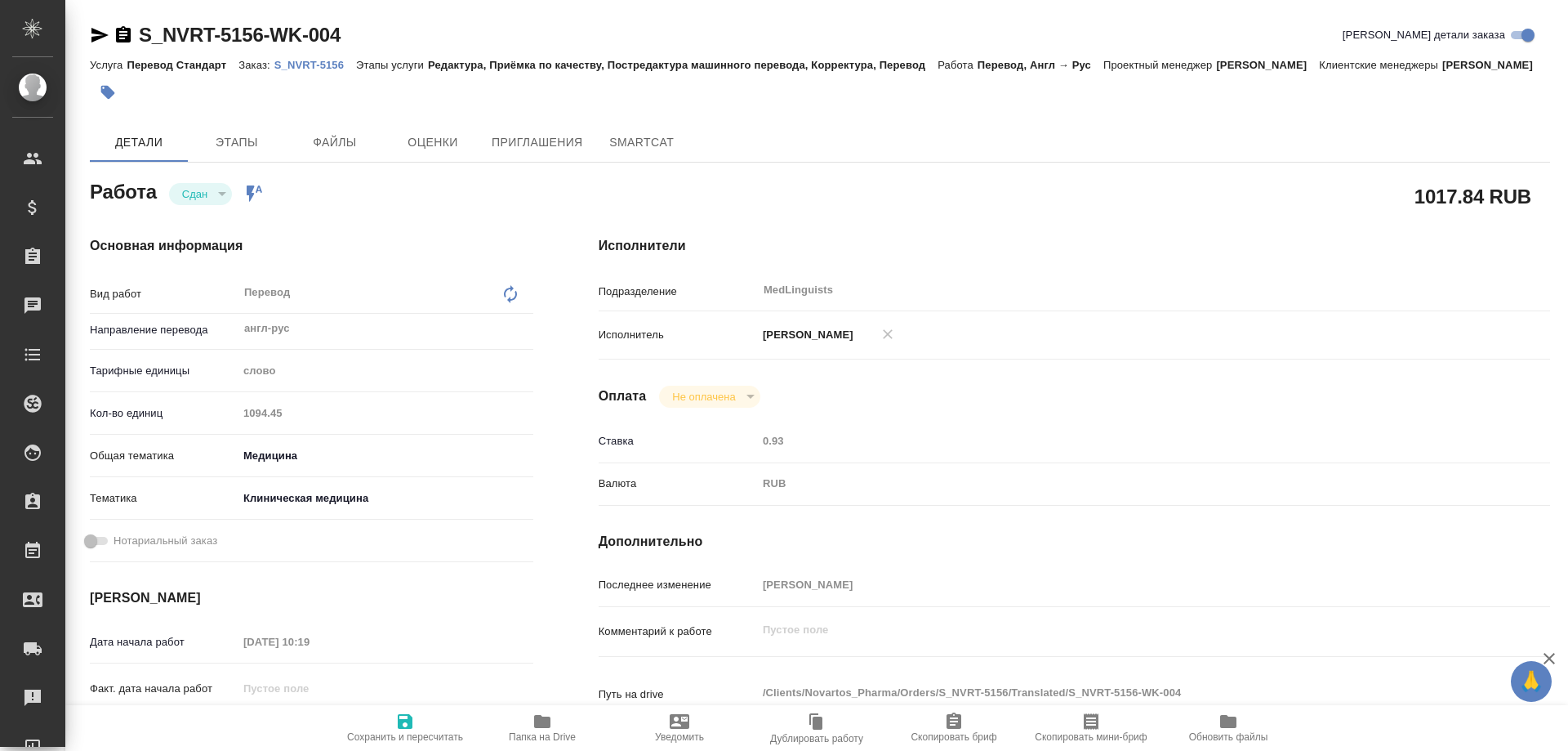
type textarea "x"
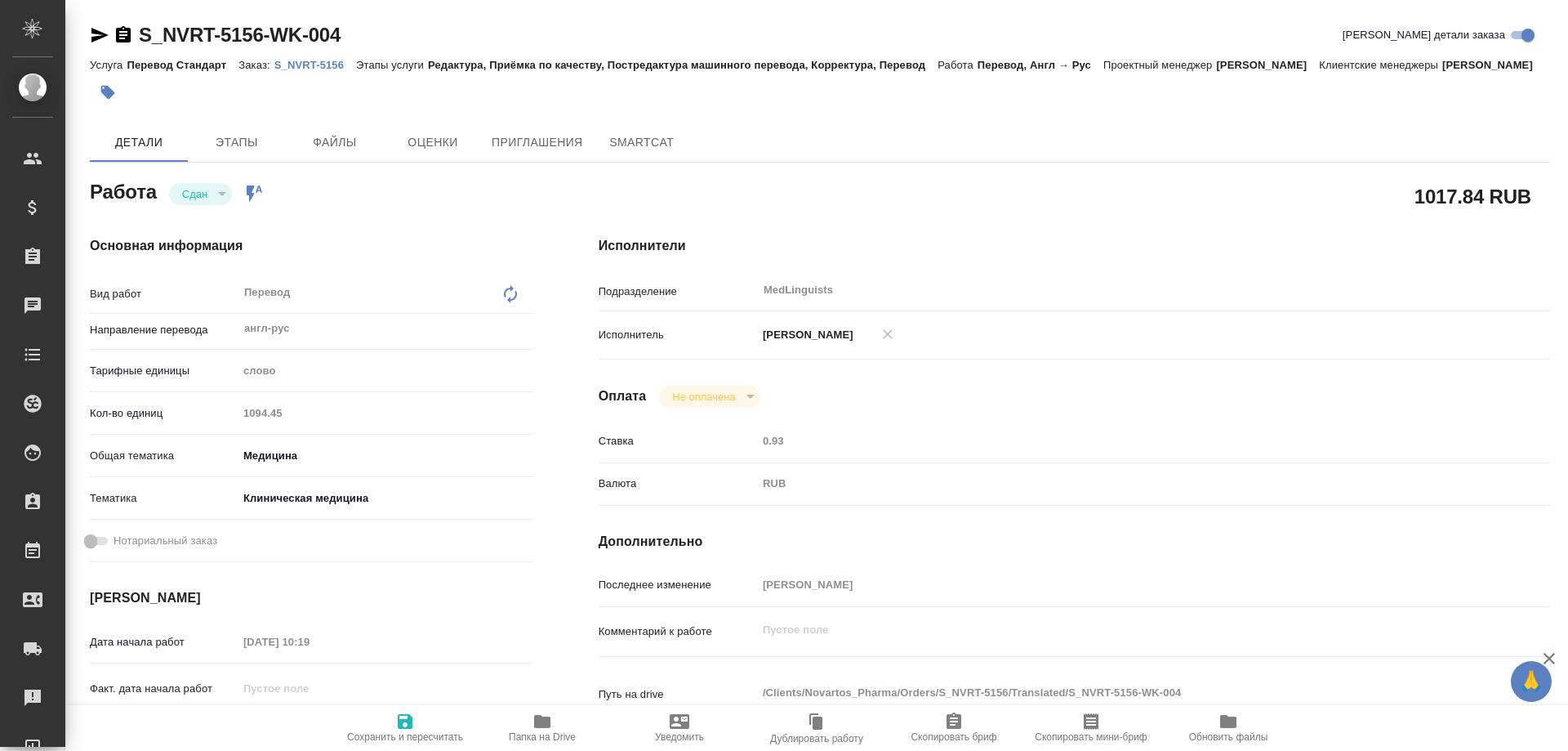
type textarea "x"
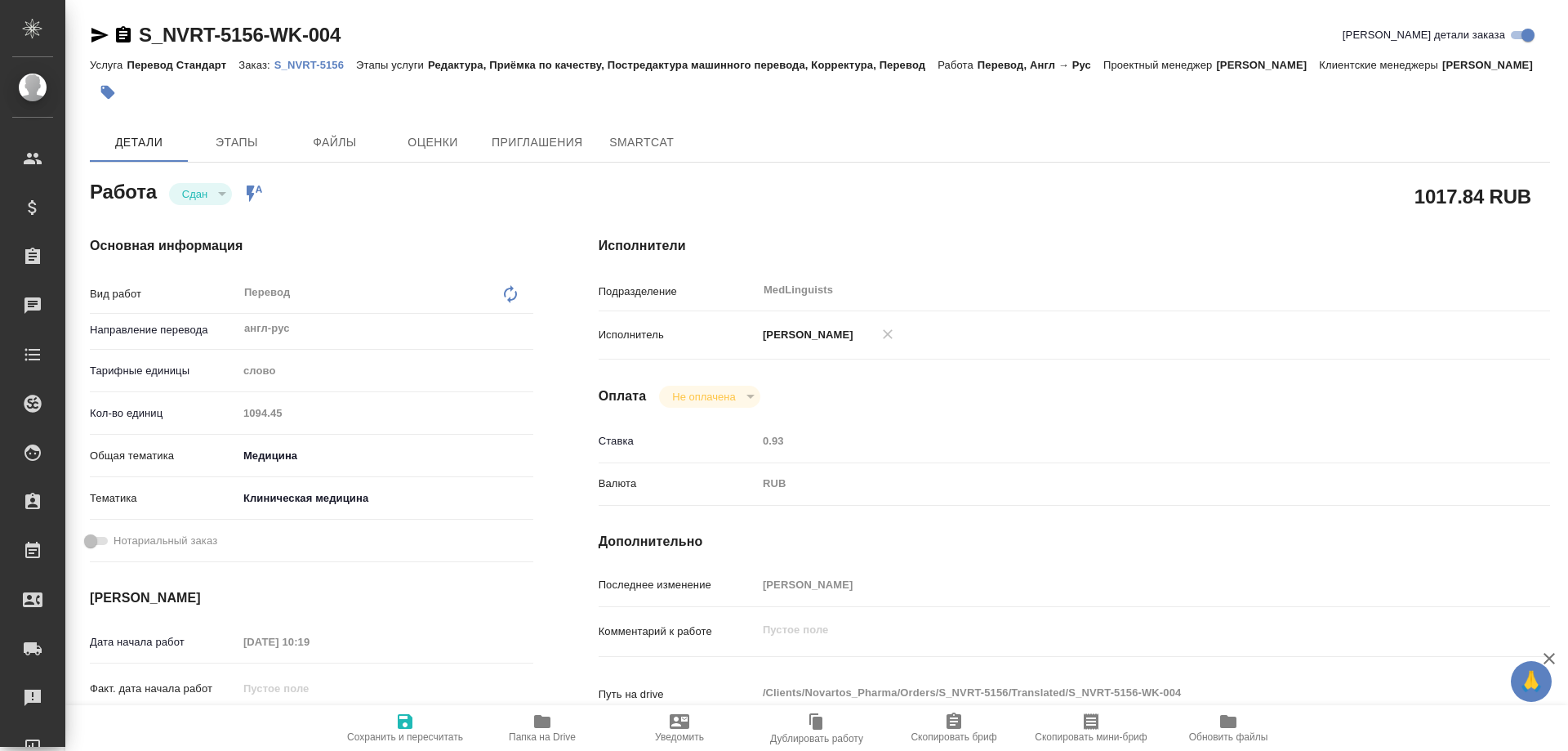
type textarea "x"
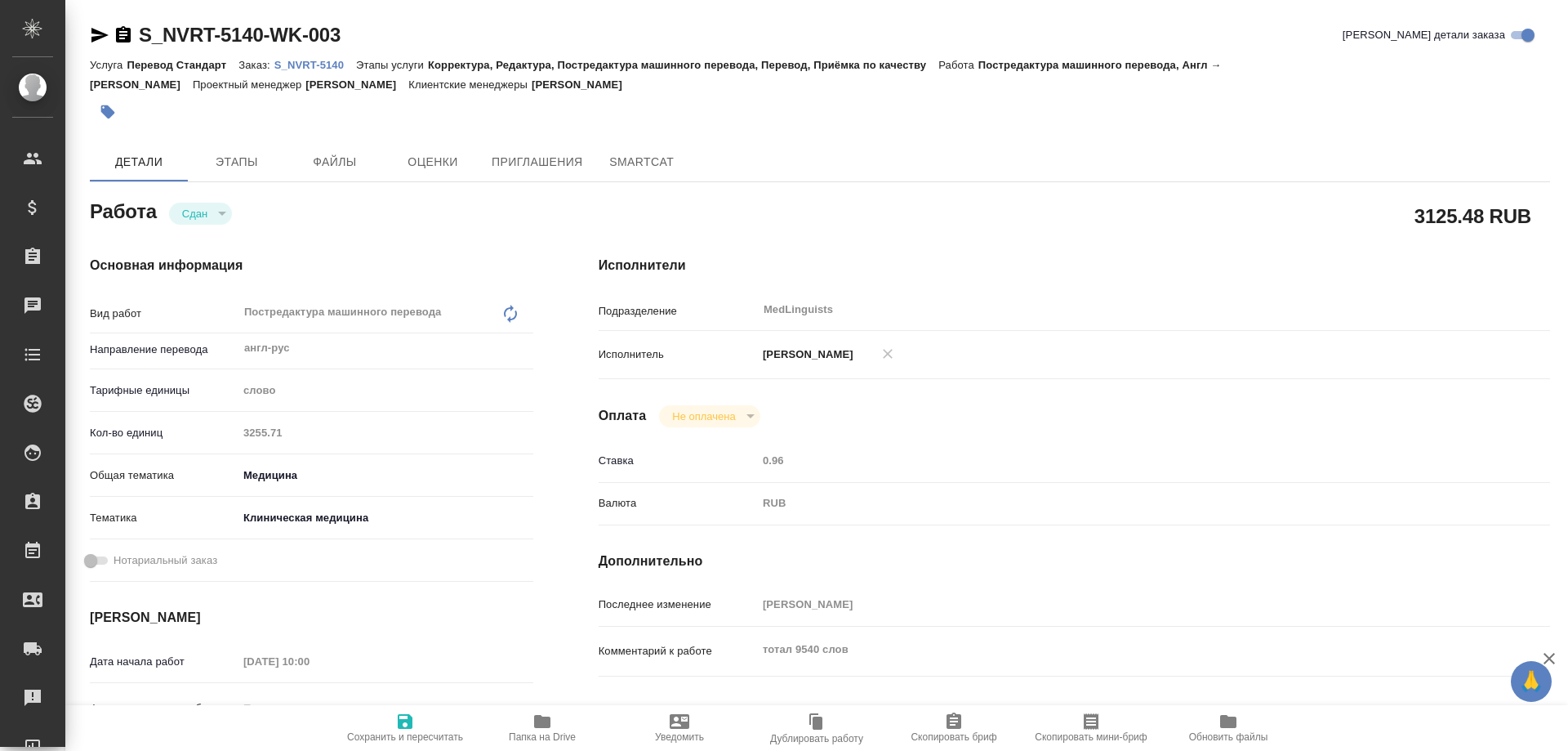
type textarea "x"
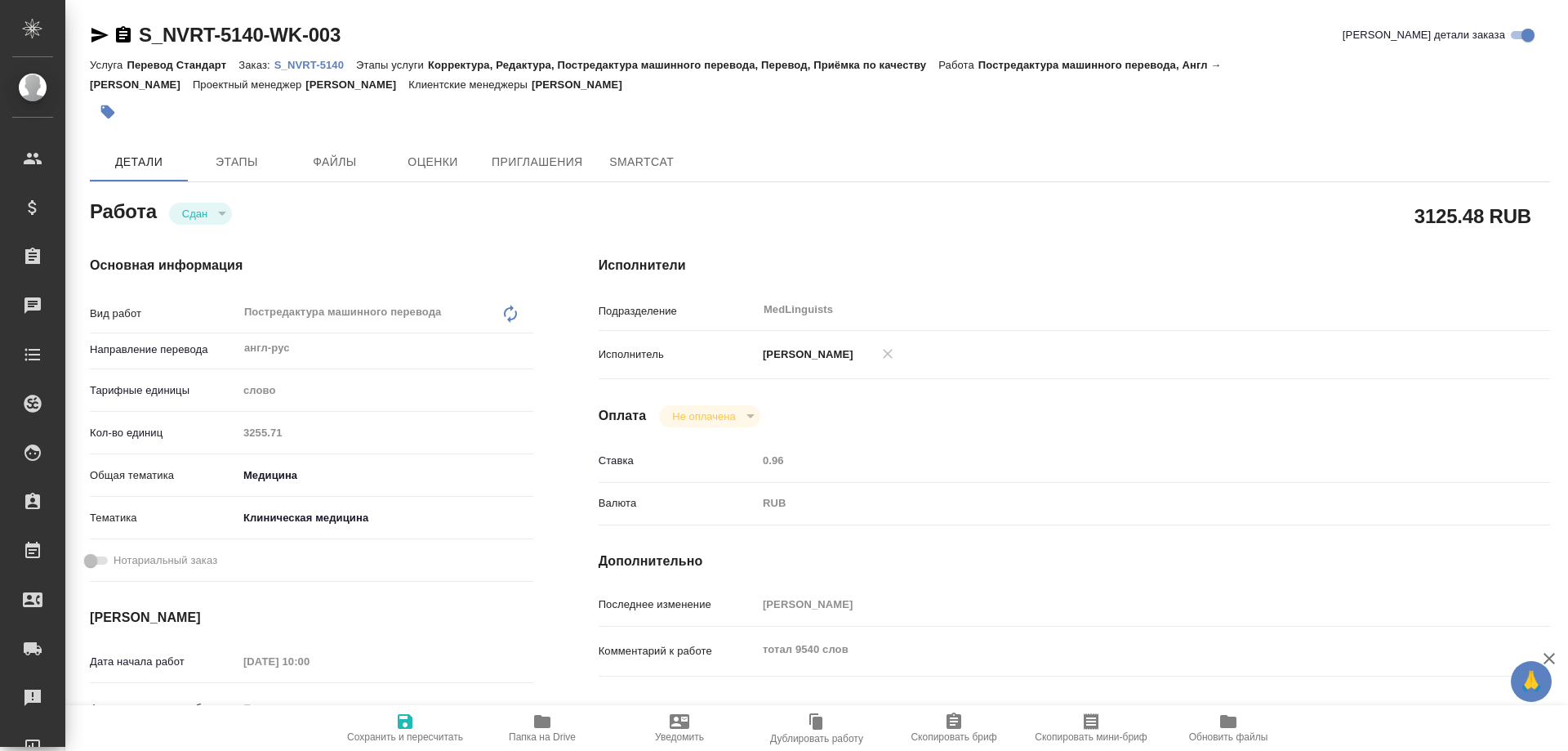
type textarea "x"
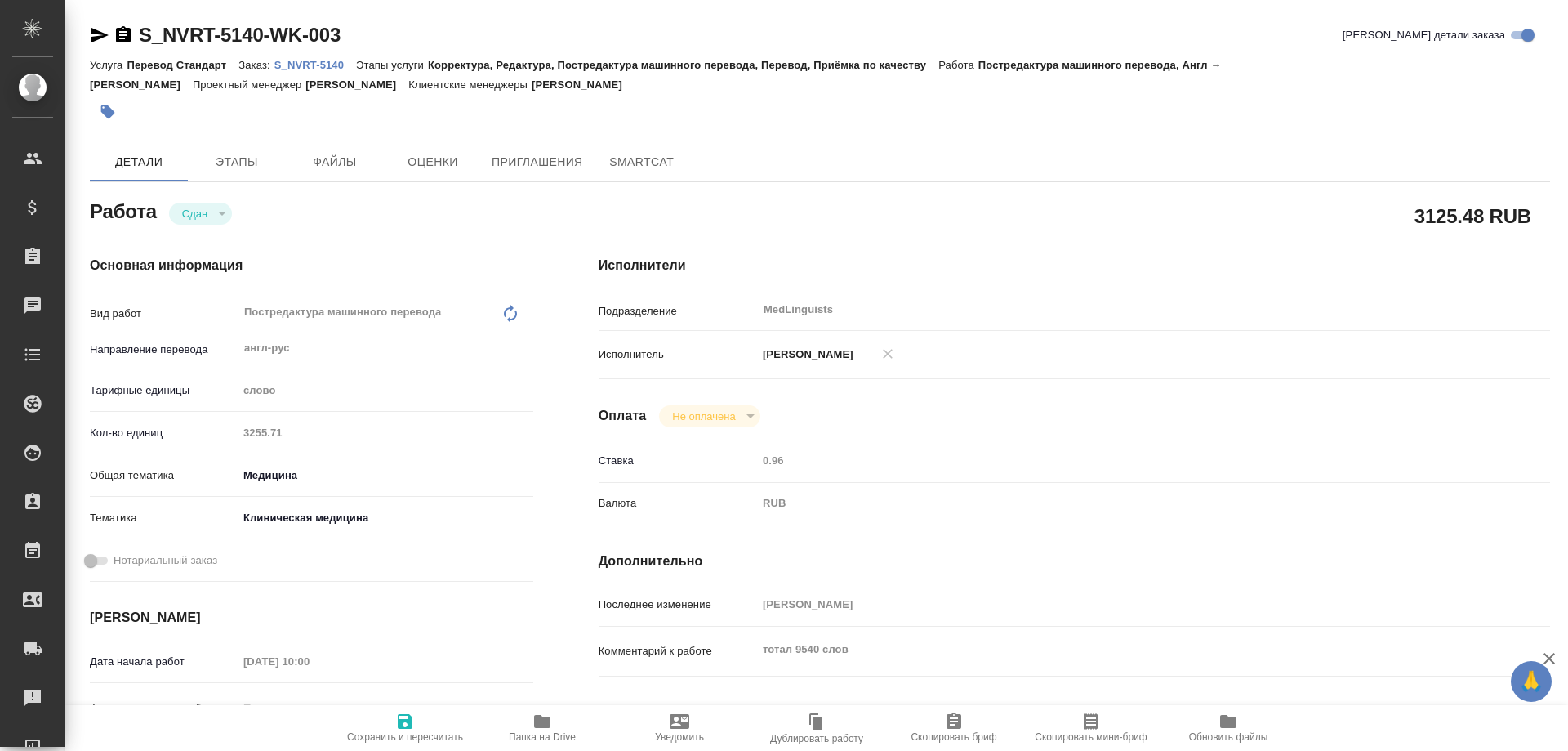
type textarea "x"
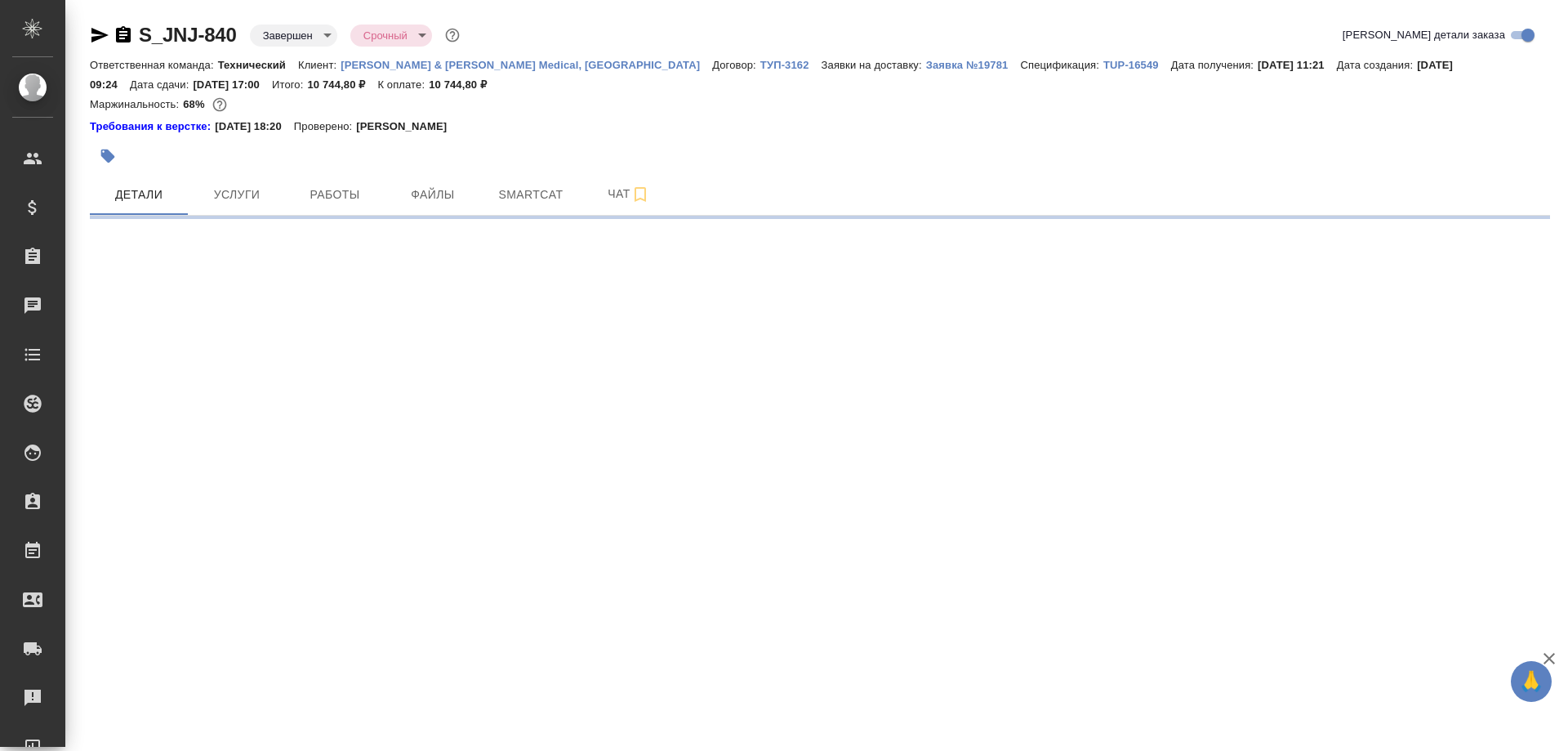
select select "RU"
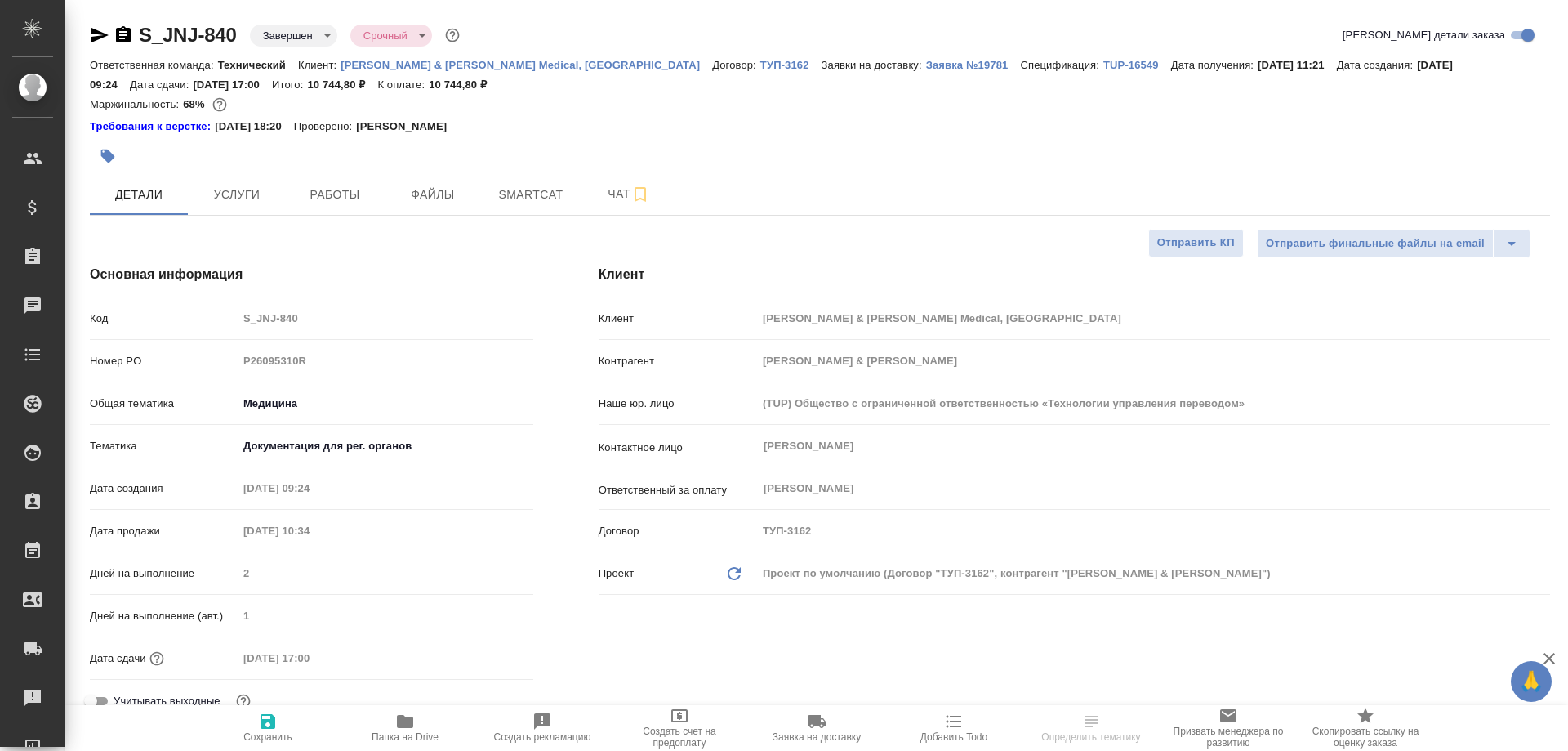
type textarea "x"
click at [515, 198] on span "Smartcat" at bounding box center [531, 194] width 78 height 20
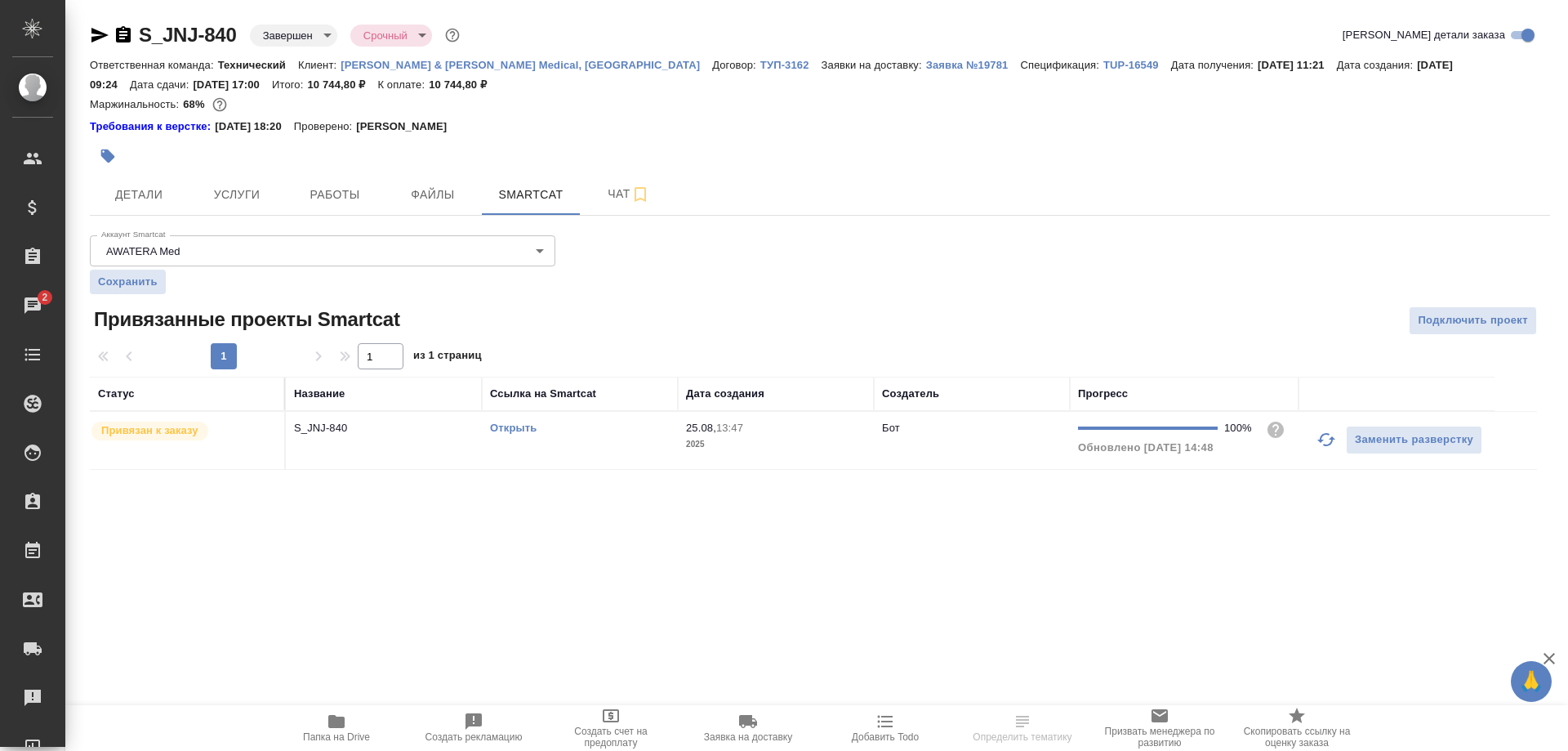
click at [500, 425] on link "Открыть" at bounding box center [513, 427] width 47 height 12
click at [129, 30] on icon "button" at bounding box center [123, 33] width 14 height 16
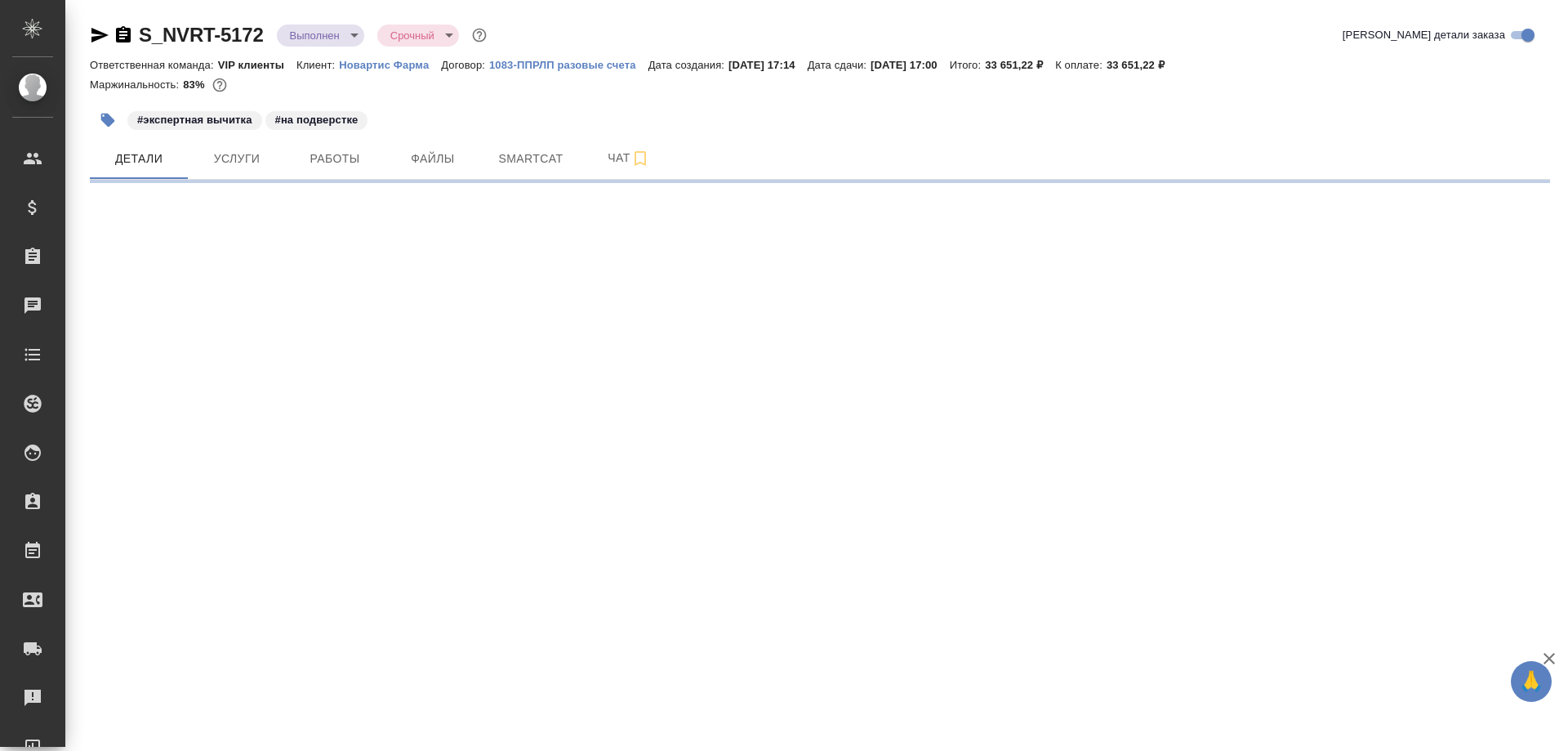
select select "RU"
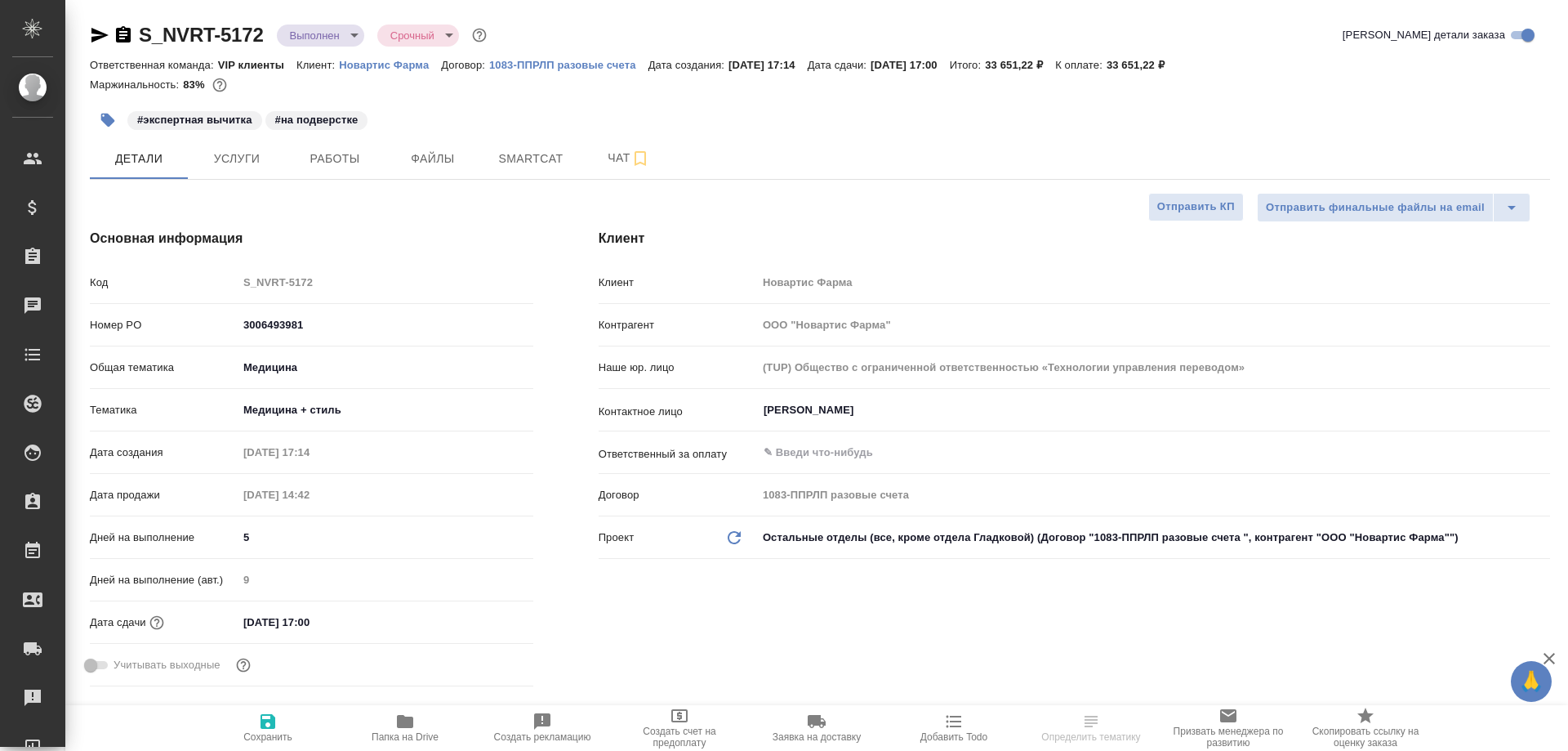
type textarea "x"
click at [513, 153] on span "Smartcat" at bounding box center [531, 158] width 78 height 20
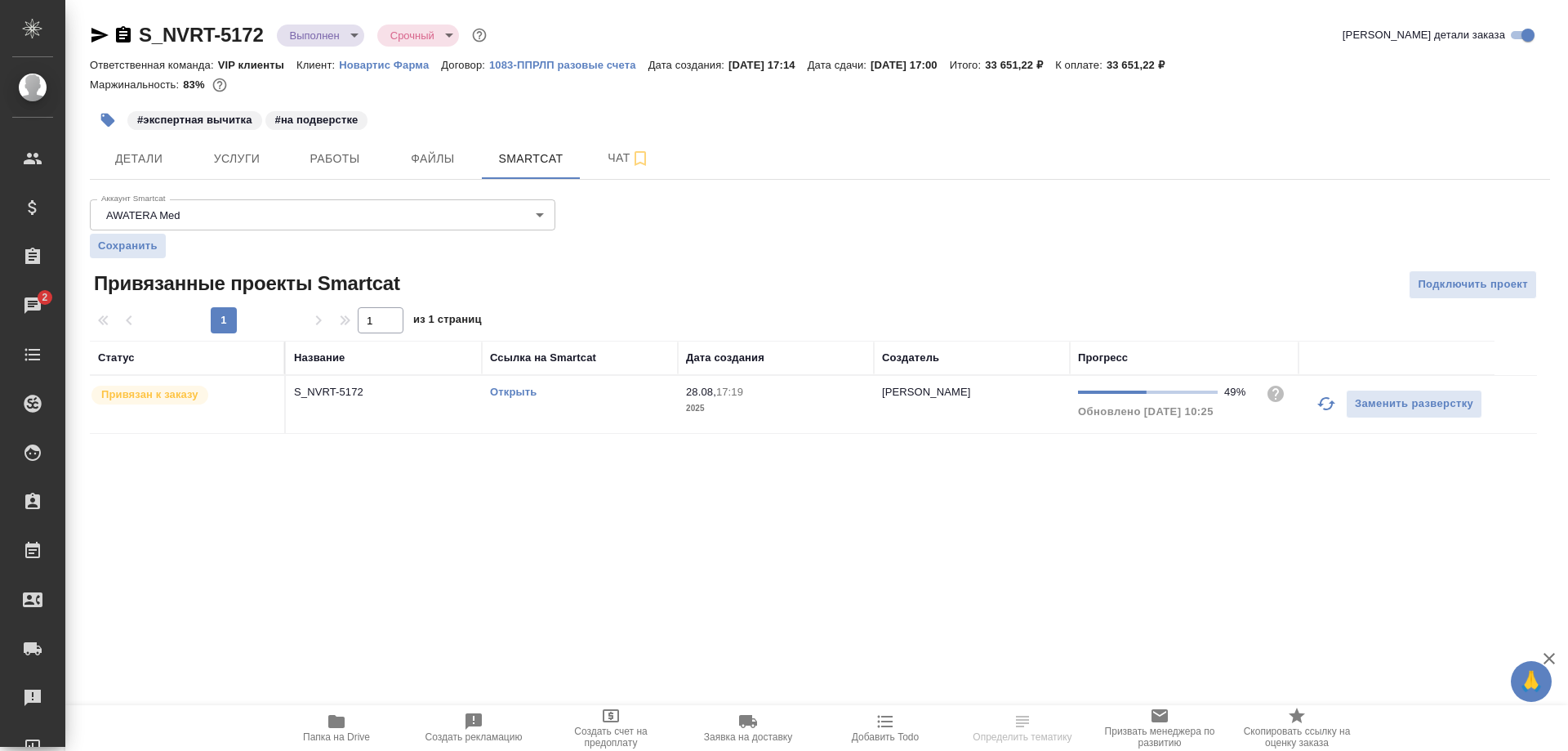
click at [508, 391] on link "Открыть" at bounding box center [513, 391] width 47 height 12
click at [328, 721] on icon "button" at bounding box center [336, 721] width 20 height 20
click at [123, 33] on icon "button" at bounding box center [123, 33] width 14 height 16
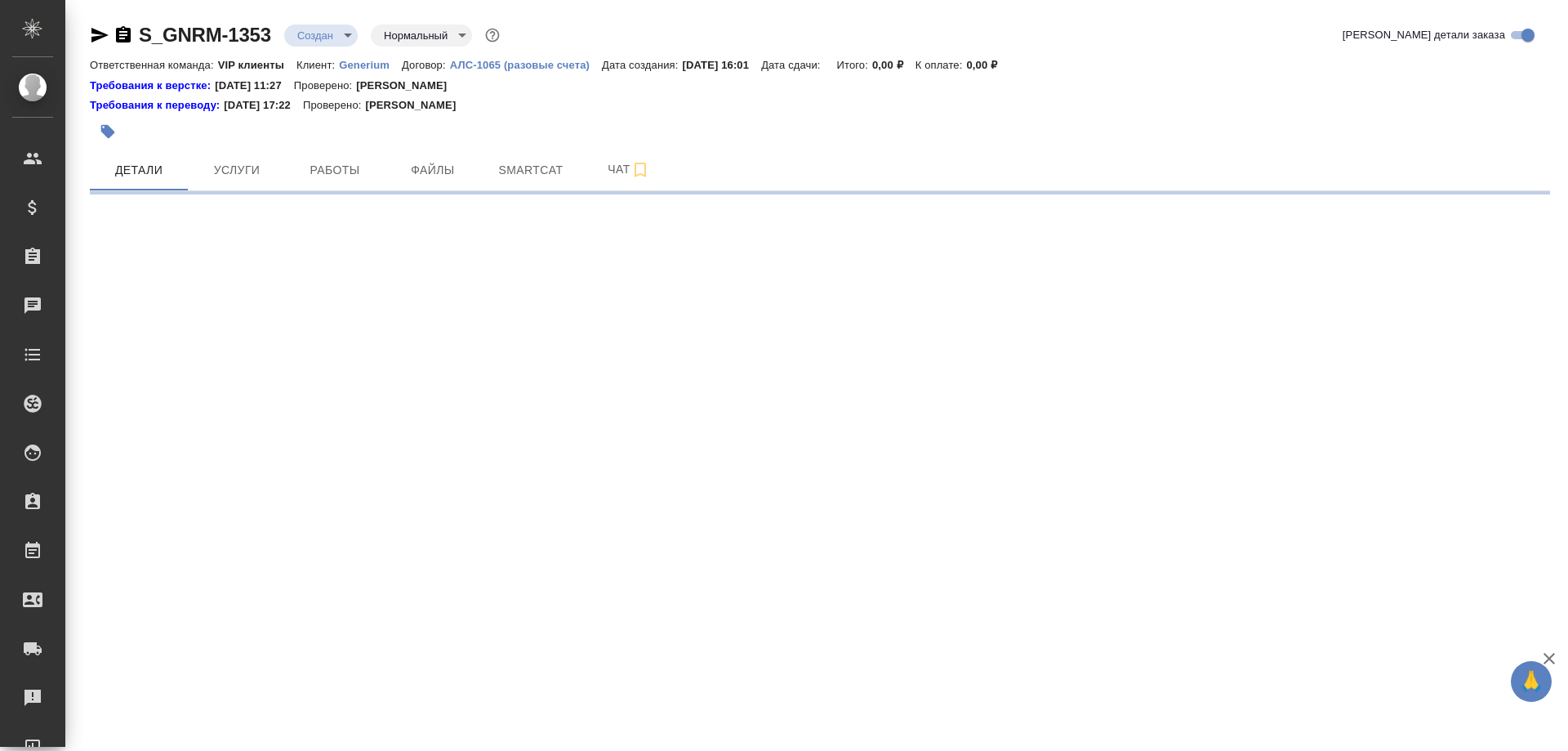
select select "RU"
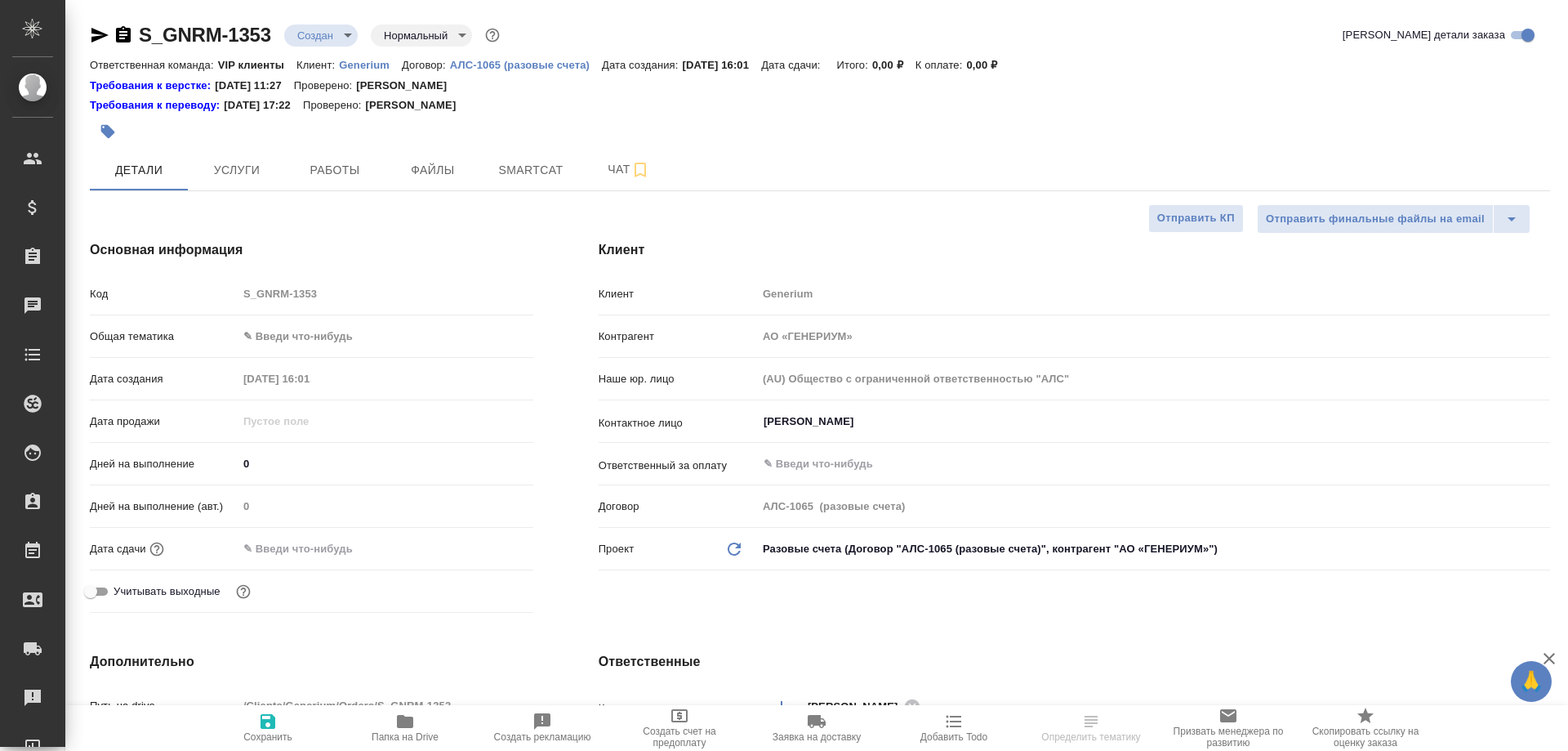
type textarea "x"
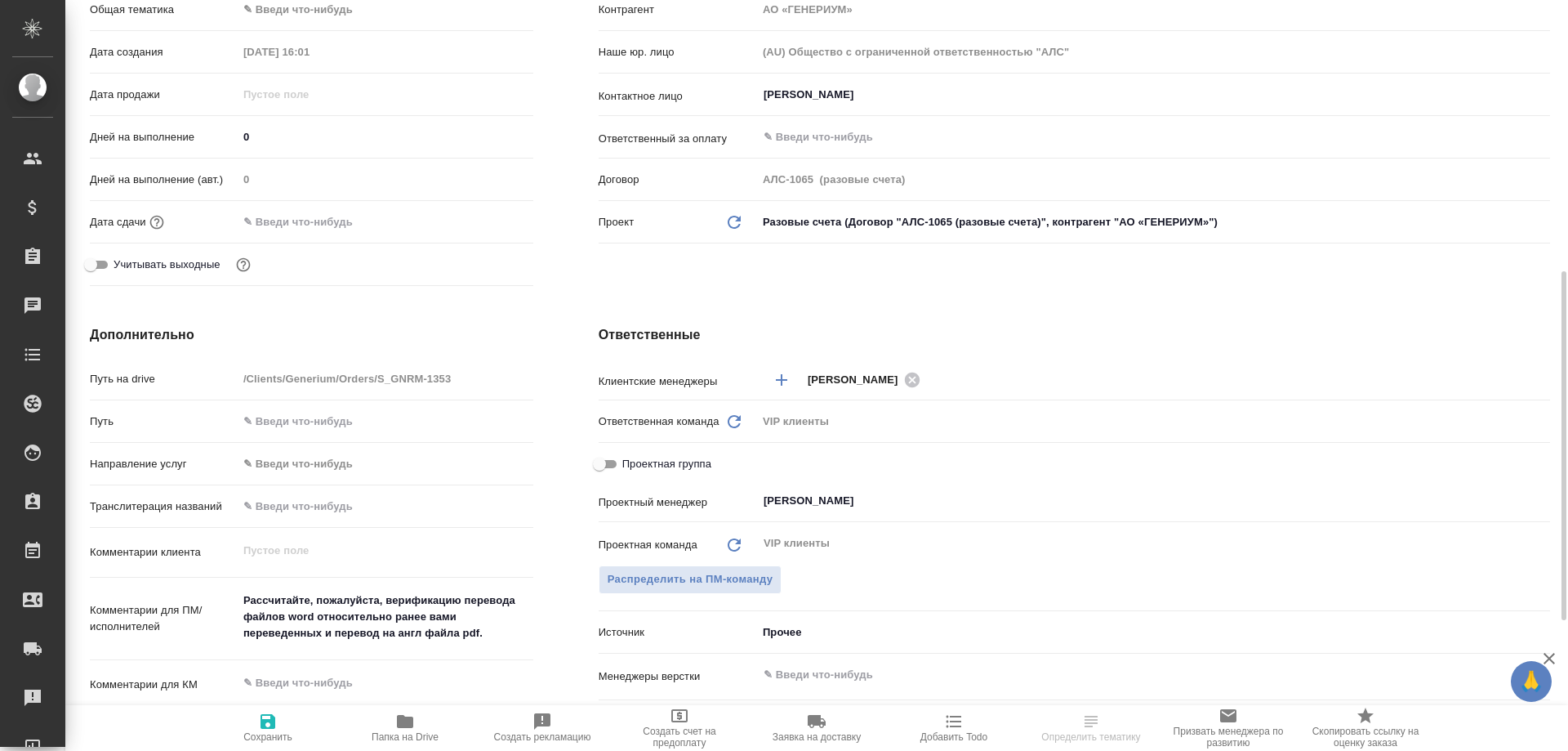
scroll to position [654, 0]
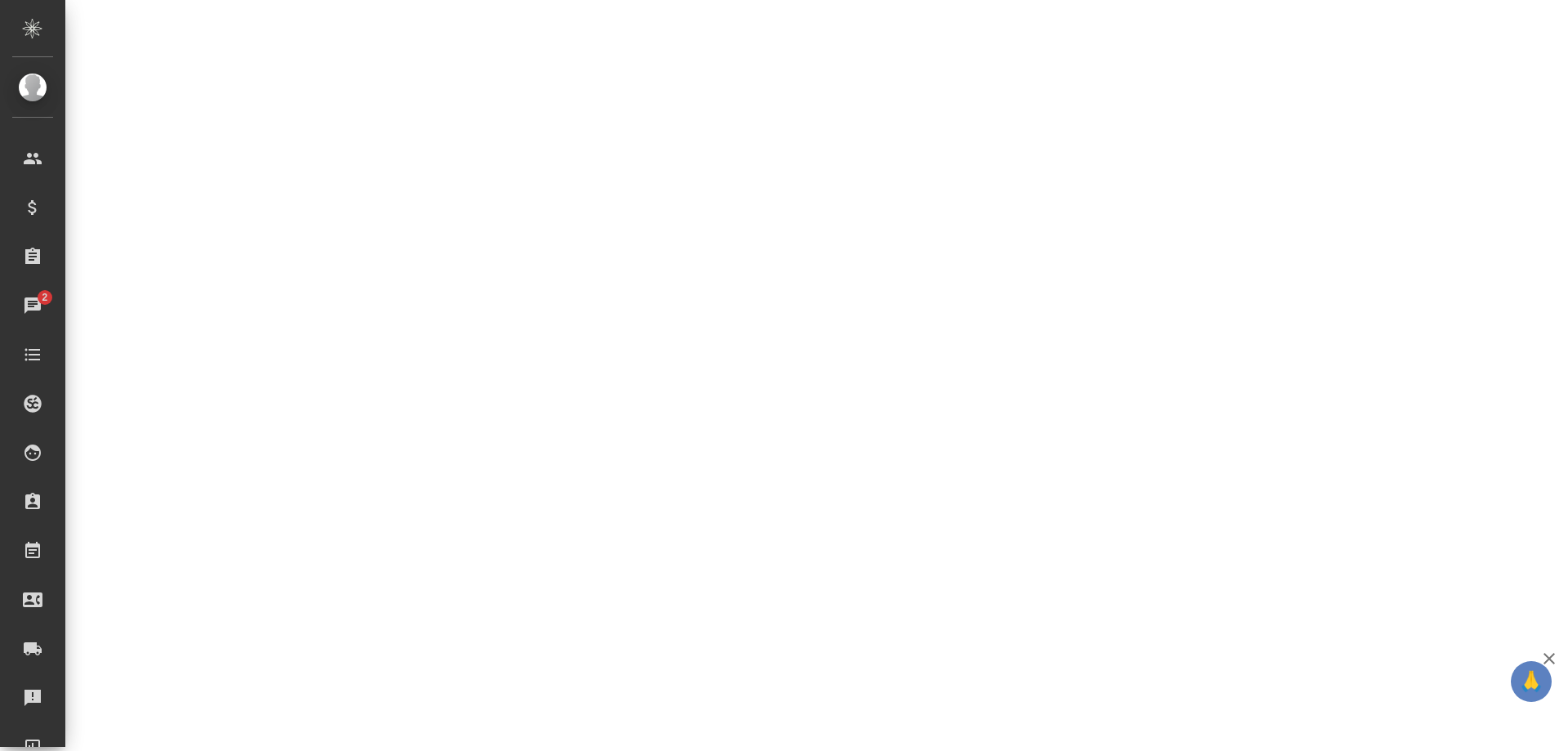
select select "RU"
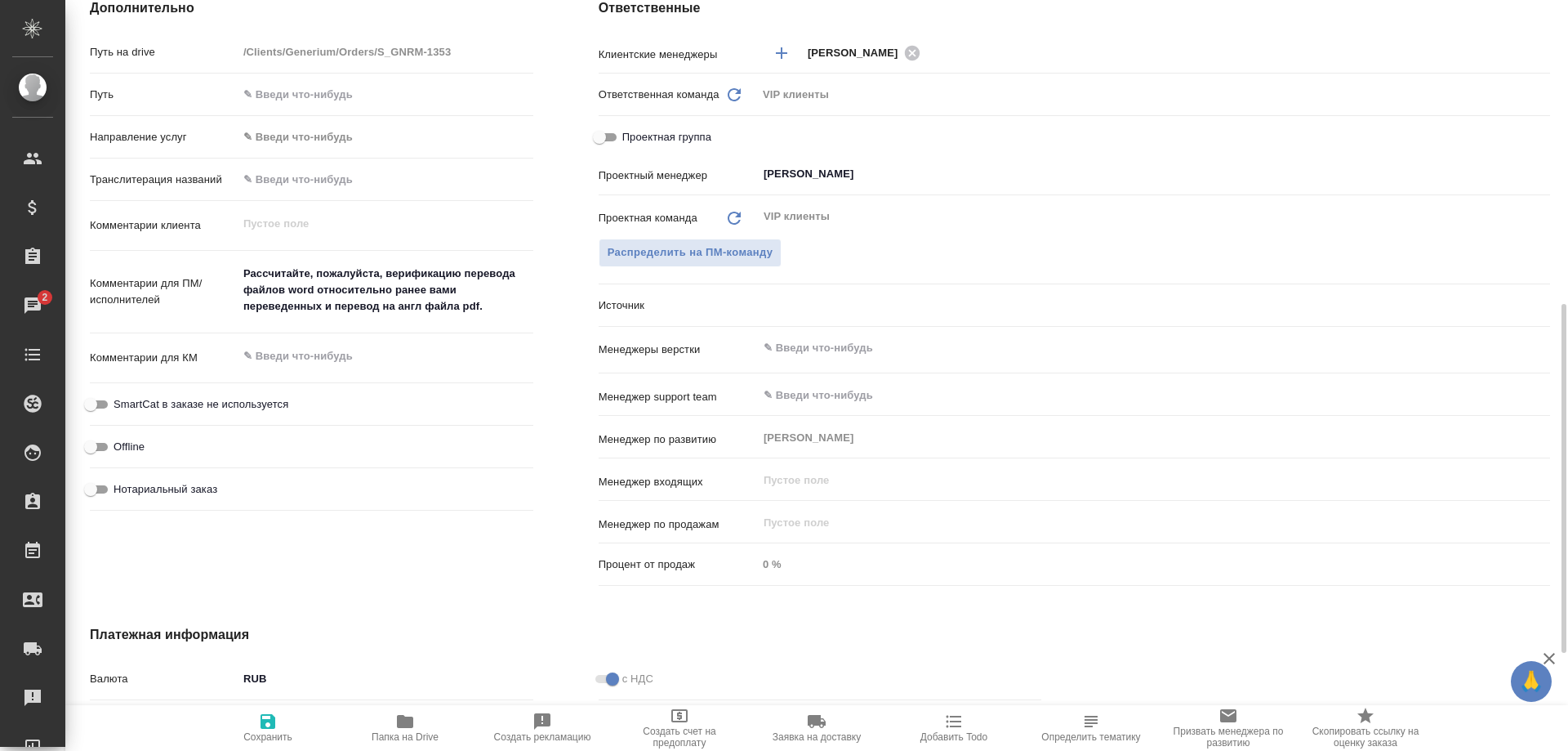
type textarea "x"
click at [407, 726] on icon "button" at bounding box center [404, 721] width 16 height 13
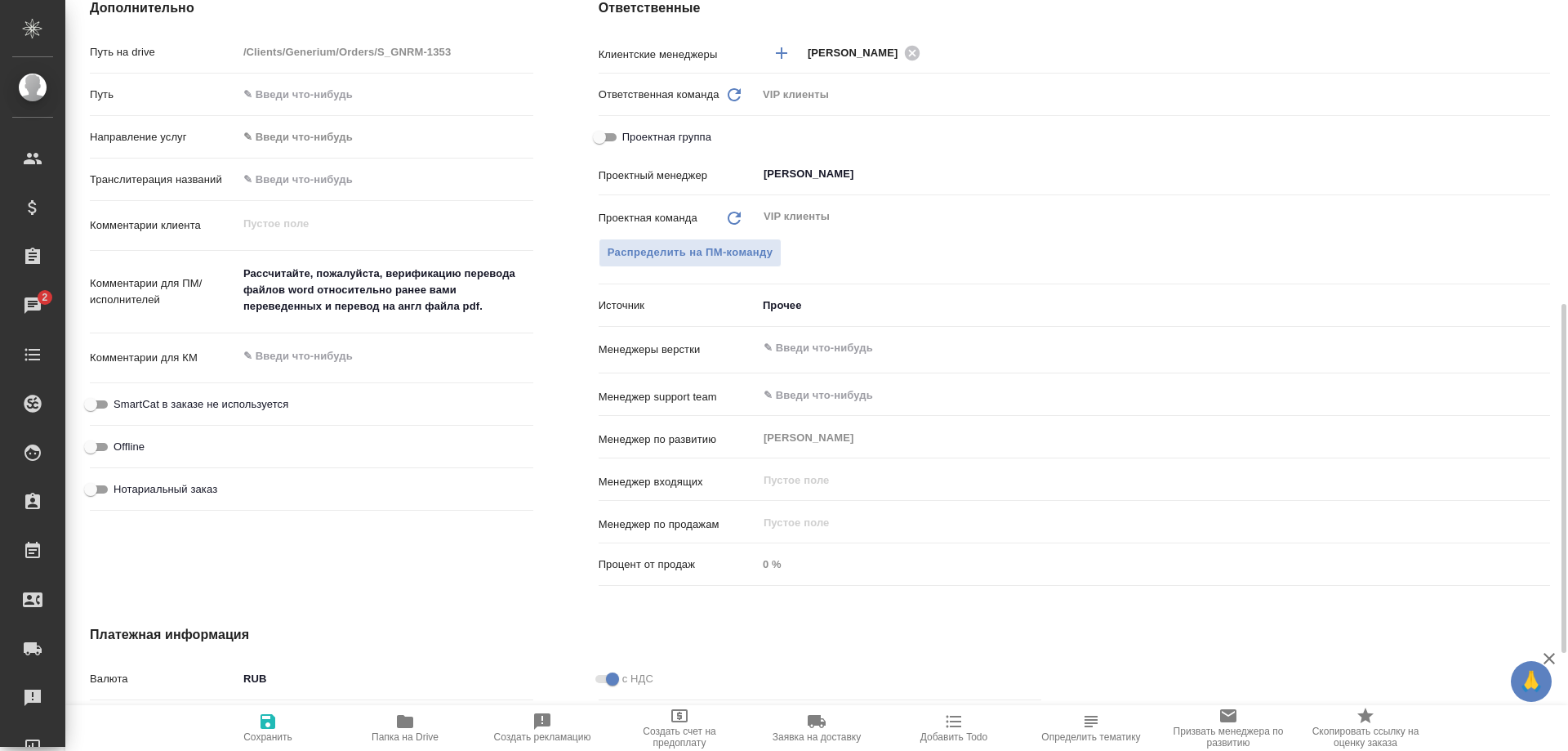
type textarea "x"
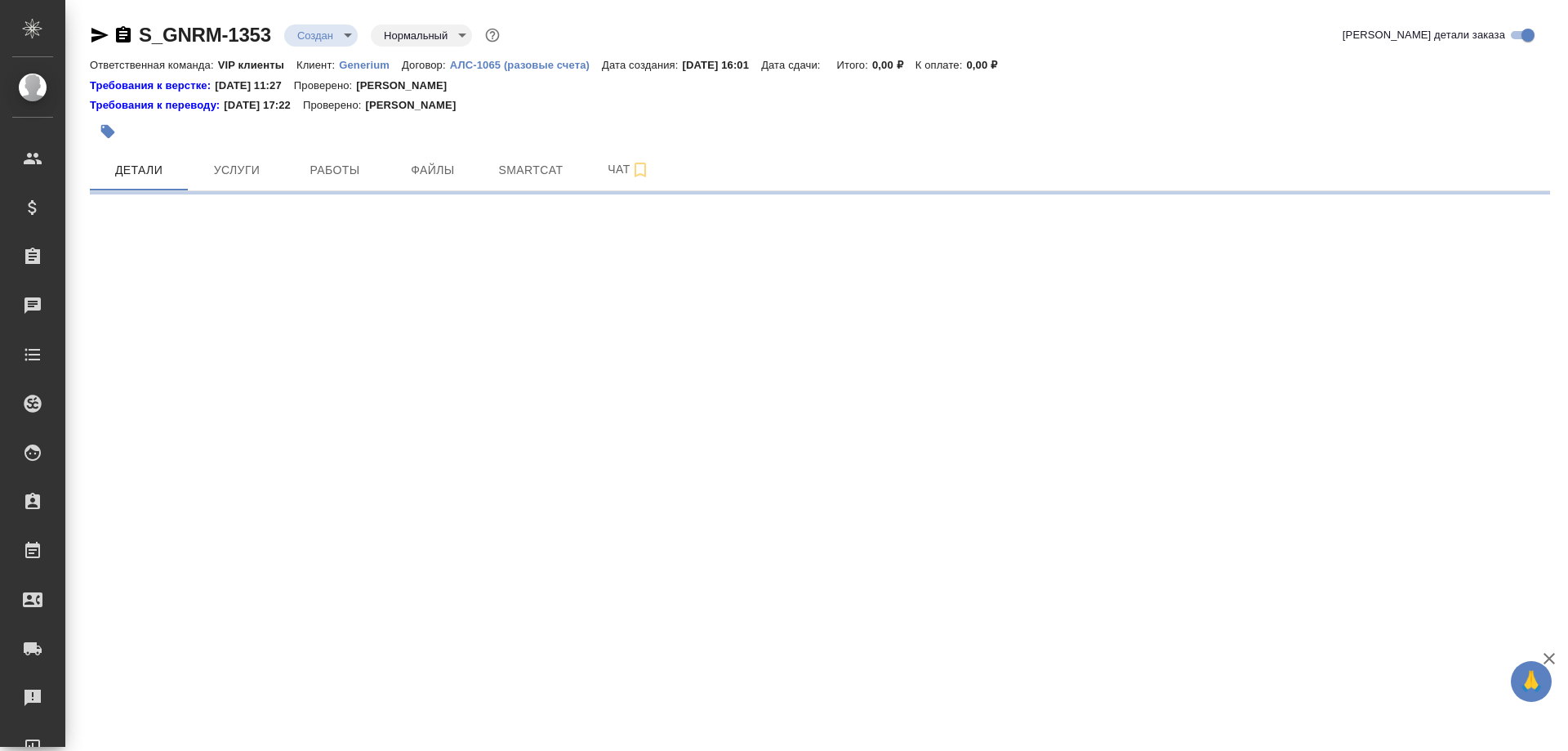
select select "RU"
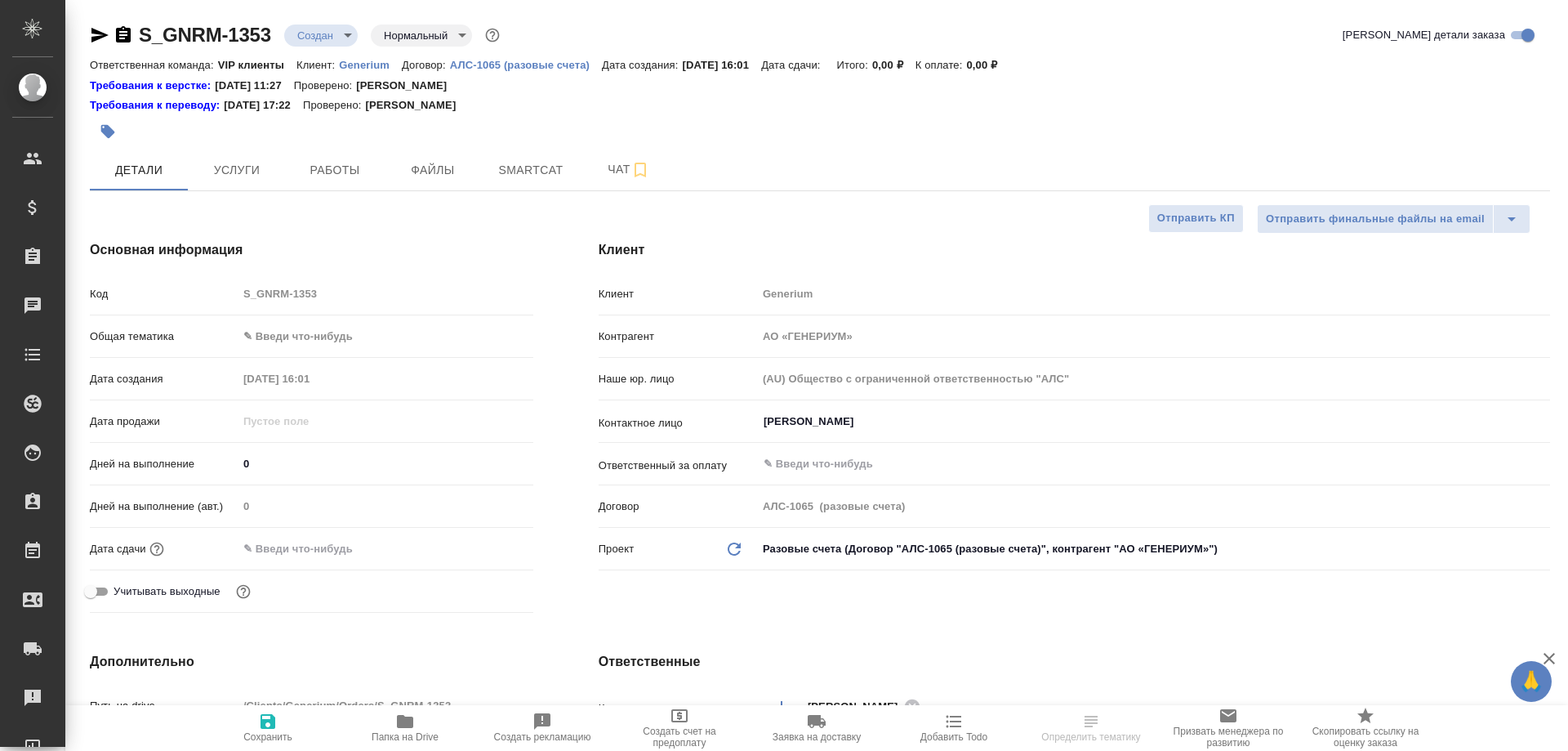
type textarea "x"
click at [405, 722] on icon "button" at bounding box center [404, 721] width 16 height 13
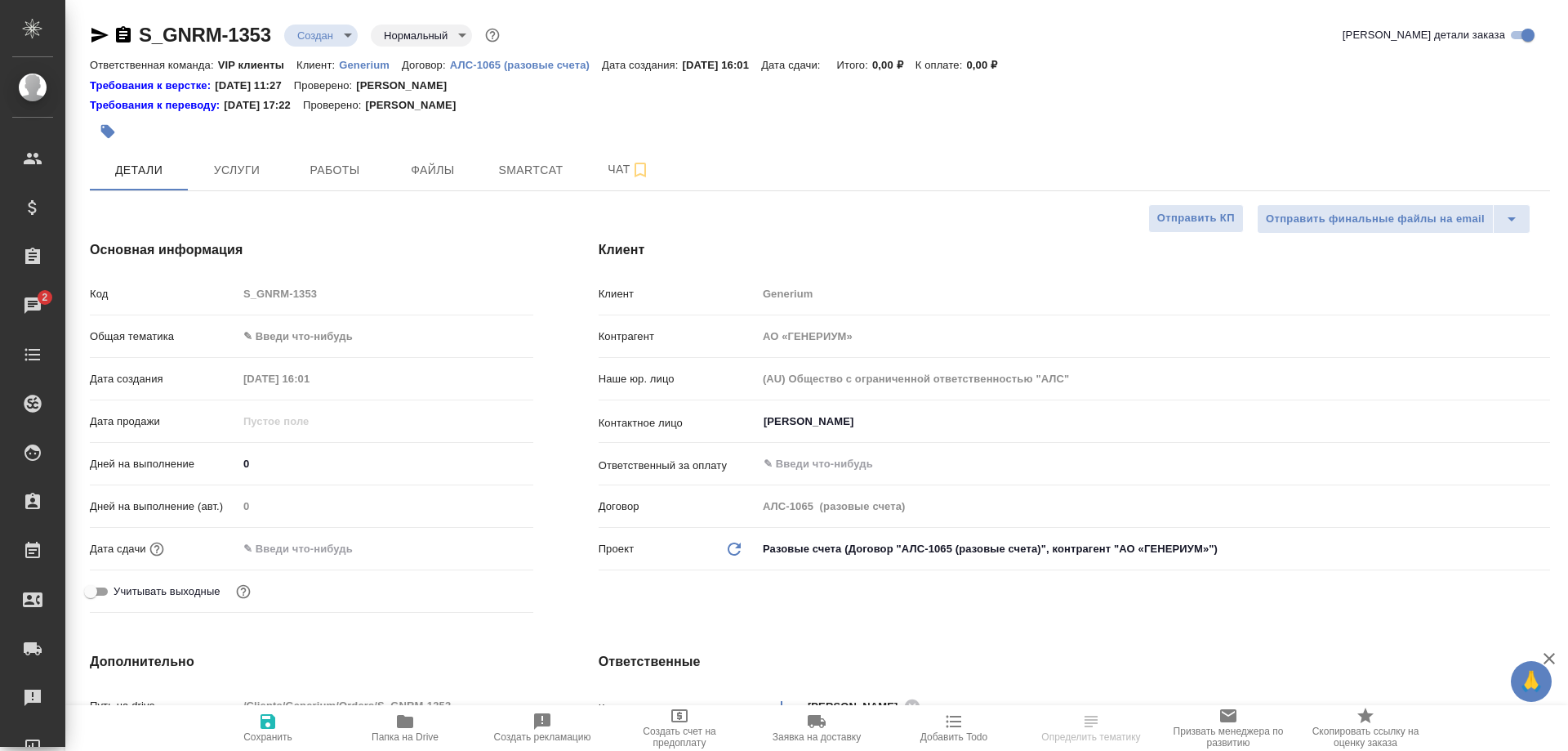
select select "RU"
type textarea "x"
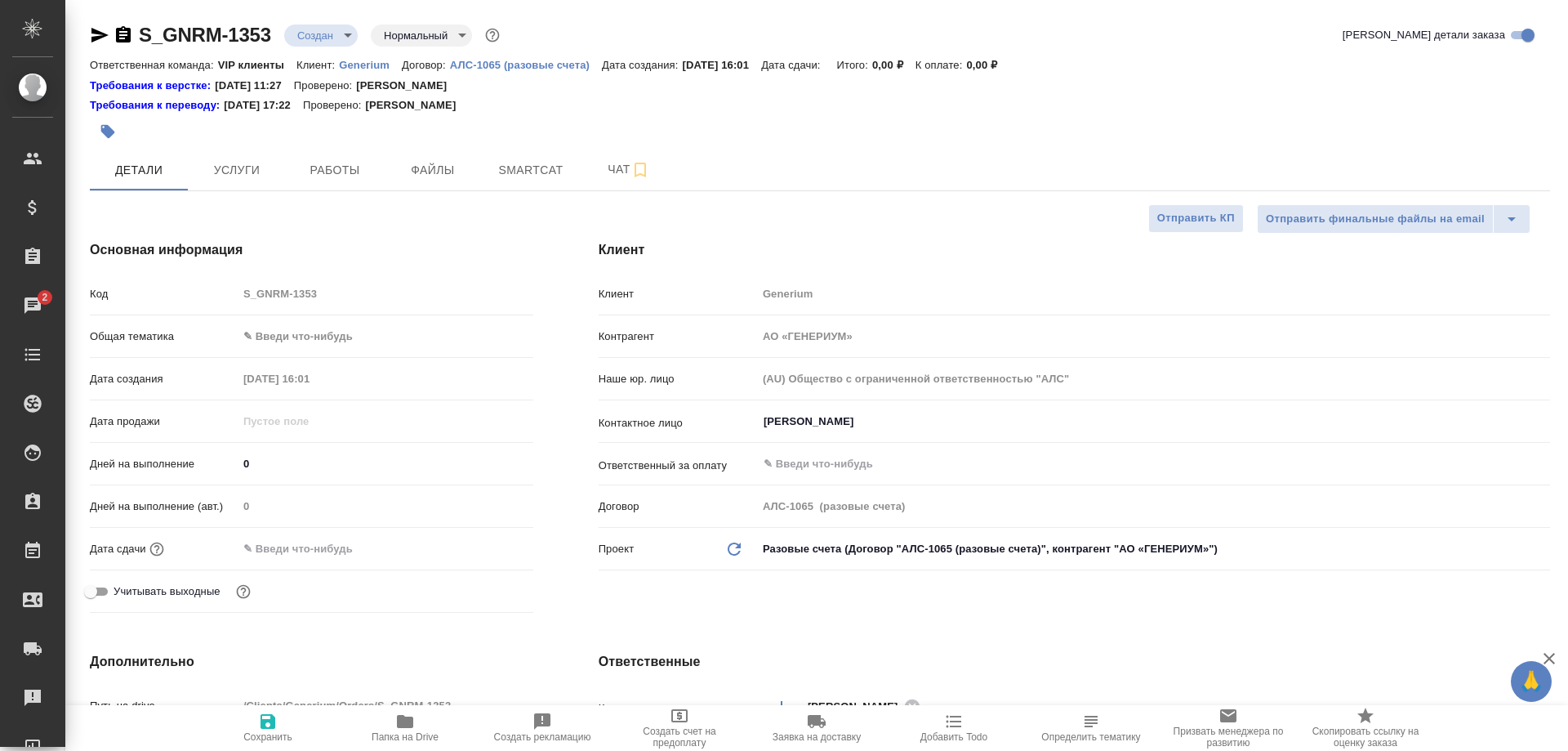
type textarea "x"
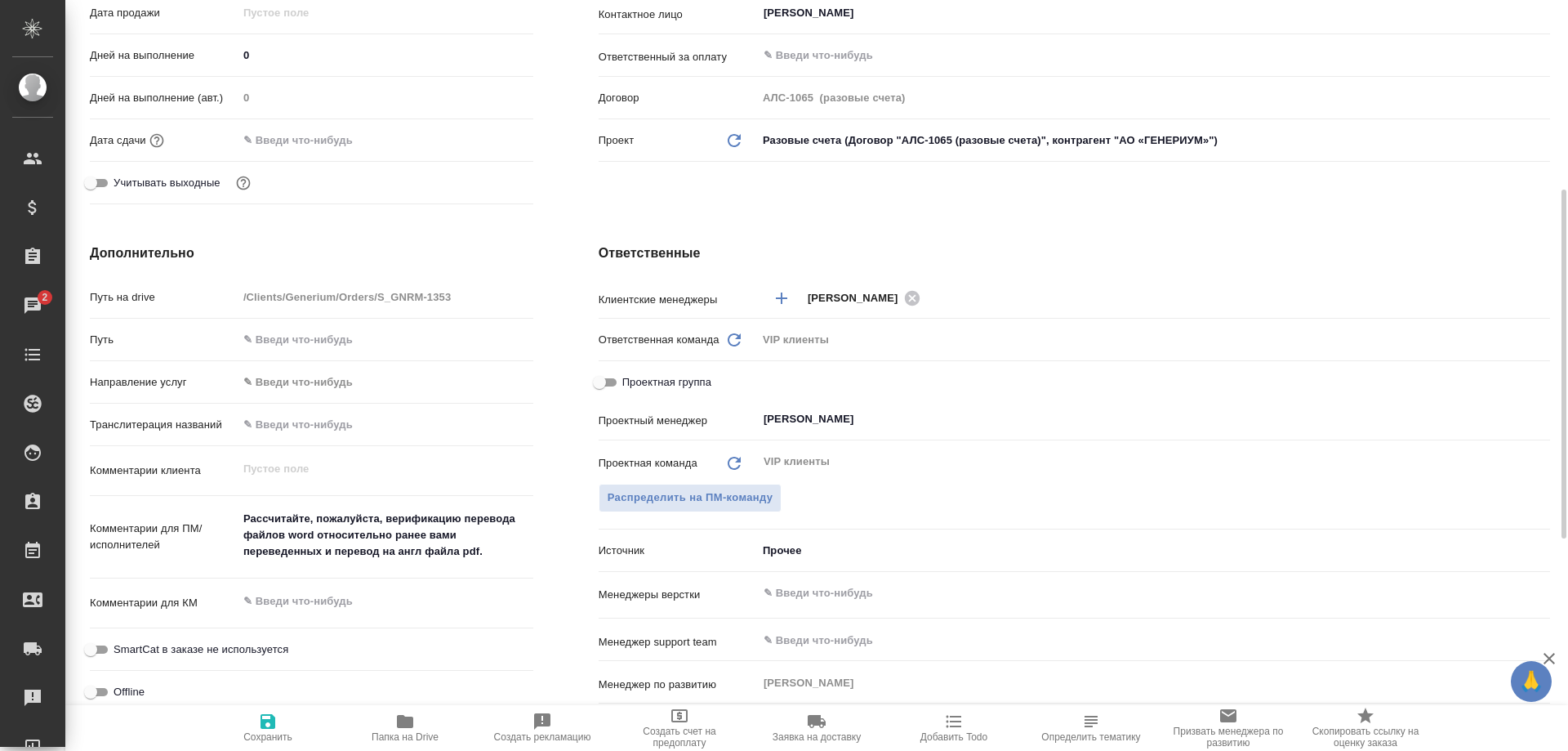
scroll to position [654, 0]
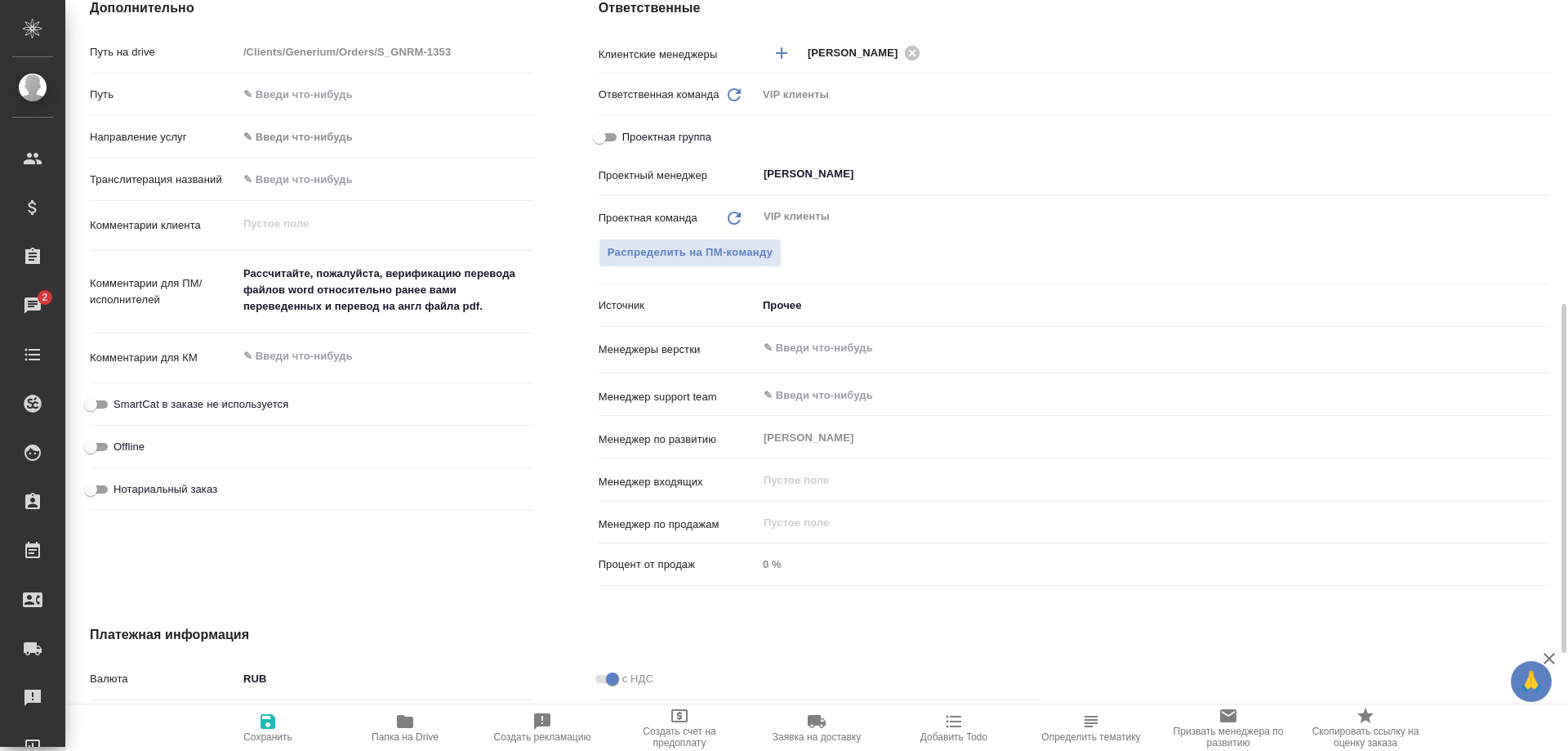
type textarea "x"
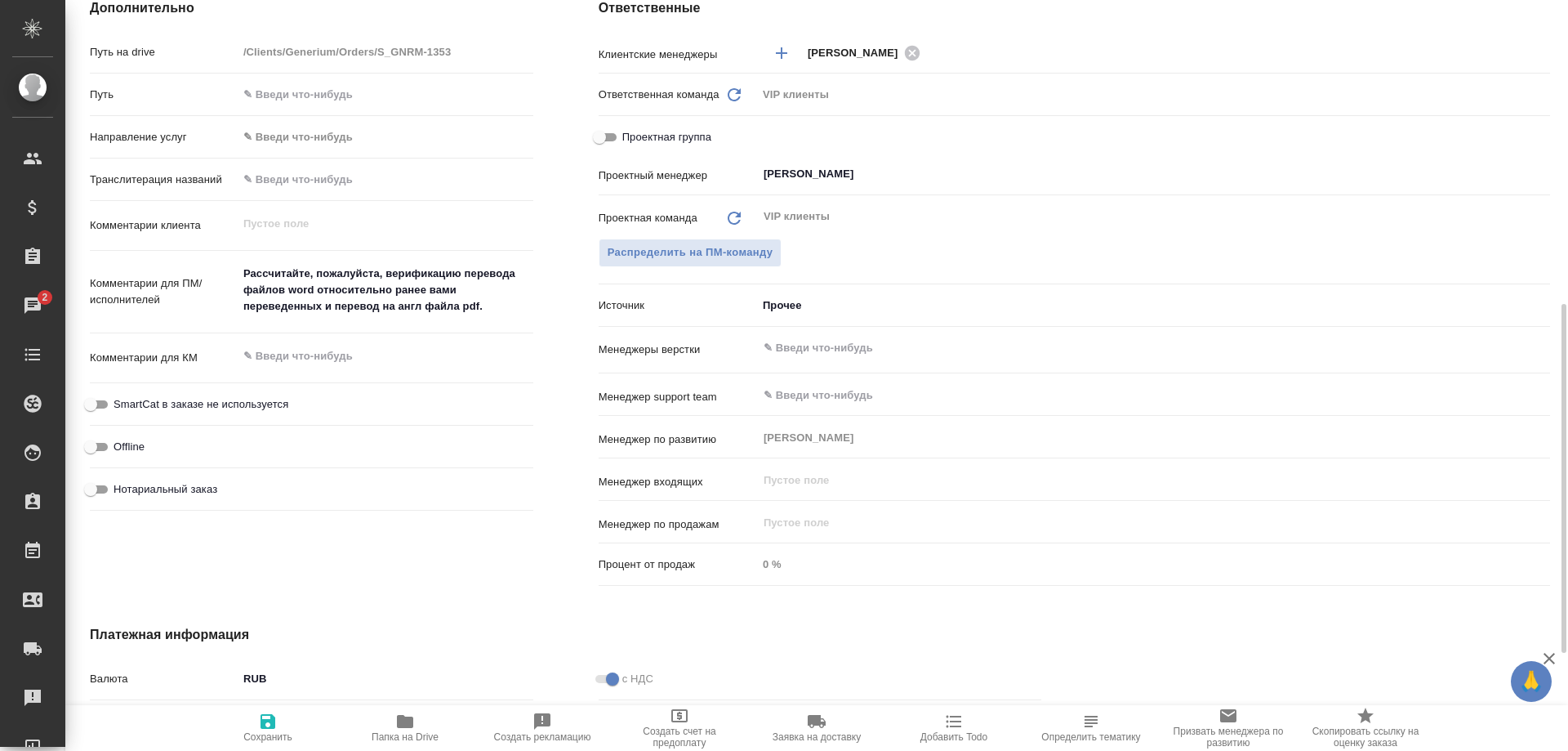
type textarea "x"
click at [406, 720] on icon "button" at bounding box center [404, 721] width 16 height 13
type textarea "x"
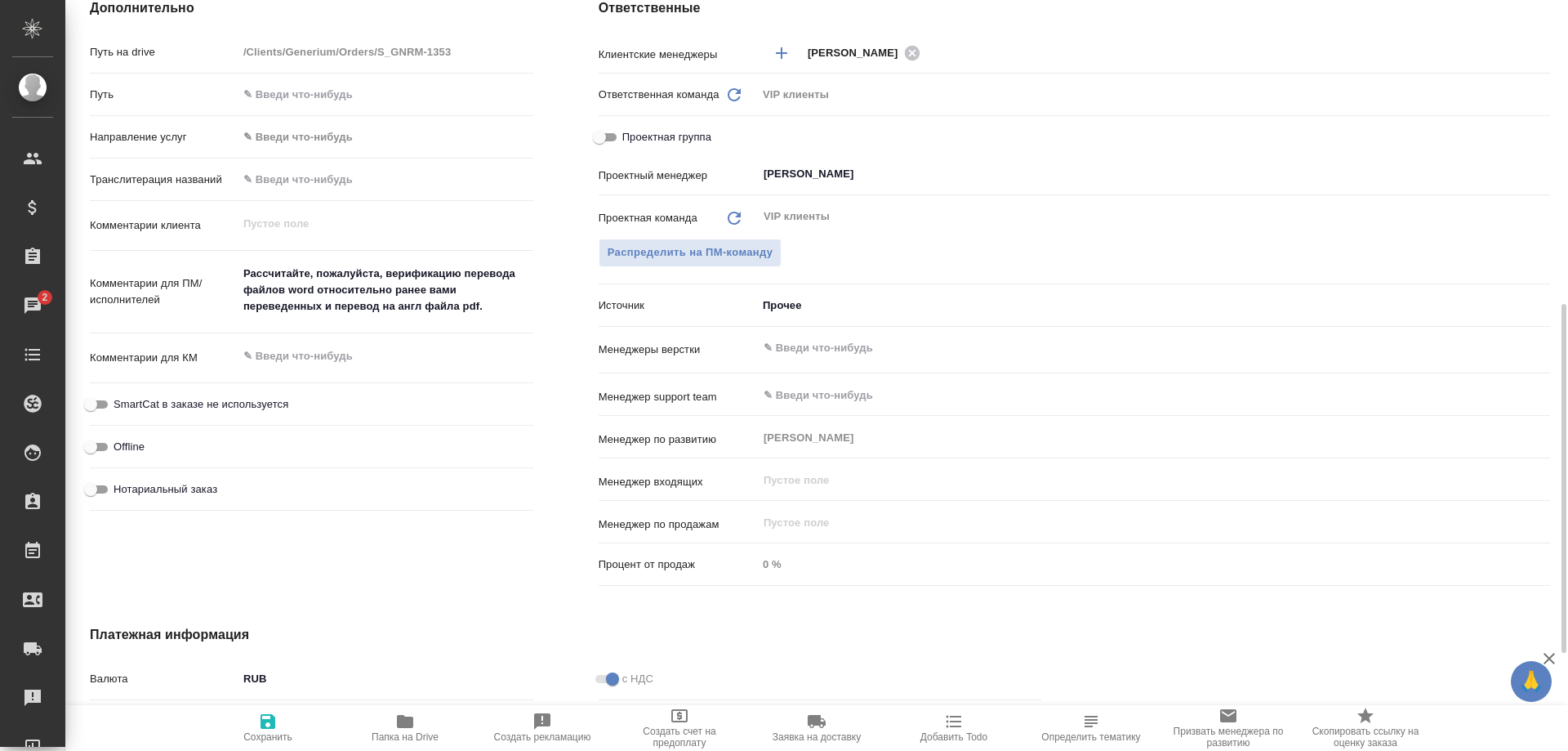
type textarea "x"
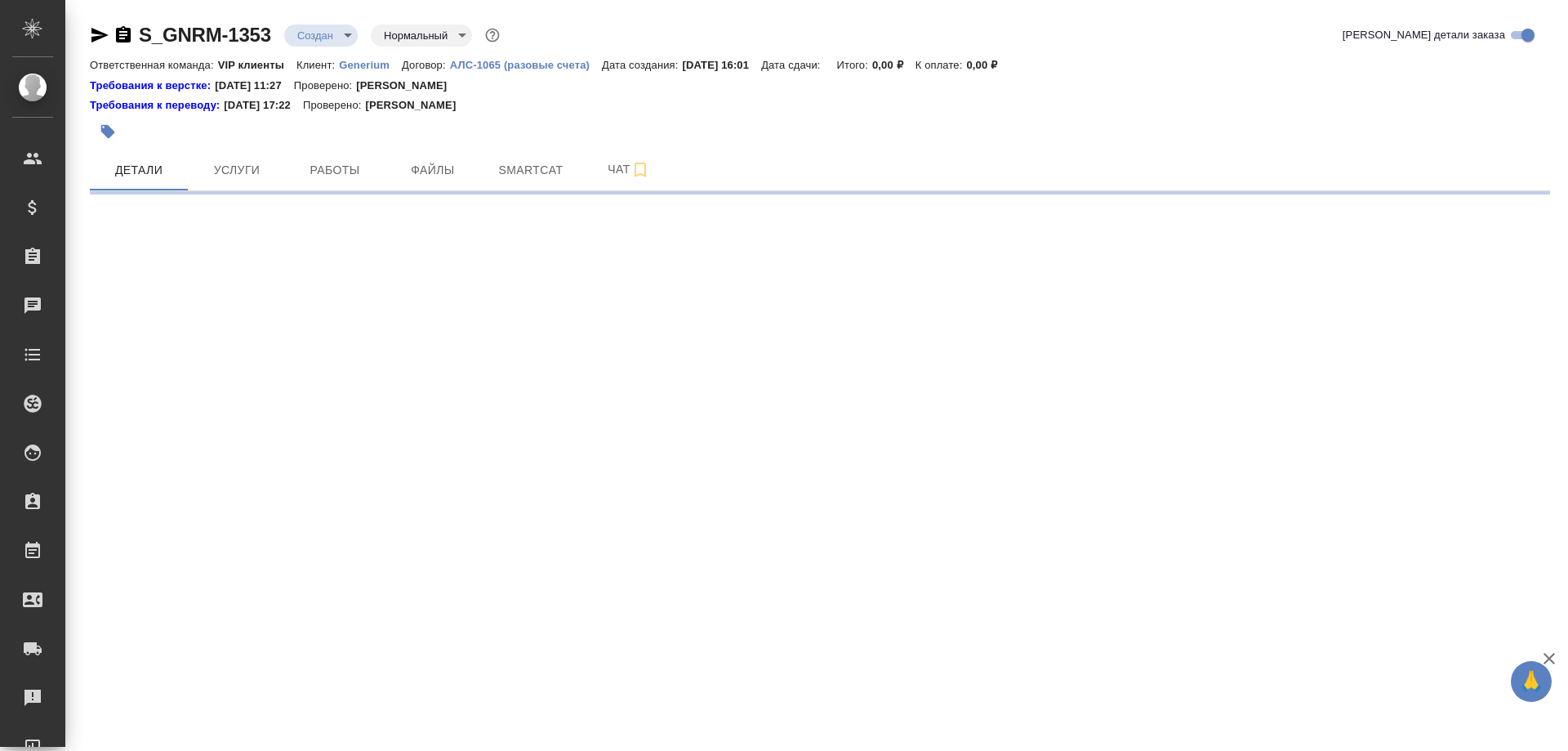
select select "RU"
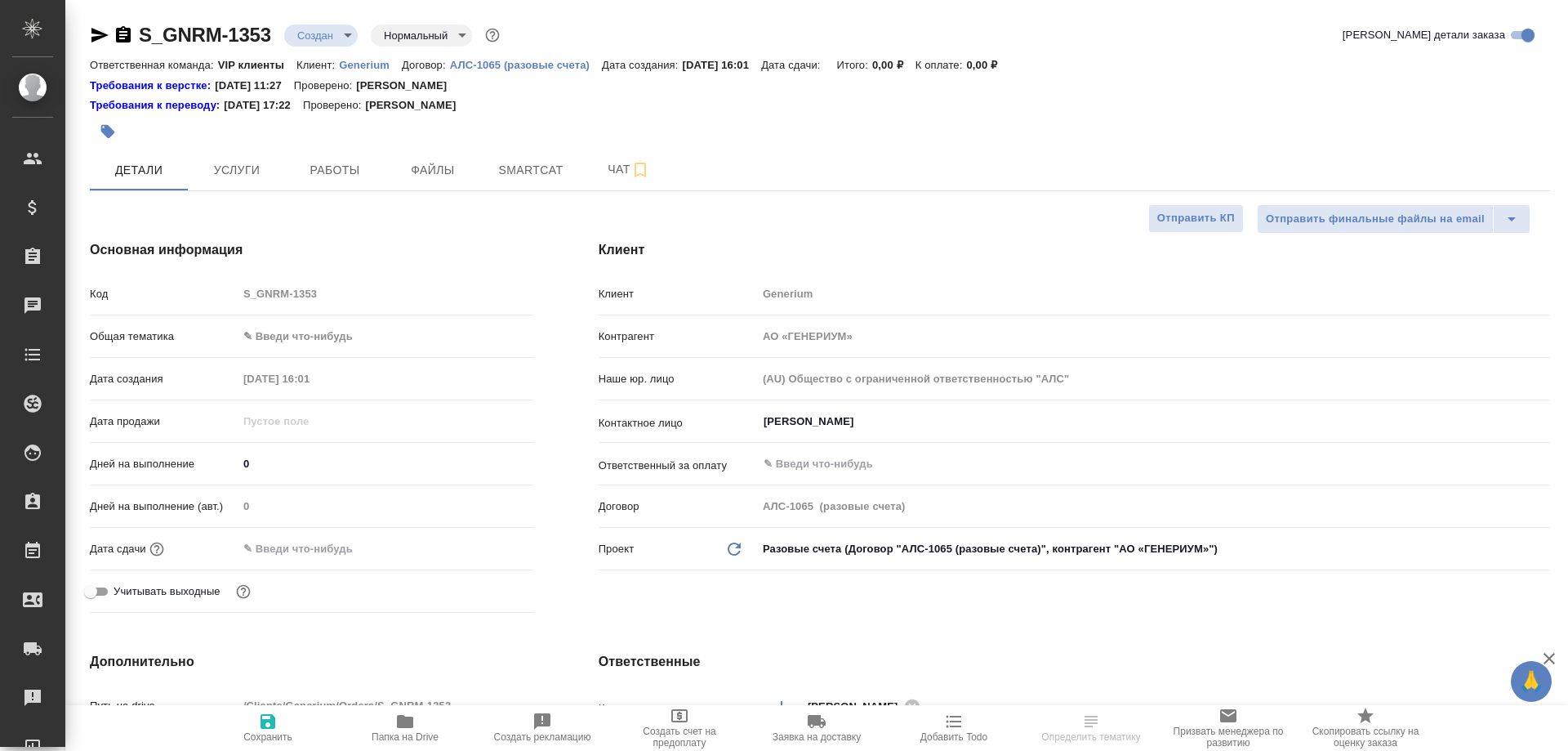
type textarea "x"
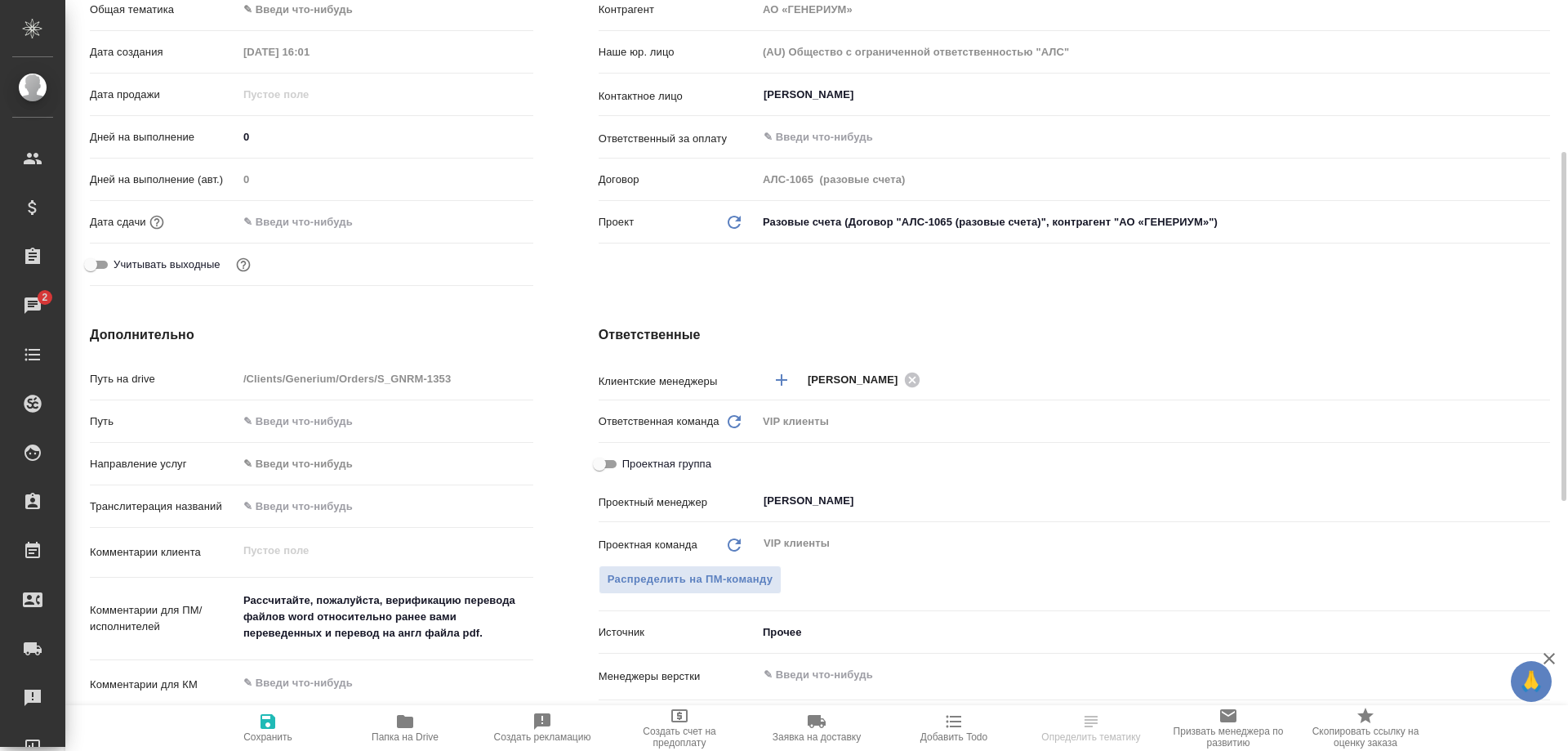
scroll to position [82, 0]
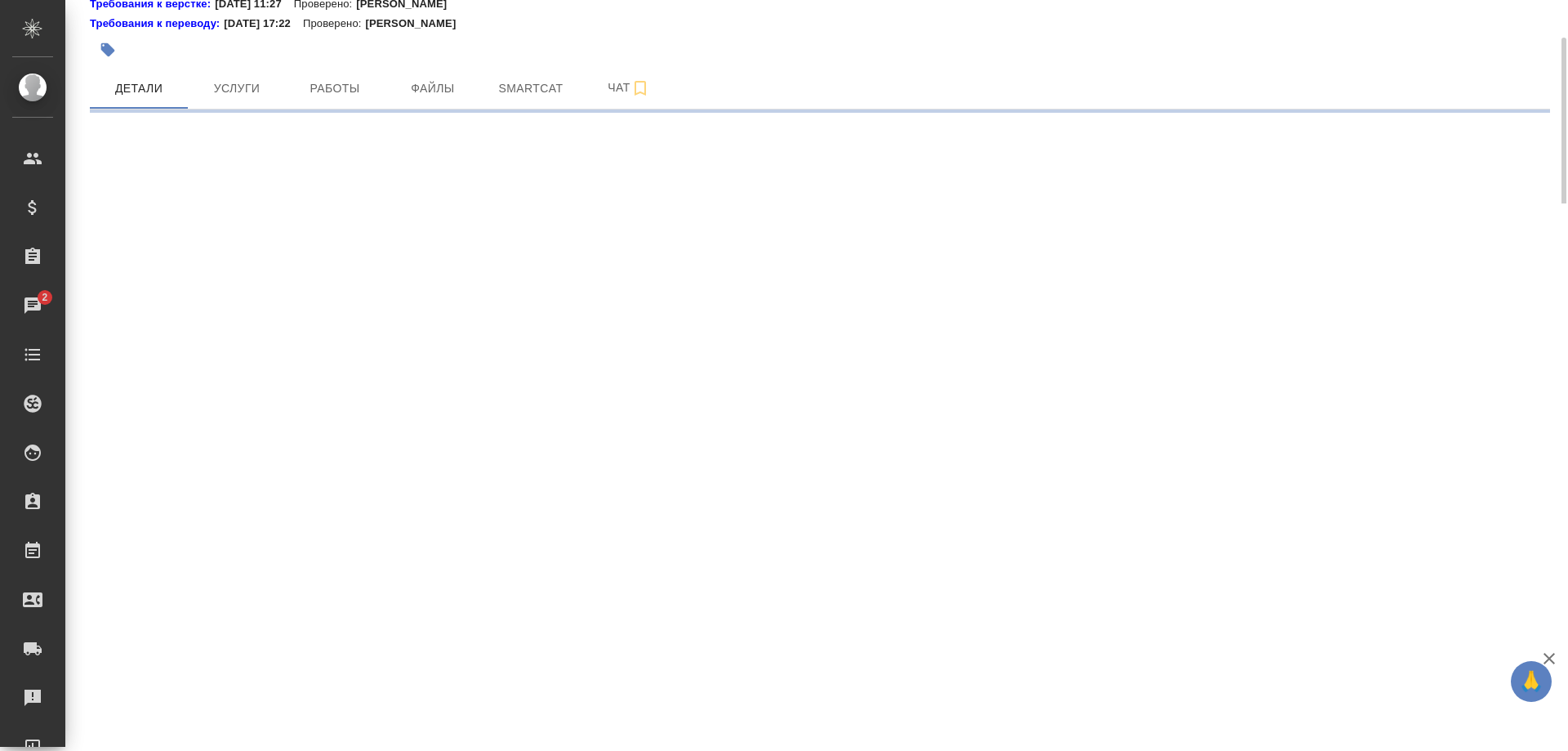
select select "RU"
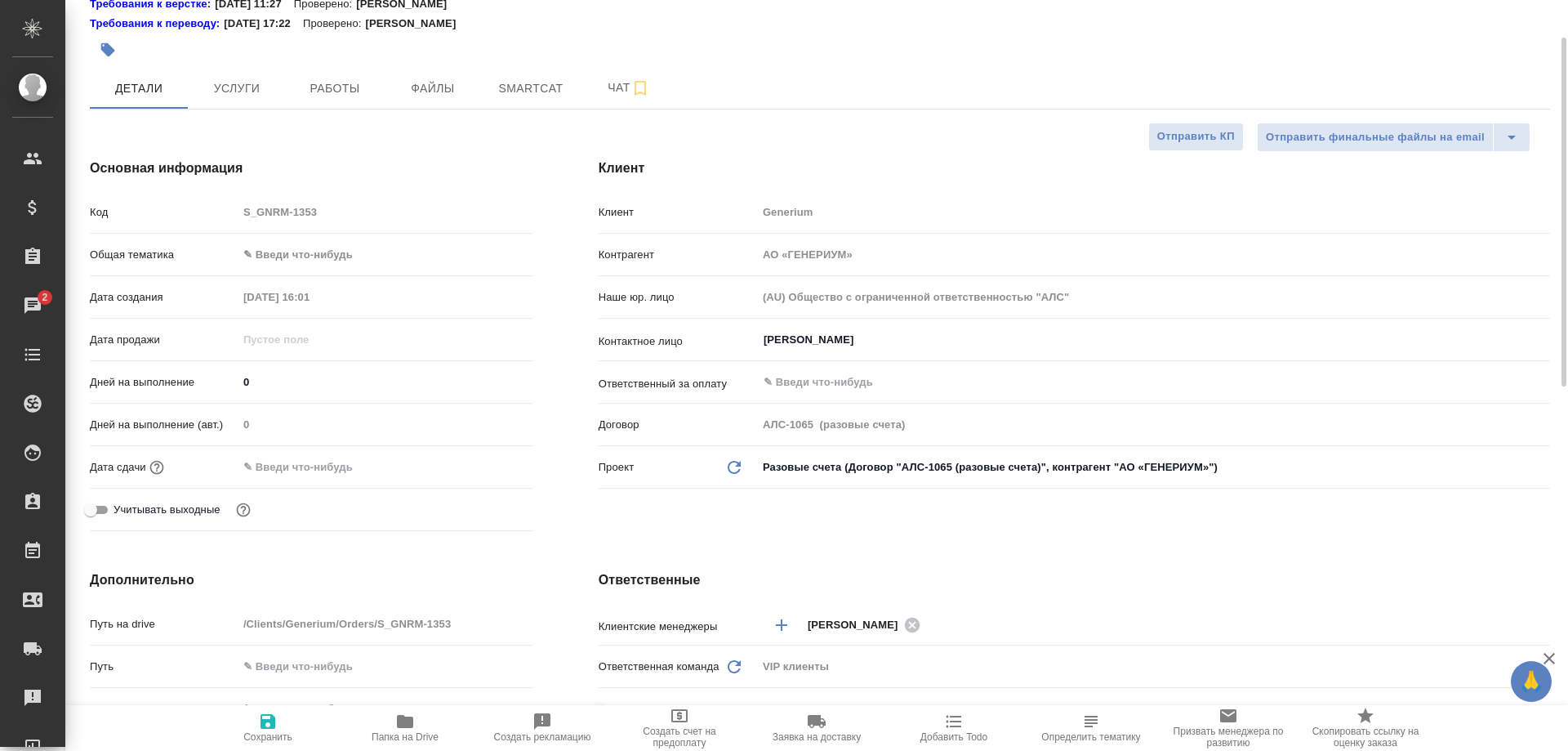
type textarea "x"
click at [615, 89] on span "Чат" at bounding box center [629, 88] width 78 height 20
